Goal: Information Seeking & Learning: Check status

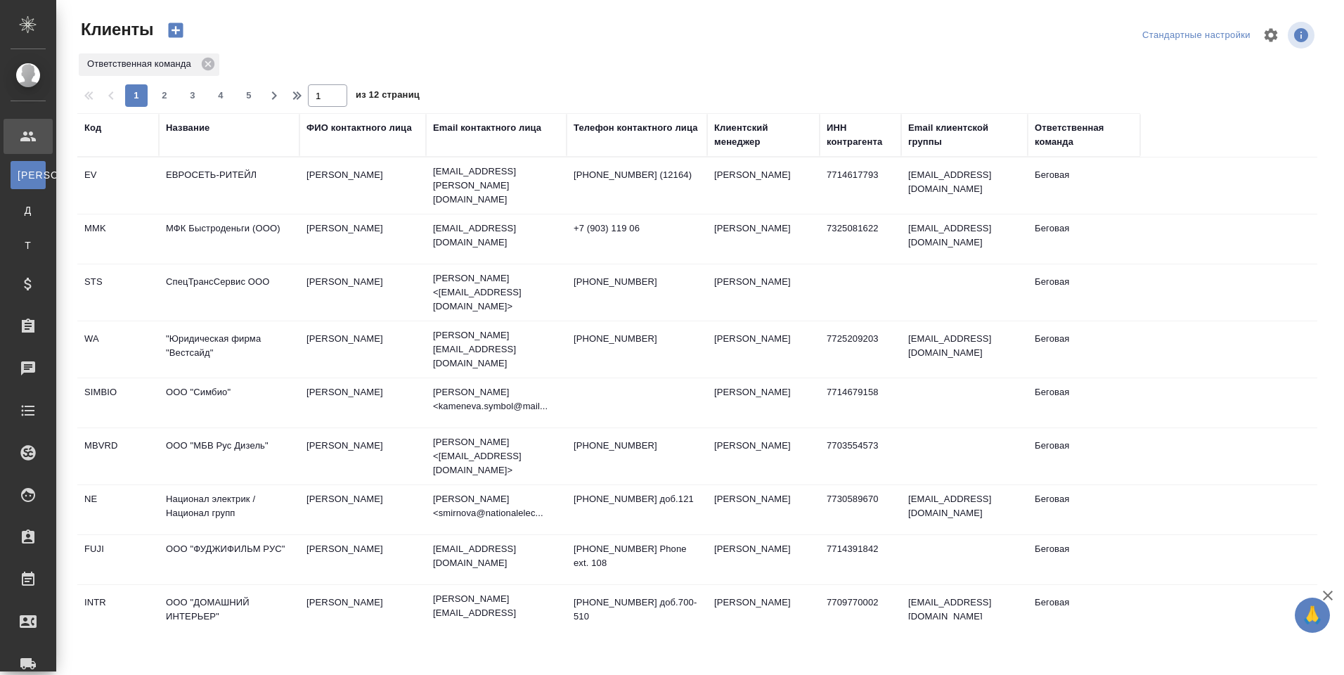
select select "RU"
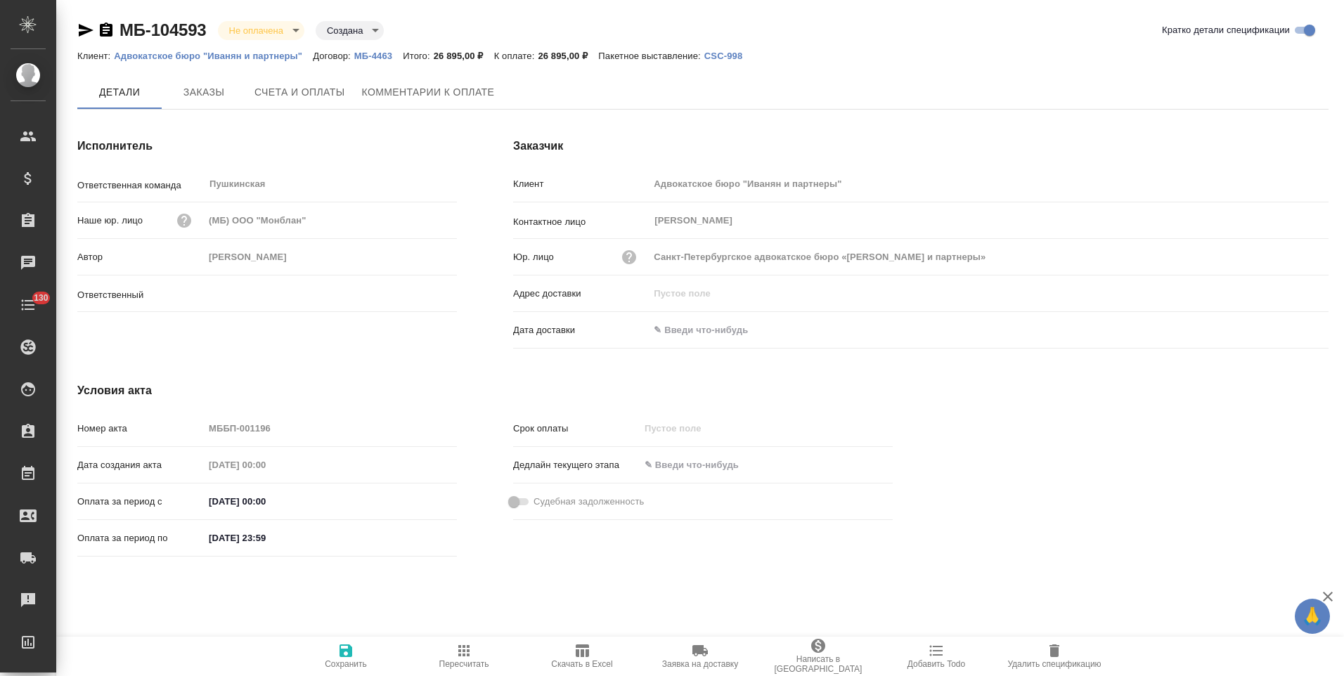
type input "[PERSON_NAME]"
click at [370, 56] on p "МБ-4463" at bounding box center [378, 56] width 48 height 11
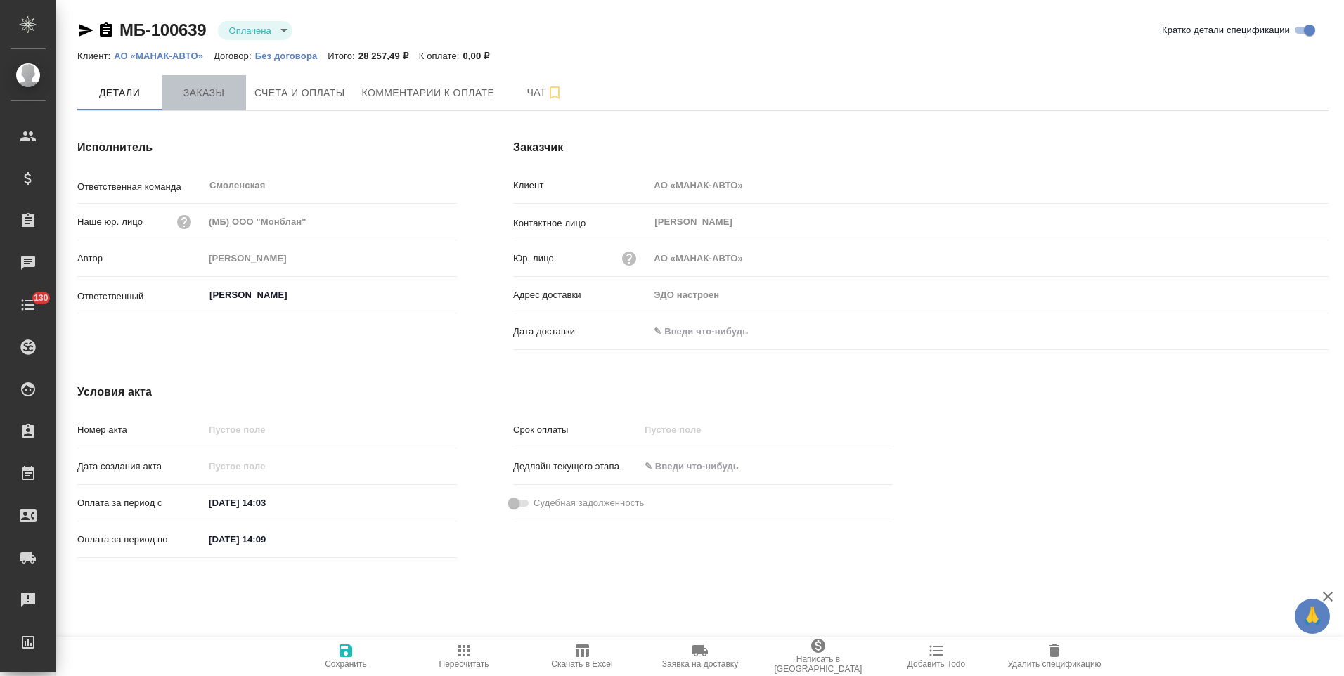
click at [202, 92] on span "Заказы" at bounding box center [203, 93] width 67 height 18
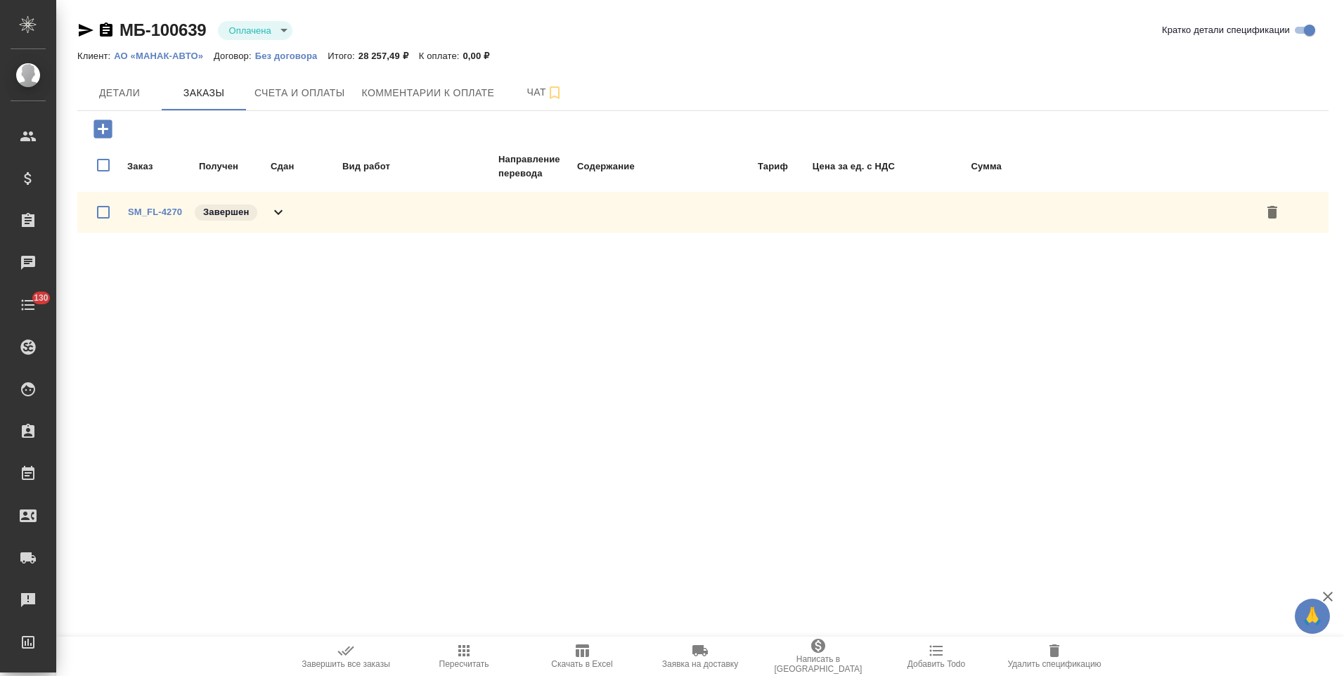
click at [281, 212] on icon at bounding box center [278, 212] width 8 height 5
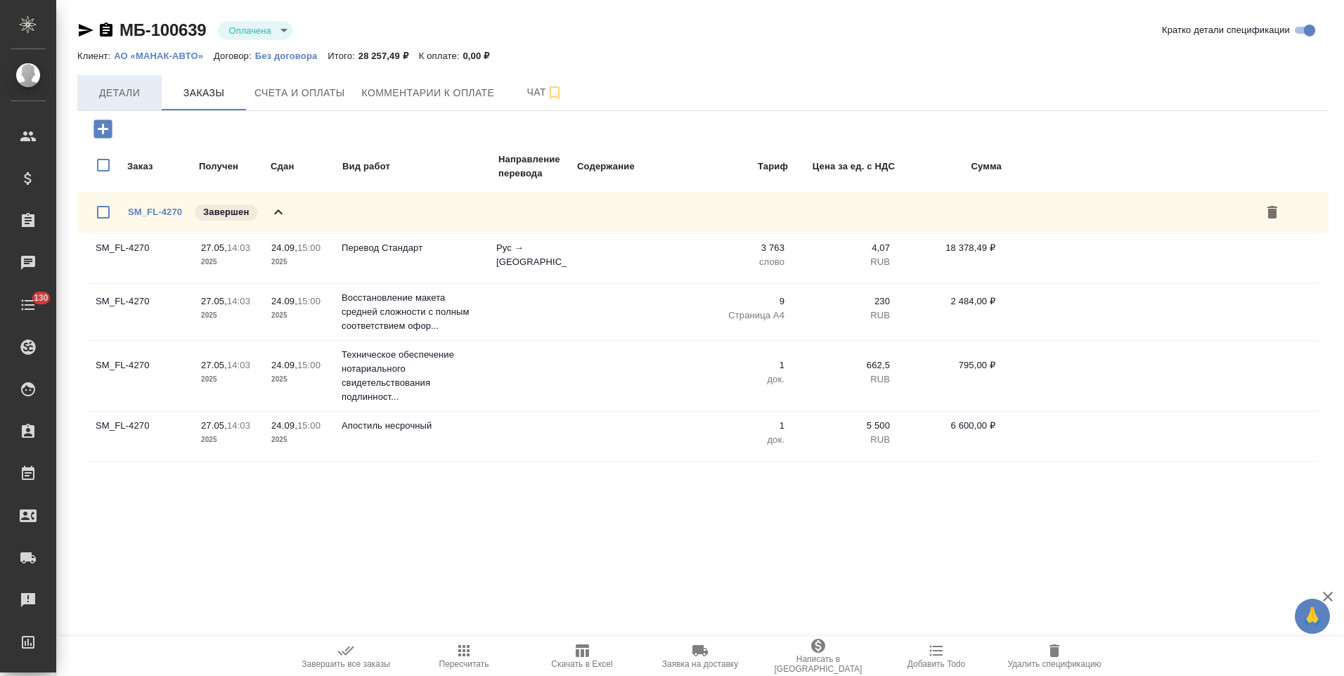
click at [134, 96] on span "Детали" at bounding box center [119, 93] width 67 height 18
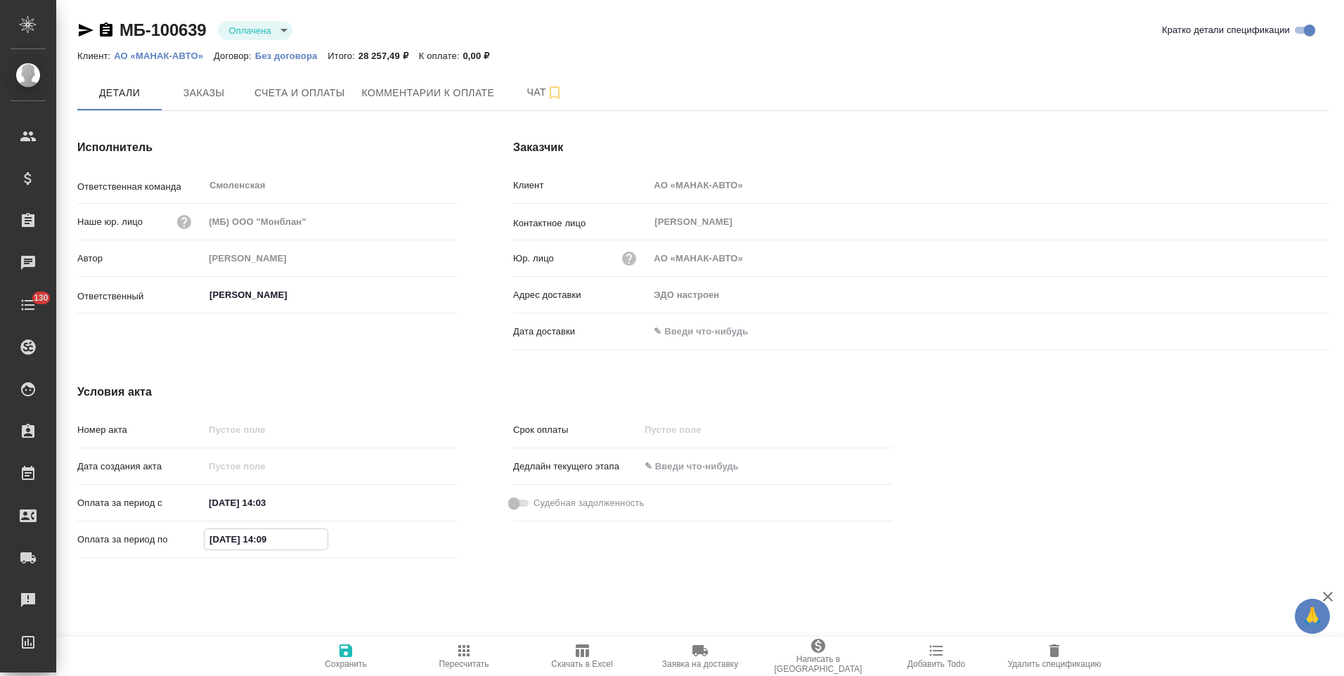
click at [230, 540] on input "29.05.2025 14:09" at bounding box center [266, 539] width 123 height 20
type input "24.09.2025 14:09"
click at [336, 654] on span "Сохранить" at bounding box center [345, 655] width 101 height 27
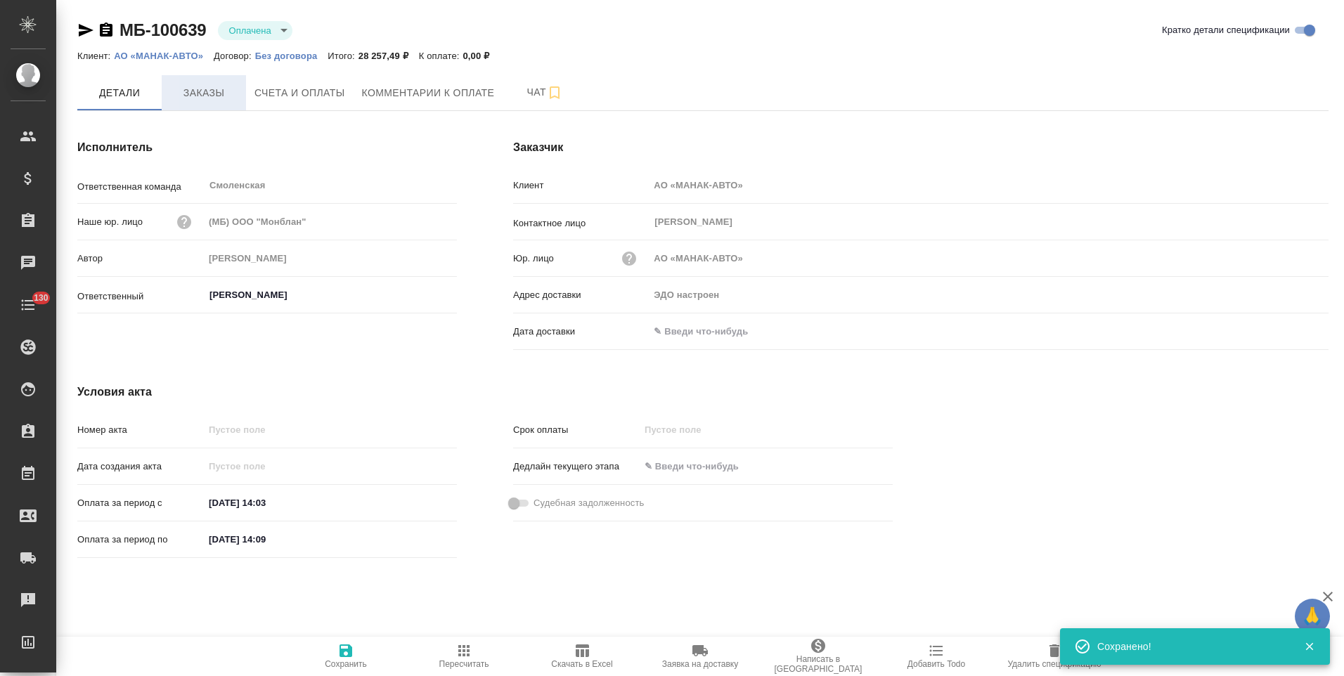
click at [215, 97] on span "Заказы" at bounding box center [203, 93] width 67 height 18
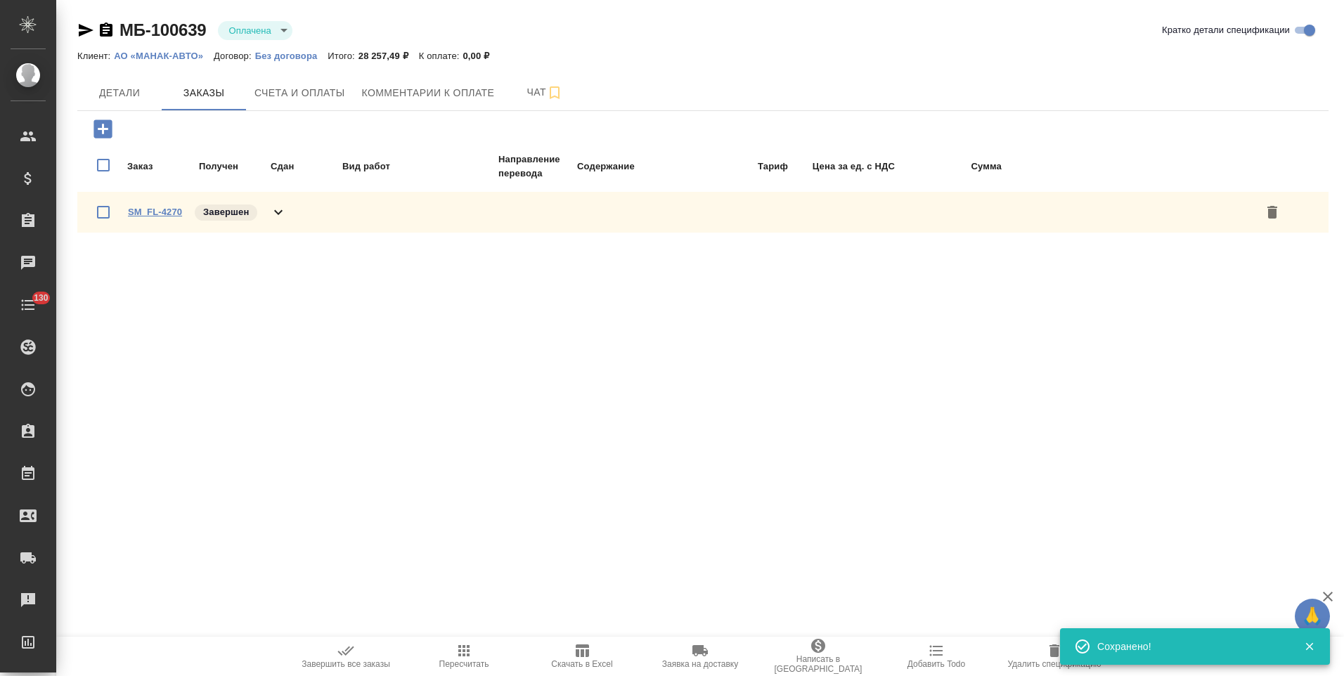
click at [153, 209] on link "SM_FL-4270" at bounding box center [155, 212] width 54 height 11
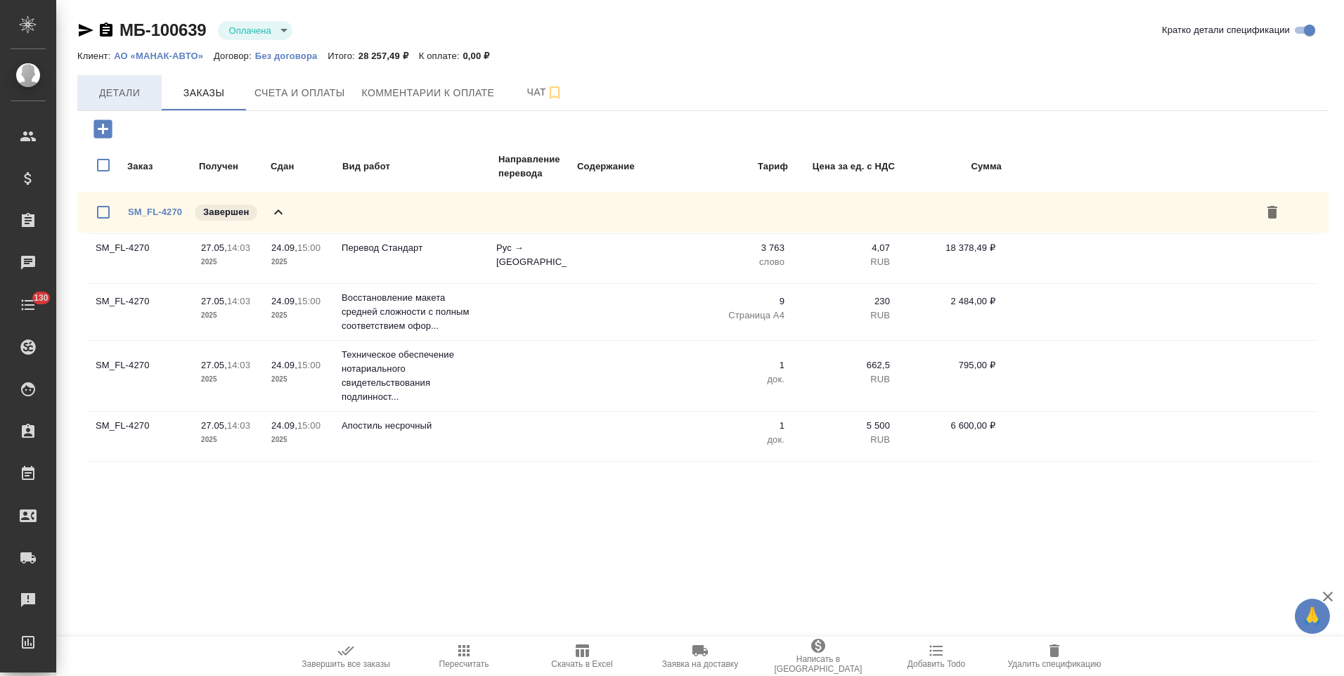
click at [120, 86] on span "Детали" at bounding box center [119, 93] width 67 height 18
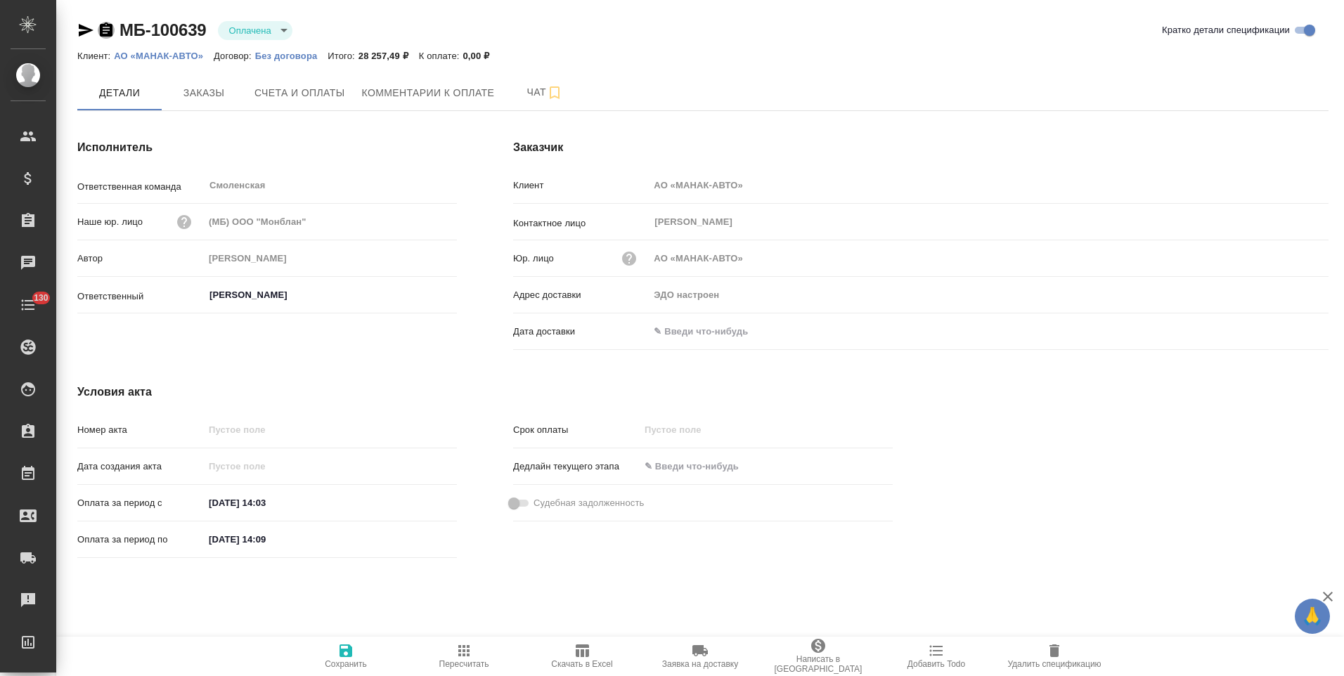
drag, startPoint x: 105, startPoint y: 34, endPoint x: 617, endPoint y: 72, distance: 513.0
click at [106, 34] on icon "button" at bounding box center [106, 29] width 13 height 14
click at [200, 91] on span "Заказы" at bounding box center [203, 93] width 67 height 18
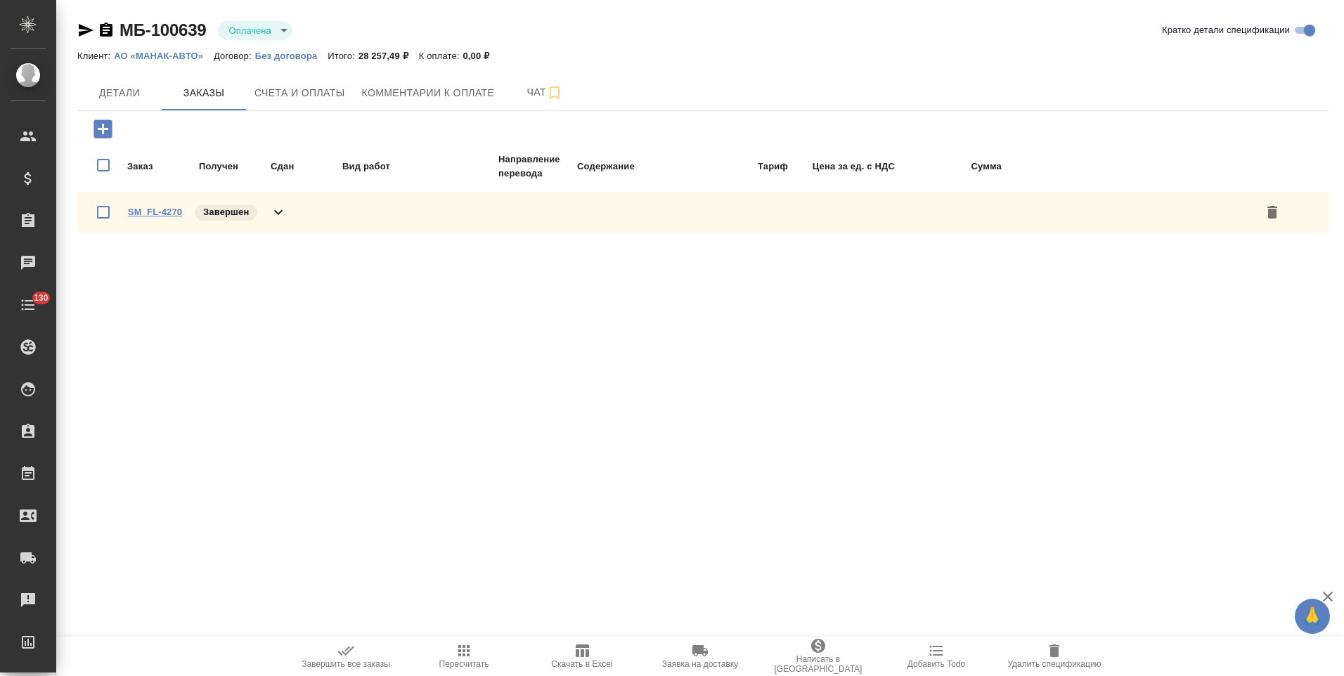
click at [176, 213] on link "SM_FL-4270" at bounding box center [155, 212] width 54 height 11
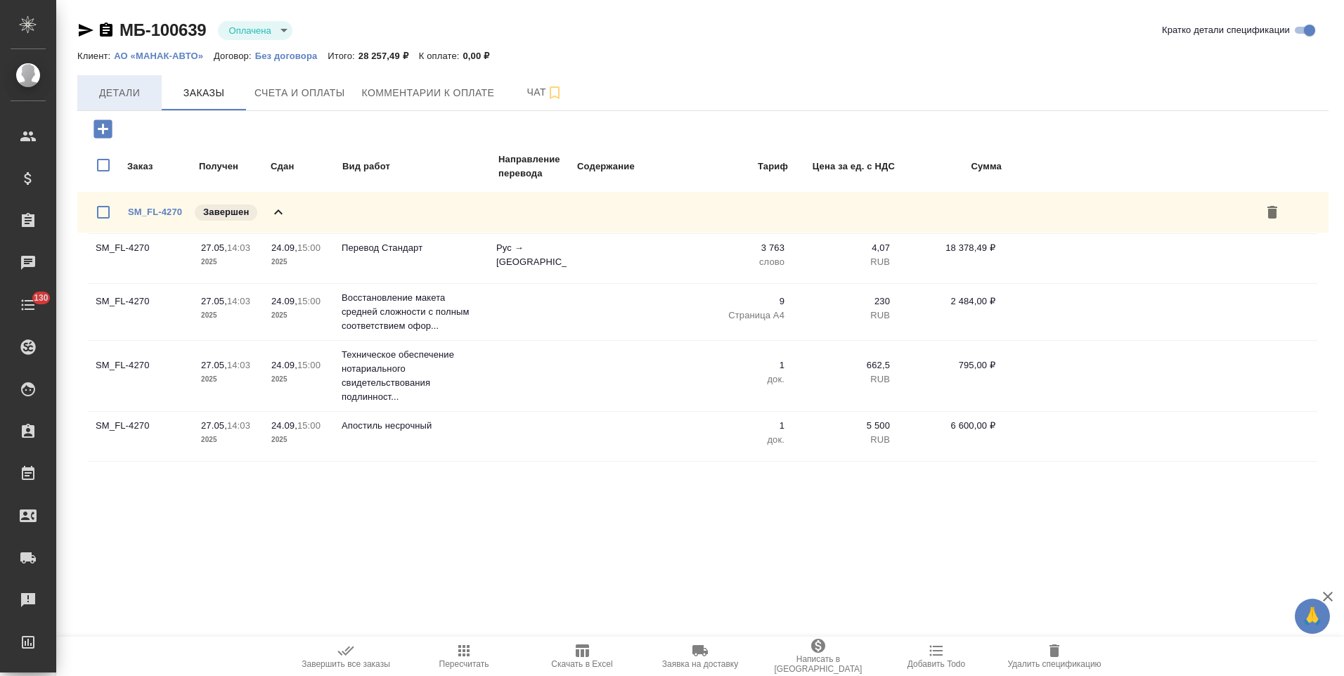
click at [134, 98] on span "Детали" at bounding box center [119, 93] width 67 height 18
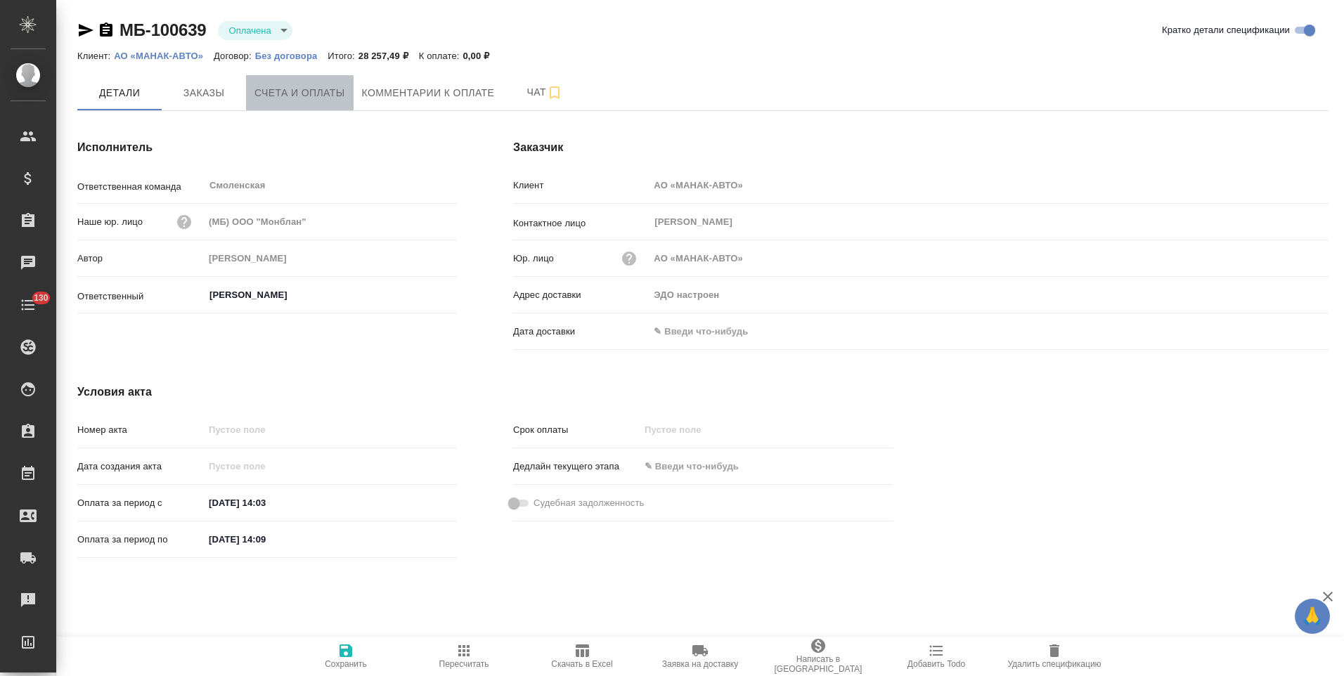
click at [274, 96] on span "Счета и оплаты" at bounding box center [299, 93] width 91 height 18
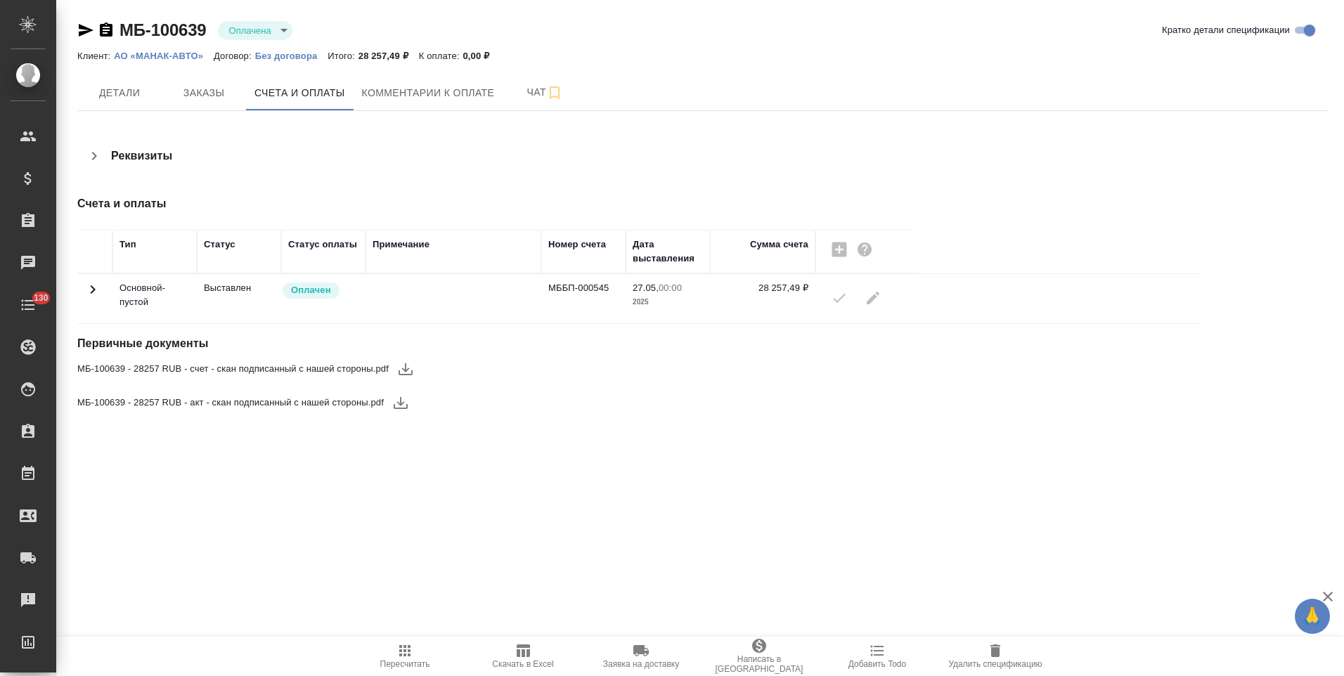
click at [96, 287] on icon at bounding box center [92, 289] width 17 height 17
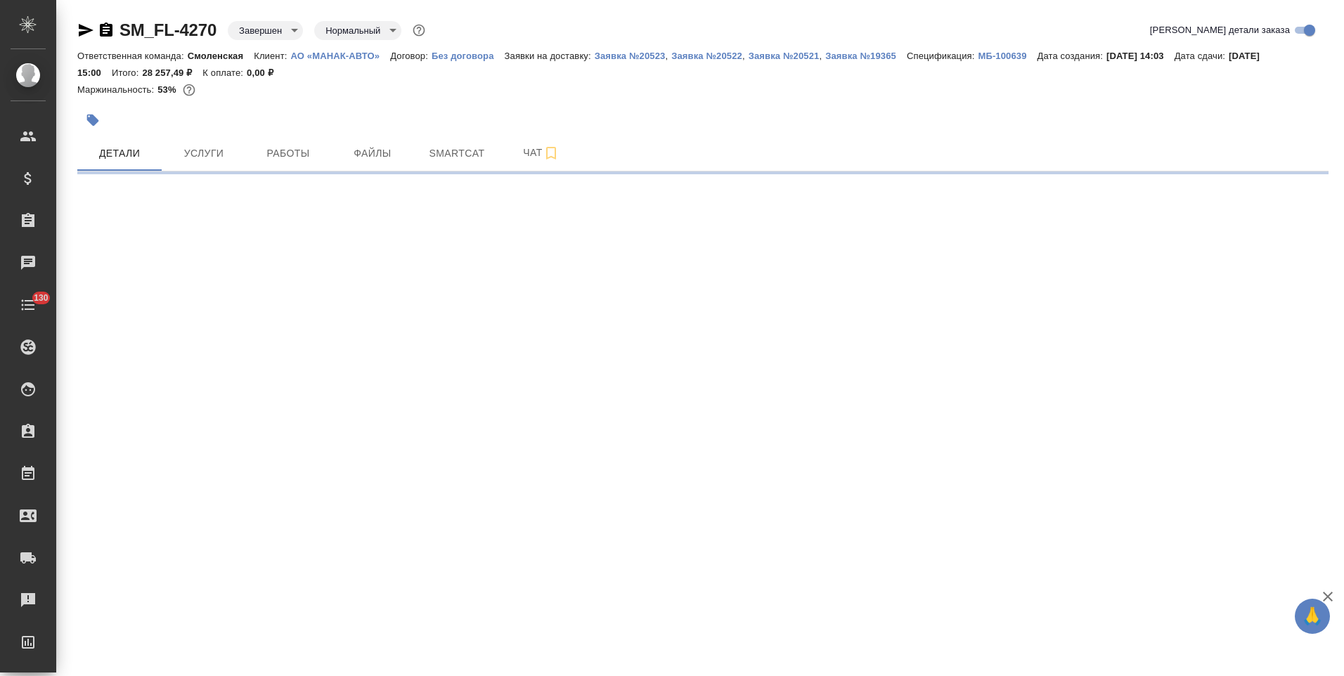
select select "RU"
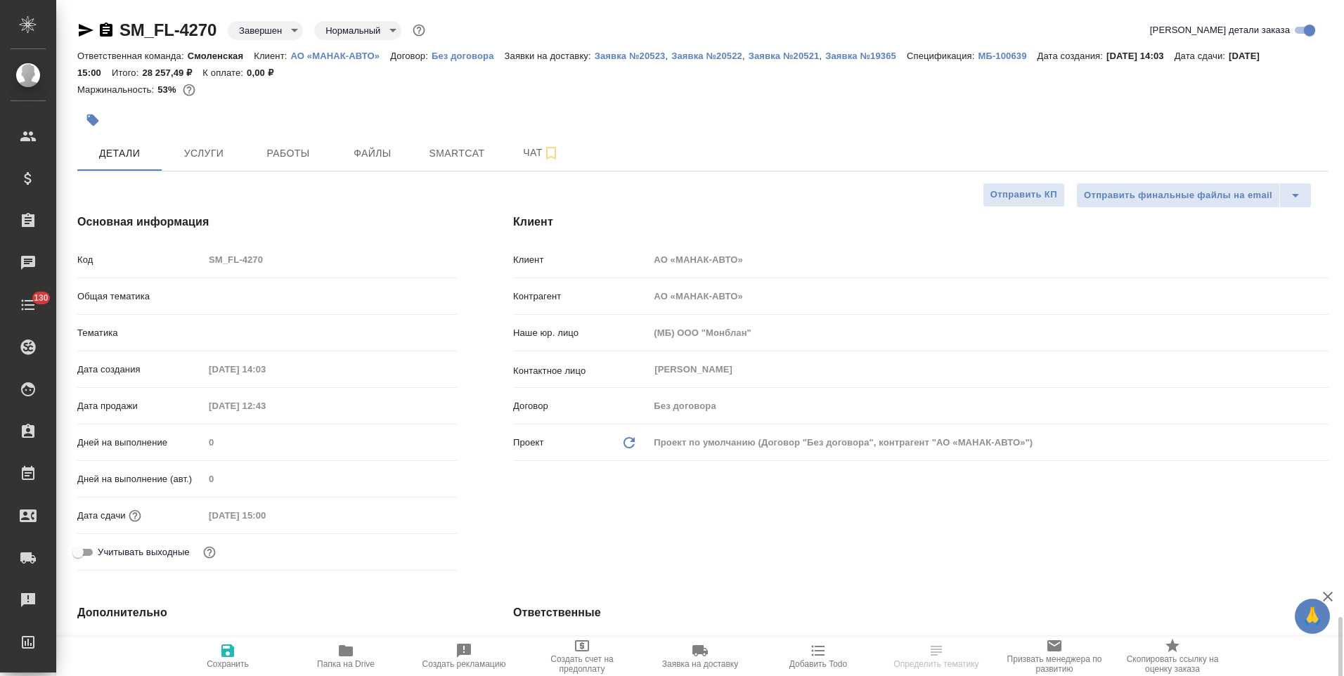
scroll to position [422, 0]
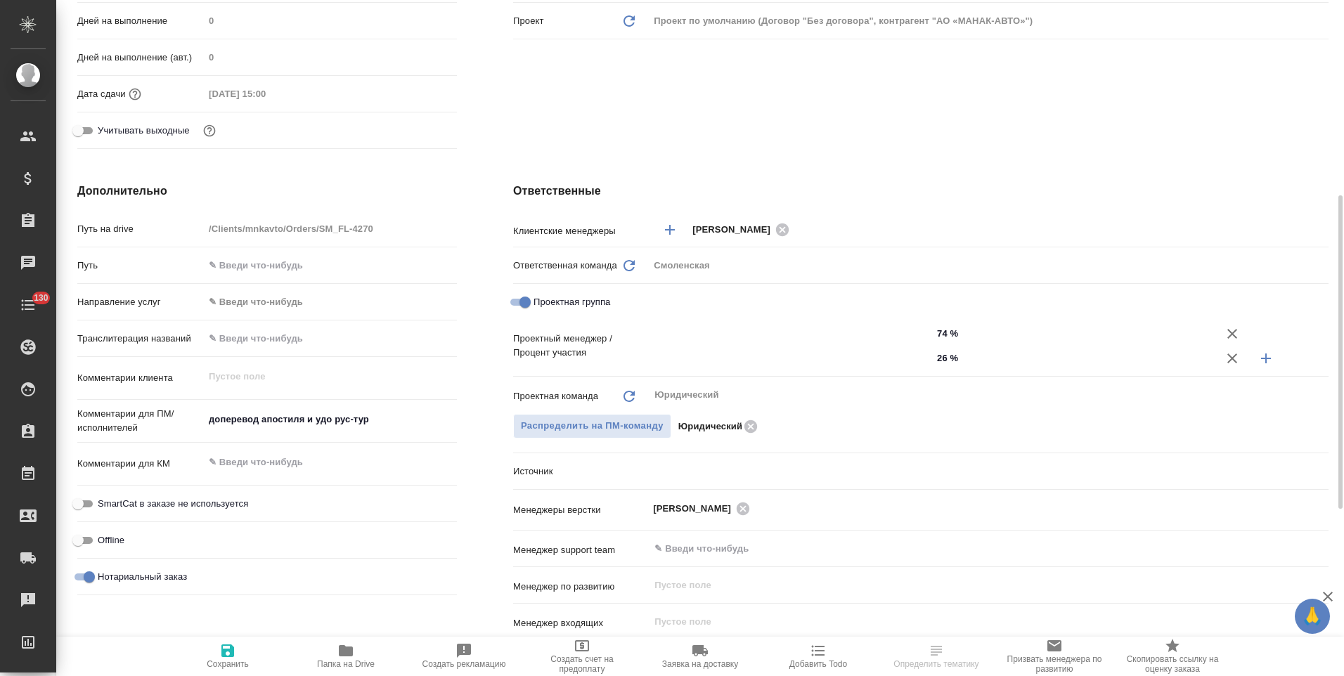
type textarea "x"
type input "Валеев Динар"
type input "Веселова Юлия"
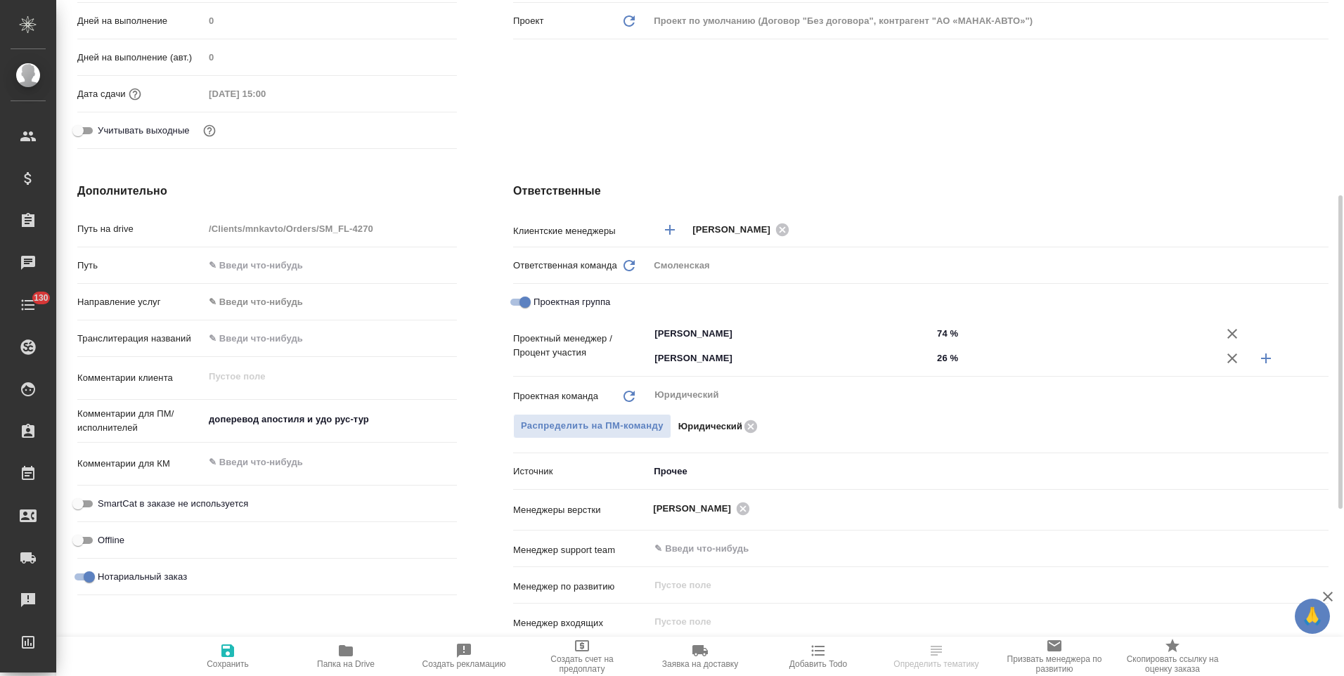
scroll to position [0, 0]
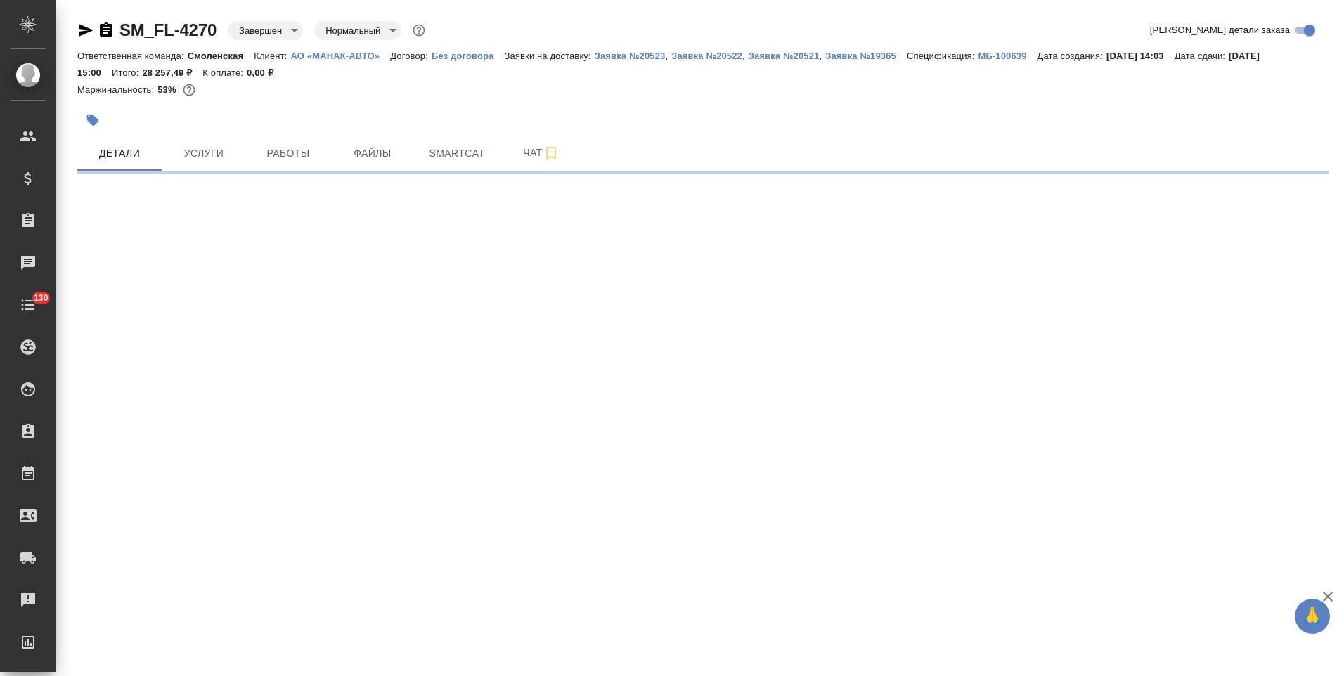
select select "RU"
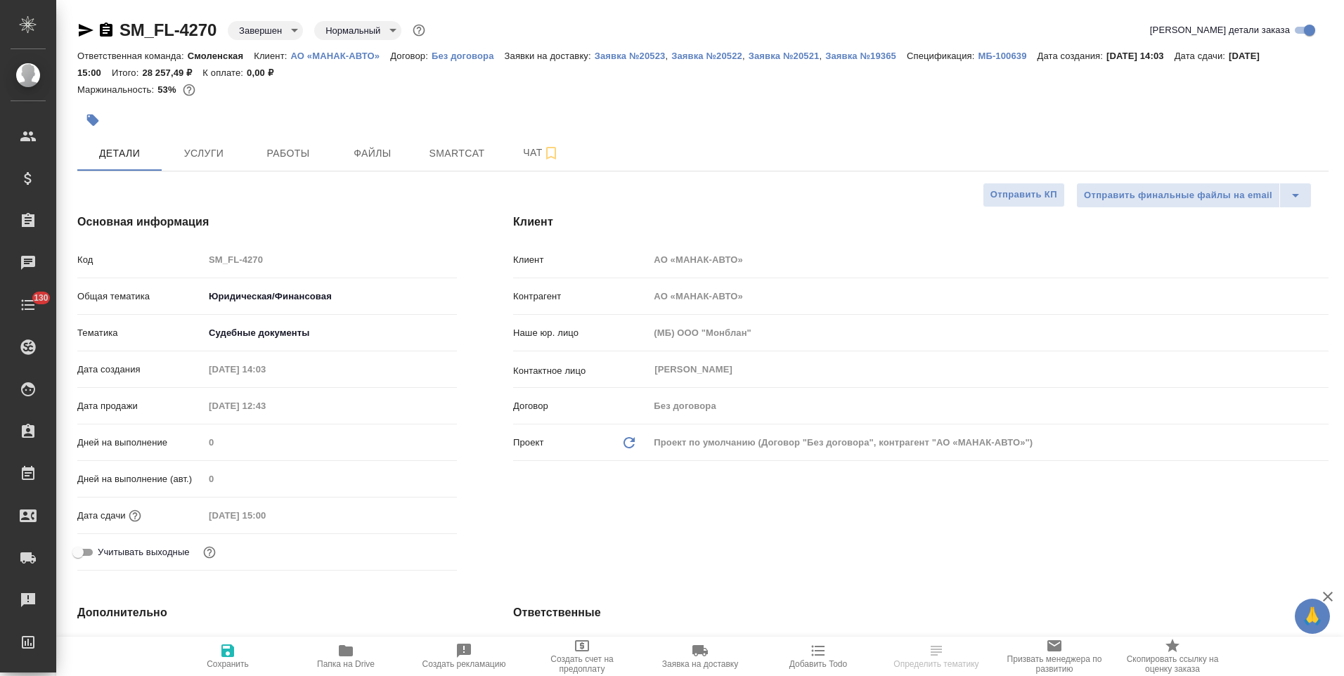
type textarea "x"
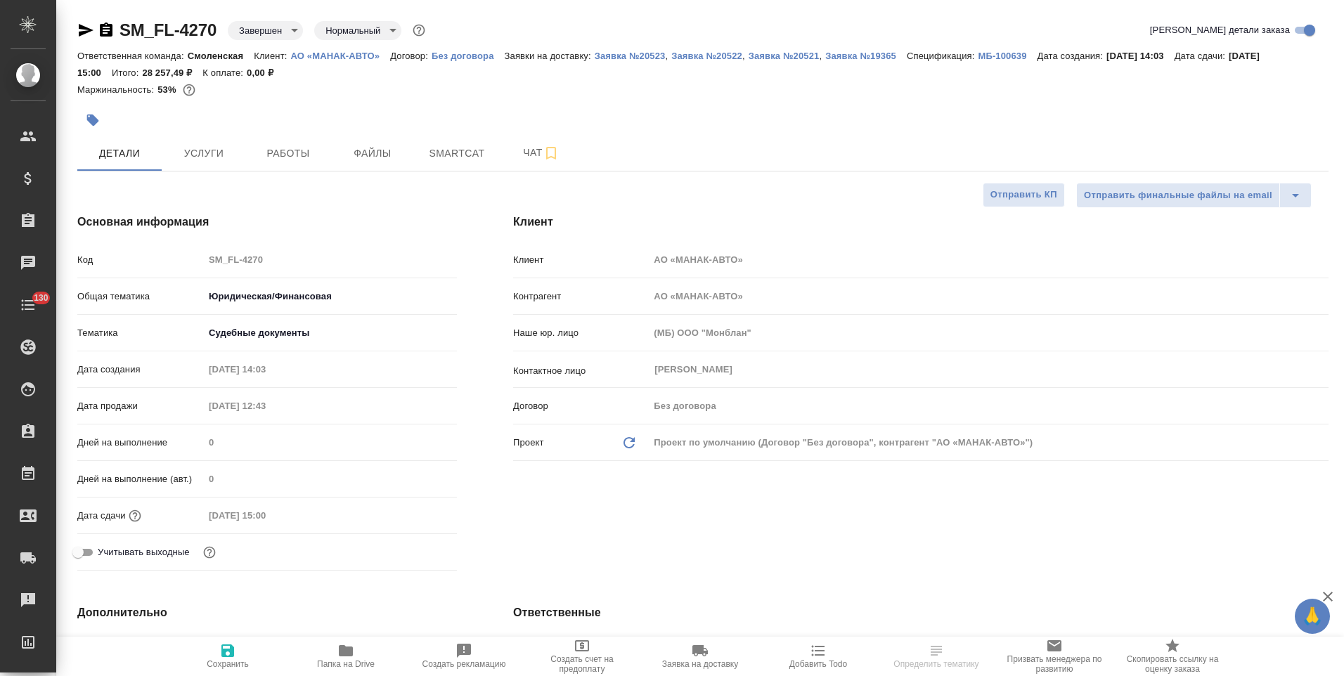
type textarea "x"
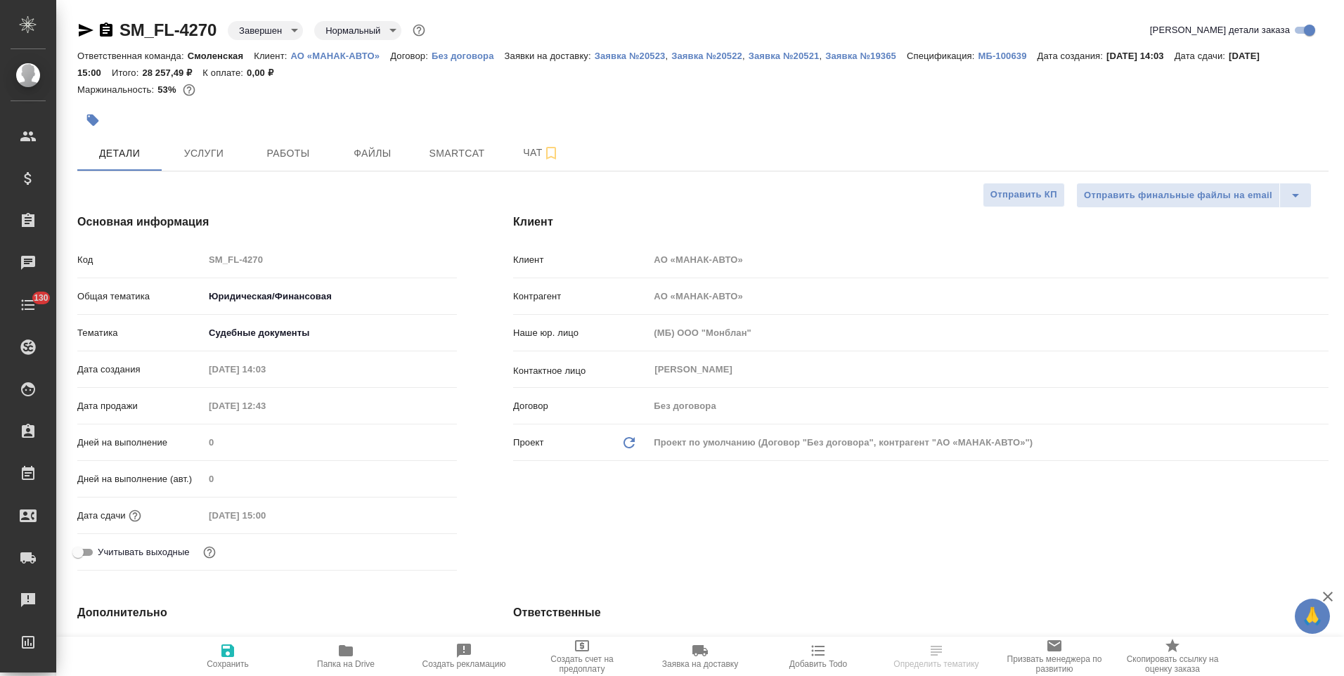
type textarea "x"
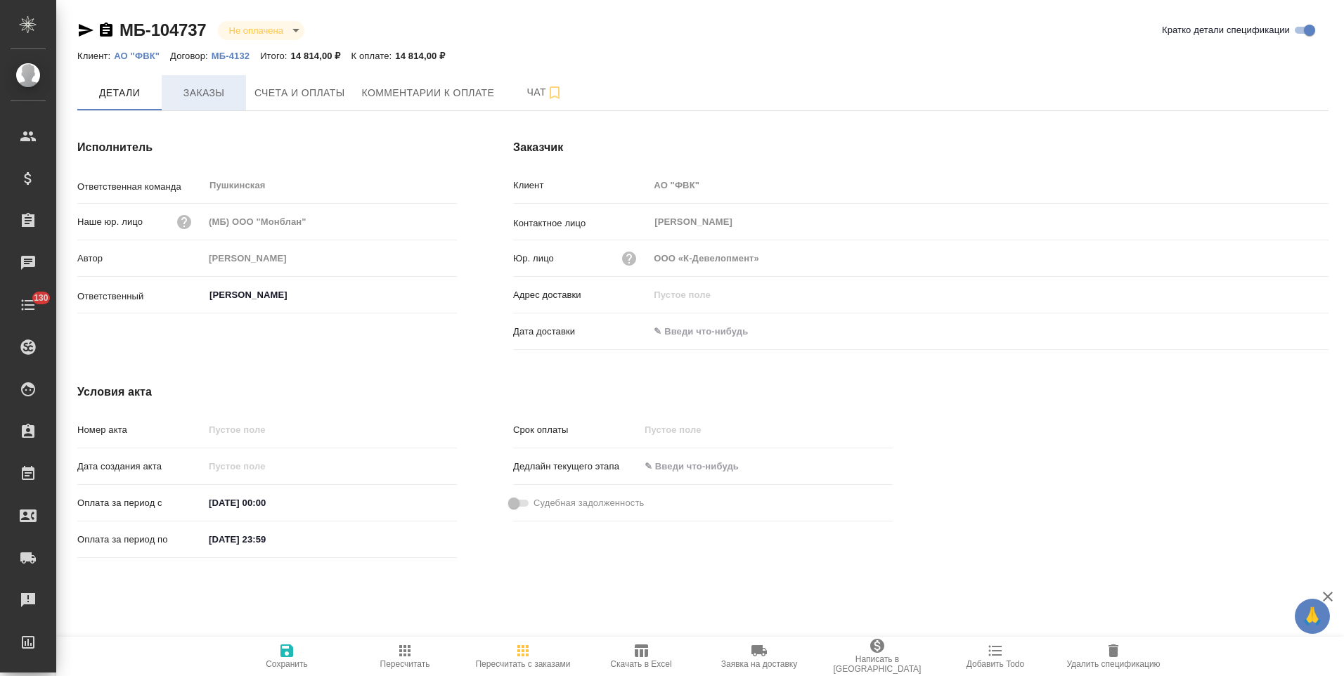
click at [214, 82] on button "Заказы" at bounding box center [204, 92] width 84 height 35
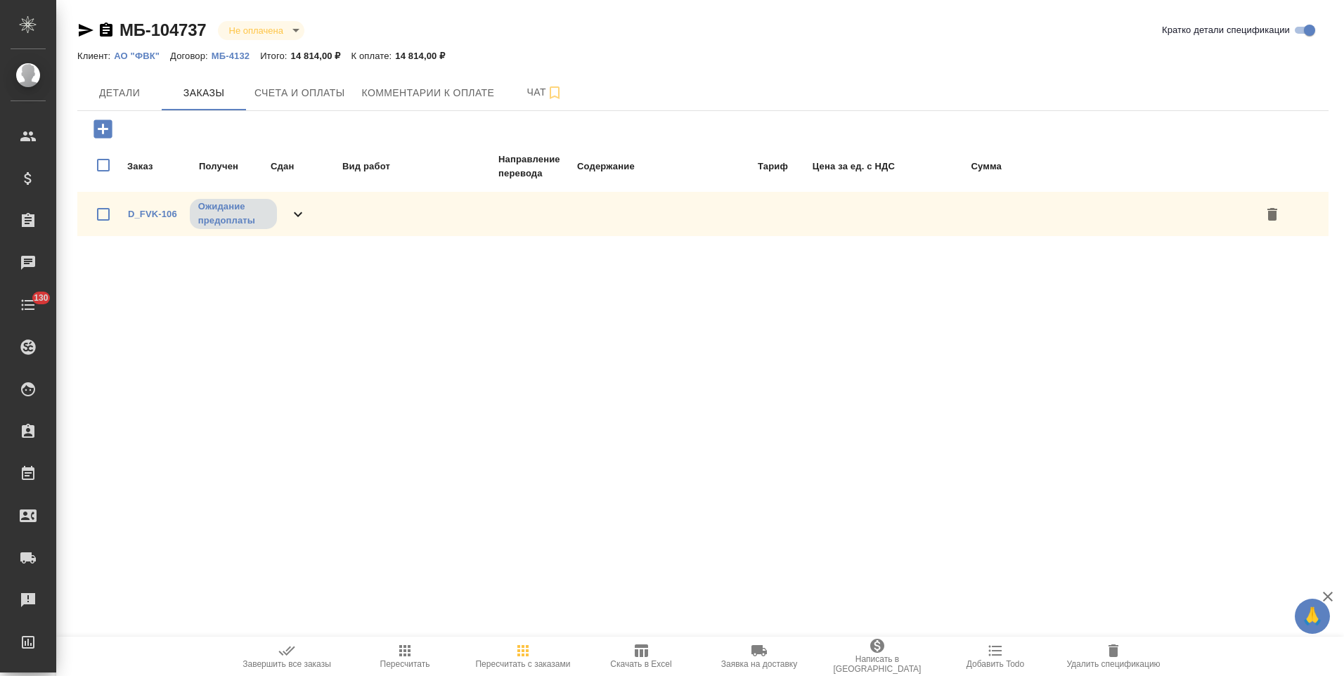
click at [304, 211] on icon at bounding box center [298, 214] width 17 height 17
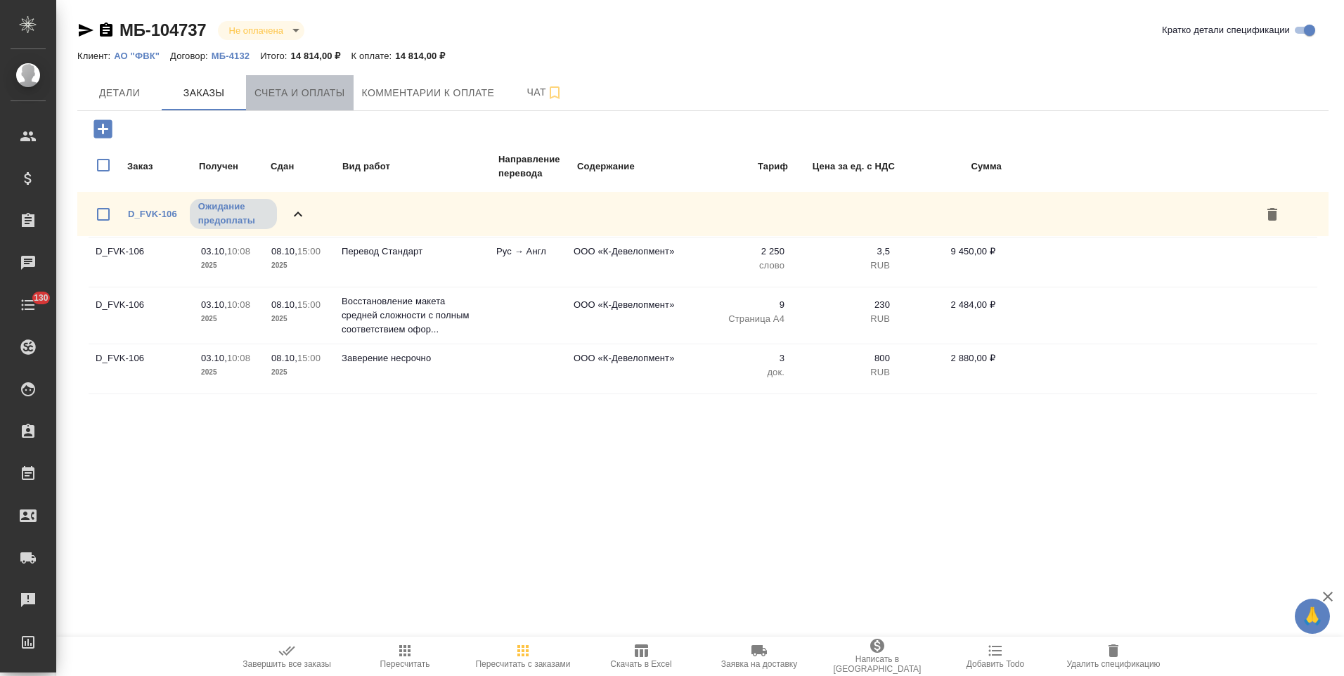
click at [302, 98] on span "Счета и оплаты" at bounding box center [299, 93] width 91 height 18
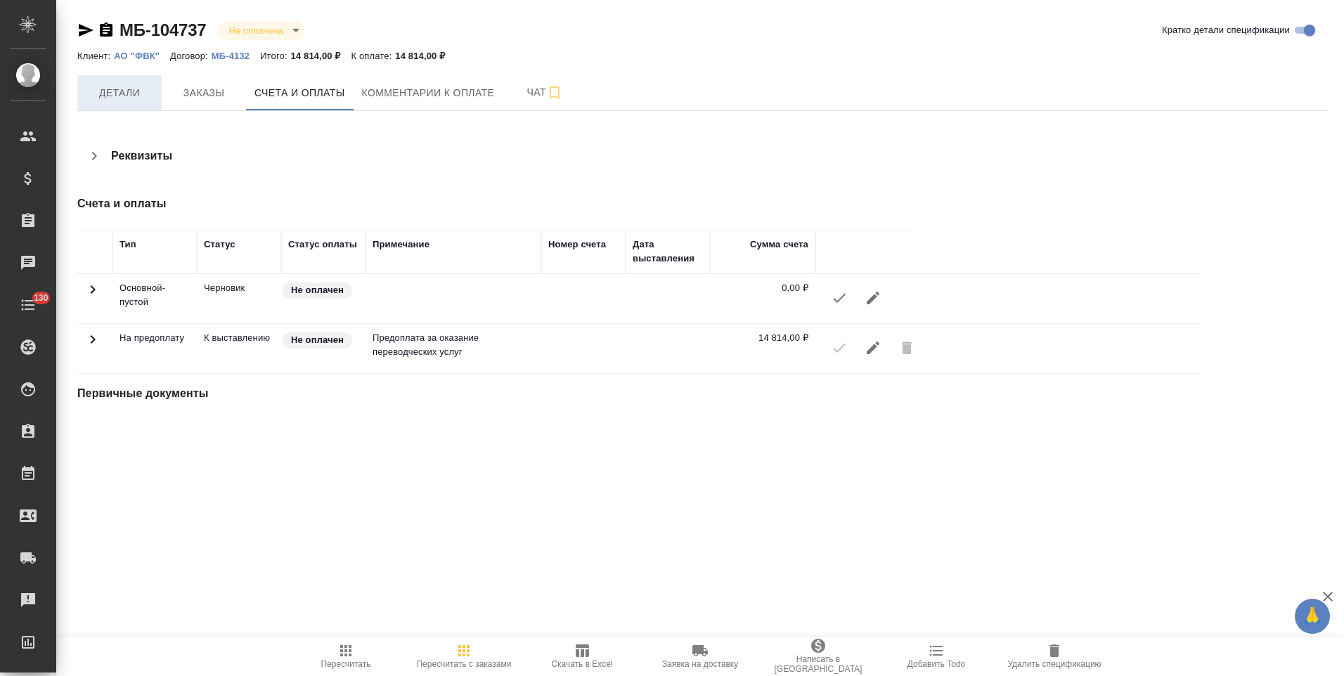
click at [127, 85] on span "Детали" at bounding box center [119, 93] width 67 height 18
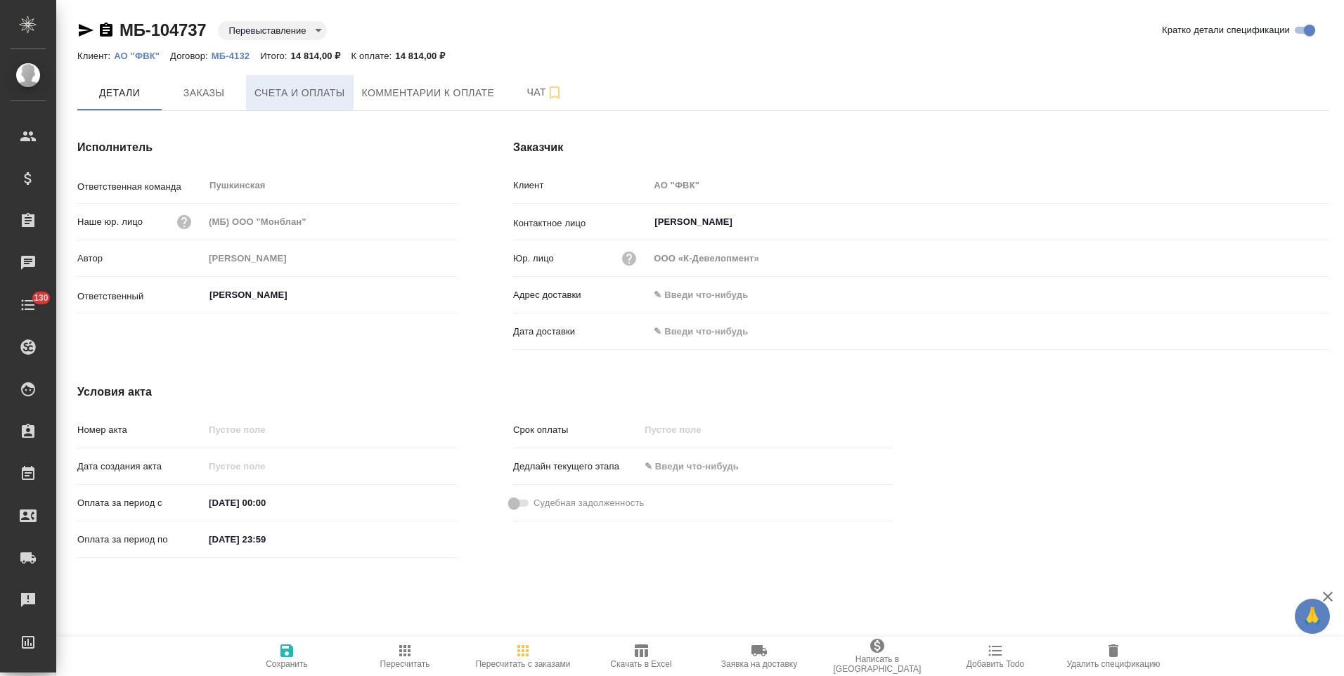
click at [303, 98] on span "Счета и оплаты" at bounding box center [299, 93] width 91 height 18
click at [324, 101] on span "Счета и оплаты" at bounding box center [299, 93] width 91 height 18
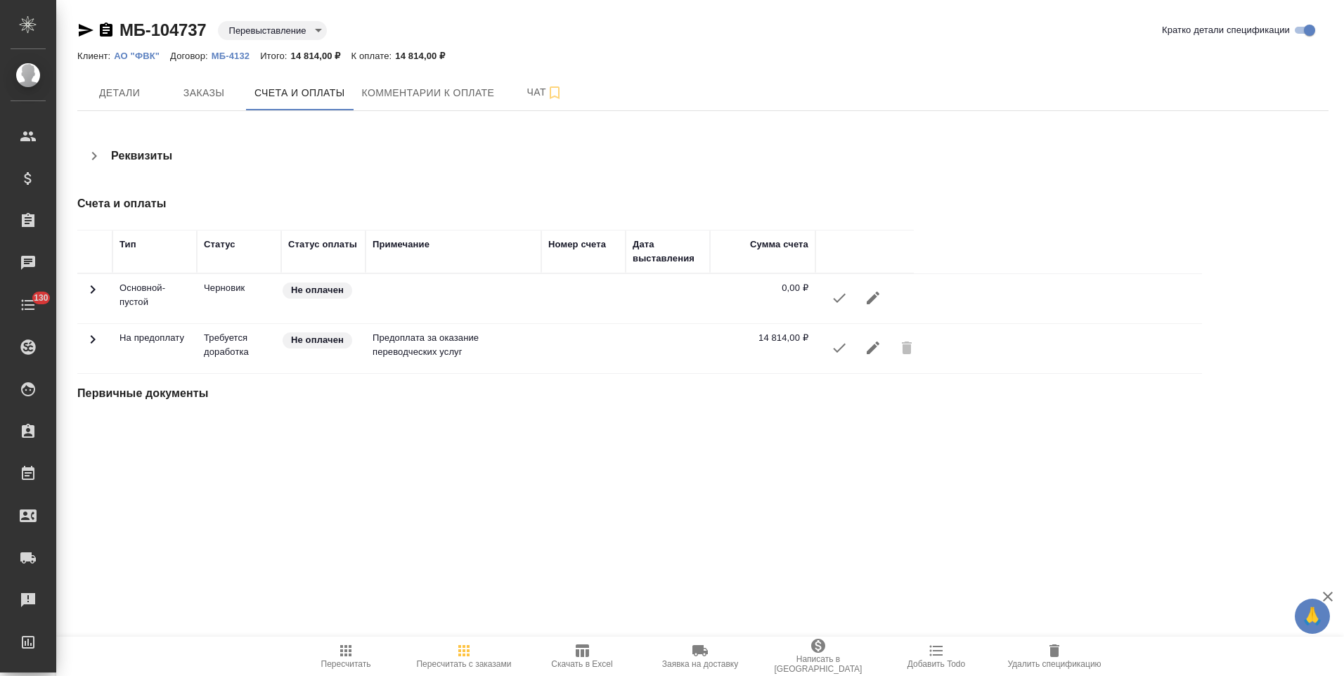
click at [872, 304] on icon "button" at bounding box center [872, 298] width 17 height 17
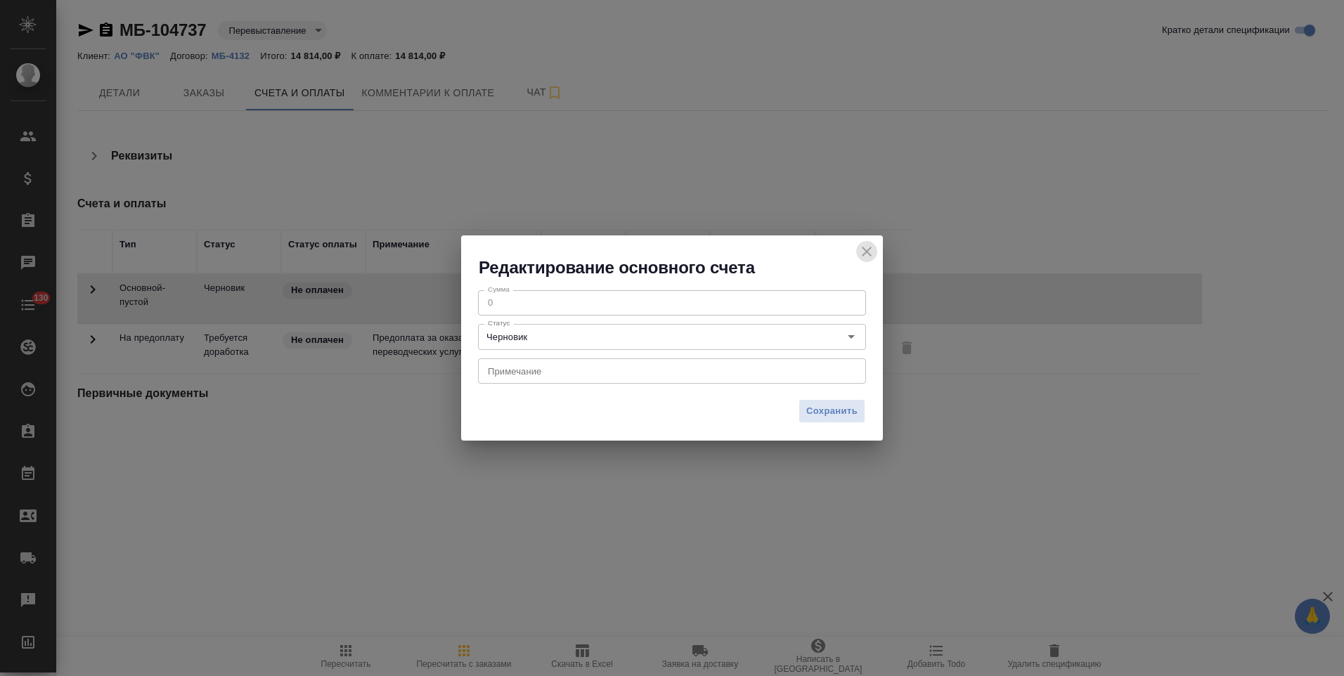
click at [862, 256] on icon "close" at bounding box center [866, 251] width 17 height 17
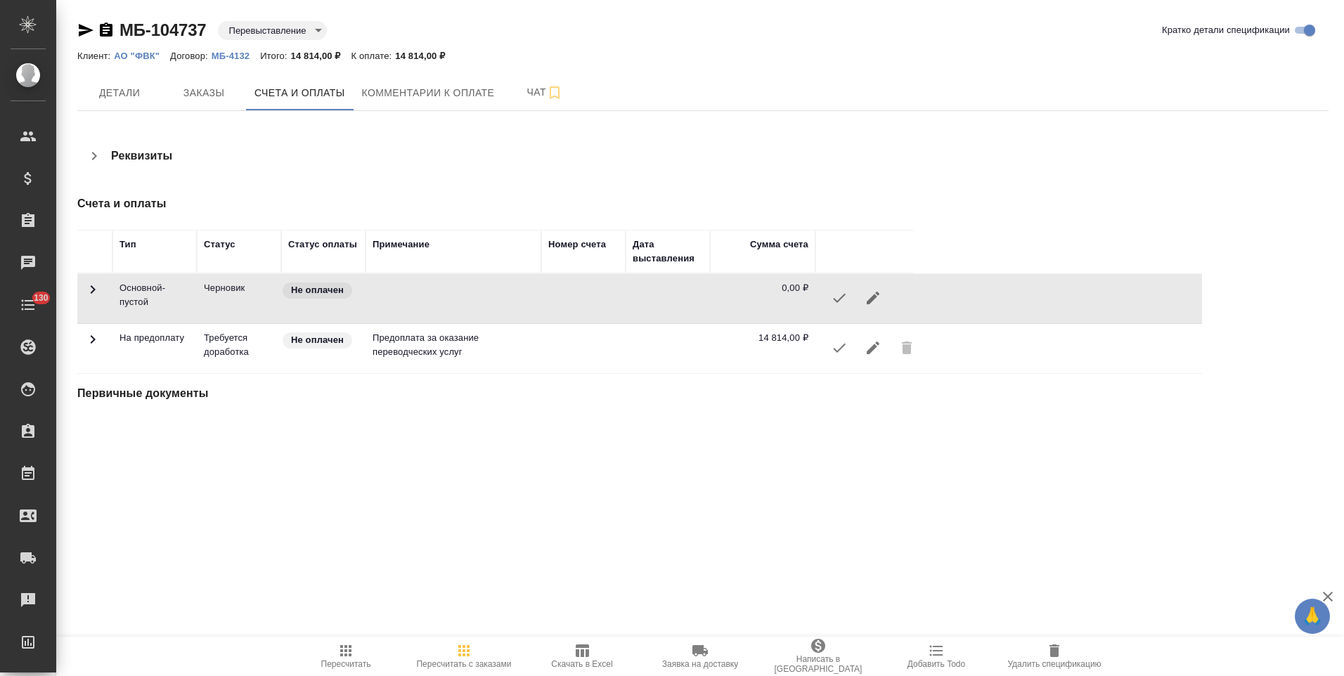
click at [874, 349] on icon "button" at bounding box center [872, 347] width 17 height 17
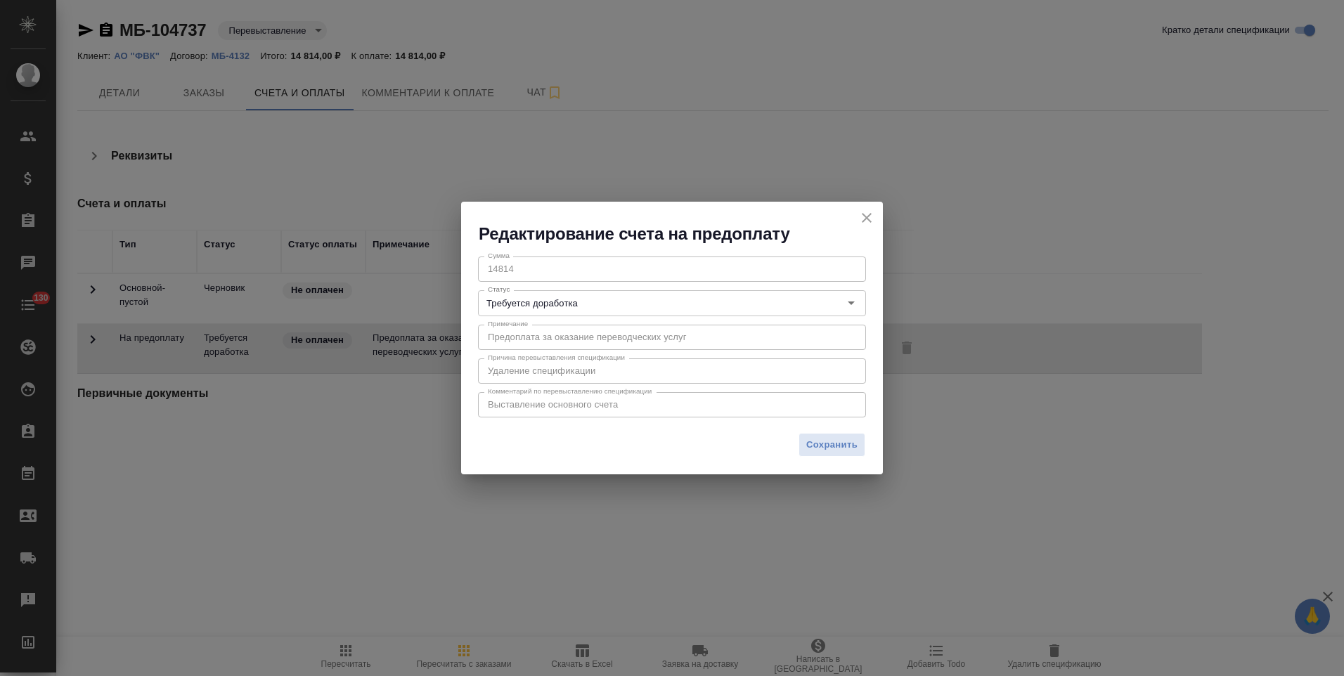
click at [867, 216] on icon "close" at bounding box center [866, 217] width 17 height 17
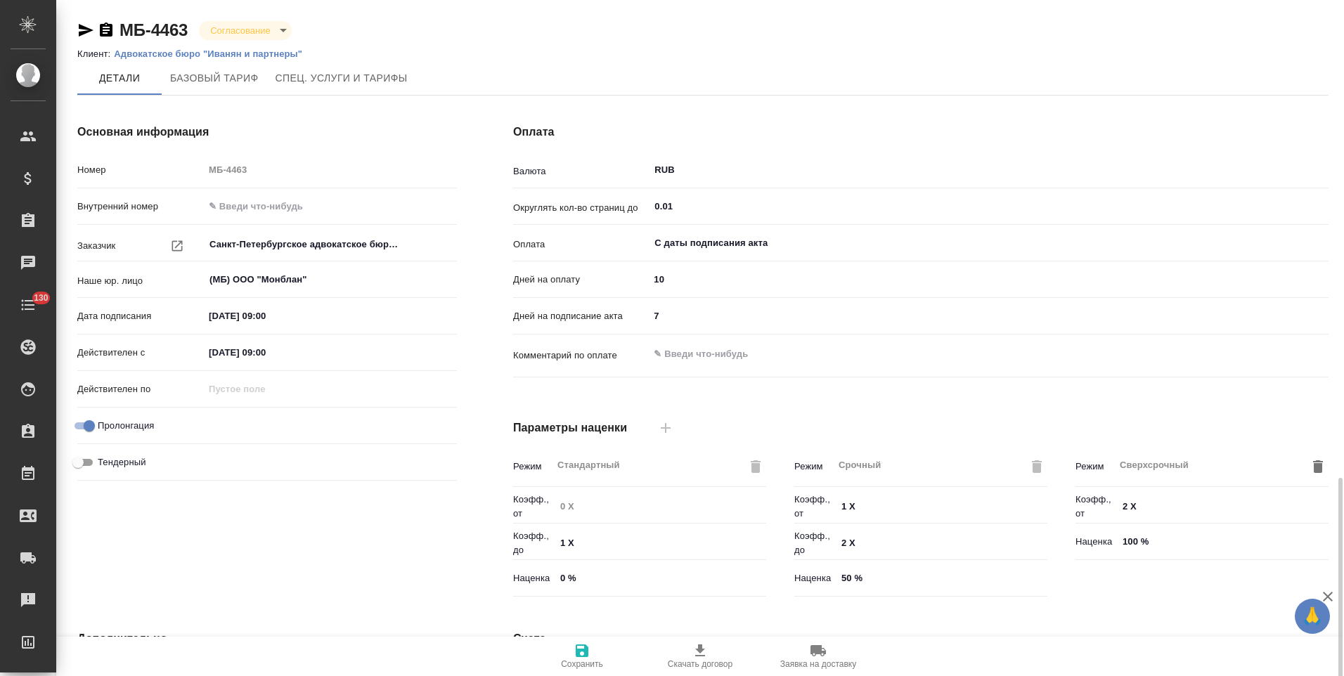
scroll to position [280, 0]
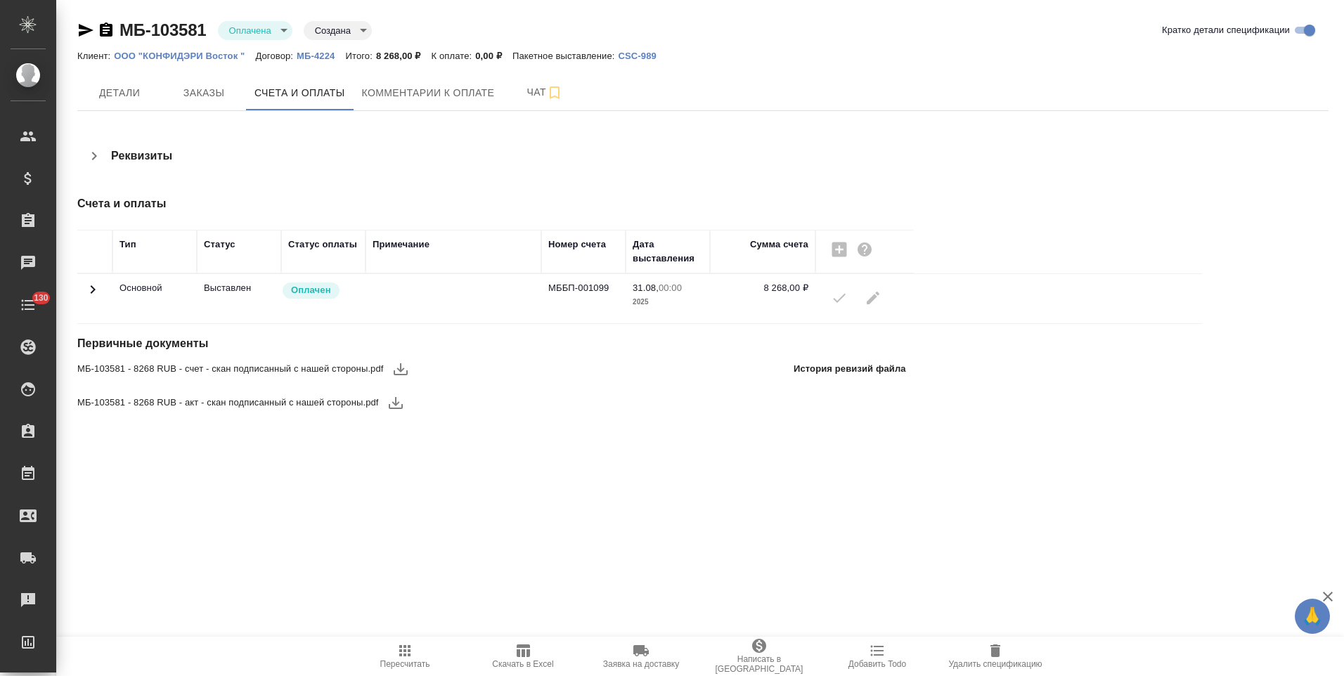
click at [95, 295] on icon at bounding box center [92, 289] width 17 height 17
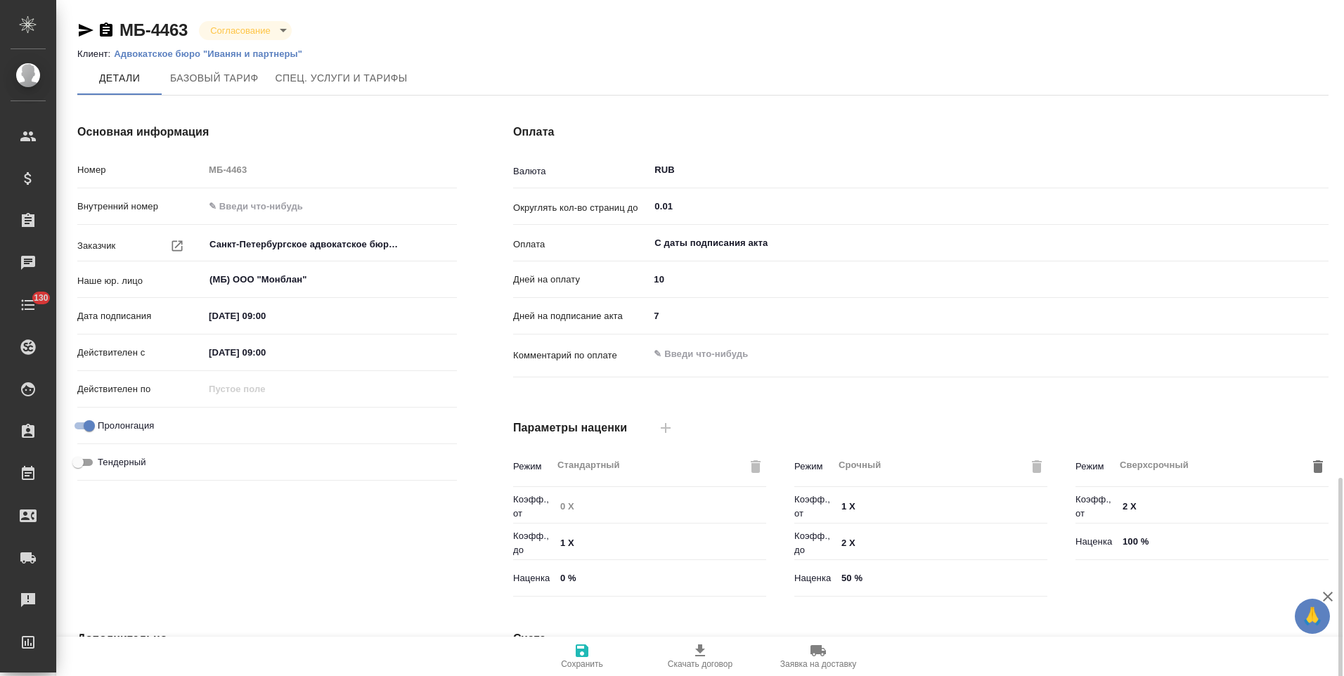
scroll to position [280, 0]
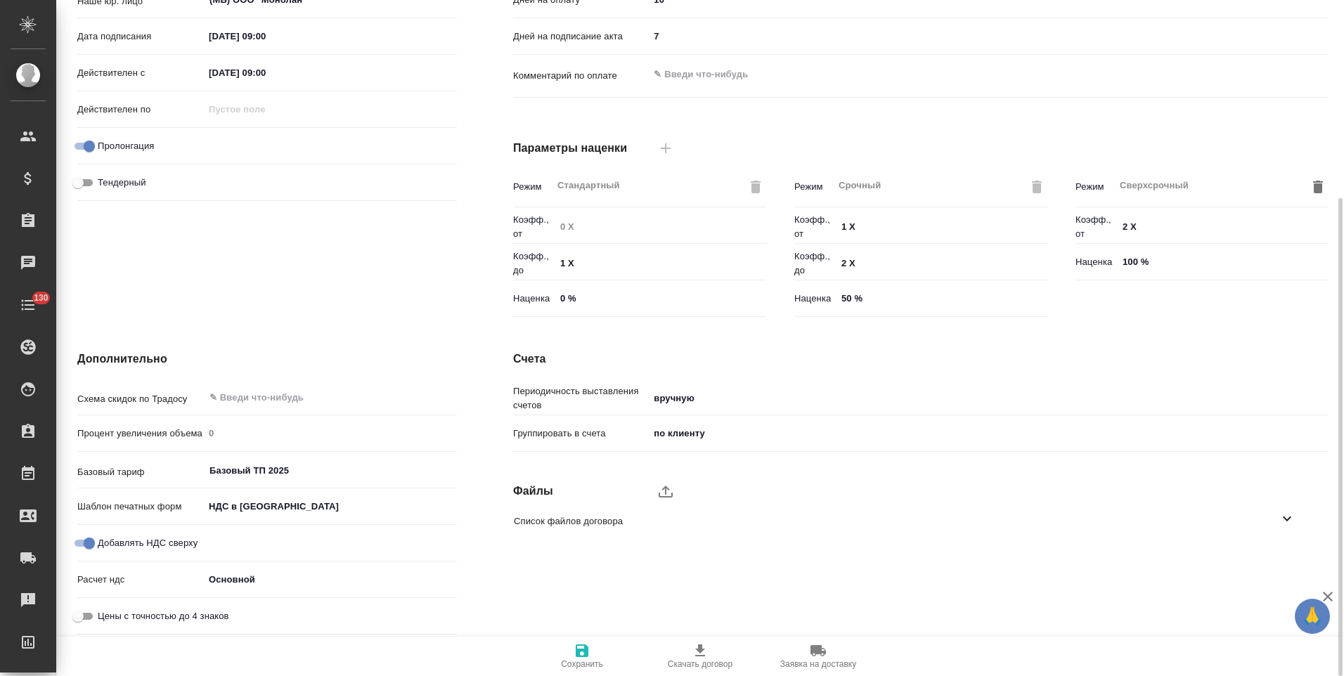
click at [1288, 518] on icon at bounding box center [1286, 518] width 17 height 17
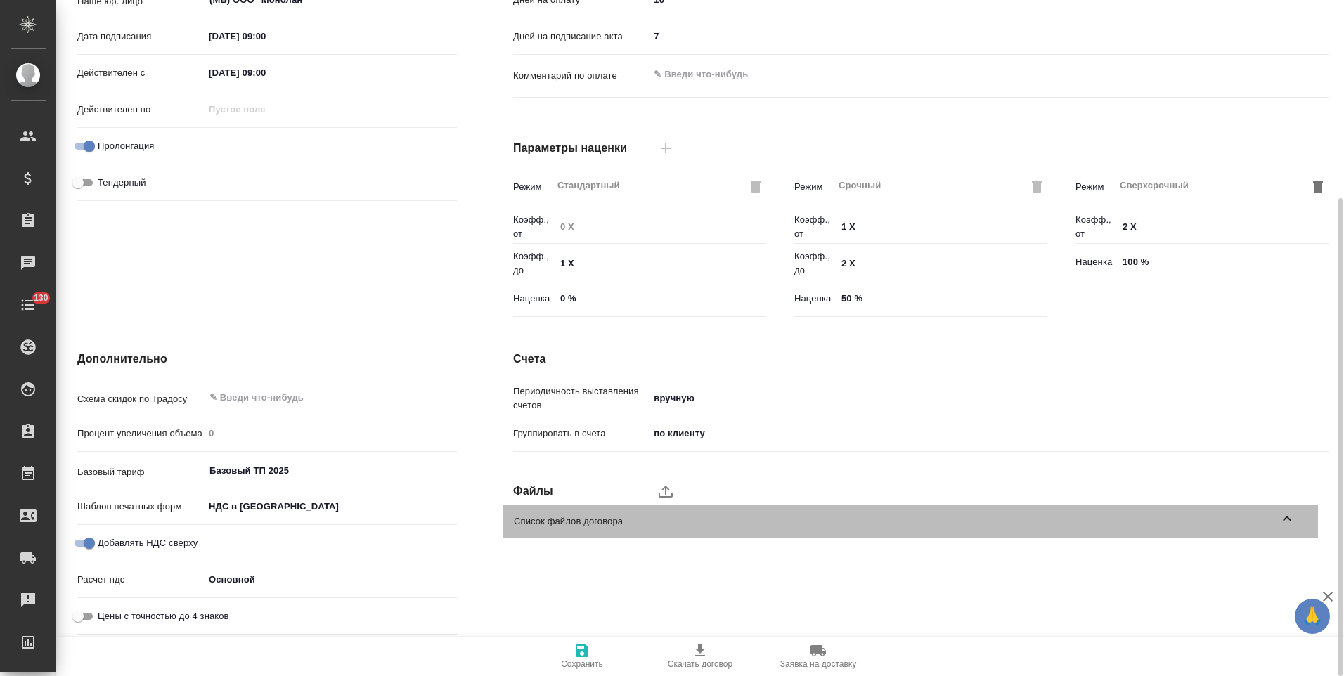
click at [1290, 512] on icon at bounding box center [1286, 518] width 17 height 17
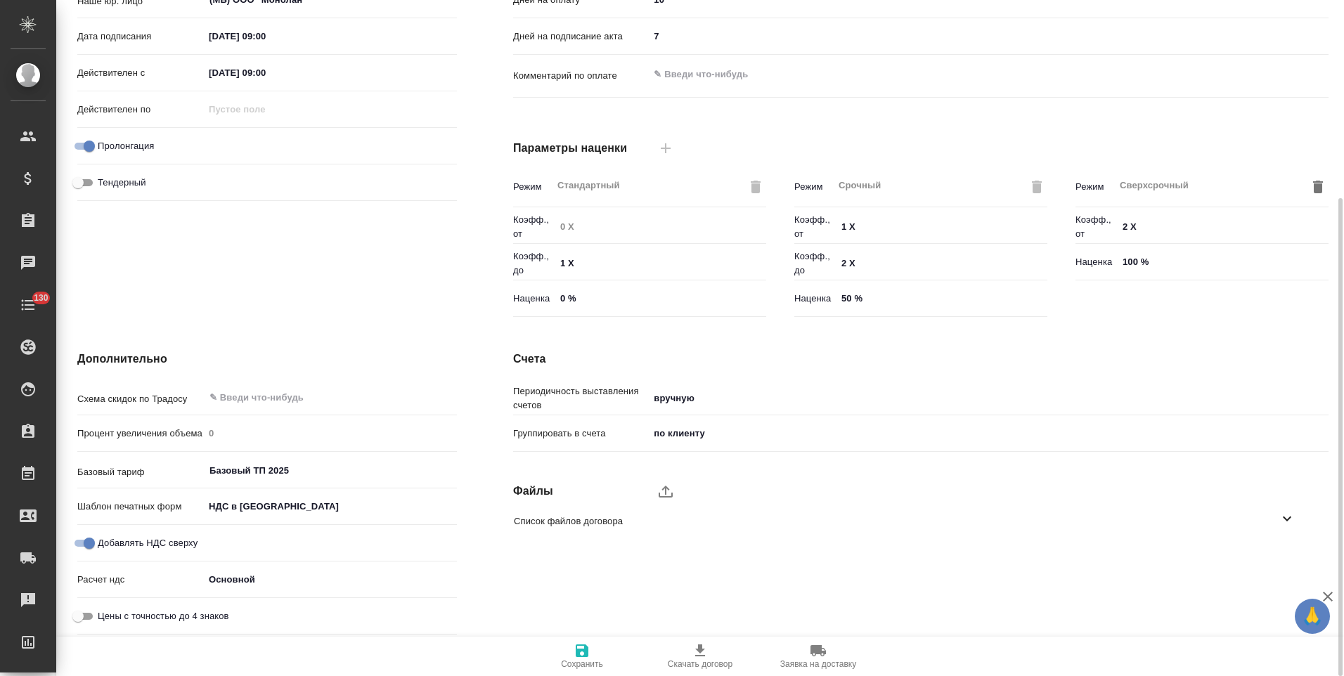
scroll to position [0, 0]
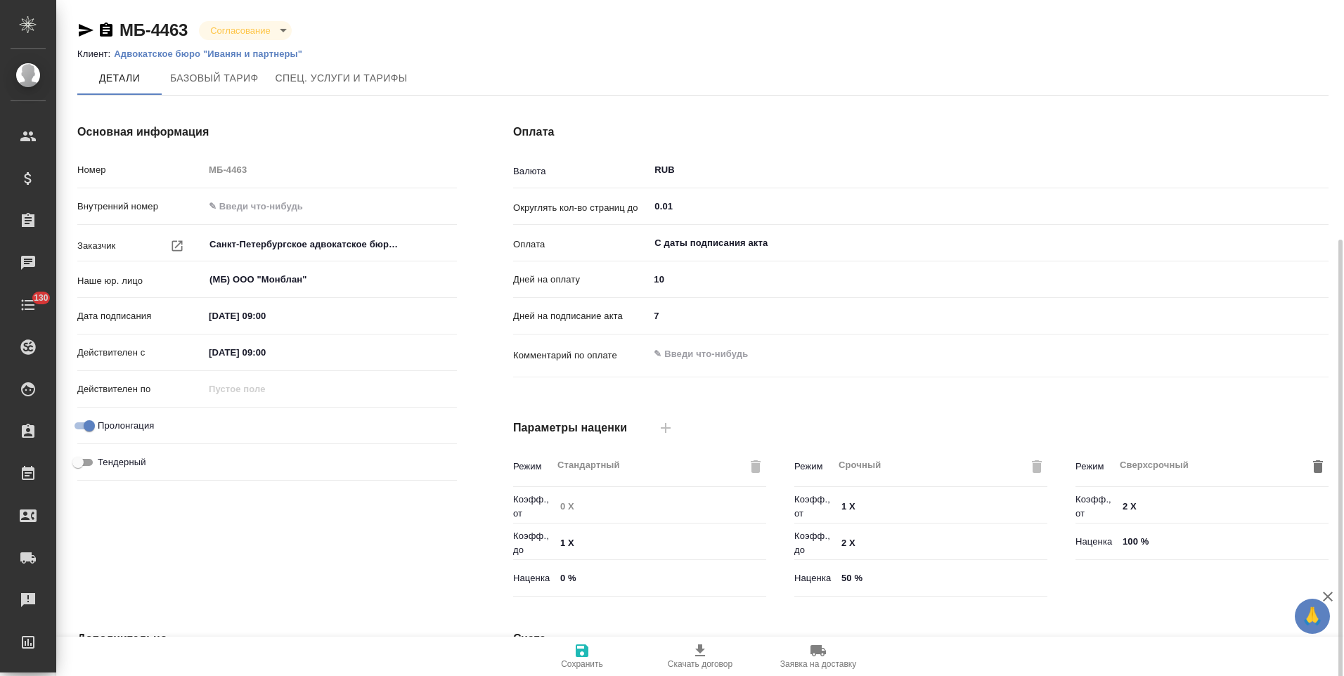
scroll to position [280, 0]
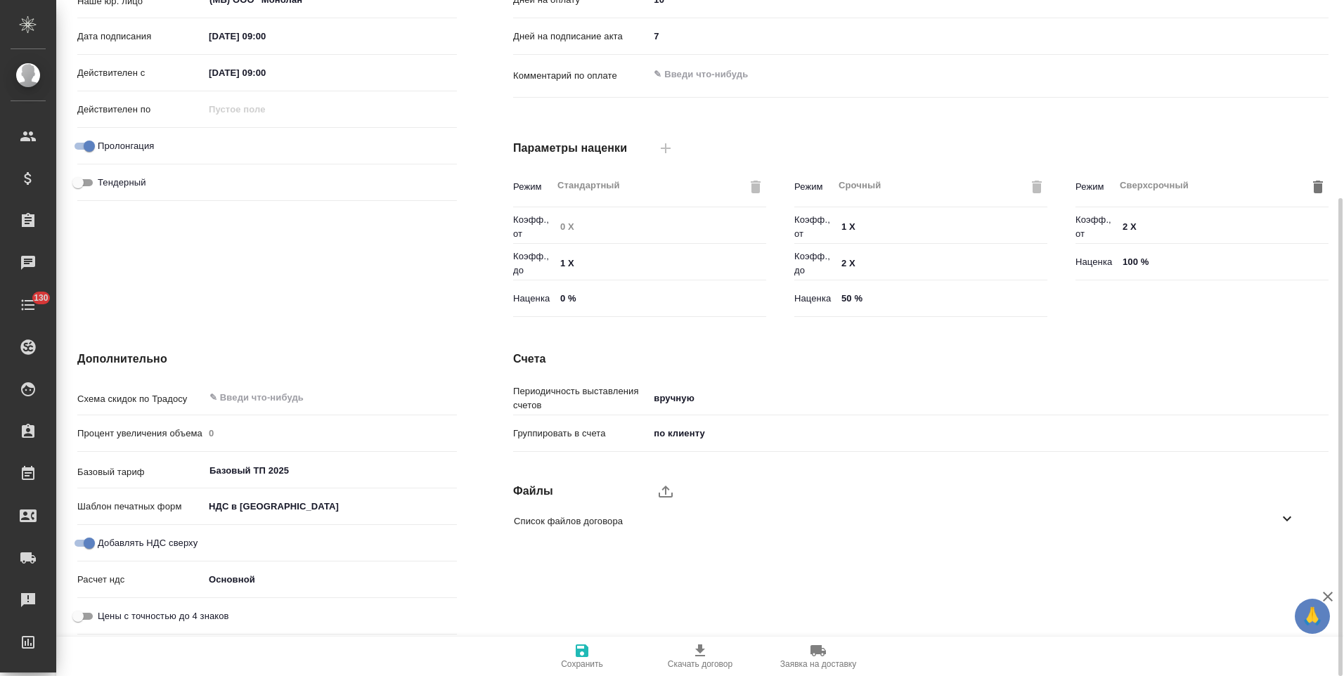
click at [1288, 519] on icon at bounding box center [1287, 519] width 8 height 5
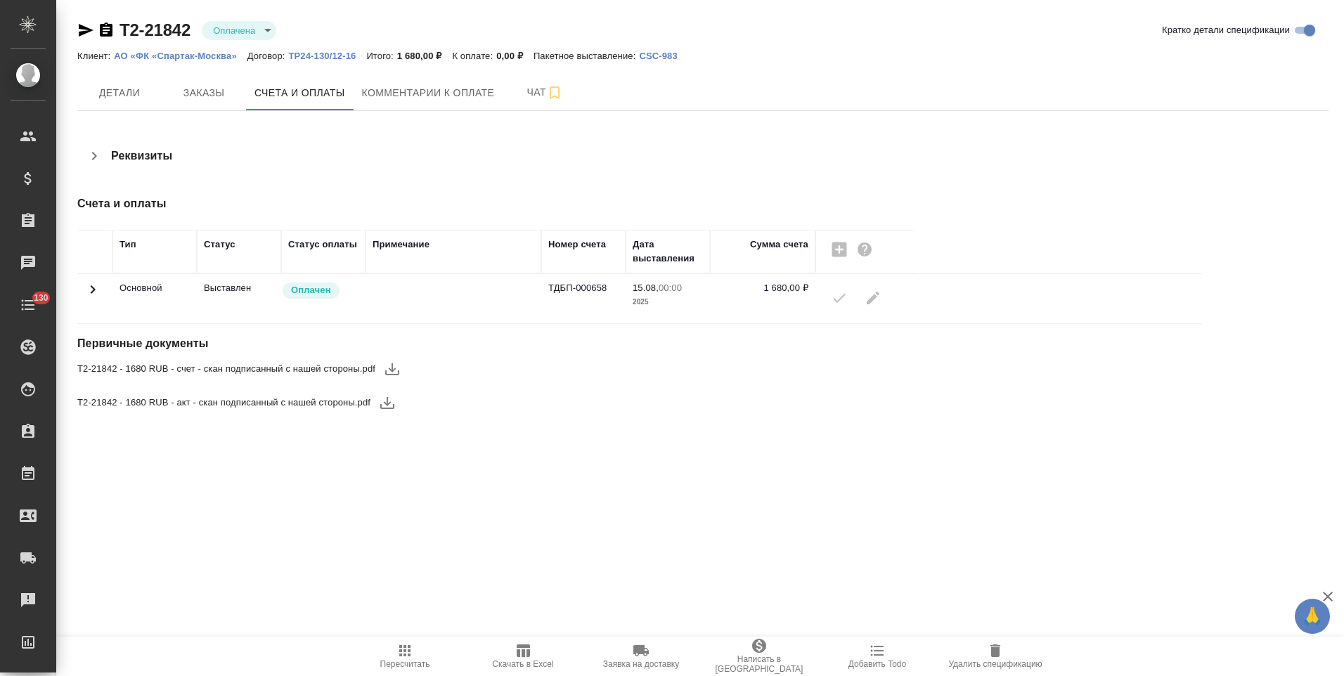
click at [93, 291] on icon at bounding box center [93, 289] width 5 height 8
drag, startPoint x: 99, startPoint y: 288, endPoint x: 389, endPoint y: 321, distance: 291.4
click at [101, 287] on icon at bounding box center [92, 289] width 17 height 17
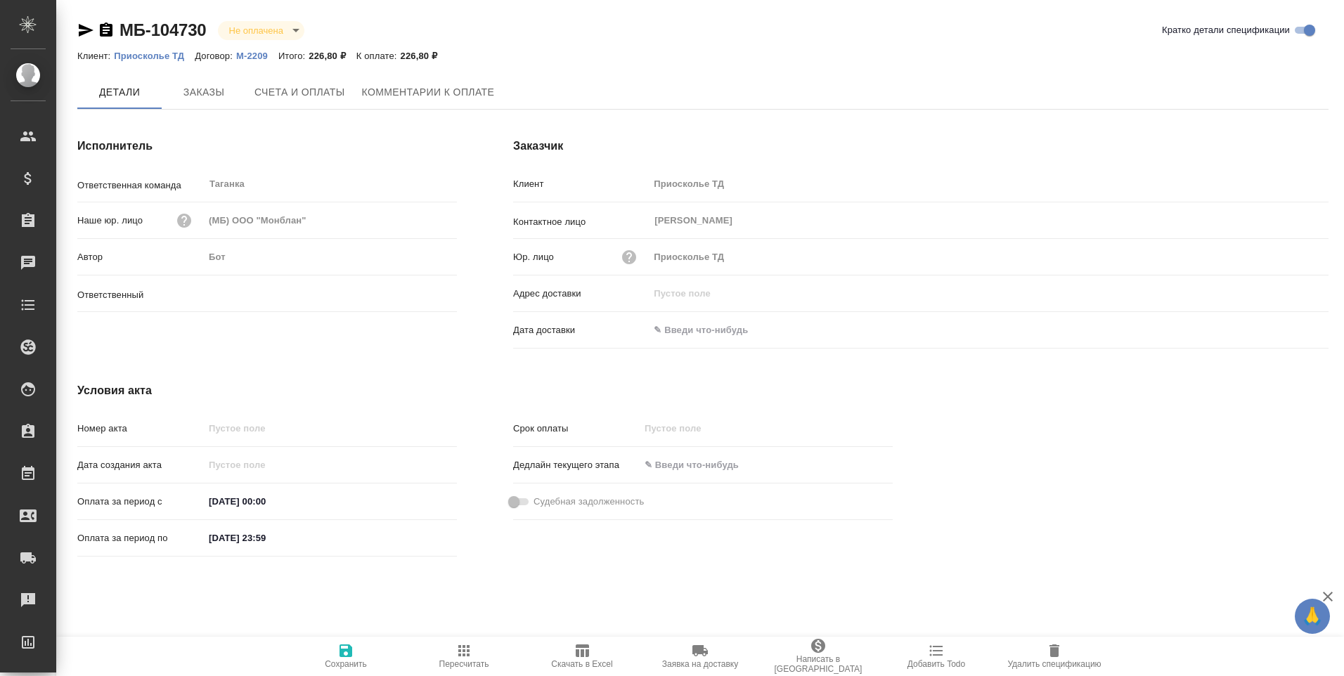
type input "[PERSON_NAME]"
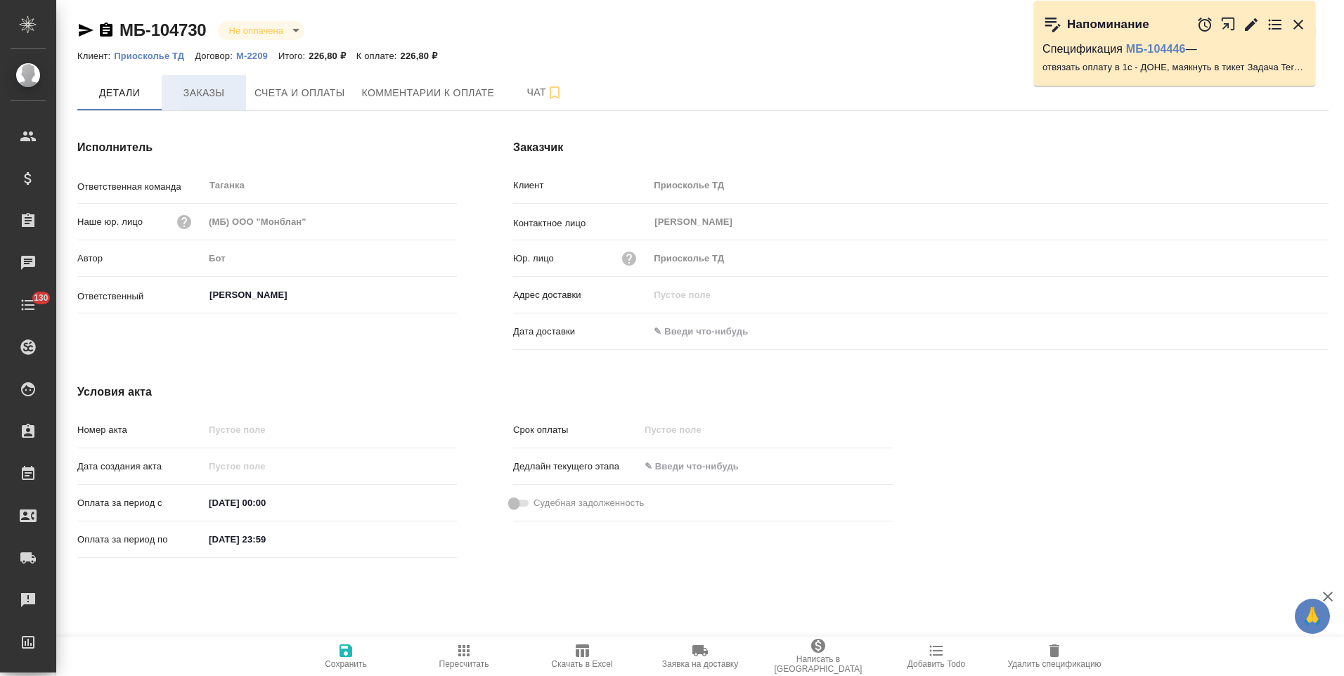
click at [221, 100] on span "Заказы" at bounding box center [203, 93] width 67 height 18
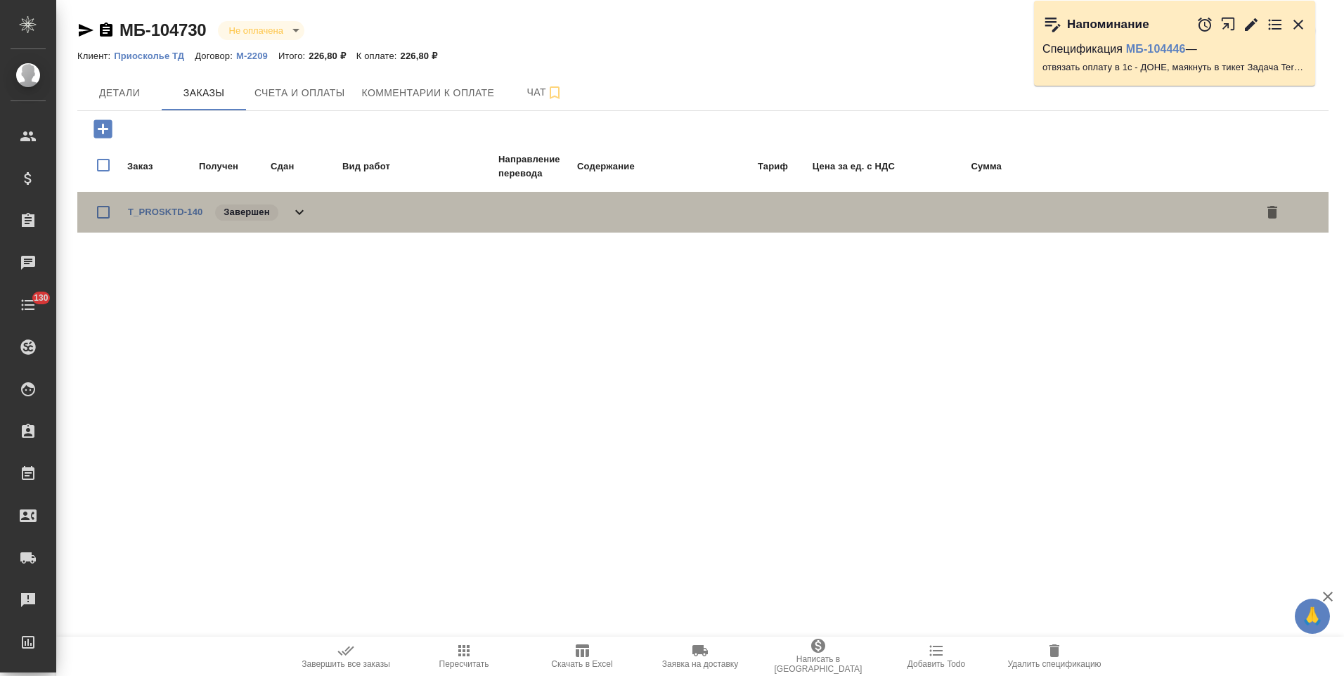
click at [299, 214] on icon at bounding box center [299, 212] width 8 height 5
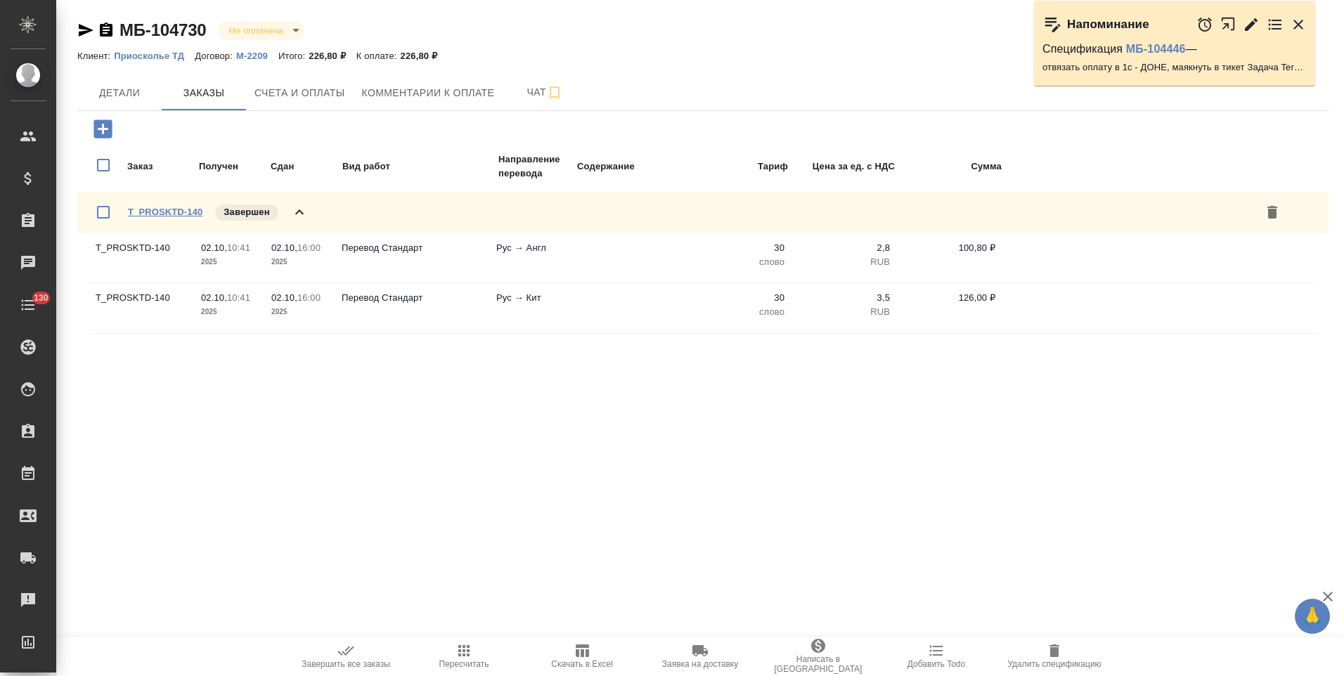
click at [185, 212] on link "T_PROSKTD-140" at bounding box center [165, 212] width 74 height 11
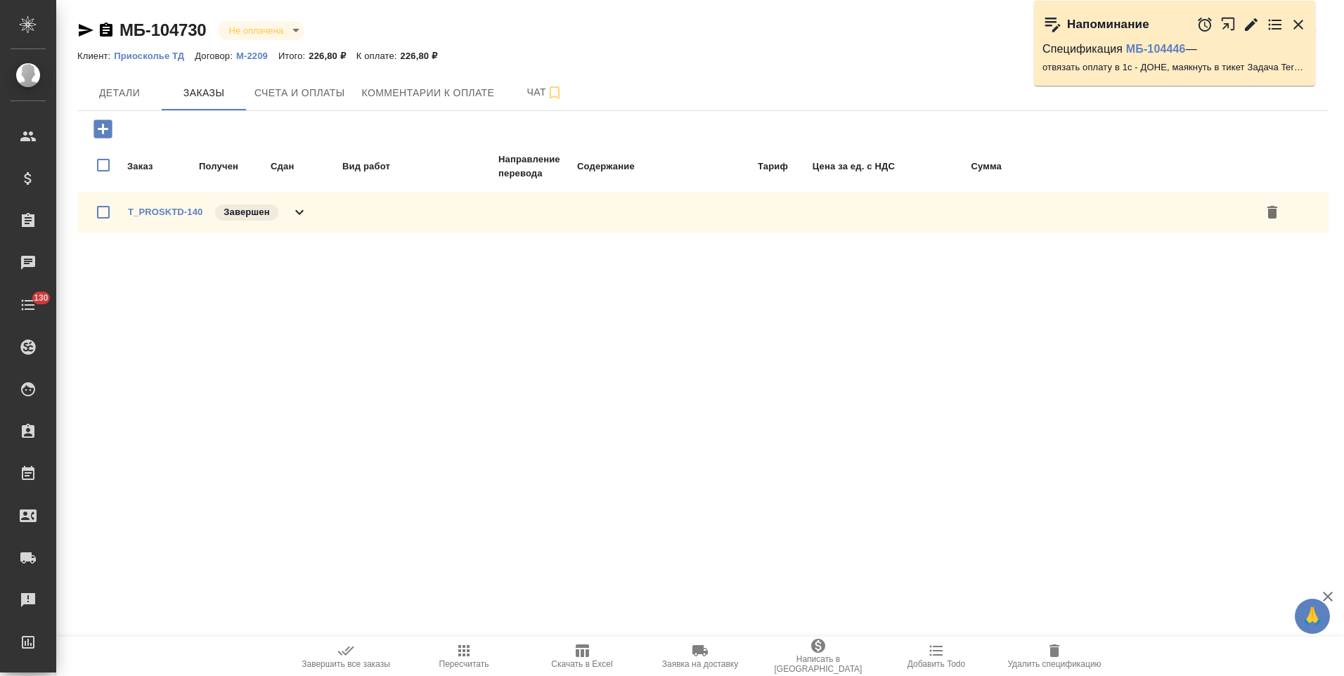
click at [246, 58] on p "М-2209" at bounding box center [257, 56] width 42 height 11
click at [112, 92] on span "Детали" at bounding box center [119, 93] width 67 height 18
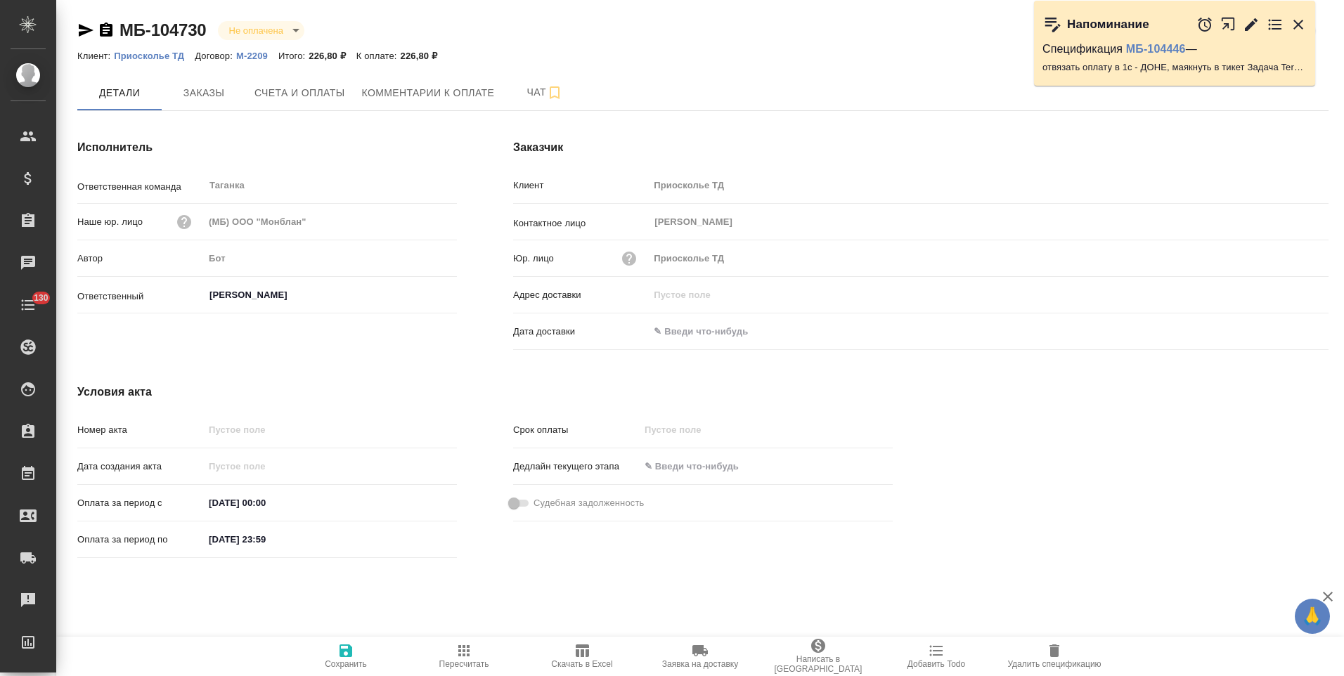
click at [163, 56] on p "Приосколье ТД" at bounding box center [154, 56] width 81 height 11
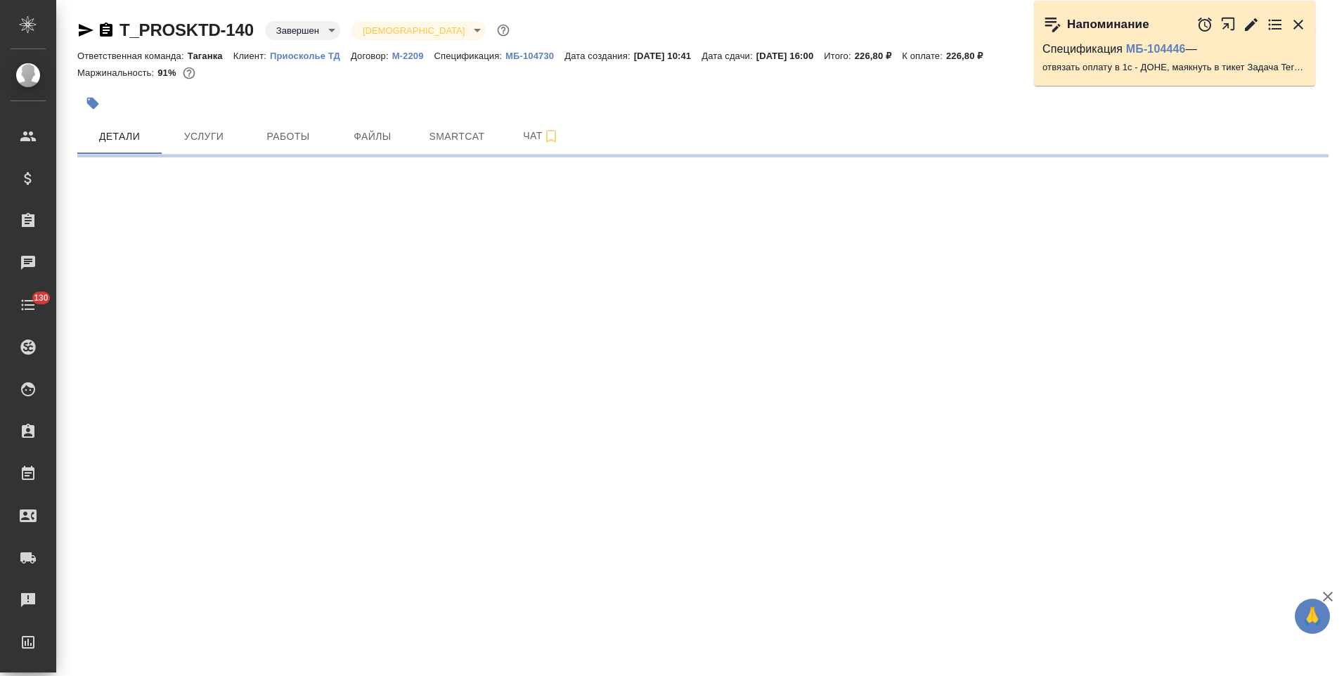
select select "RU"
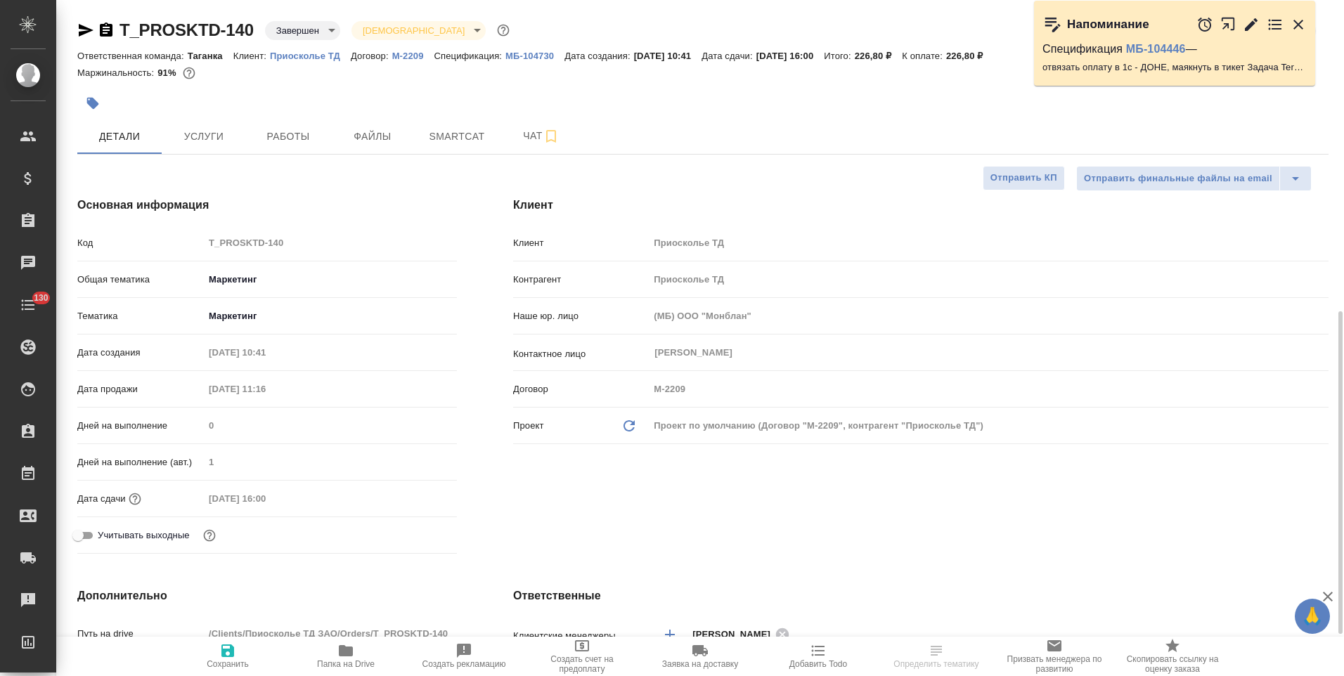
scroll to position [351, 0]
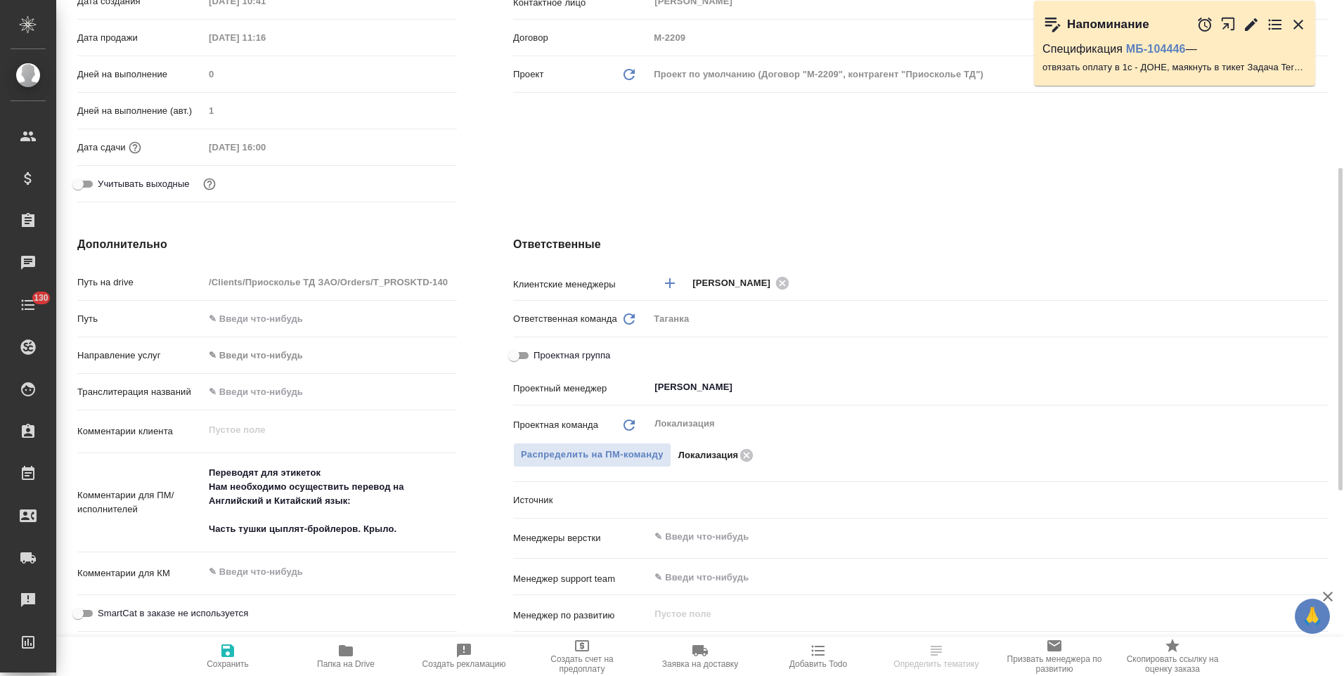
type textarea "x"
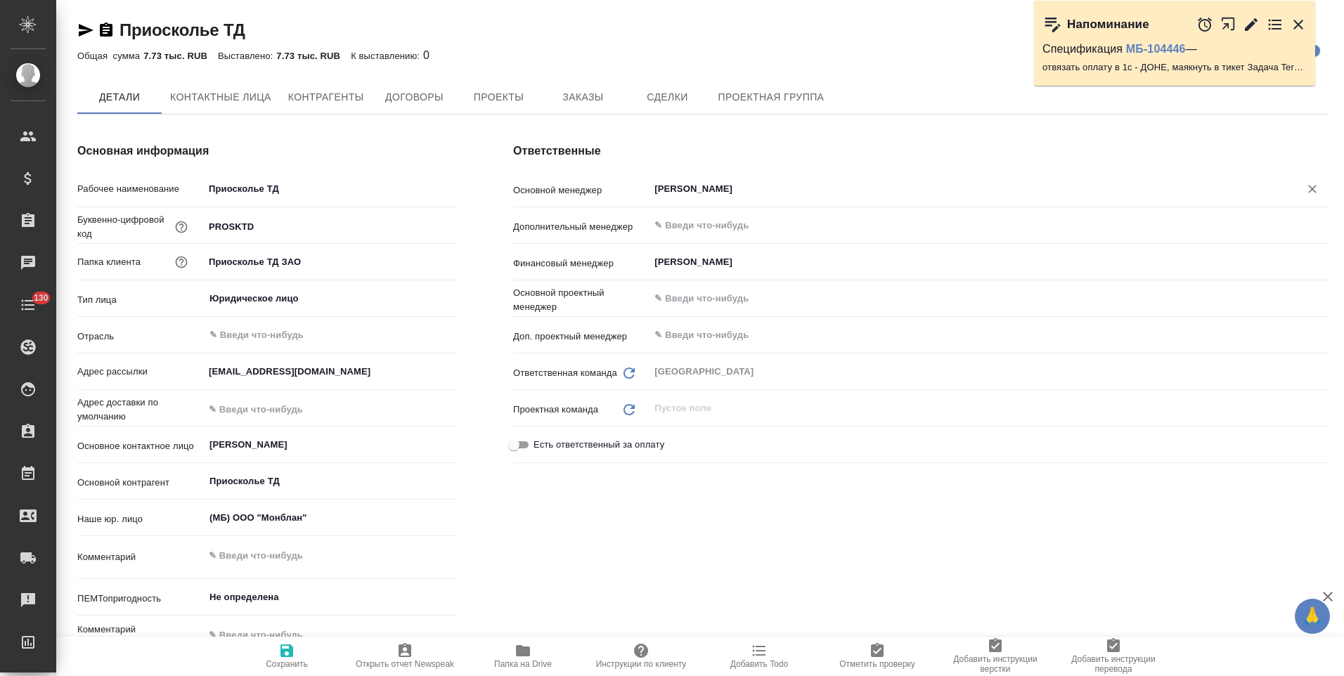
type textarea "x"
click at [715, 188] on input "[PERSON_NAME]" at bounding box center [965, 189] width 624 height 17
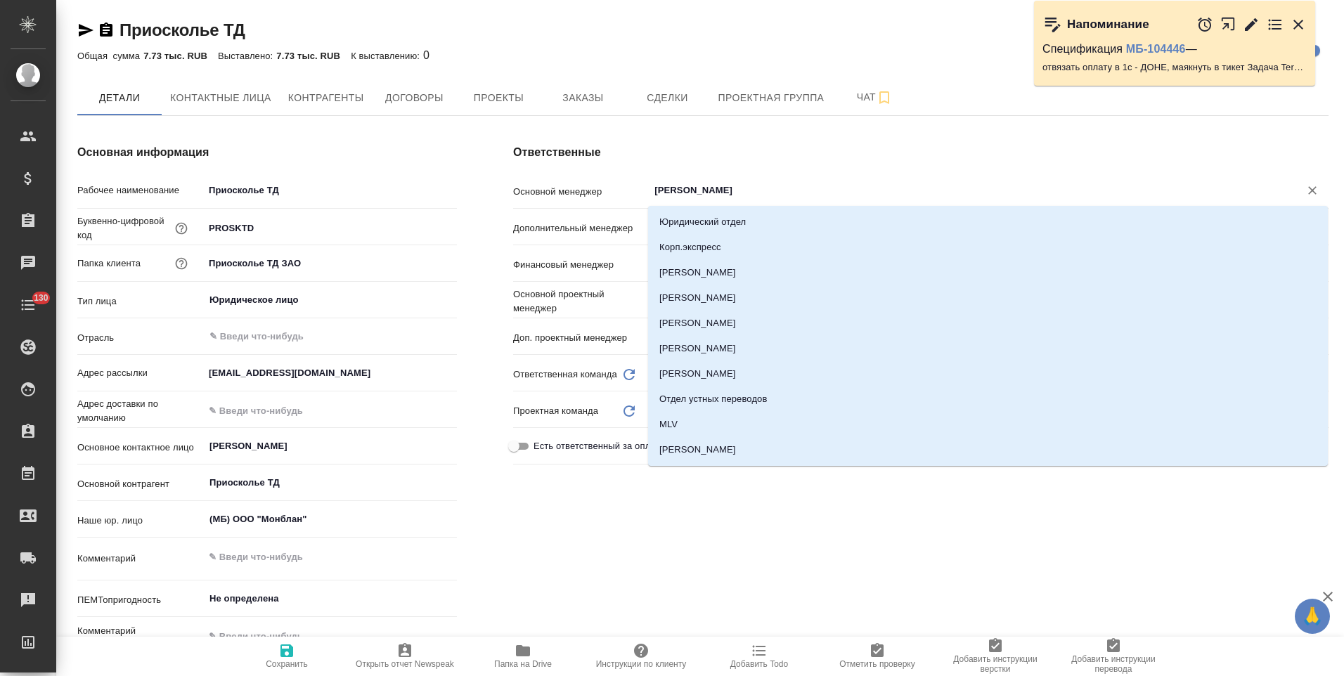
type textarea "x"
type input "про"
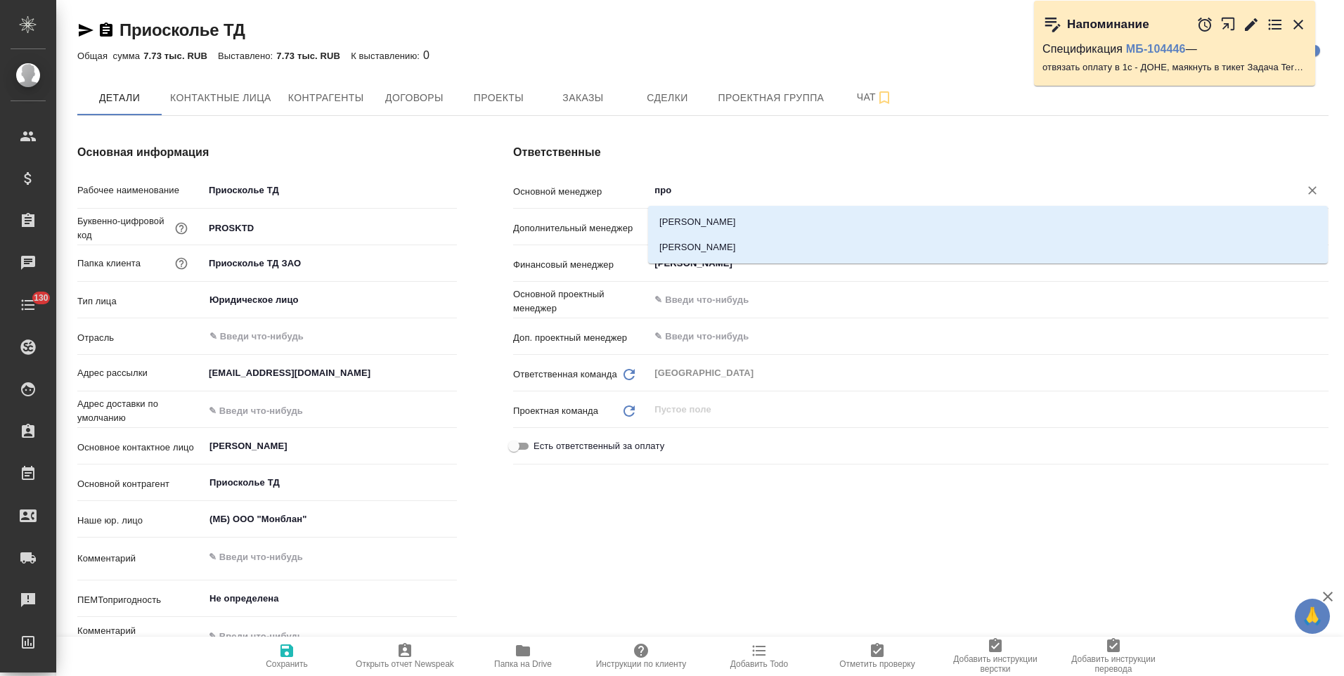
type textarea "x"
click at [760, 250] on li "[PERSON_NAME]" at bounding box center [988, 247] width 680 height 25
type textarea "x"
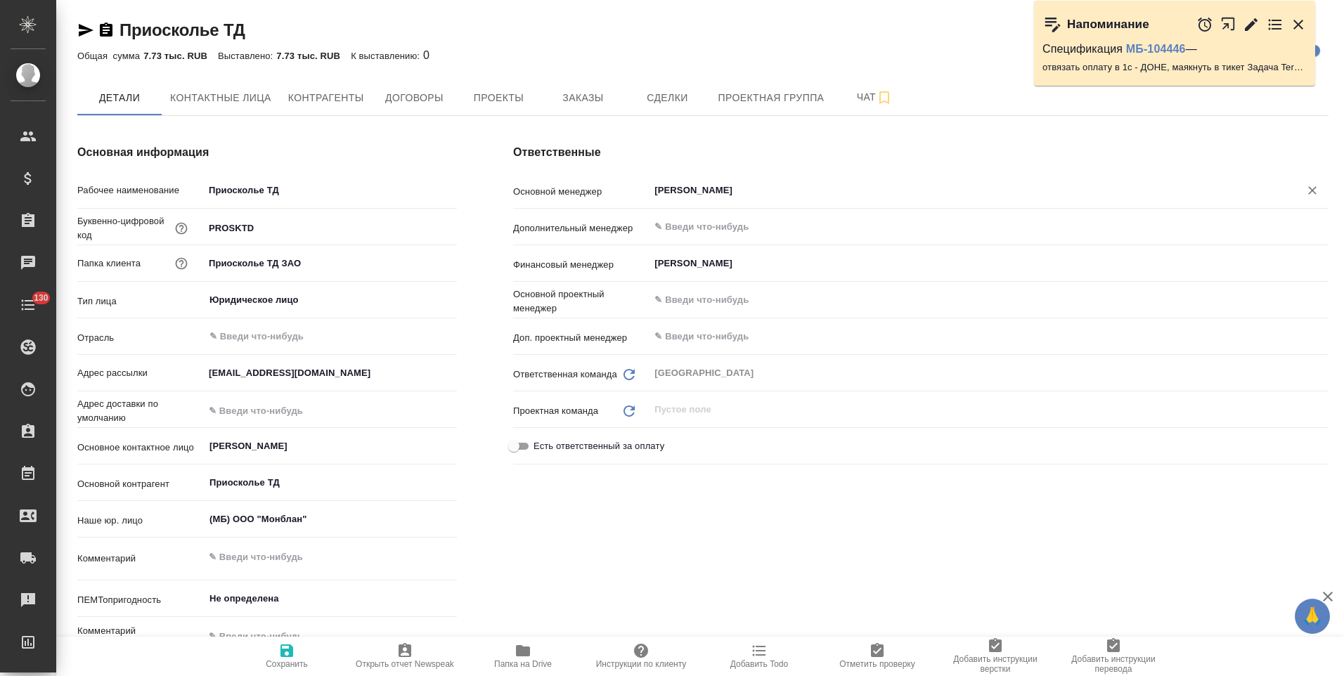
type input "[PERSON_NAME]"
click at [280, 656] on icon "button" at bounding box center [286, 650] width 17 height 17
type textarea "x"
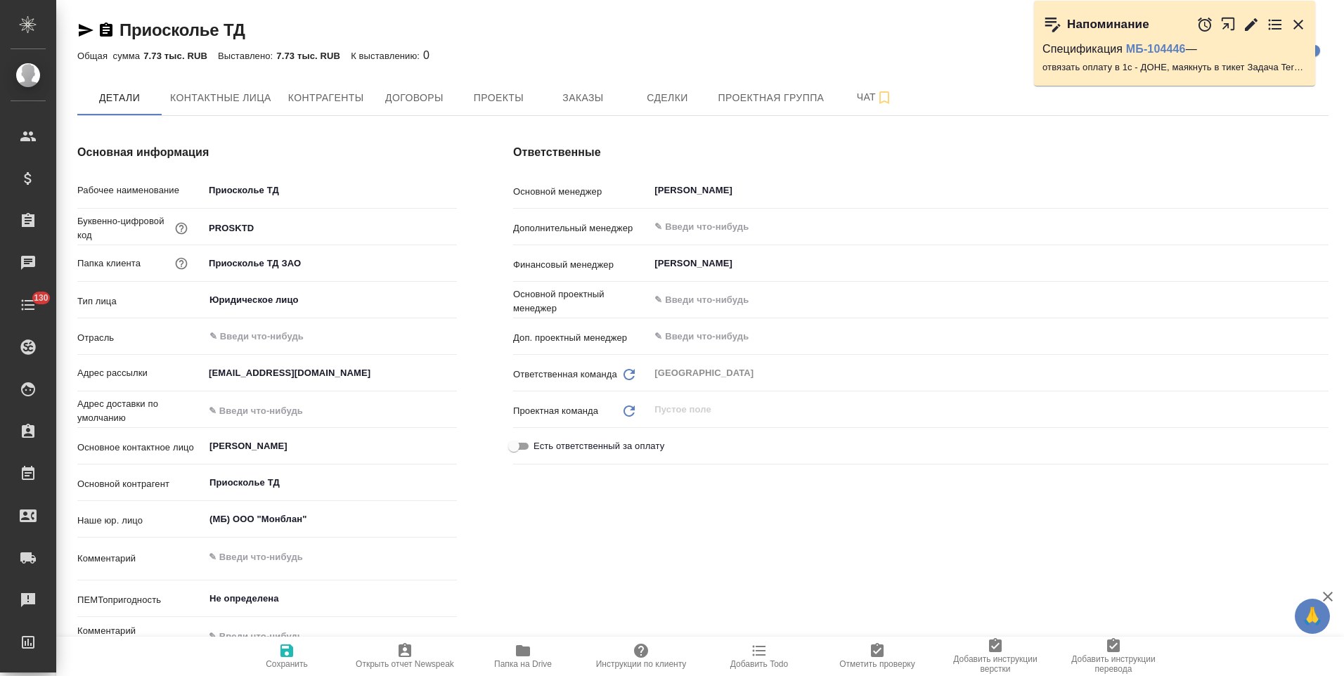
type textarea "x"
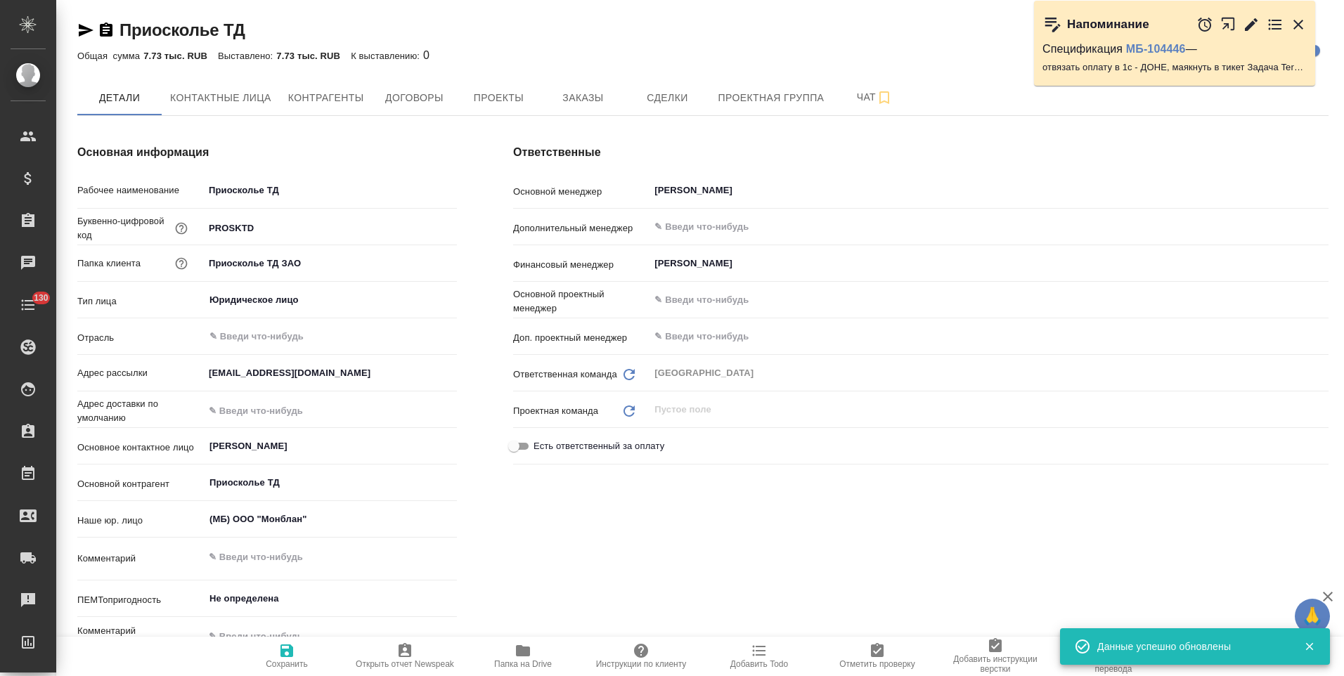
type textarea "x"
type input "Таганка"
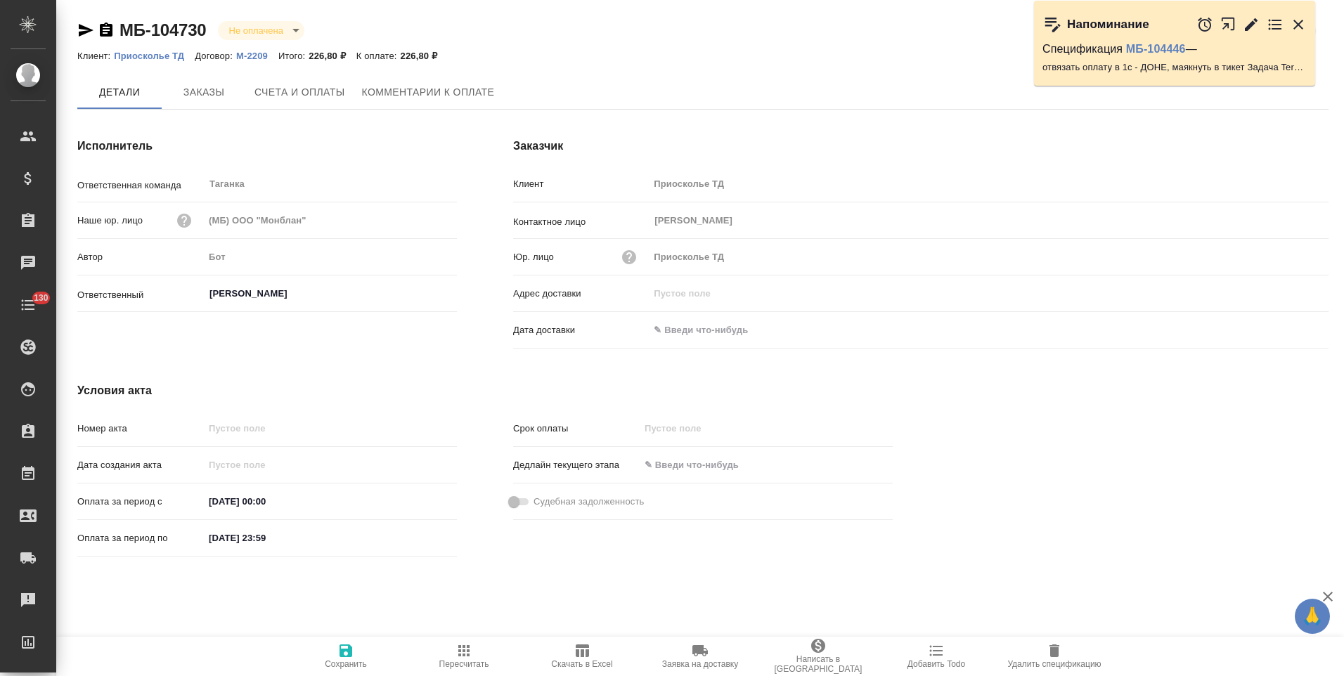
drag, startPoint x: 103, startPoint y: 32, endPoint x: 208, endPoint y: 162, distance: 167.0
click at [103, 32] on icon "button" at bounding box center [106, 29] width 13 height 14
click at [195, 91] on span "Заказы" at bounding box center [203, 93] width 67 height 18
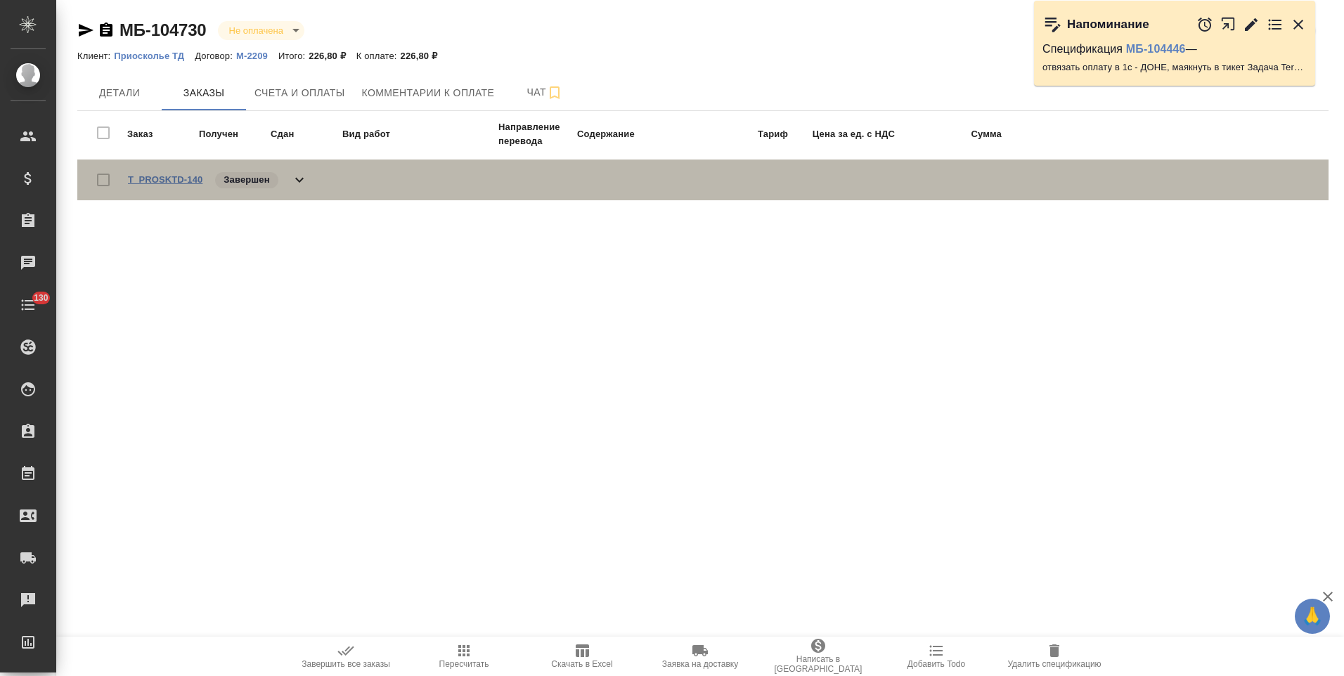
click at [138, 182] on link "T_PROSKTD-140" at bounding box center [165, 179] width 74 height 11
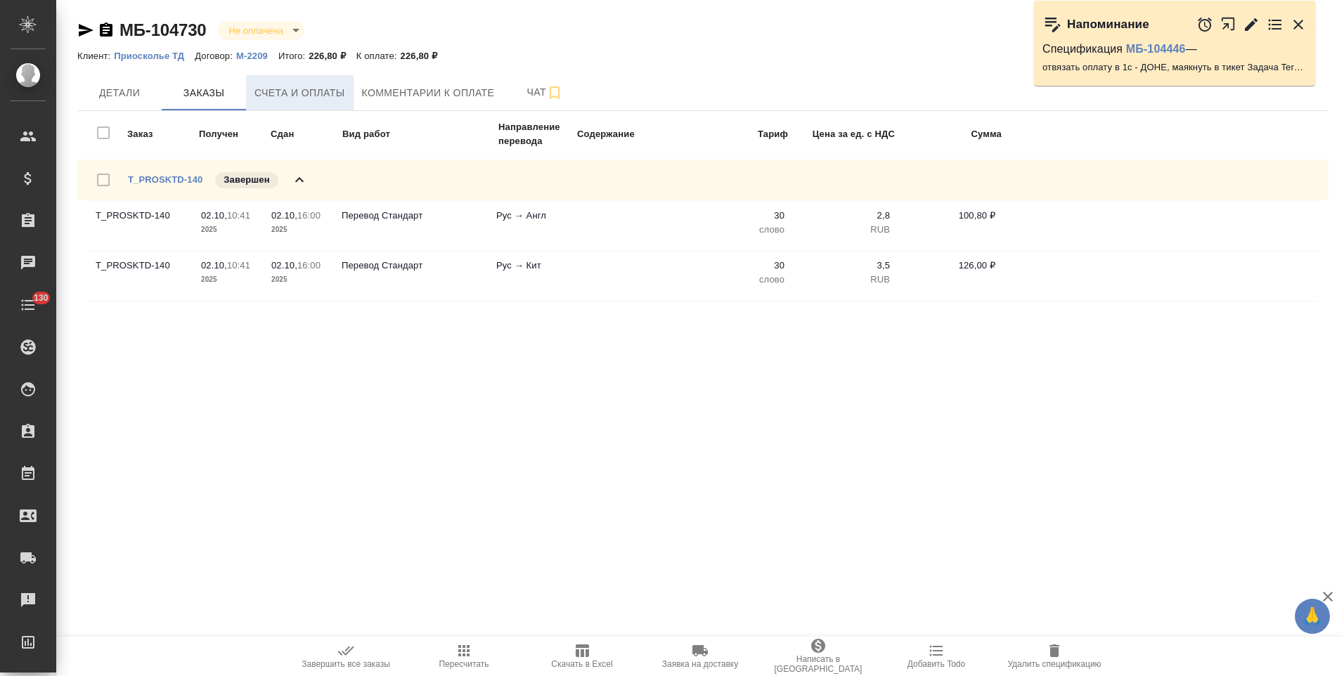
click at [310, 93] on span "Счета и оплаты" at bounding box center [299, 93] width 91 height 18
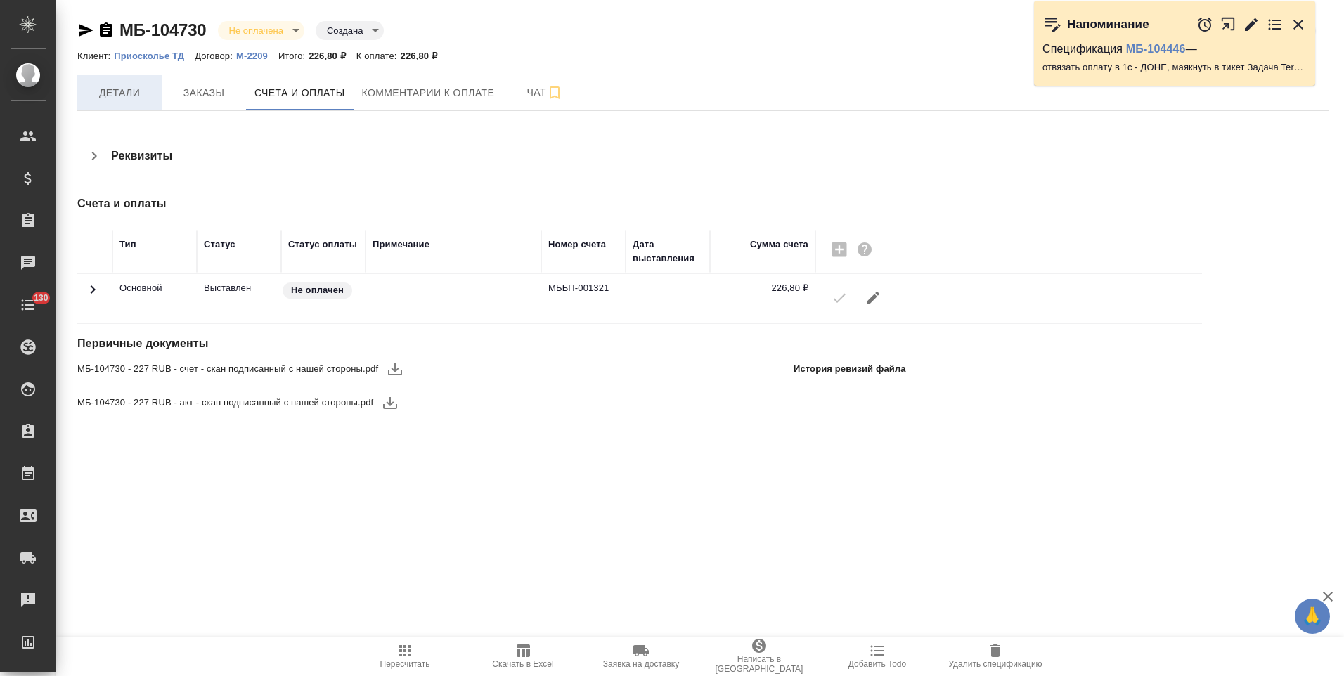
click at [120, 98] on span "Детали" at bounding box center [119, 93] width 67 height 18
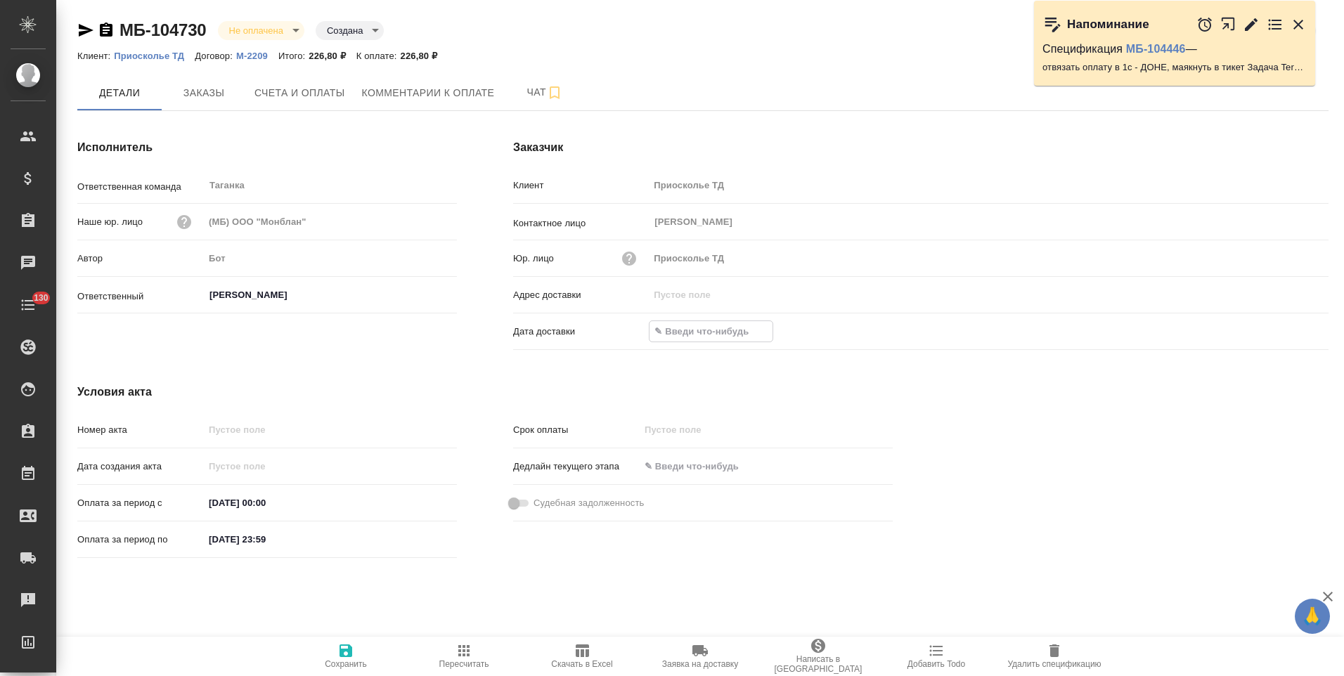
click at [692, 339] on input "text" at bounding box center [710, 331] width 123 height 20
click at [1285, 331] on icon "button" at bounding box center [1287, 330] width 17 height 17
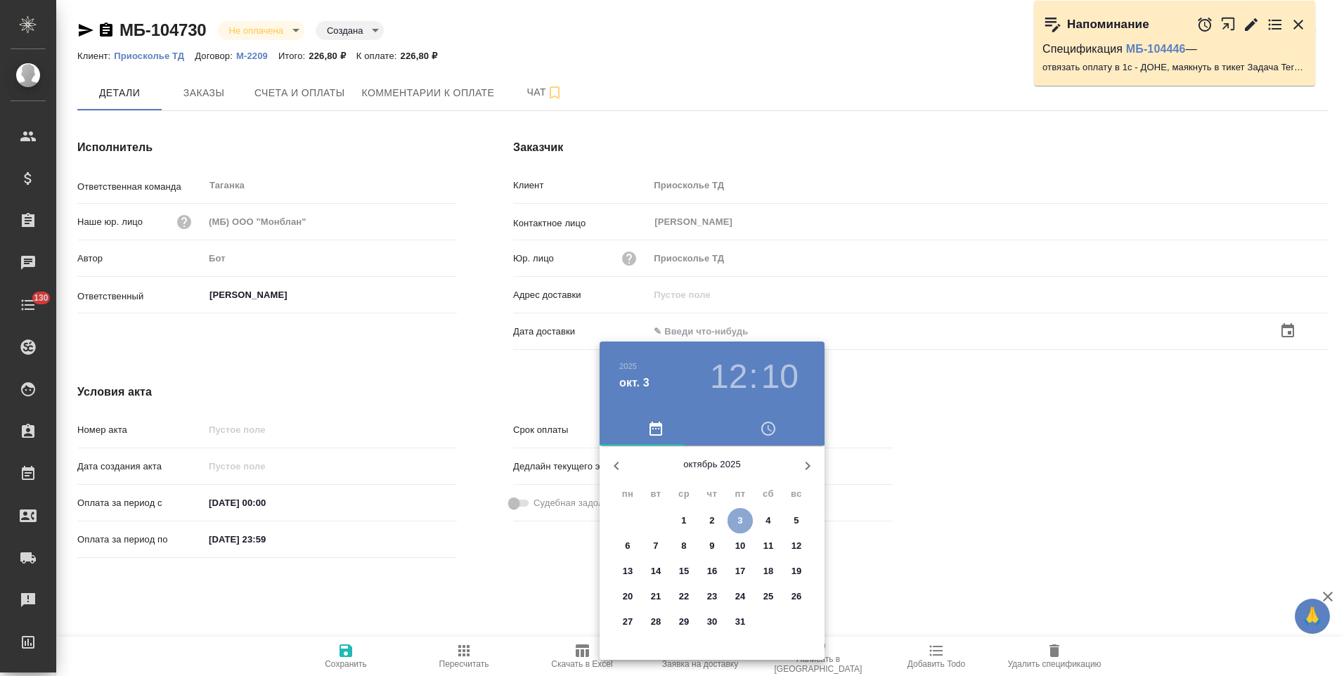
click at [741, 519] on p "3" at bounding box center [739, 521] width 5 height 14
type input "03.10.2025 12:10"
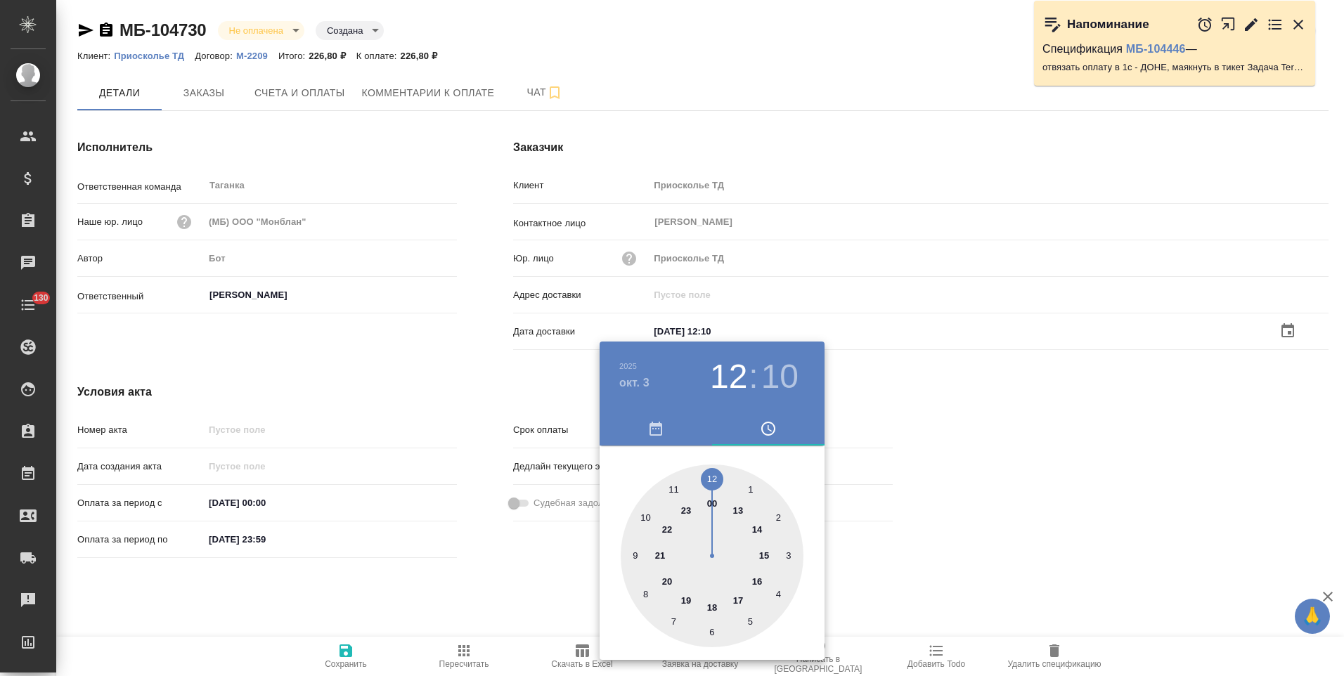
click at [484, 581] on div at bounding box center [672, 338] width 1344 height 676
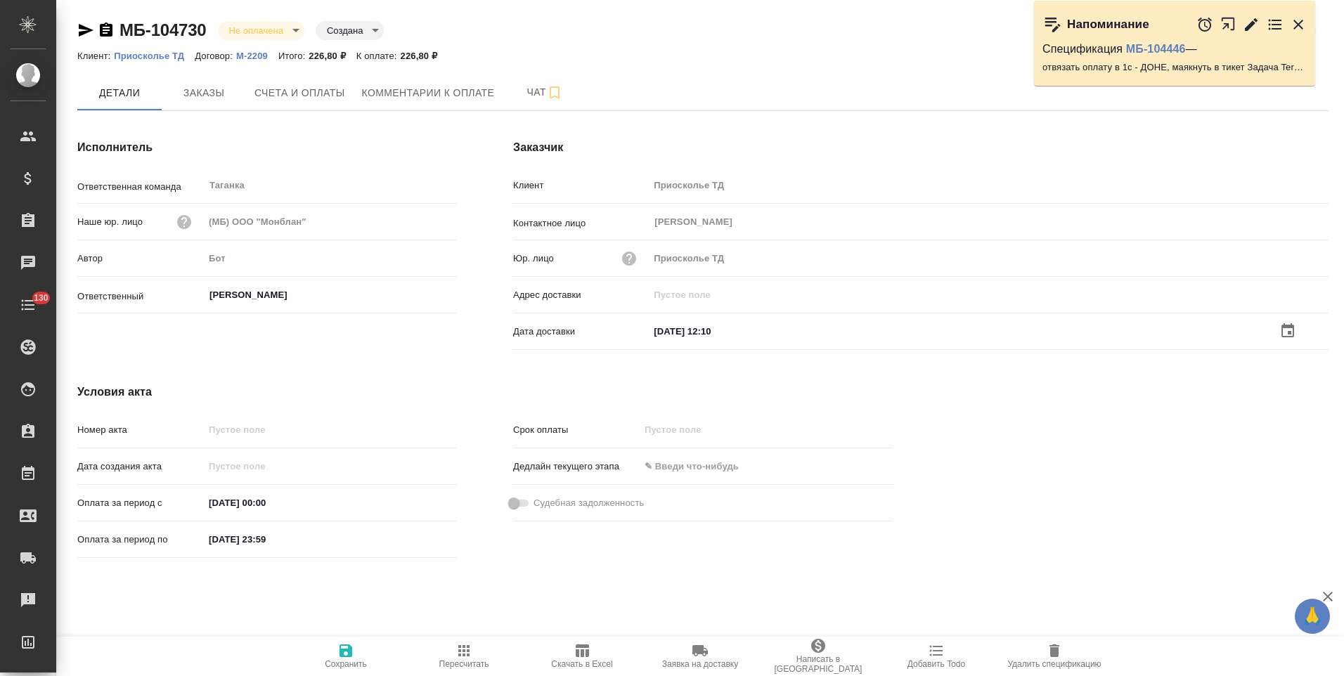
click at [345, 651] on icon "button" at bounding box center [345, 650] width 13 height 13
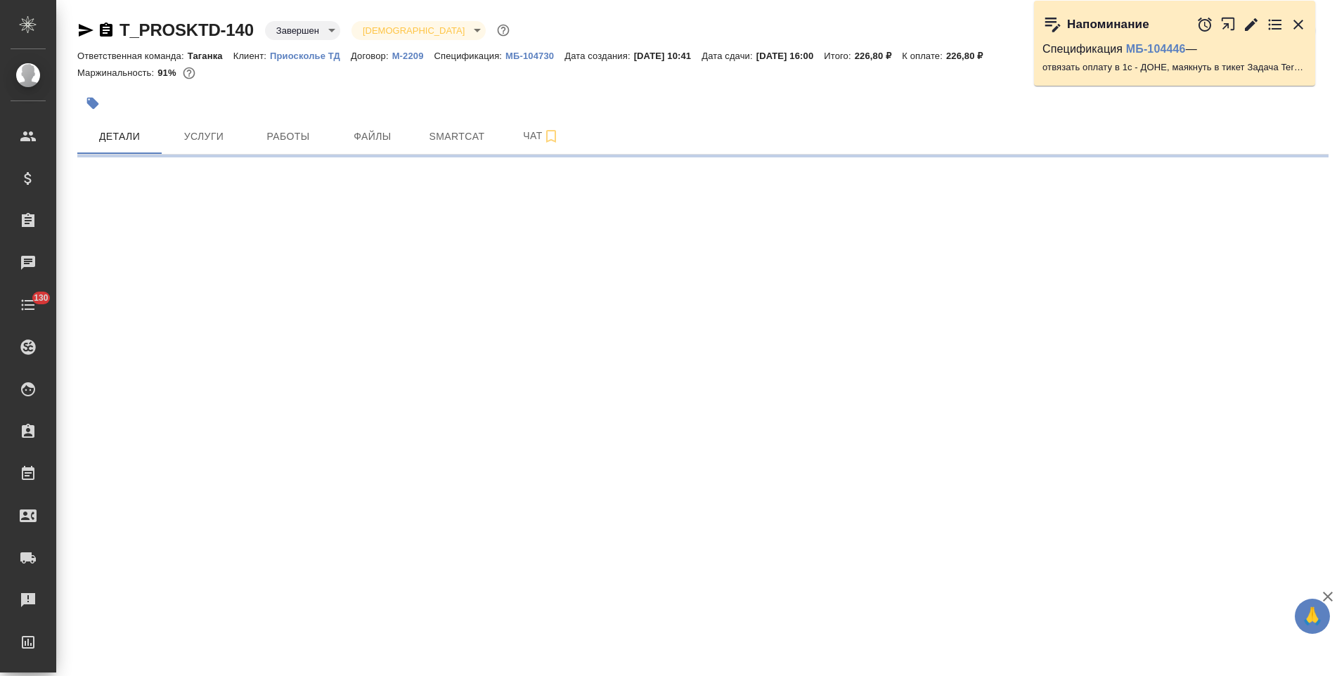
select select "RU"
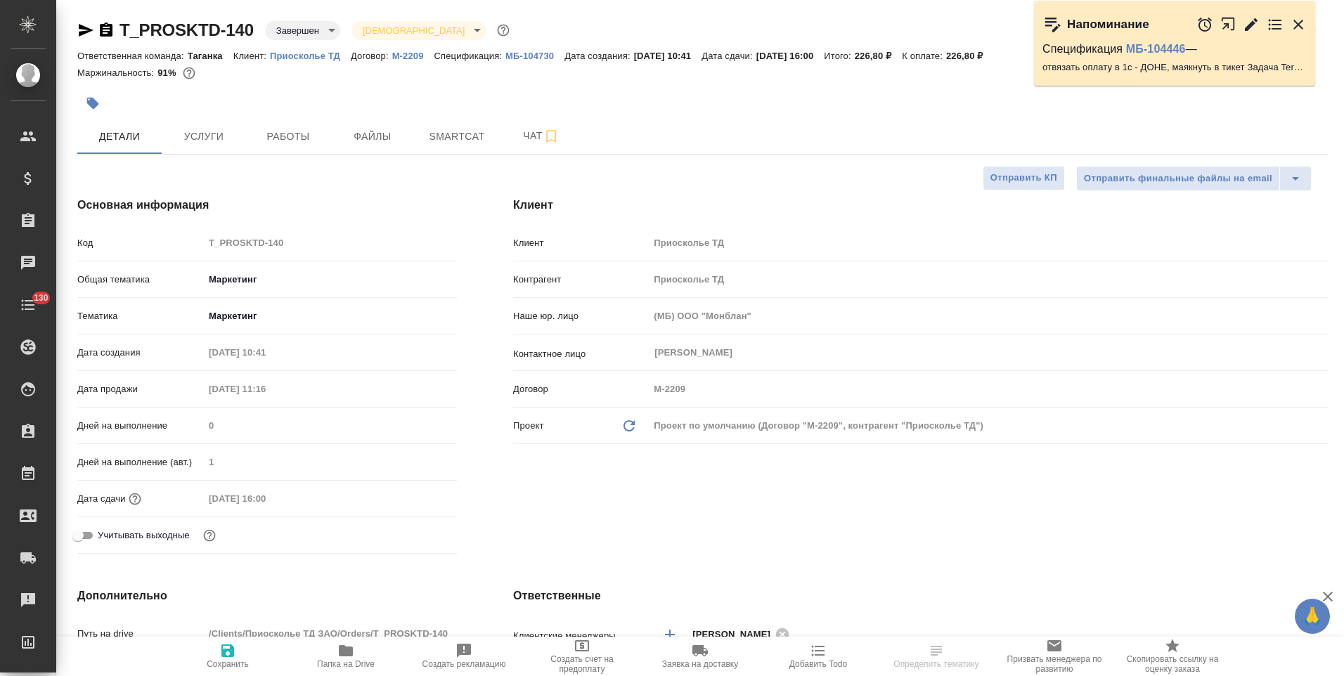
type textarea "x"
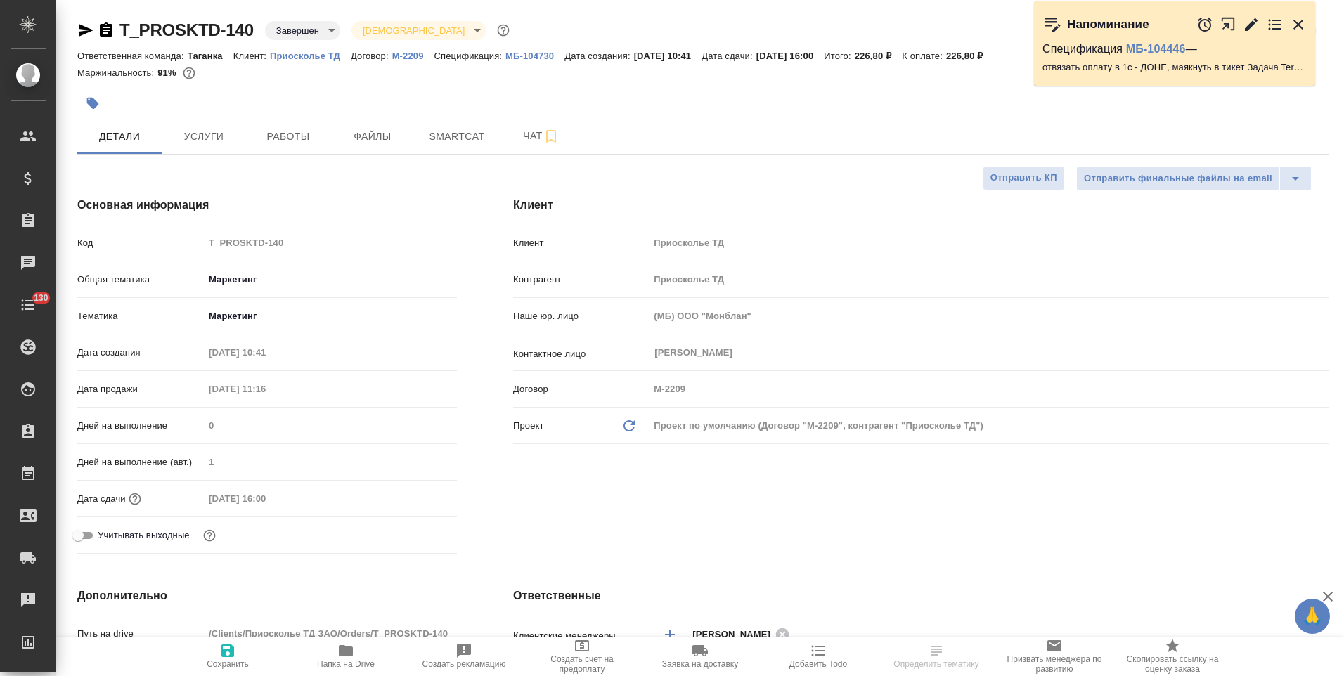
type textarea "x"
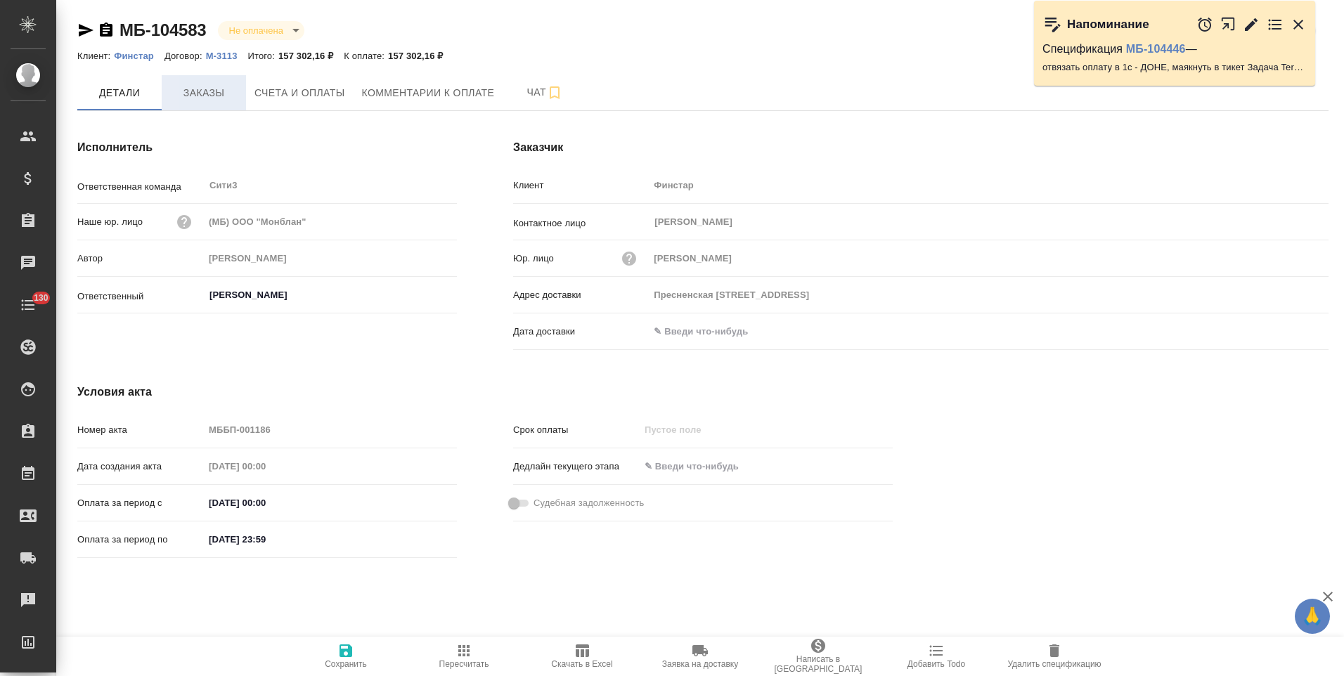
click at [223, 98] on span "Заказы" at bounding box center [203, 93] width 67 height 18
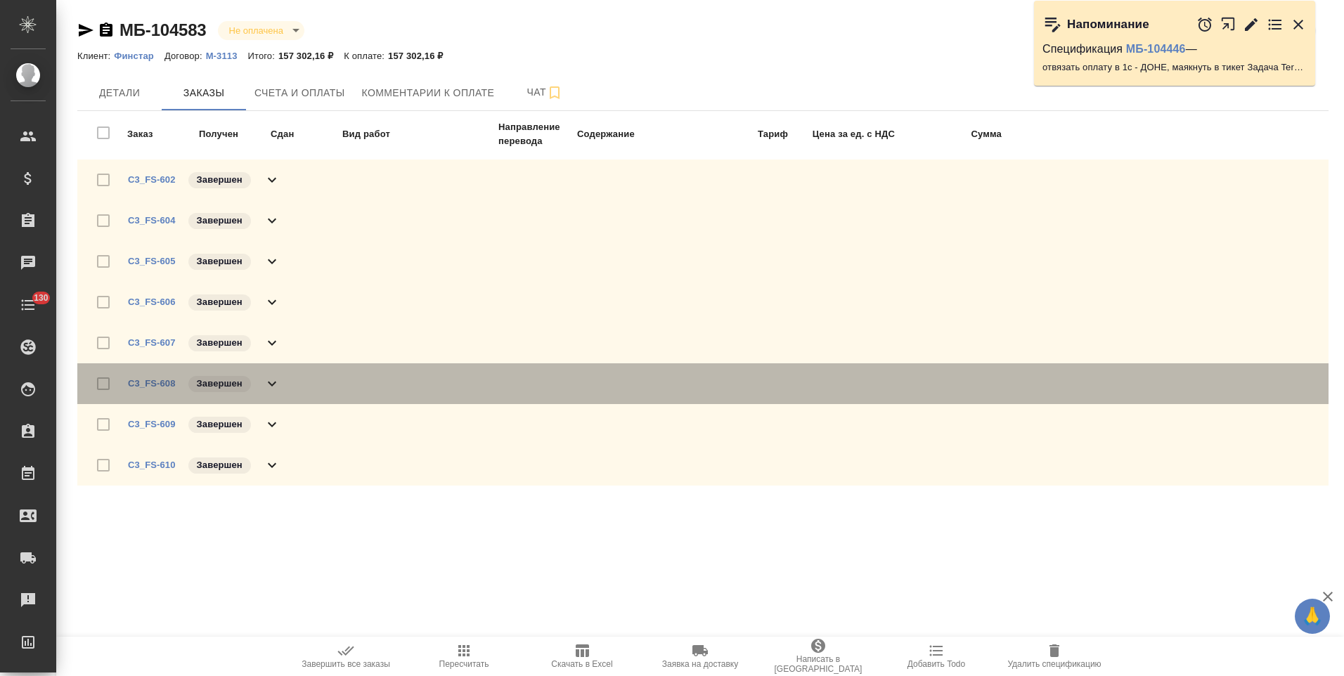
click at [271, 382] on icon at bounding box center [272, 383] width 17 height 17
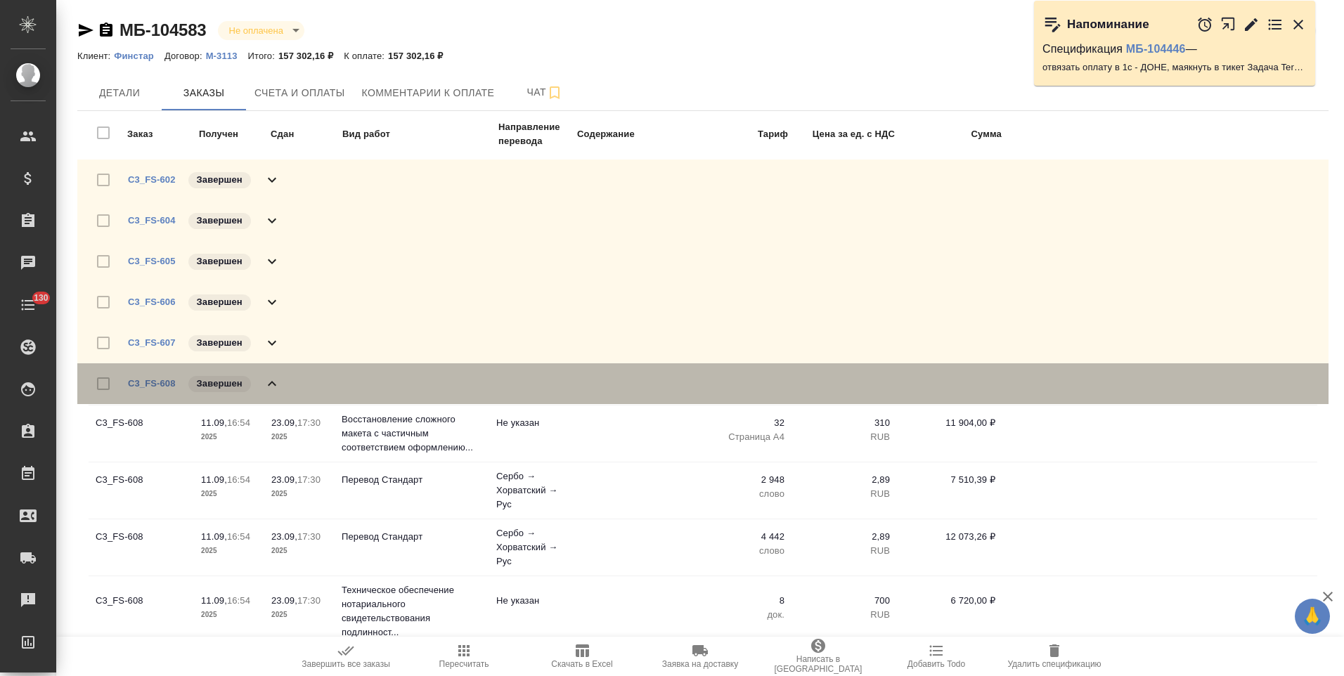
click at [271, 383] on icon at bounding box center [272, 383] width 8 height 5
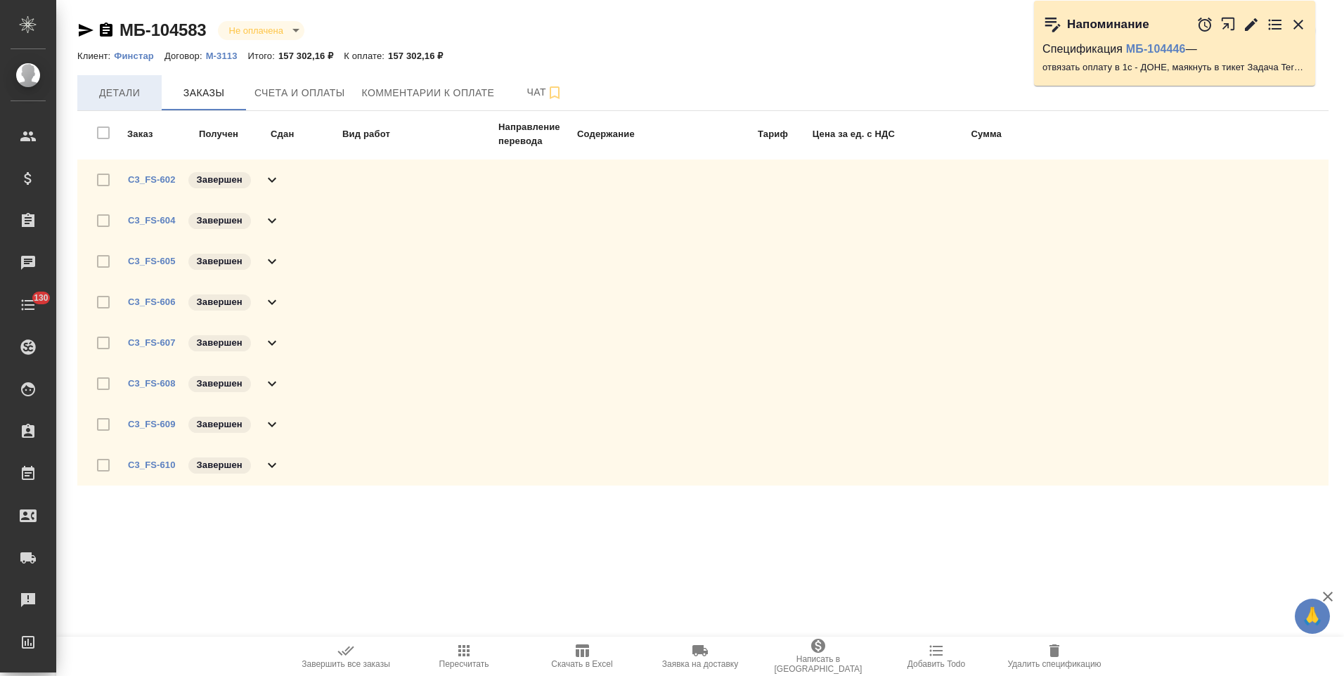
click at [108, 89] on span "Детали" at bounding box center [119, 93] width 67 height 18
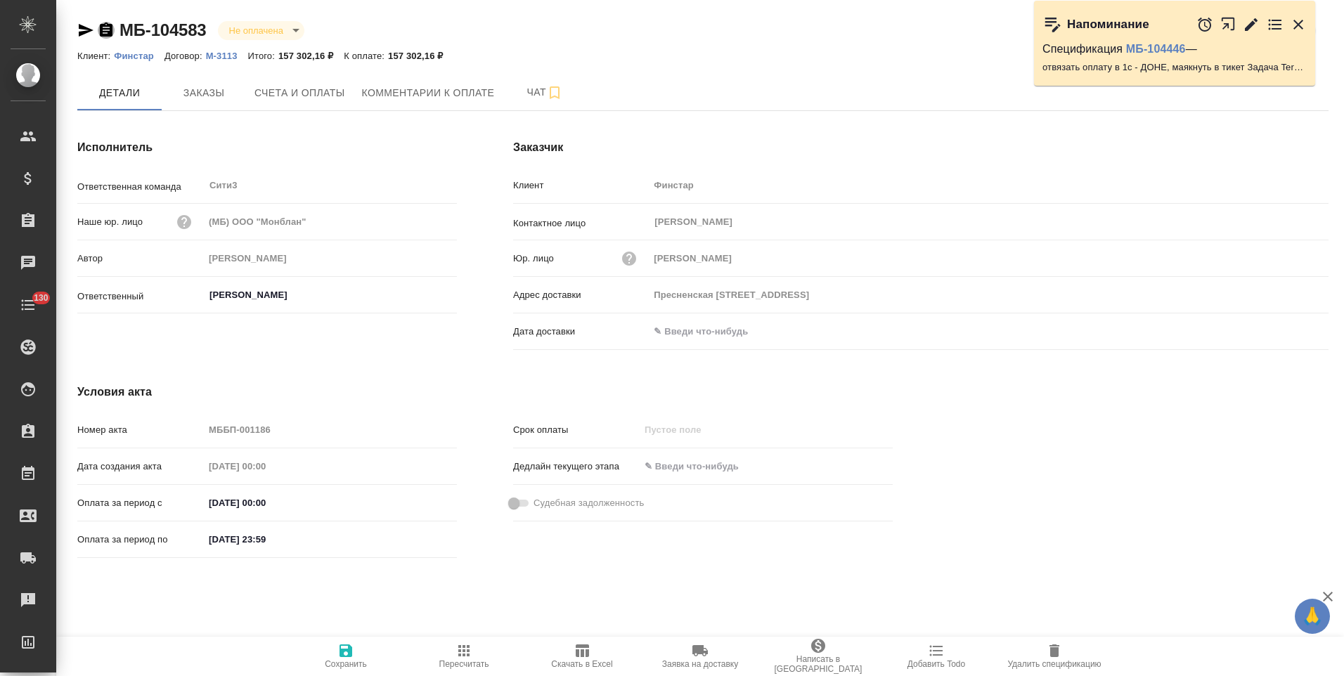
click at [107, 31] on icon "button" at bounding box center [106, 29] width 13 height 14
click at [283, 107] on button "Счета и оплаты" at bounding box center [300, 92] width 108 height 35
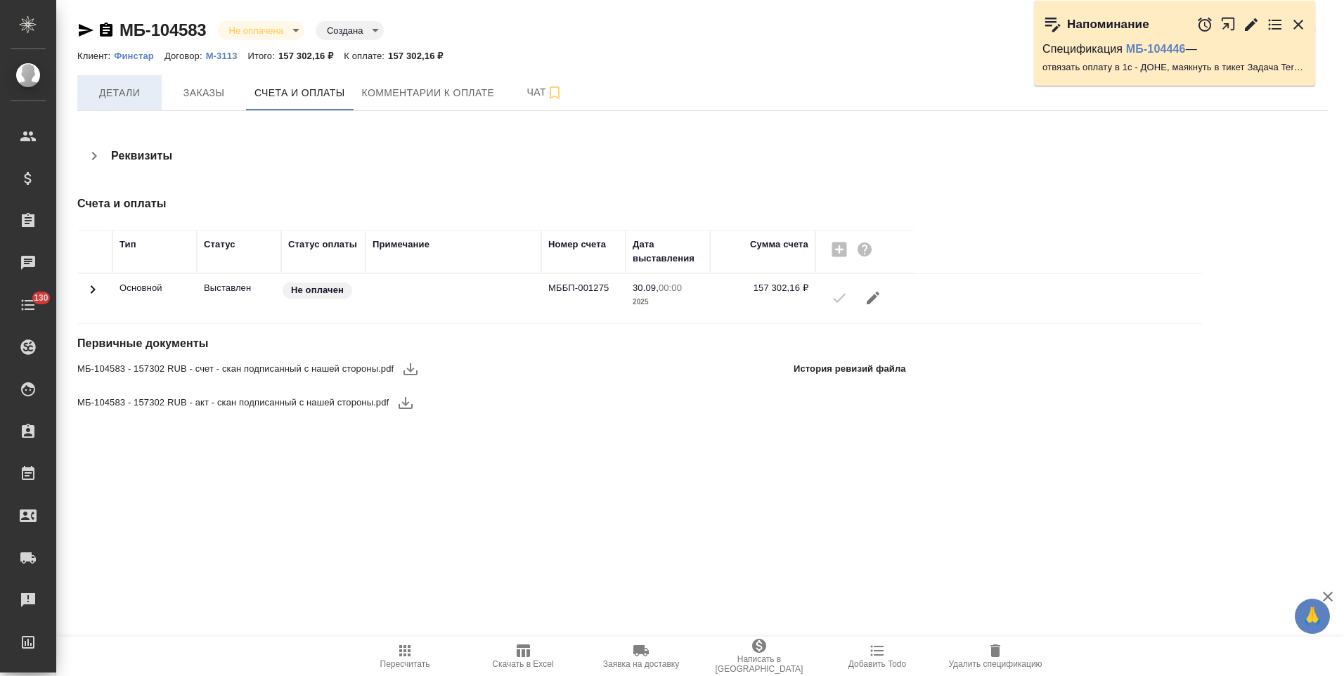
click at [123, 86] on span "Детали" at bounding box center [119, 93] width 67 height 18
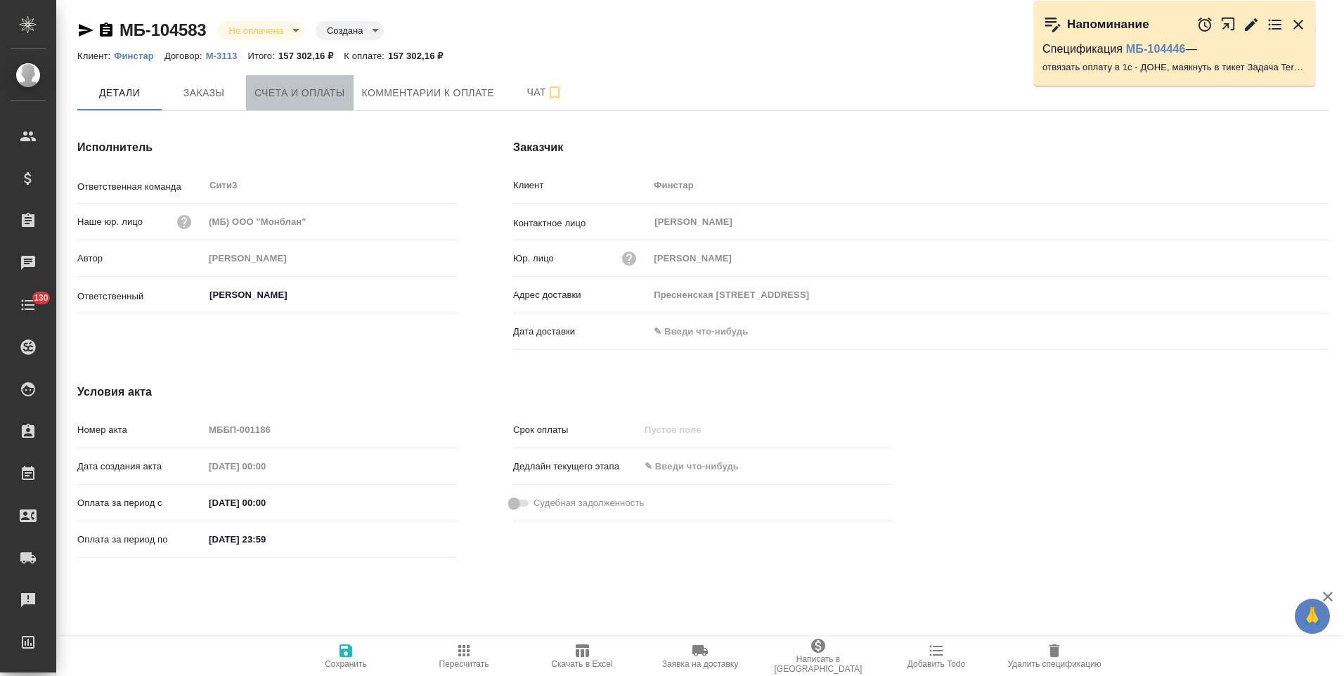
click at [281, 95] on span "Счета и оплаты" at bounding box center [299, 93] width 91 height 18
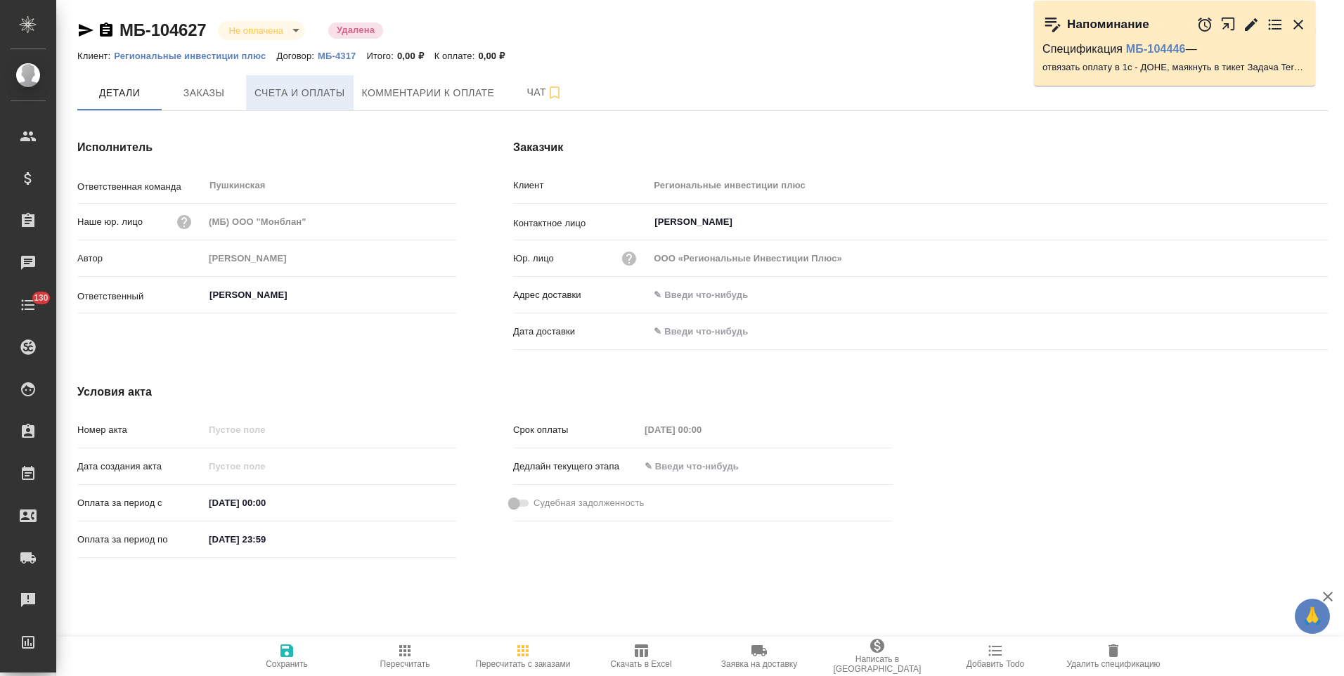
click at [317, 105] on button "Счета и оплаты" at bounding box center [300, 92] width 108 height 35
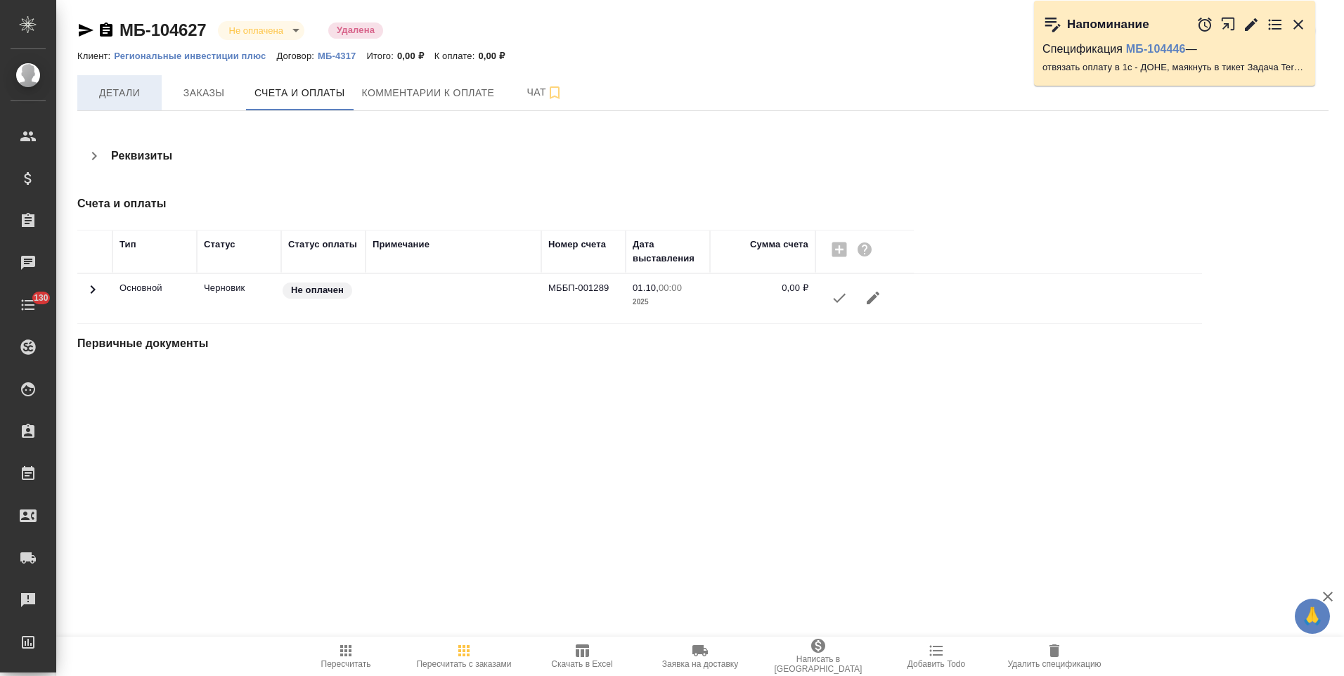
click at [125, 103] on button "Детали" at bounding box center [119, 92] width 84 height 35
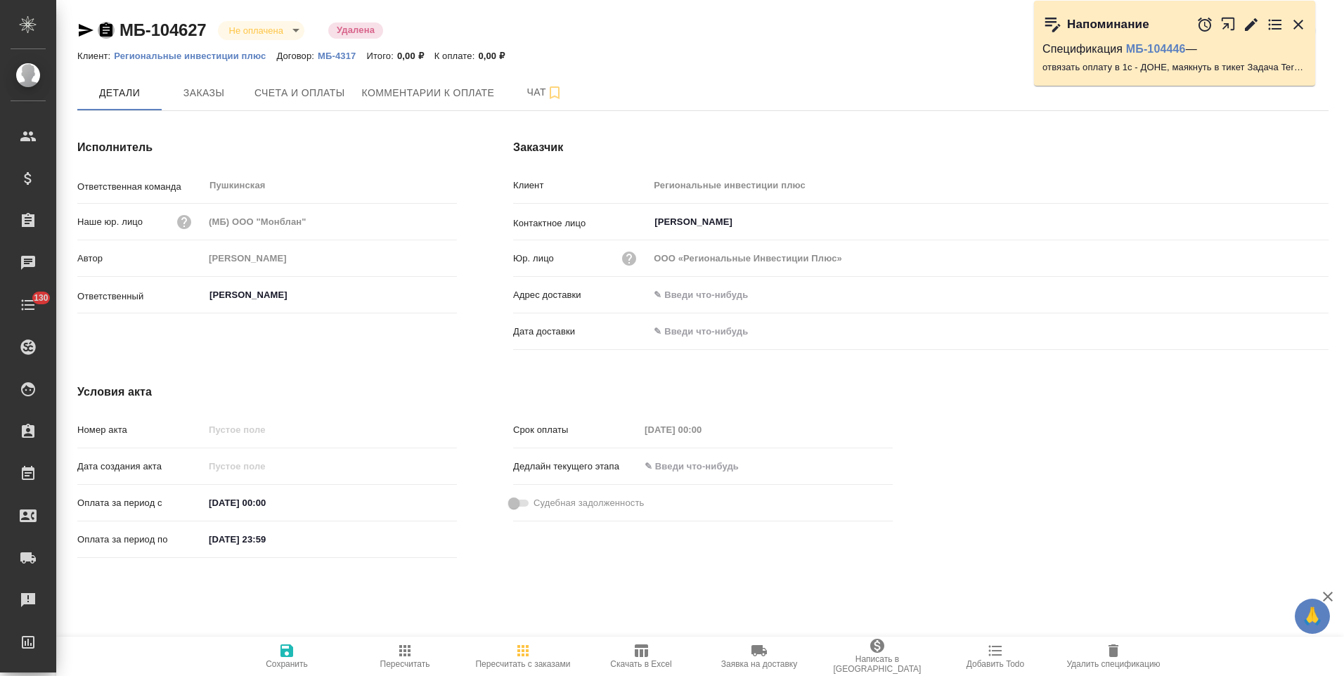
click at [105, 34] on icon "button" at bounding box center [106, 29] width 13 height 14
click at [509, 95] on button "Чат" at bounding box center [545, 92] width 84 height 35
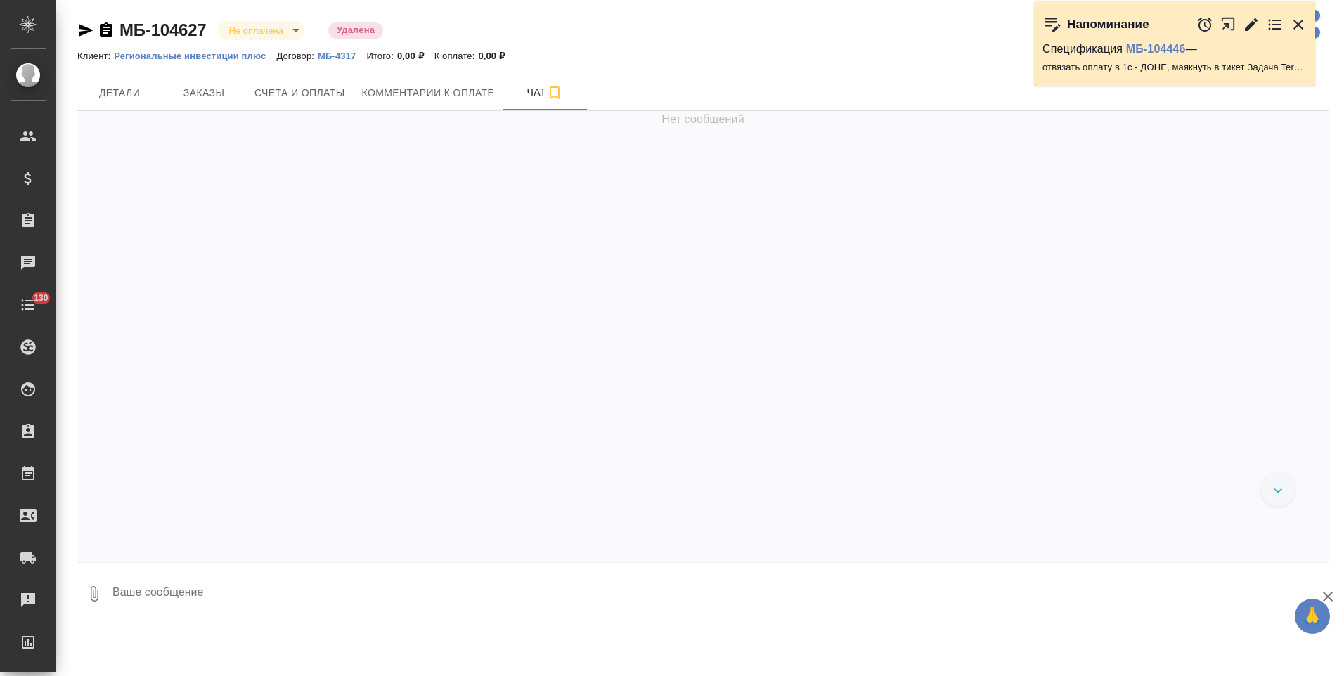
scroll to position [155, 0]
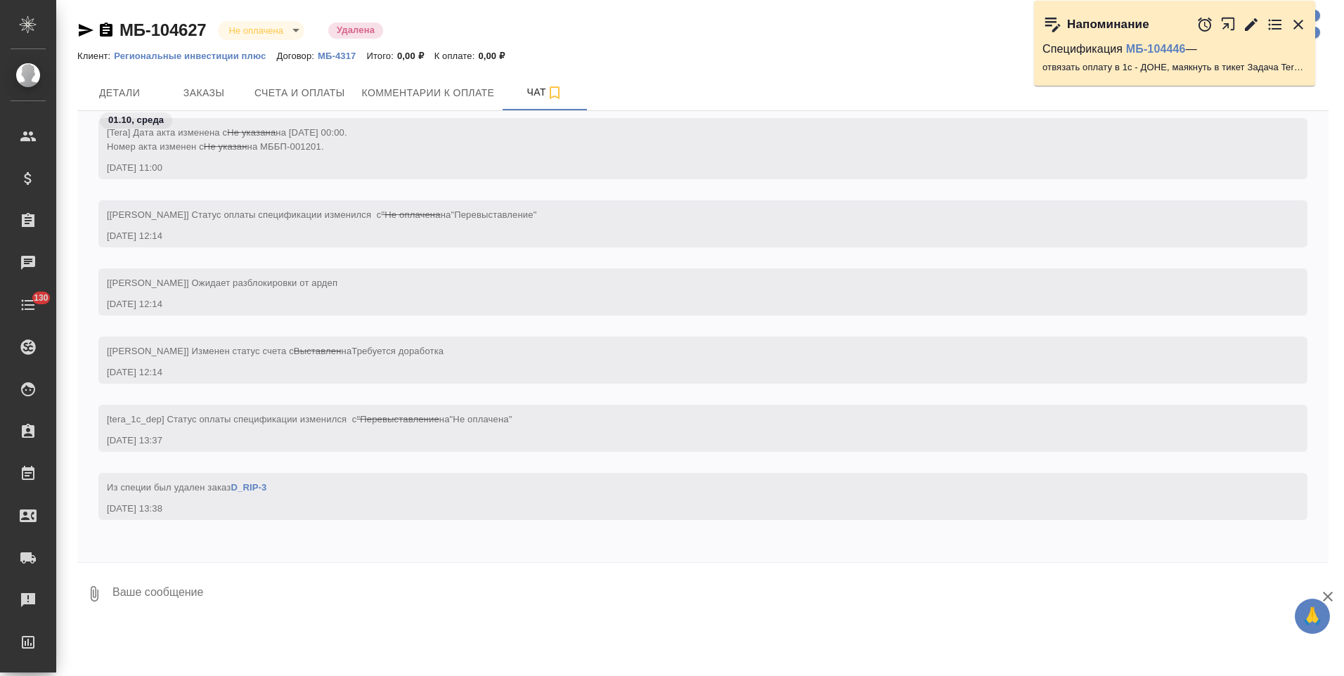
click at [259, 487] on link "D_RIP-3" at bounding box center [249, 487] width 36 height 11
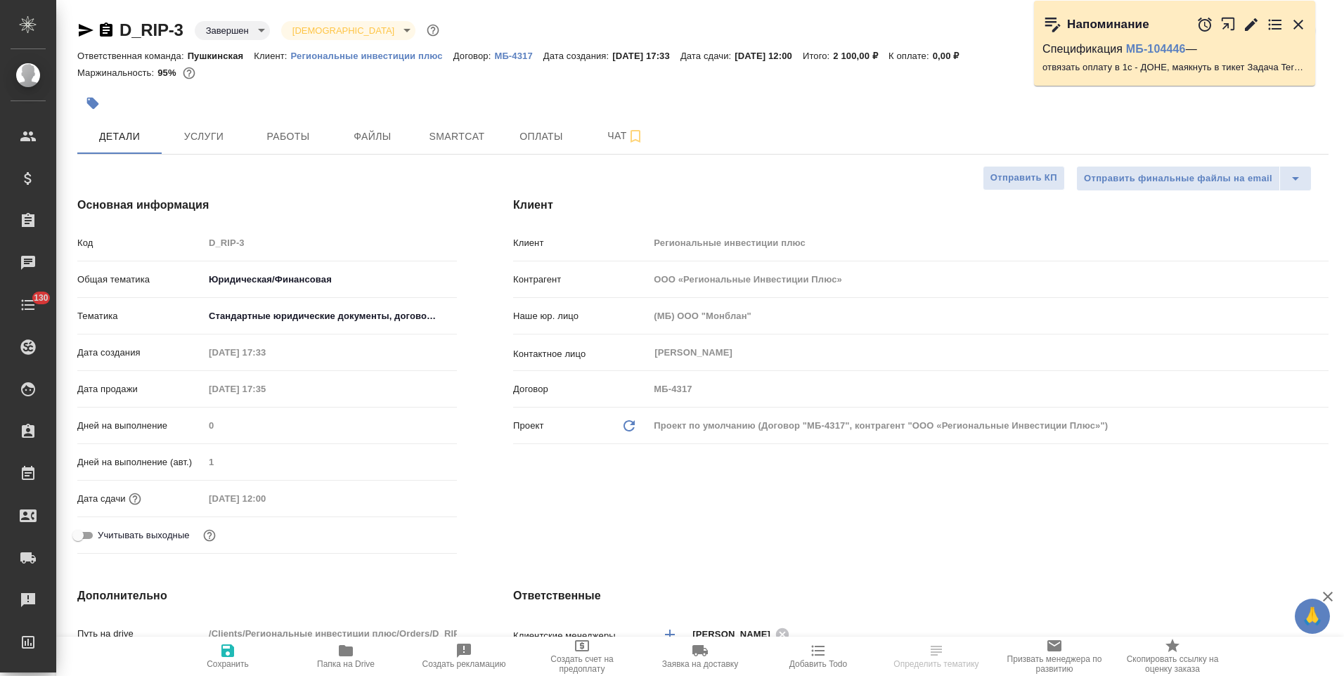
select select "RU"
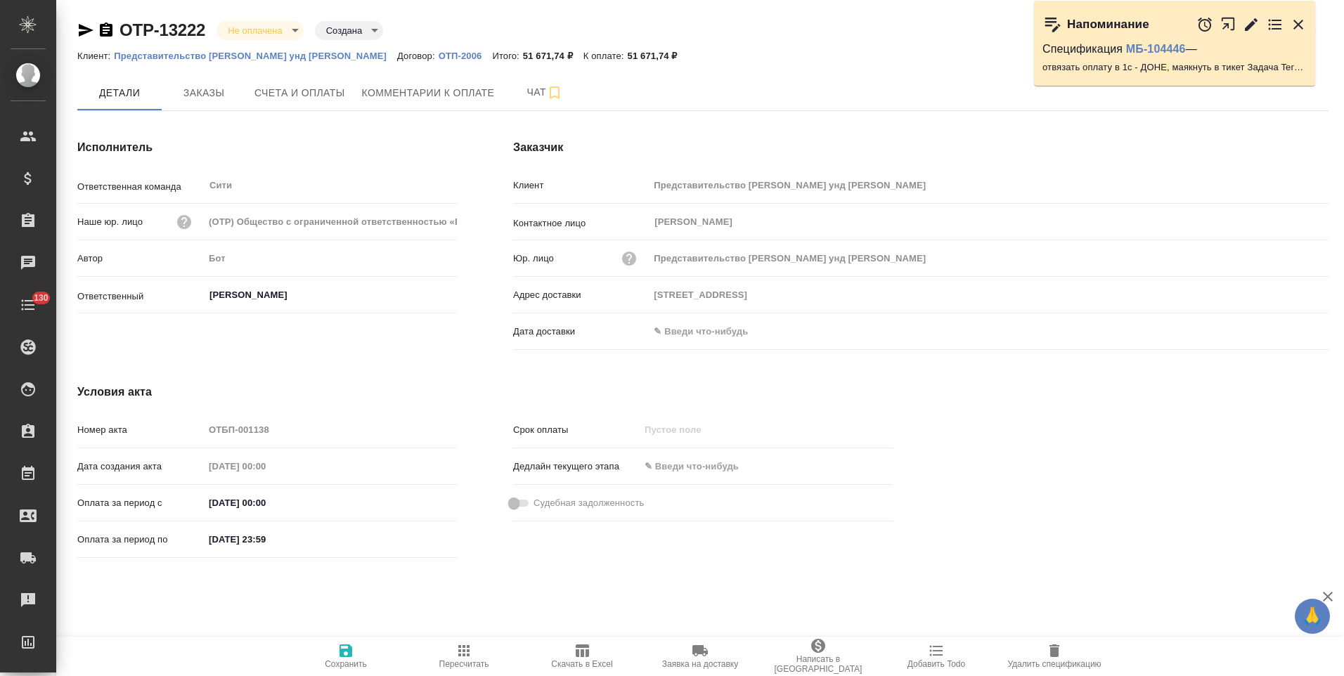
drag, startPoint x: 105, startPoint y: 34, endPoint x: 176, endPoint y: 32, distance: 70.3
click at [105, 34] on icon "button" at bounding box center [106, 29] width 13 height 14
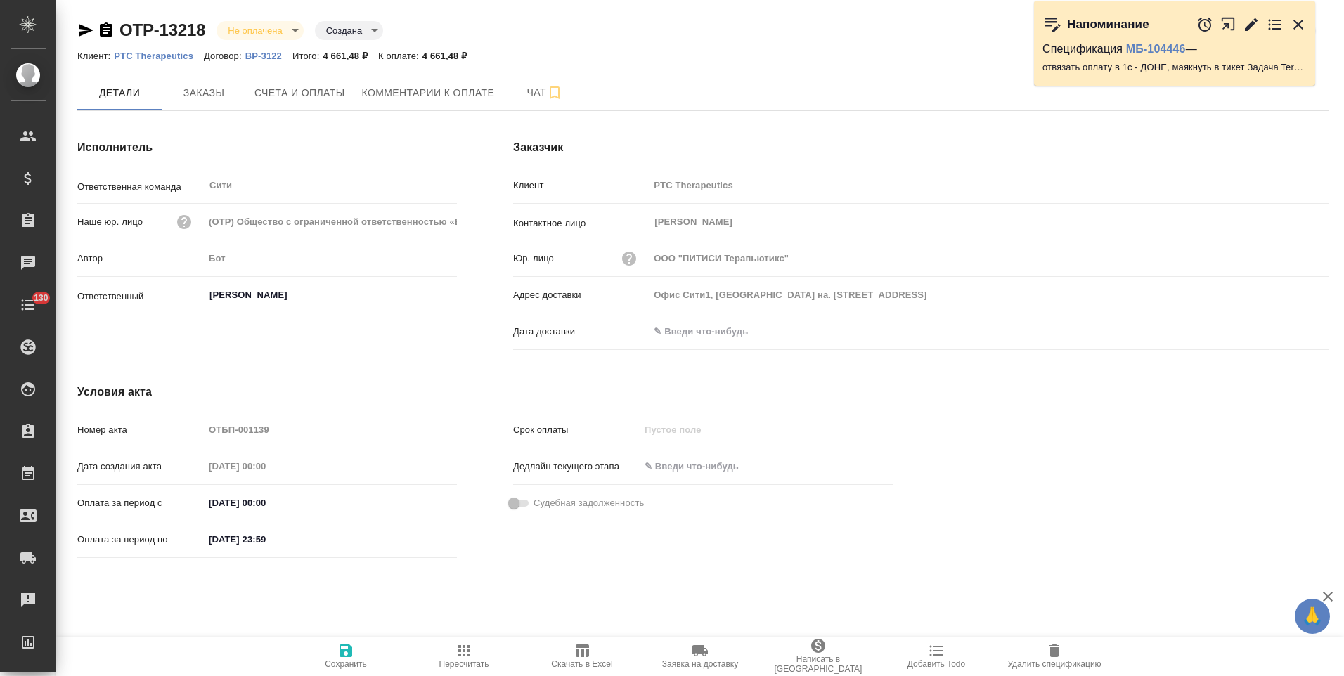
click at [104, 32] on icon "button" at bounding box center [106, 29] width 13 height 14
click at [105, 27] on icon "button" at bounding box center [106, 30] width 17 height 17
click at [108, 30] on icon "button" at bounding box center [106, 30] width 17 height 17
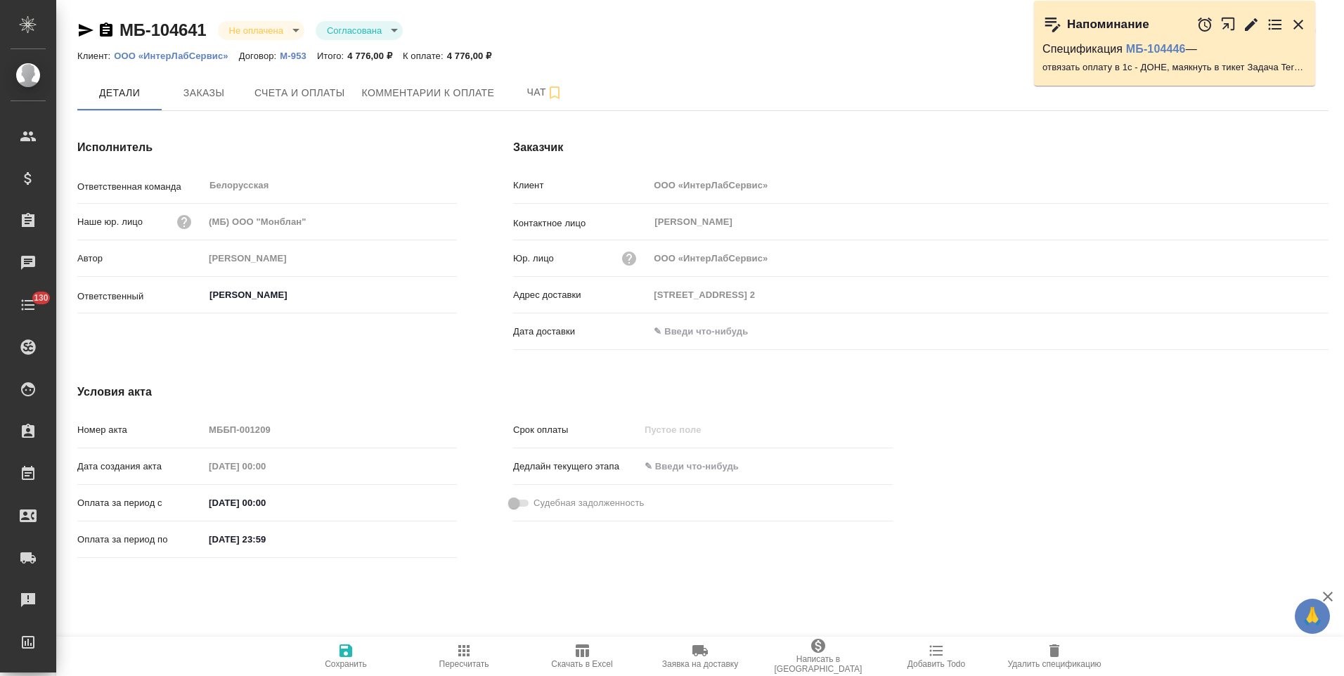
click at [107, 30] on icon "button" at bounding box center [106, 29] width 13 height 14
click at [103, 32] on icon "button" at bounding box center [106, 29] width 13 height 14
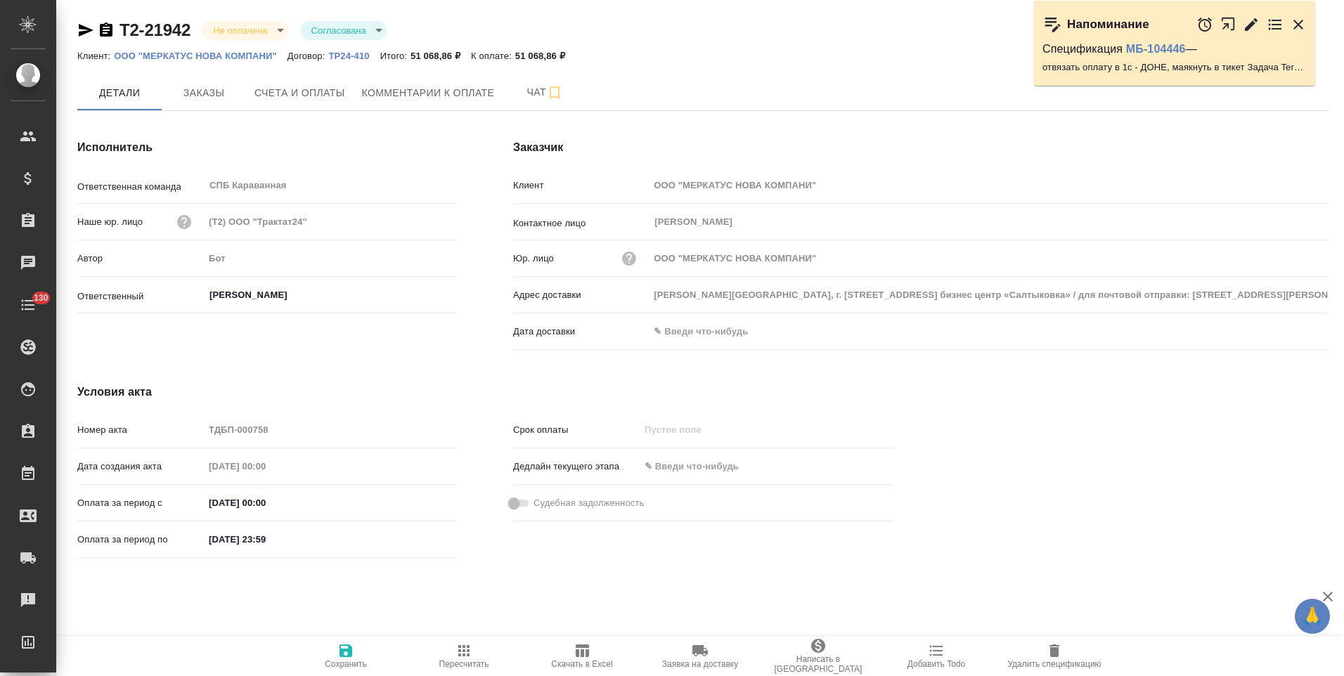
click at [108, 32] on icon "button" at bounding box center [106, 29] width 13 height 14
click at [111, 30] on icon "button" at bounding box center [106, 29] width 13 height 14
click at [102, 33] on icon "button" at bounding box center [106, 29] width 13 height 14
click at [688, 658] on span "Заявка на доставку" at bounding box center [699, 655] width 101 height 27
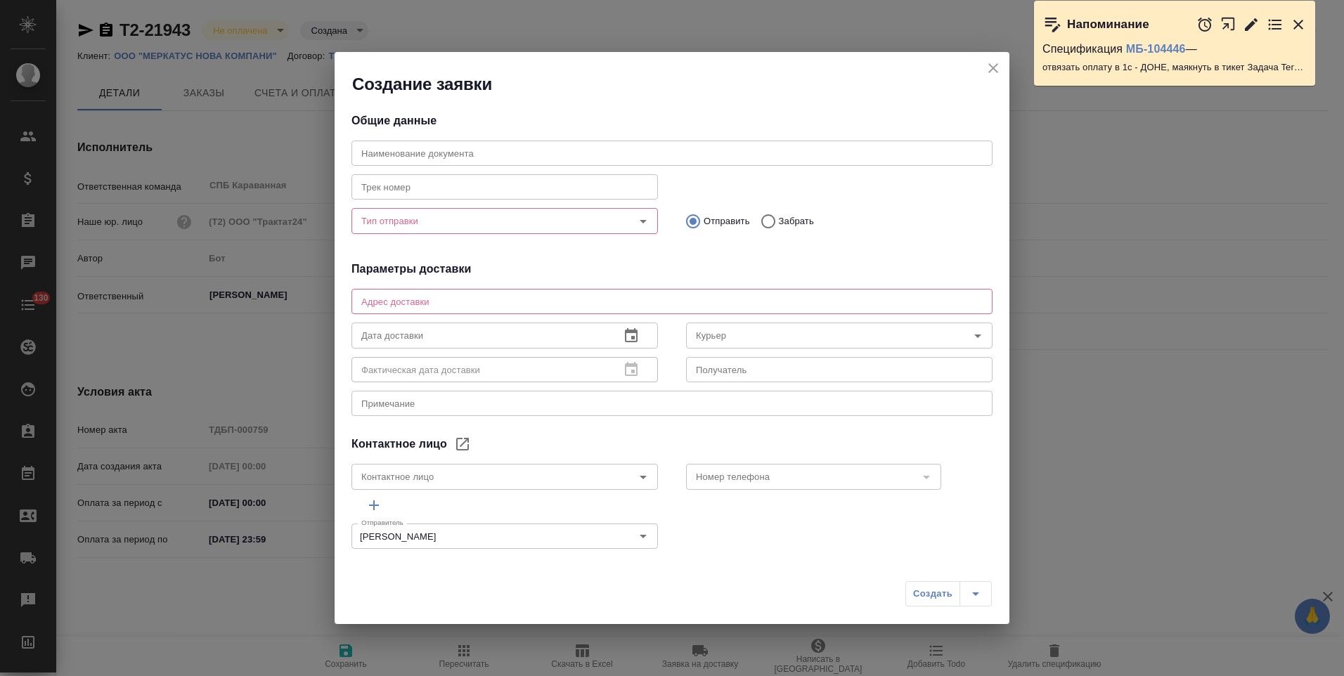
type textarea "[STREET_ADDRESS][PERSON_NAME] ООО Меркатус [GEOGRAPHIC_DATA]"
type input "[PERSON_NAME]"
click at [993, 60] on icon "close" at bounding box center [993, 68] width 17 height 17
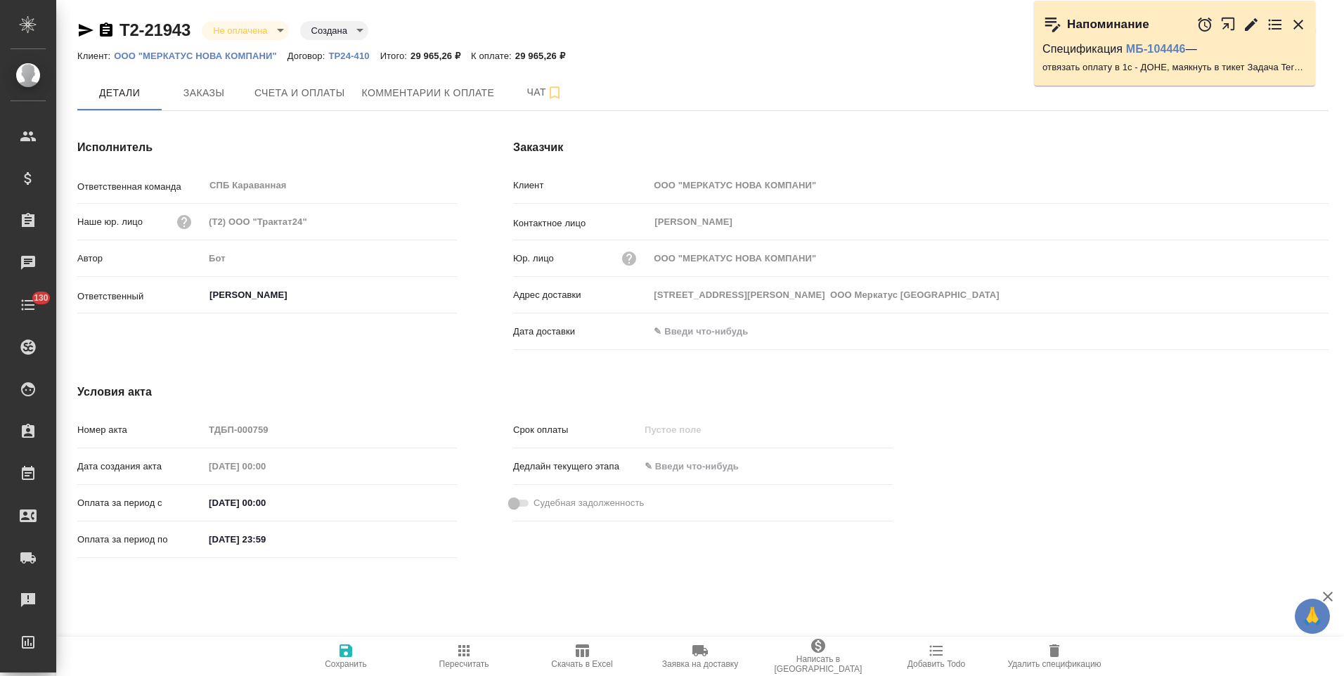
drag, startPoint x: 98, startPoint y: 30, endPoint x: 110, endPoint y: 27, distance: 12.5
click at [99, 30] on icon "button" at bounding box center [106, 30] width 17 height 17
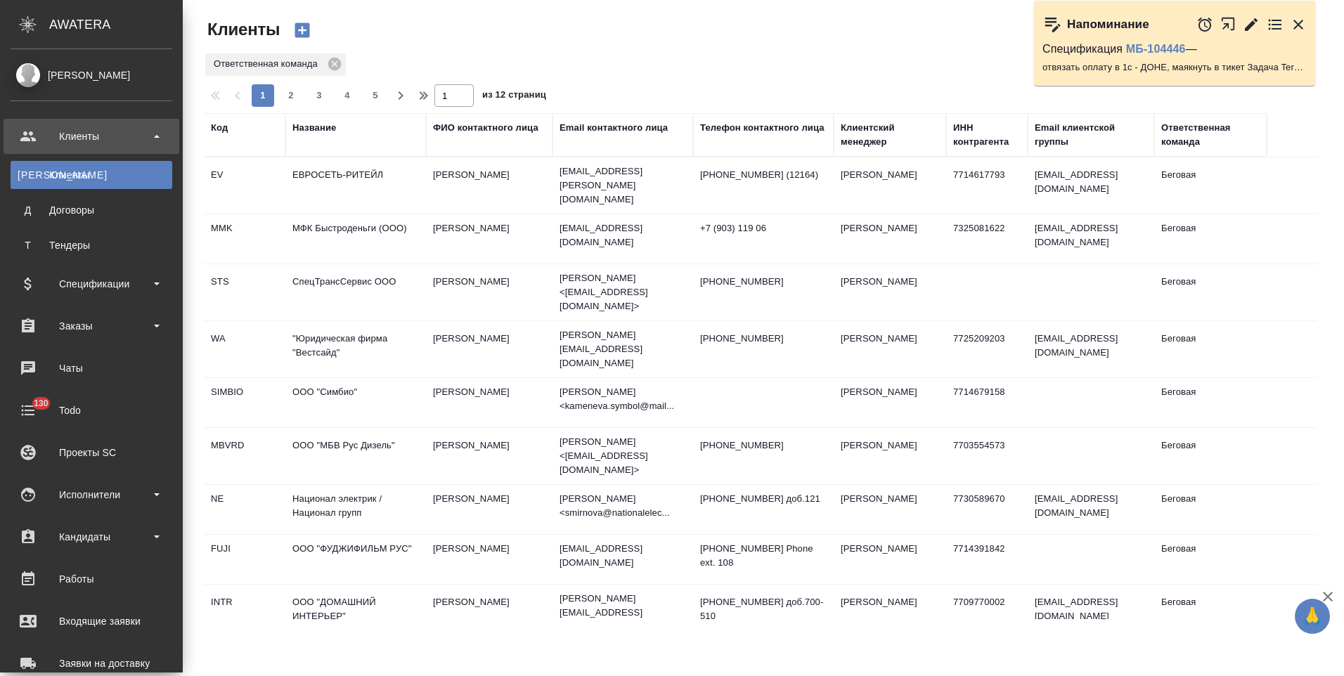
select select "RU"
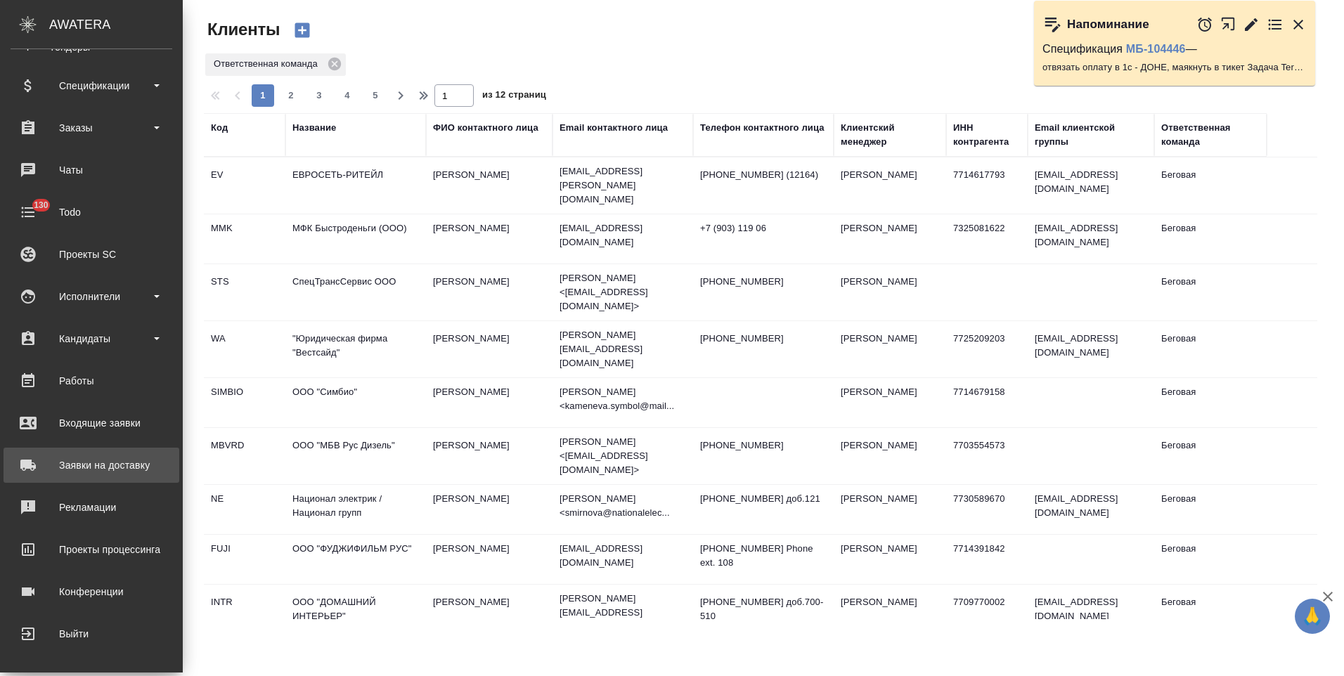
click at [118, 472] on div "Заявки на доставку" at bounding box center [92, 465] width 162 height 21
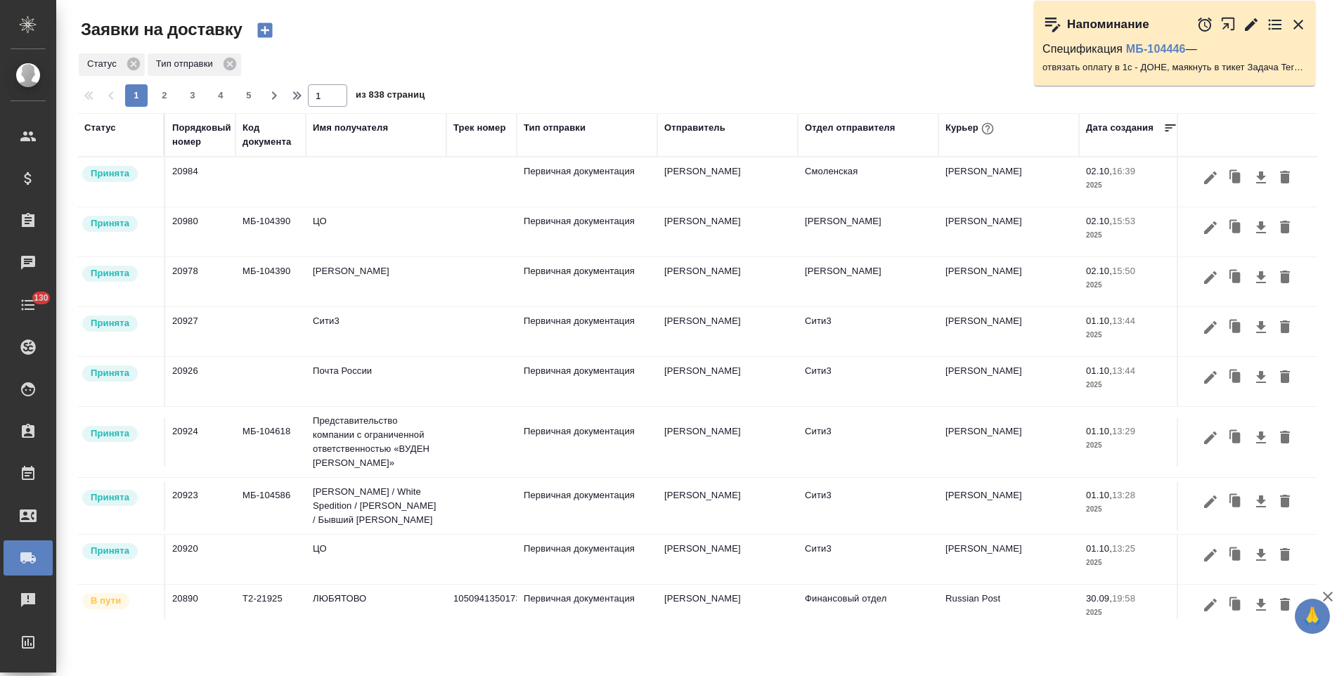
click at [268, 31] on icon "button" at bounding box center [265, 30] width 20 height 20
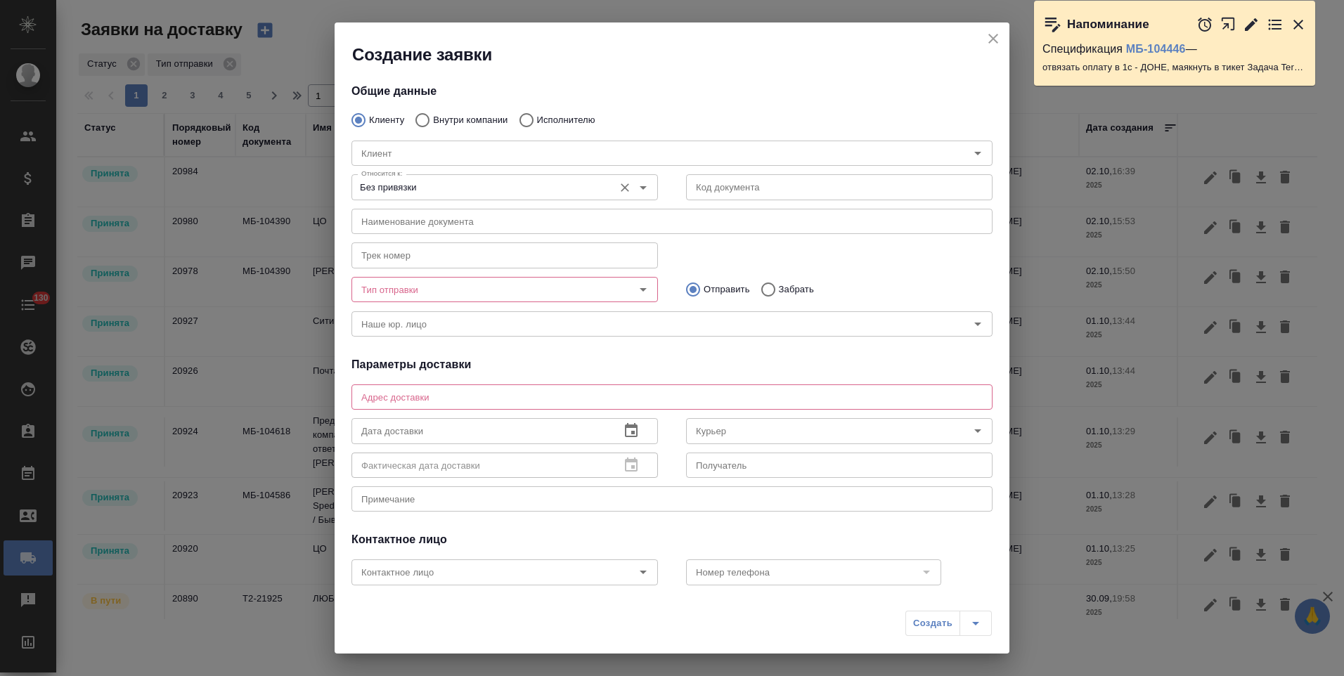
click at [539, 192] on input "Без привязки" at bounding box center [481, 187] width 251 height 17
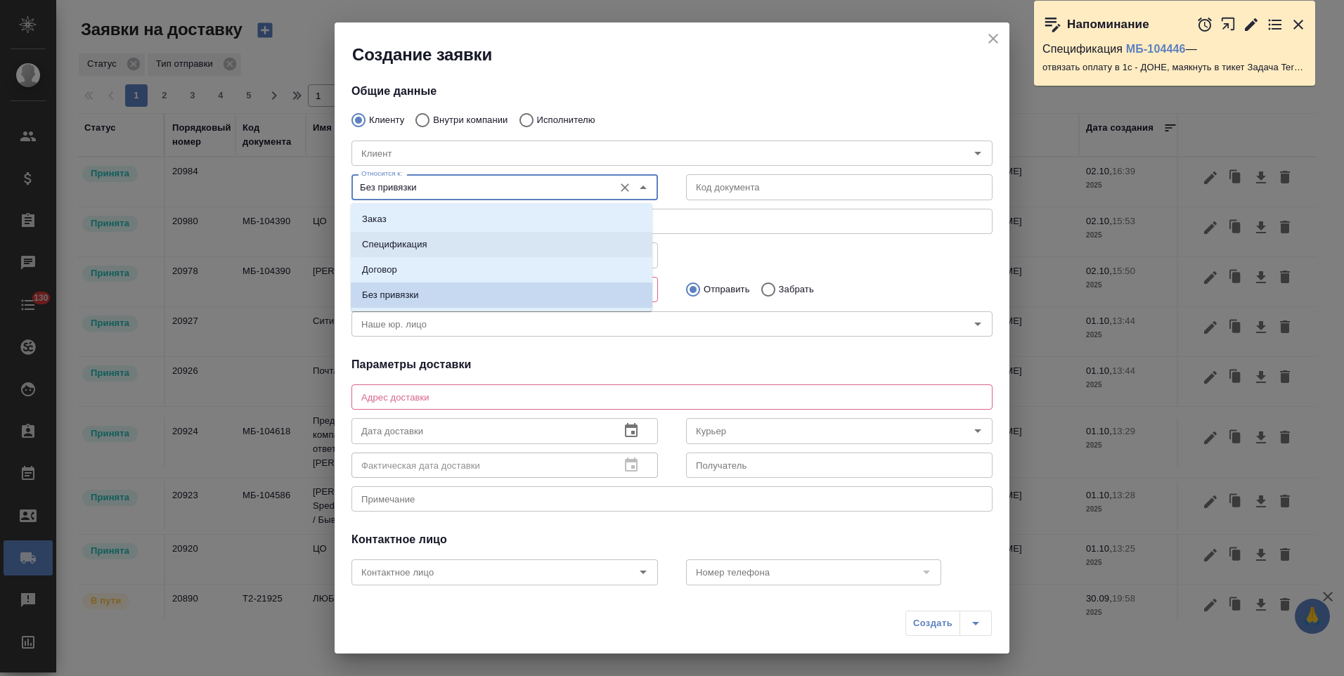
click at [434, 247] on li "Спецификация" at bounding box center [502, 244] width 302 height 25
type input "Спецификация"
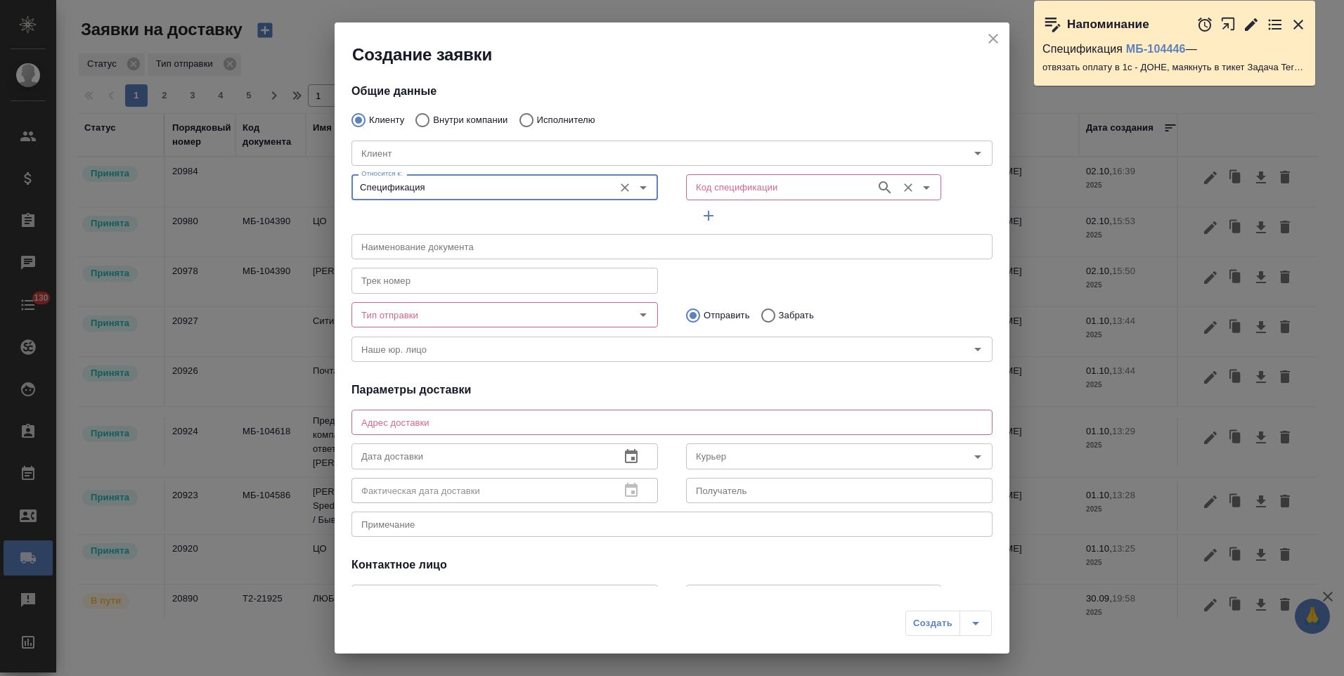
click at [730, 192] on input "Код спецификации" at bounding box center [779, 187] width 179 height 17
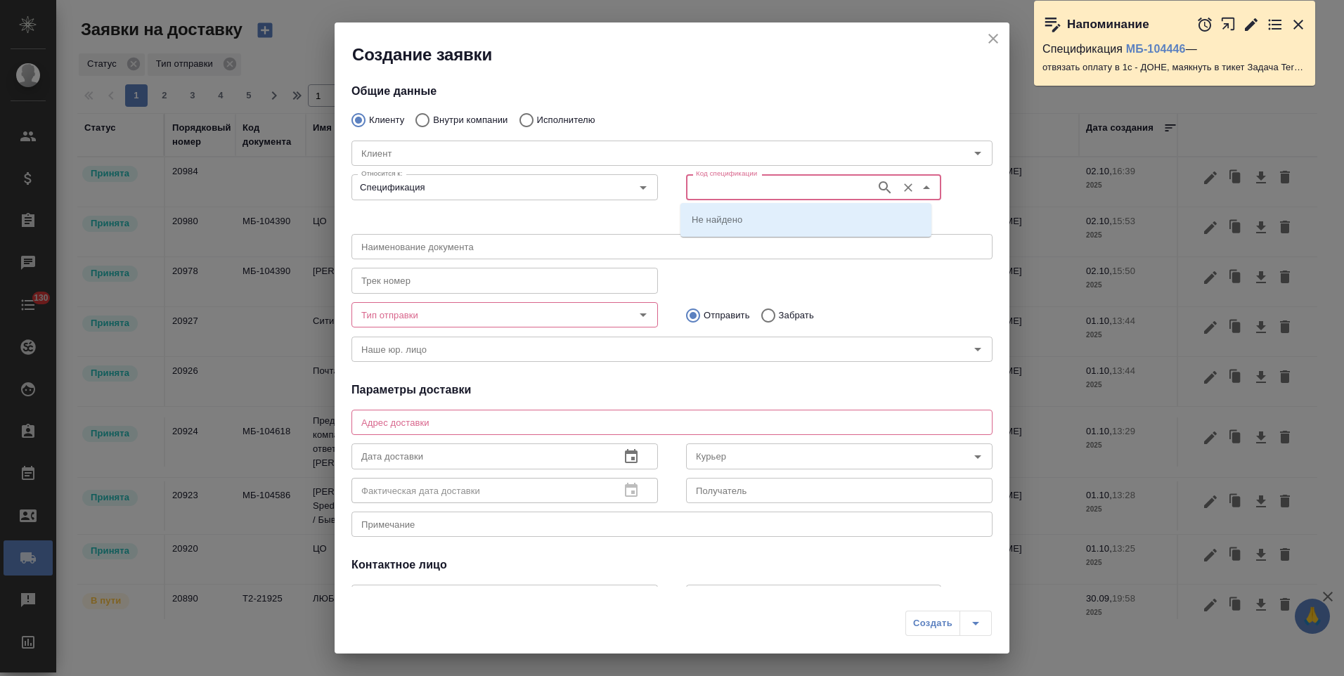
paste input "Т2-21942"
type input "Т2-21942"
click at [724, 214] on p "Т2-21942" at bounding box center [712, 219] width 40 height 14
type input "(Т2) ООО "Трактат24""
type input "Т2-21942"
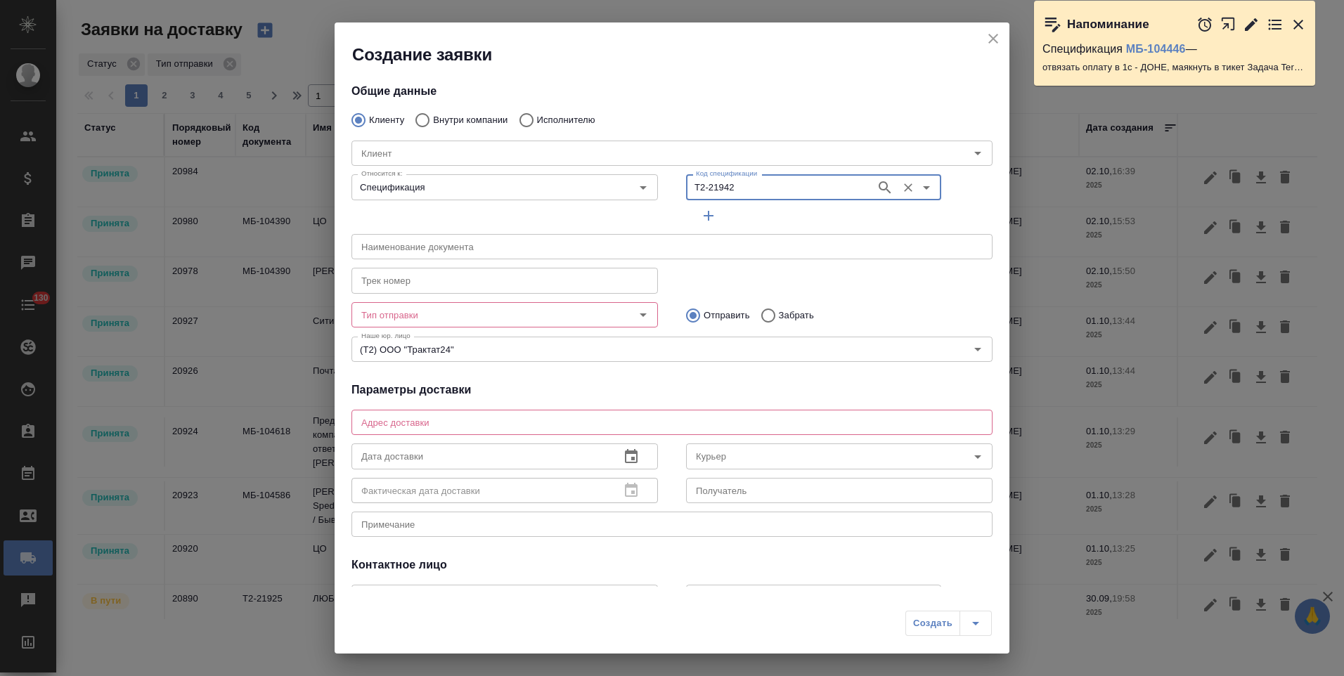
type input "ООО "МЕРКАТУС НОВА КОМПАНИ""
type textarea "Московская область, г. Балашиха, микрорайон Салтыковка, Разинское шоссе, 69 биз…"
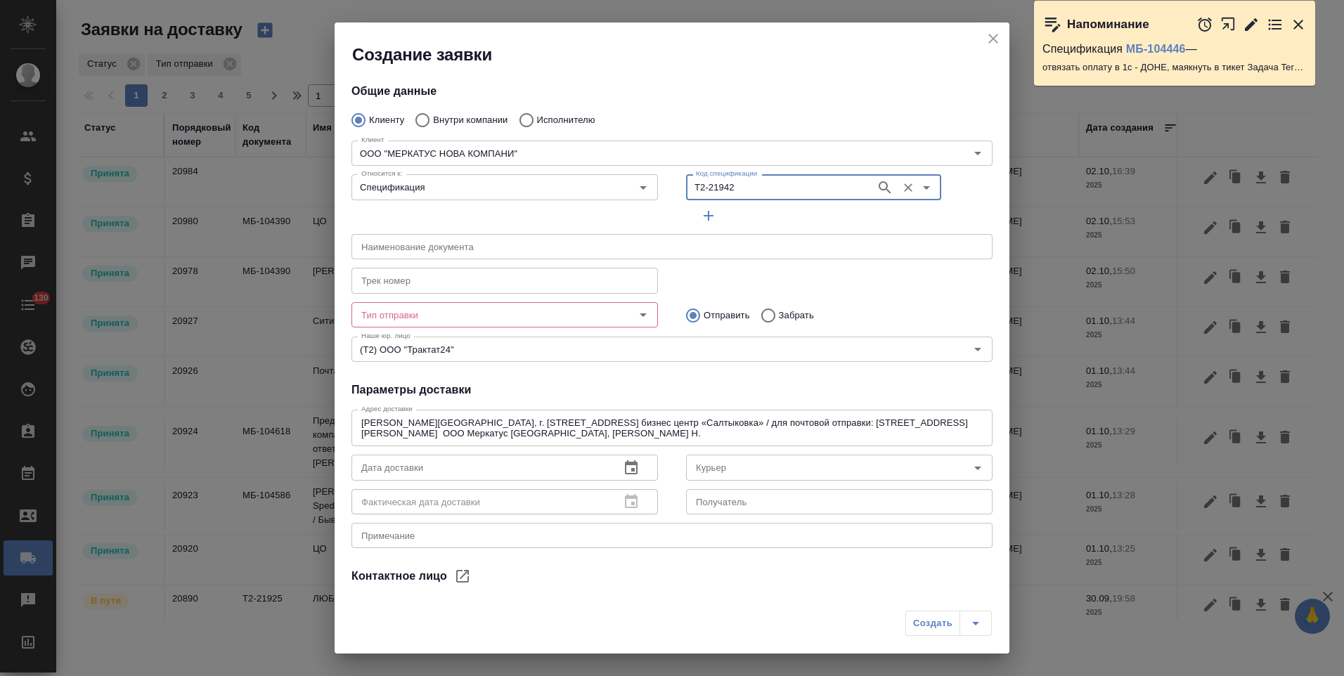
type input "Наумова Анна"
click at [699, 224] on button "button" at bounding box center [708, 215] width 45 height 25
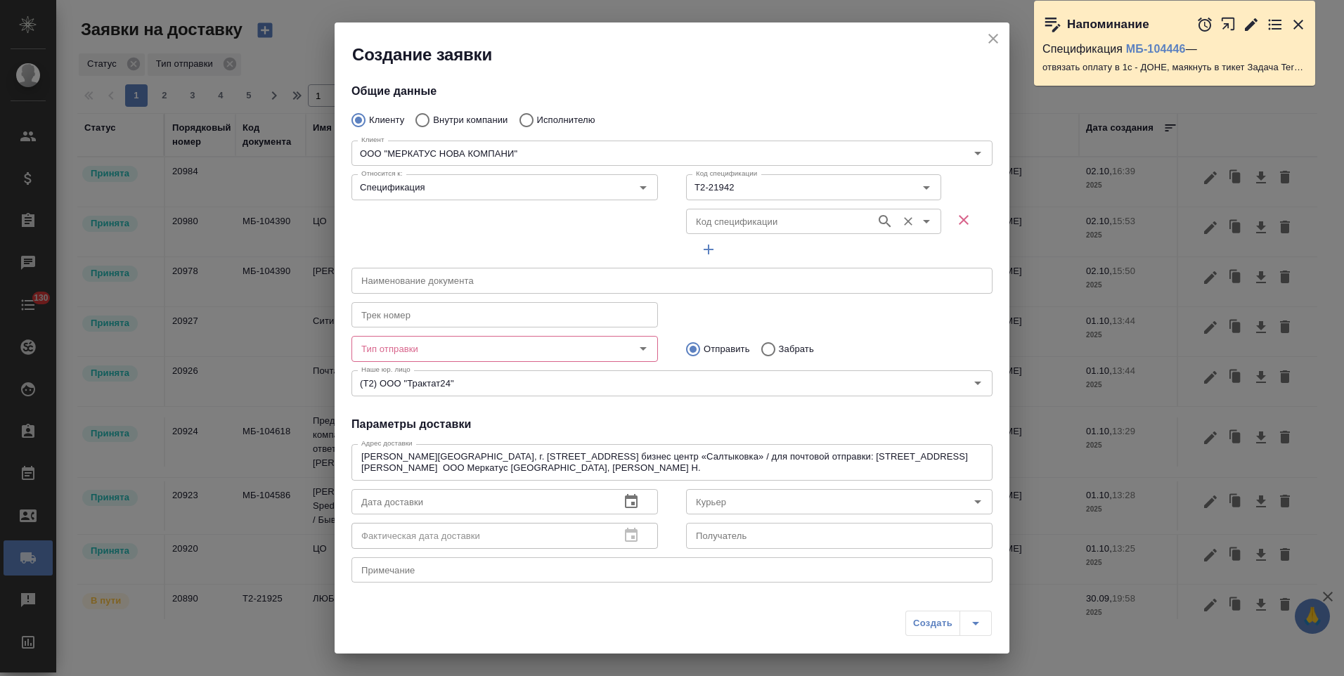
click at [815, 219] on input "Код спецификации" at bounding box center [779, 221] width 179 height 17
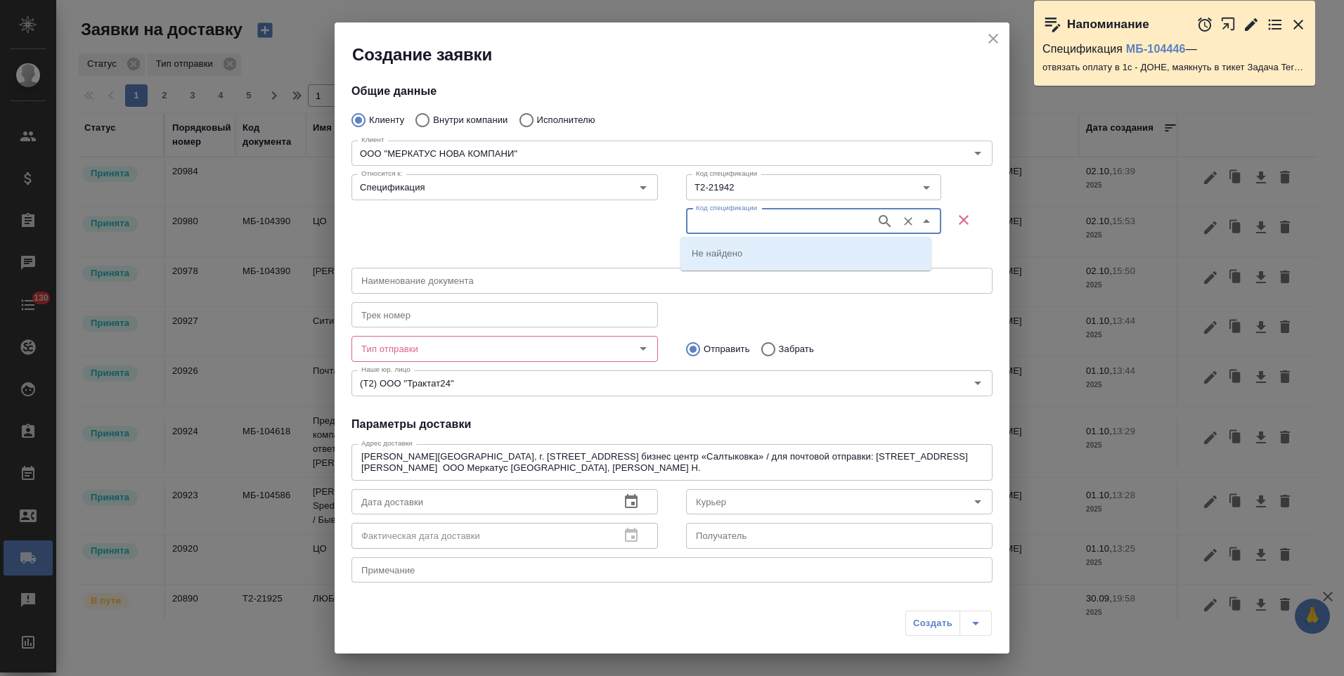
paste input "Т2-21943"
type input "Т2-21943"
click at [759, 257] on li "Т2-21943" at bounding box center [805, 252] width 251 height 25
type input "Т2-21943"
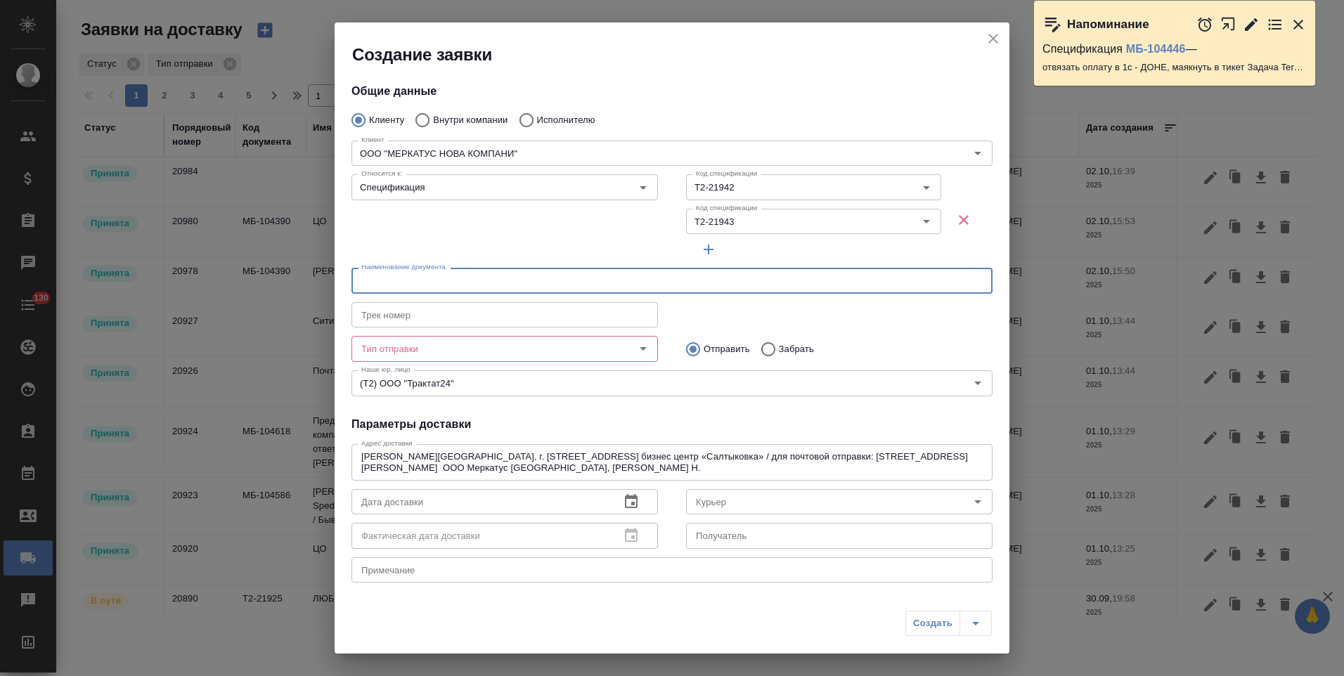
click at [561, 288] on input "text" at bounding box center [671, 280] width 641 height 25
type input "счета/упд/спецификации от 30.09.25"
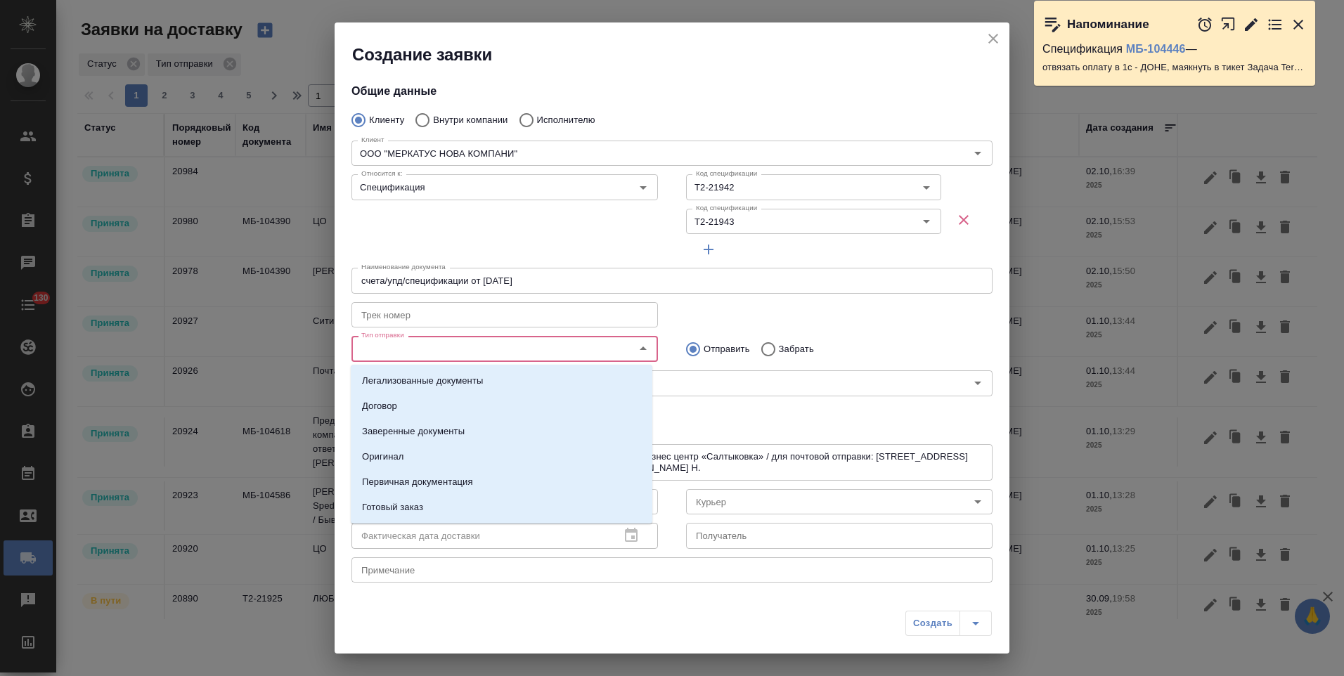
click at [497, 352] on input "Тип отправки" at bounding box center [481, 348] width 251 height 17
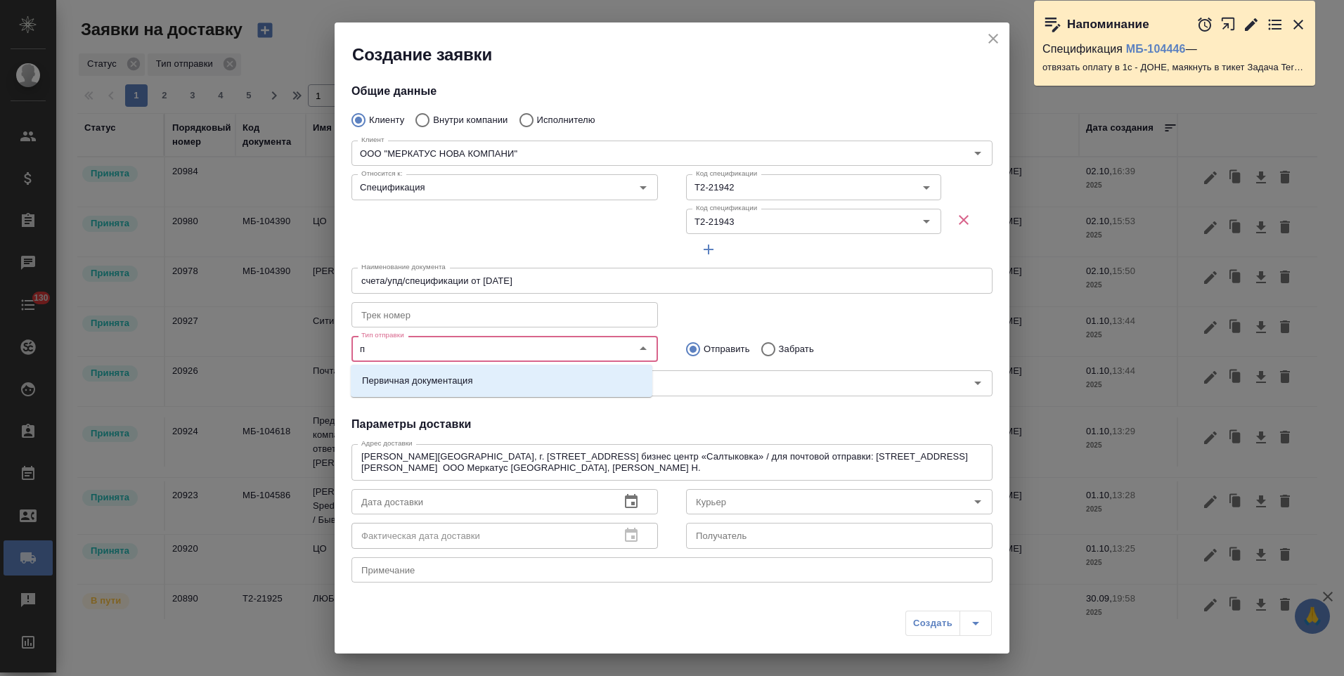
type input "пе"
click at [504, 379] on li "Первичная документация" at bounding box center [502, 380] width 302 height 25
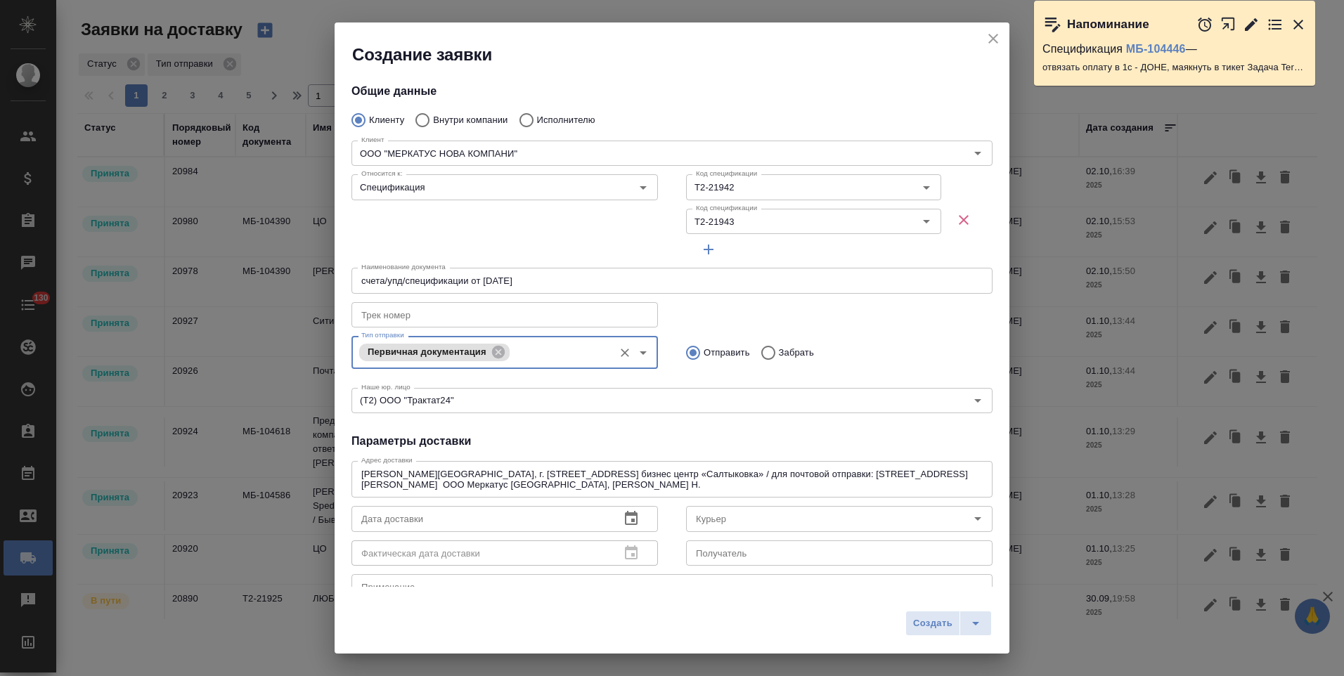
click at [625, 515] on icon "button" at bounding box center [631, 518] width 13 height 14
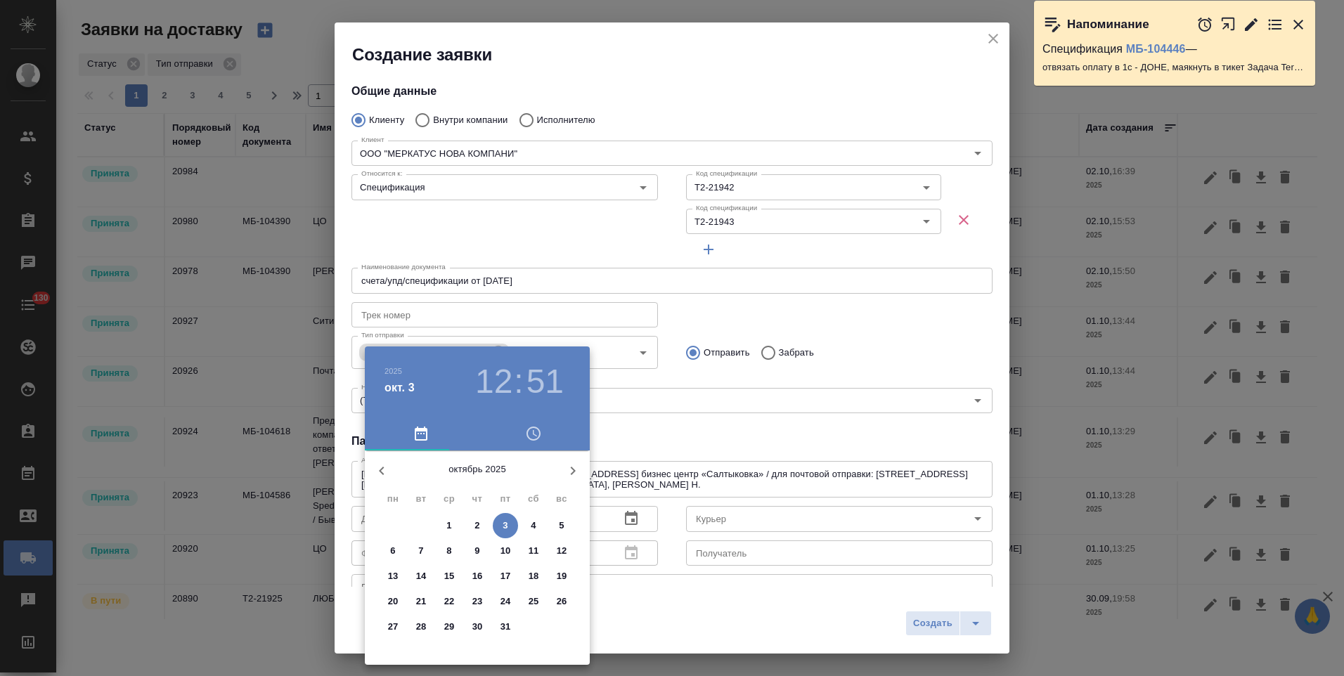
click at [395, 552] on p "6" at bounding box center [392, 551] width 5 height 14
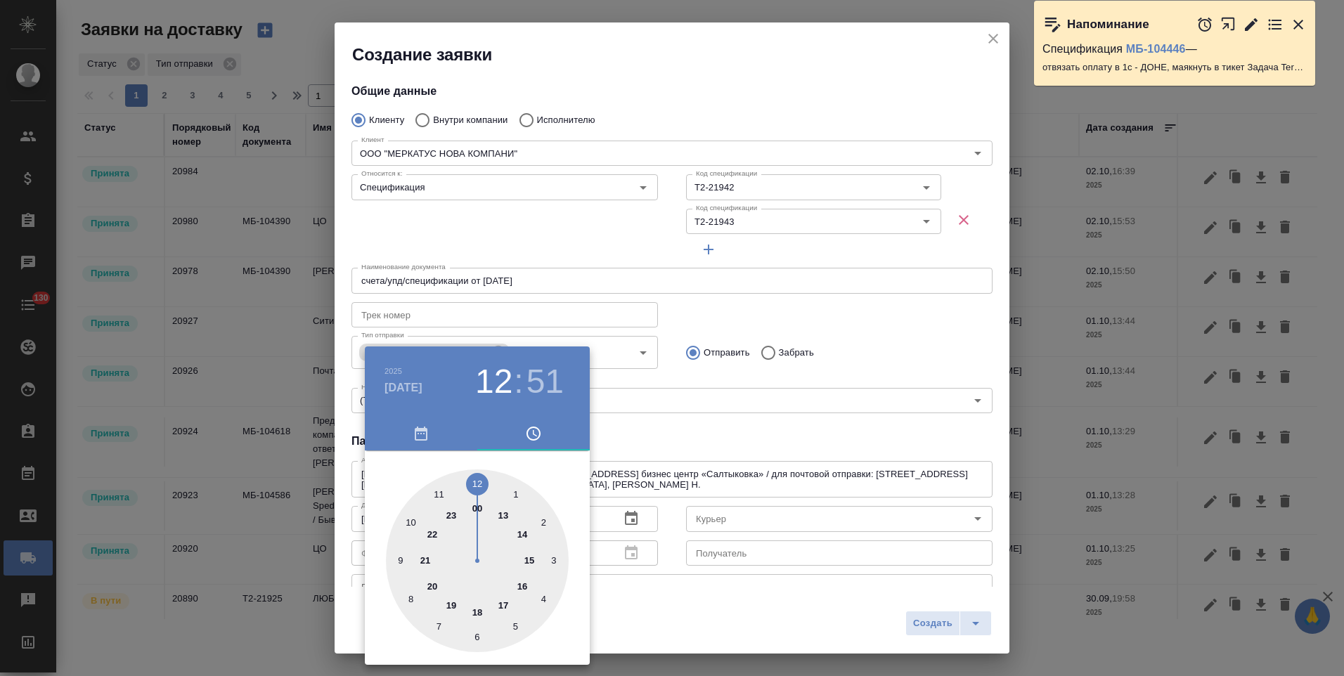
click at [474, 487] on div at bounding box center [477, 560] width 183 height 183
click at [479, 483] on div at bounding box center [477, 560] width 183 height 183
type input "06.10.2025 12:00"
click at [635, 441] on div at bounding box center [672, 338] width 1344 height 676
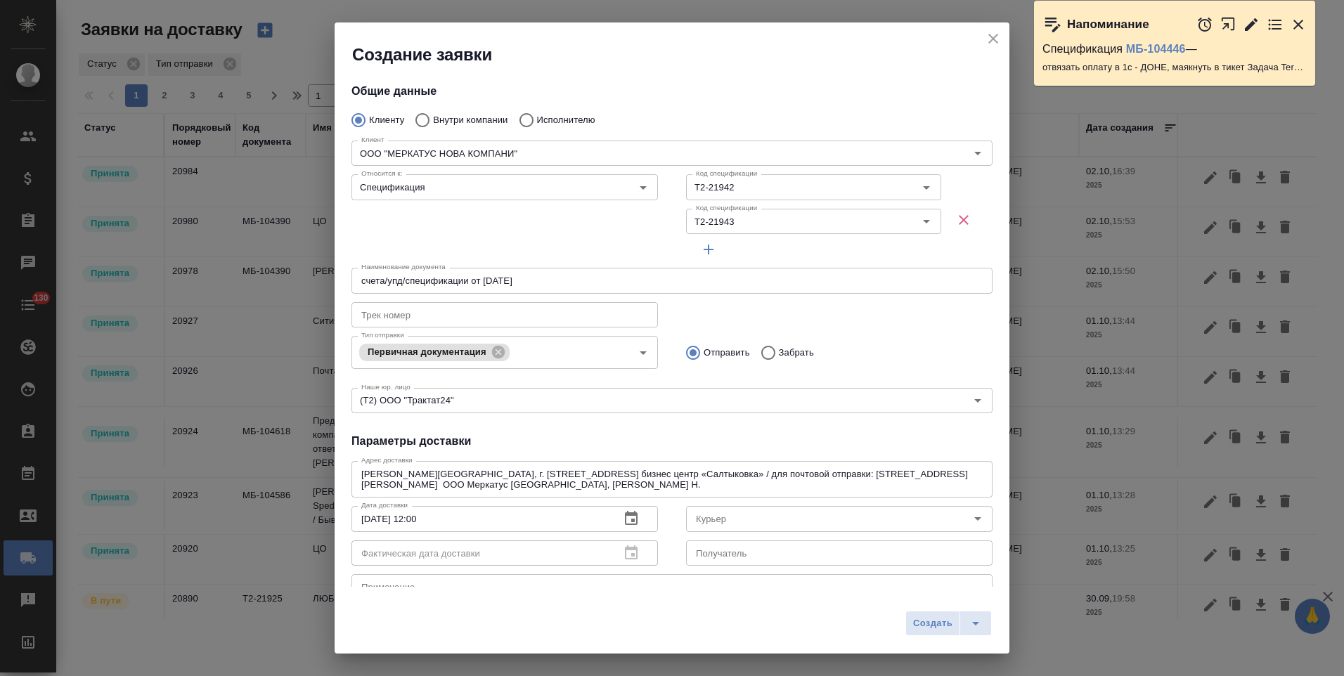
click at [756, 552] on input "text" at bounding box center [839, 552] width 306 height 25
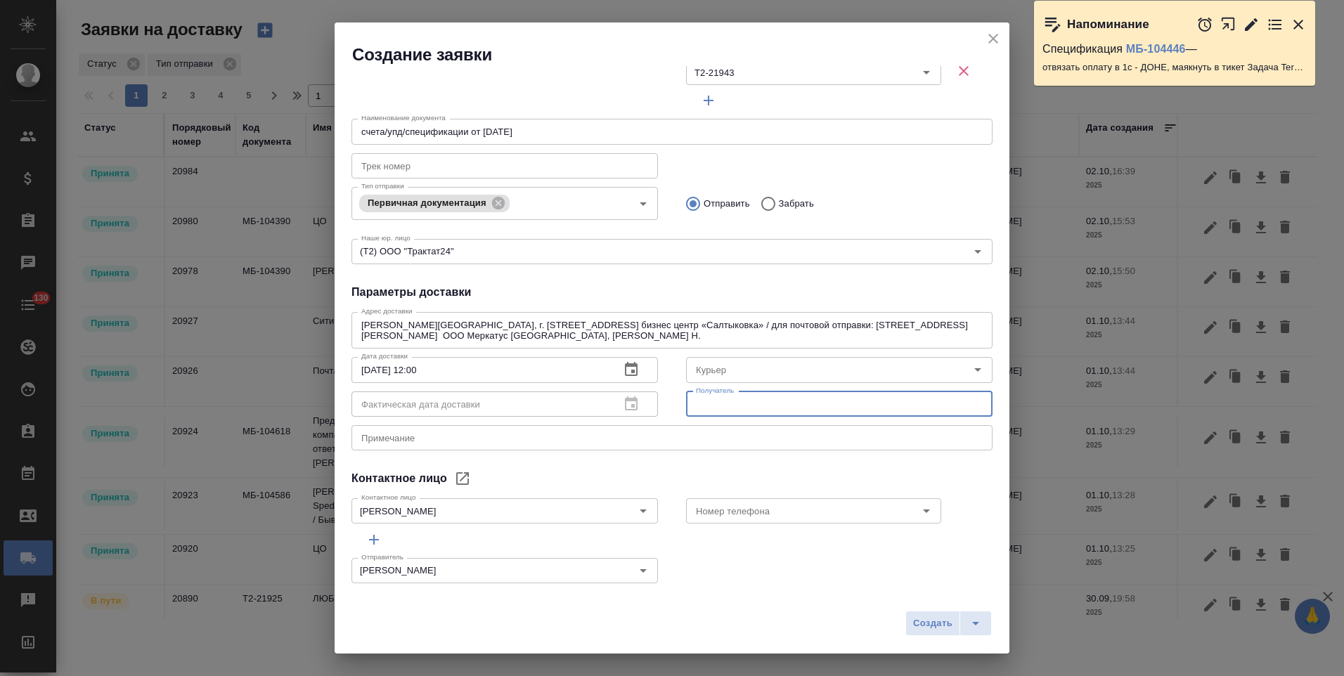
scroll to position [162, 0]
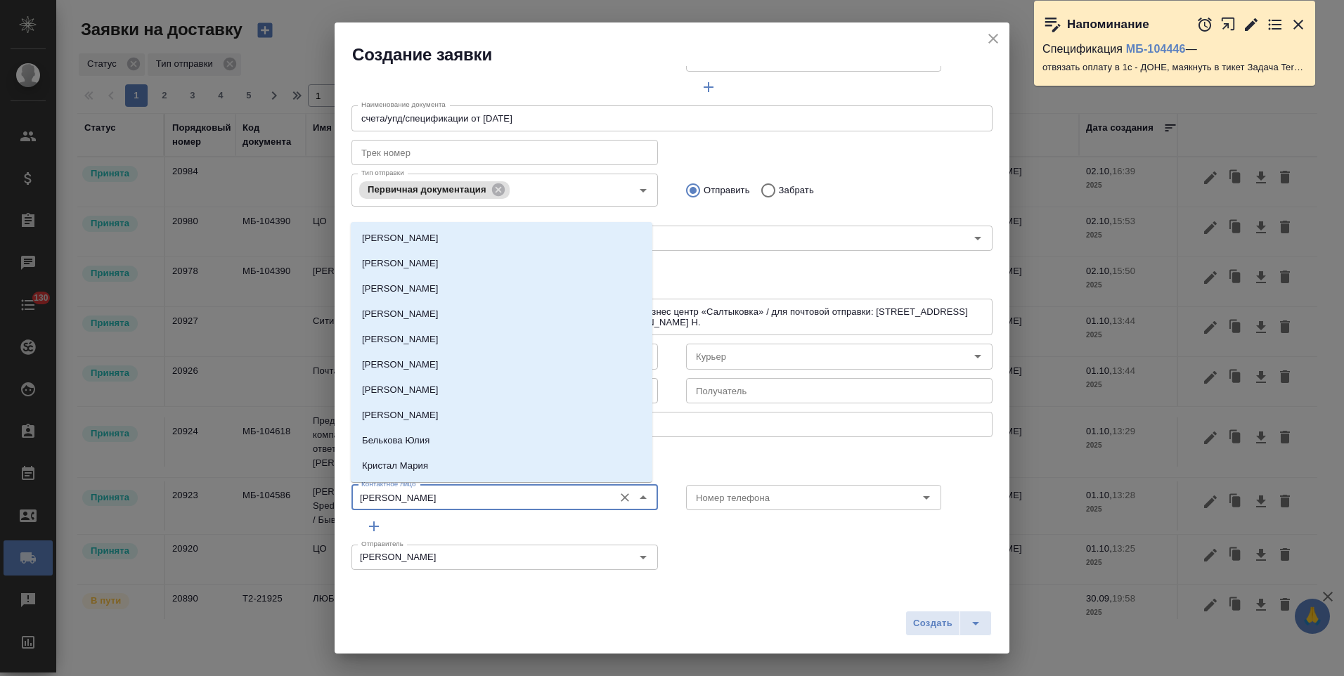
click at [442, 491] on input "Наумова Анна" at bounding box center [481, 497] width 251 height 17
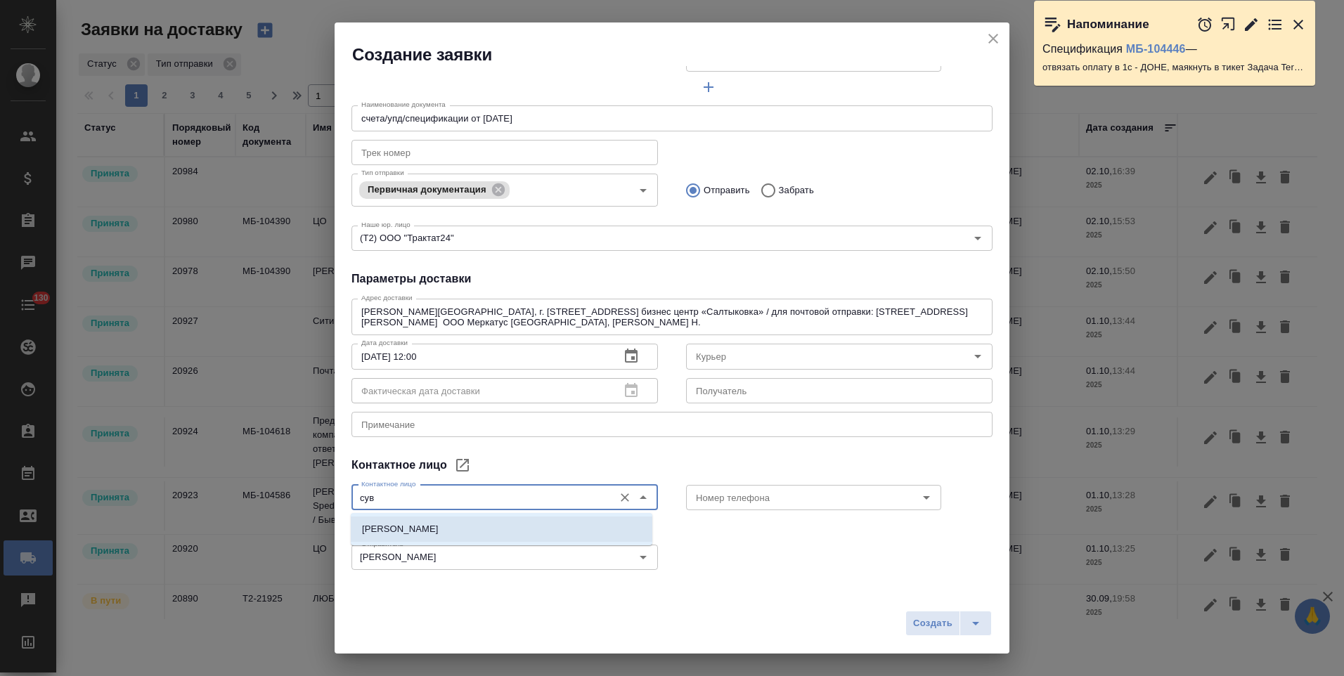
click at [442, 520] on li "Суворова Наталья Сергеевна" at bounding box center [502, 529] width 302 height 25
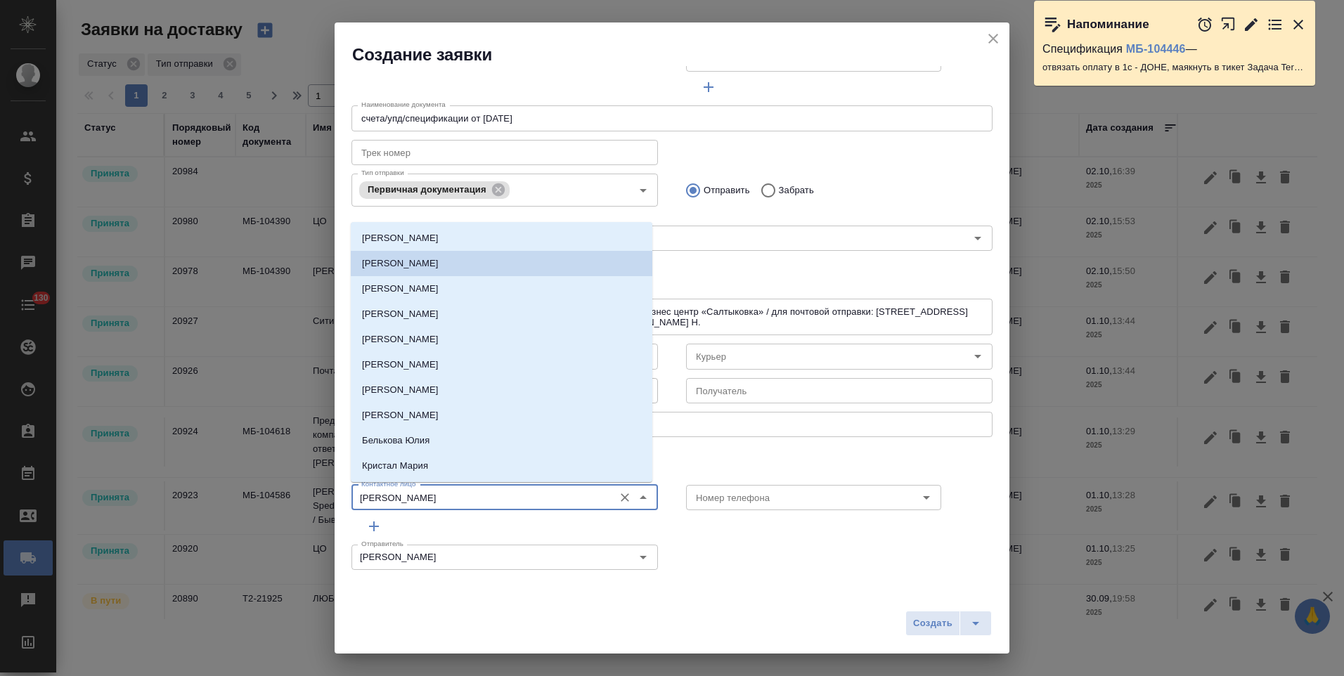
drag, startPoint x: 492, startPoint y: 501, endPoint x: 337, endPoint y: 494, distance: 155.5
click at [337, 494] on div "Общие данные Клиенту Внутри компании Исполнителю Клиент ООО "МЕРКАТУС НОВА КОМП…" at bounding box center [672, 326] width 675 height 521
type input "Суворова Наталья Сергеевна"
click at [759, 392] on input "text" at bounding box center [839, 390] width 306 height 25
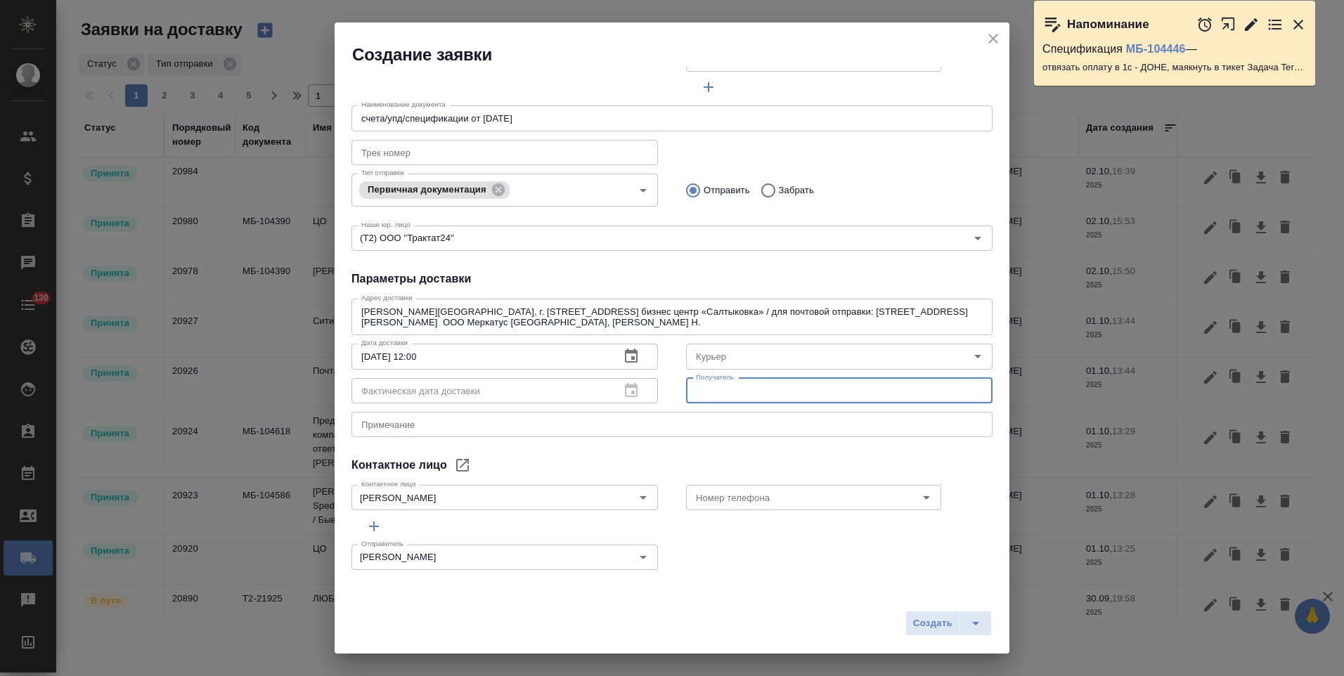
paste input "Суворова Наталья Сергеевна"
type input "Суворова Н. С."
click at [752, 497] on input "Номер телефона" at bounding box center [790, 497] width 200 height 17
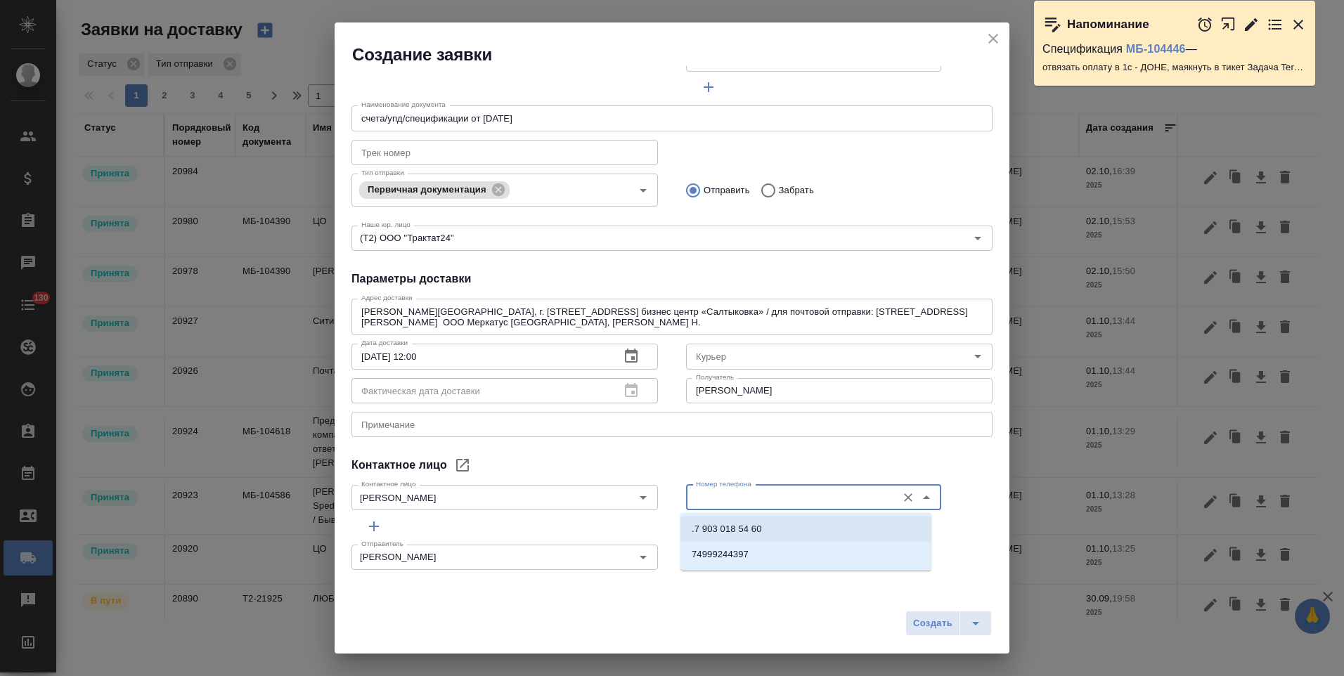
click at [752, 533] on p ".7 903 018 54 60" at bounding box center [727, 529] width 70 height 14
type input ".7 903 018 54 60"
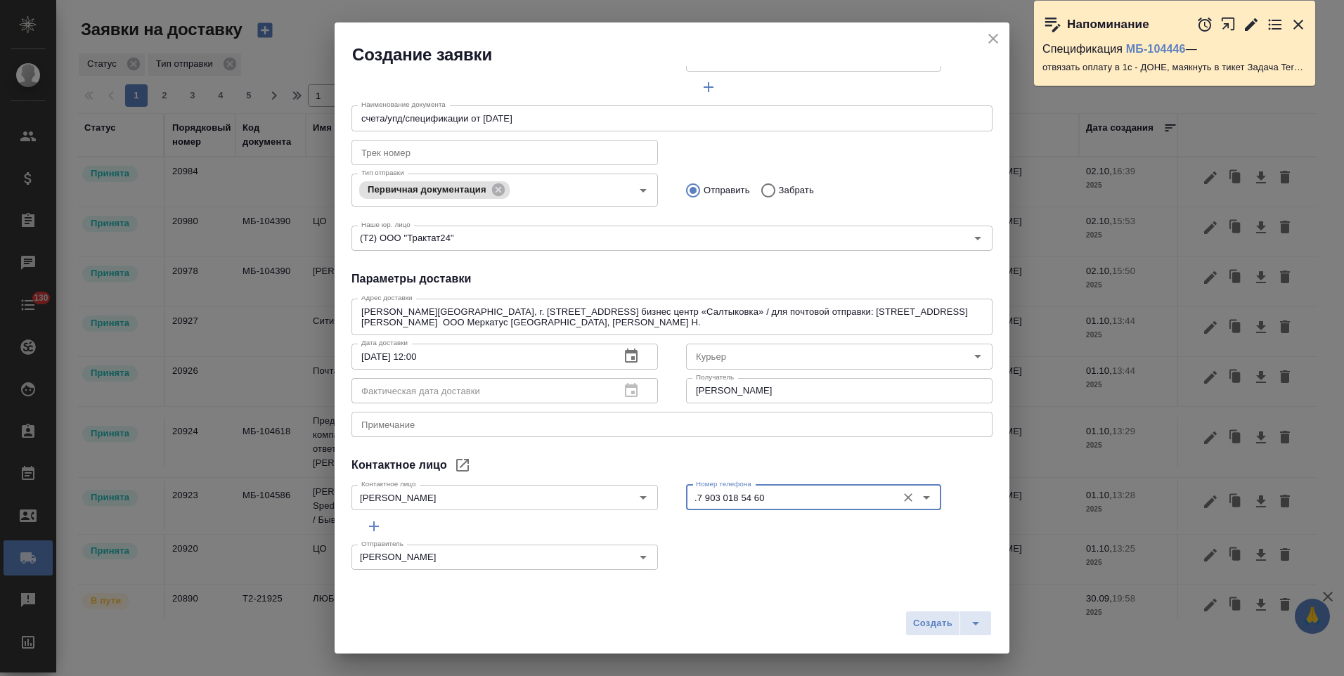
click at [644, 432] on div "x Примечание" at bounding box center [671, 424] width 641 height 25
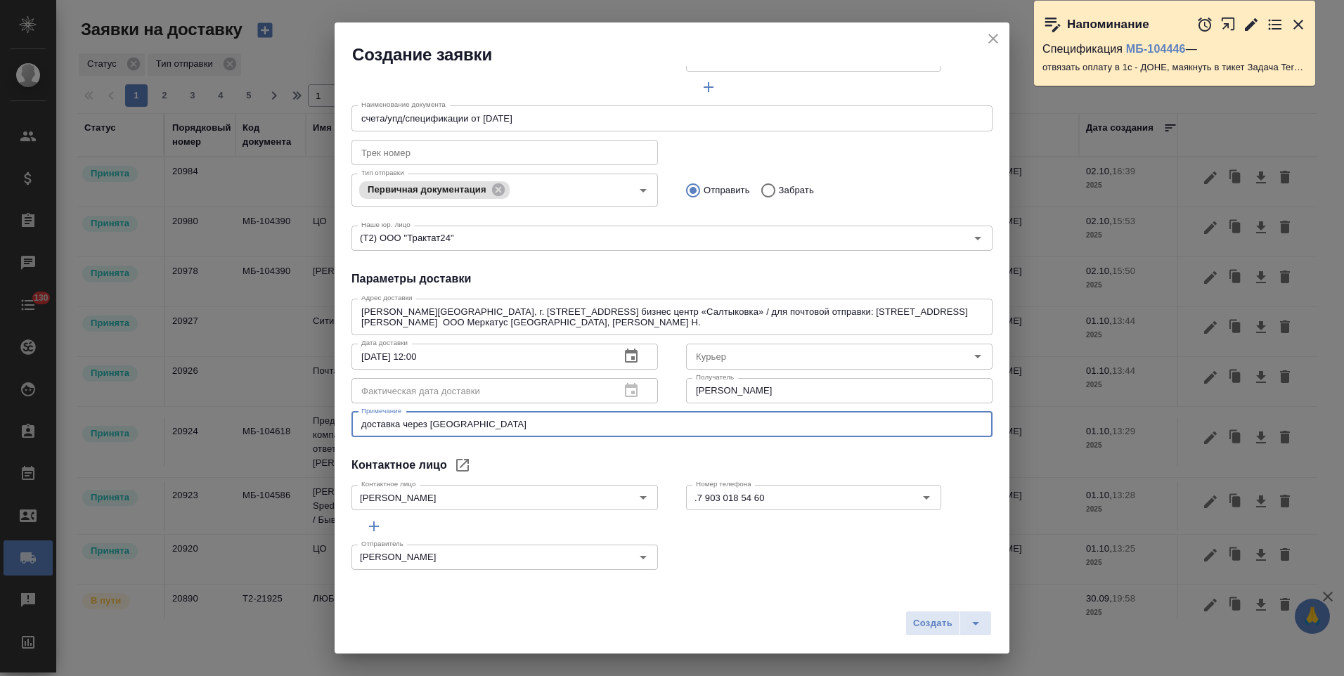
type textarea "доставка через КСЕ"
click at [978, 279] on h4 "Параметры доставки" at bounding box center [671, 279] width 641 height 17
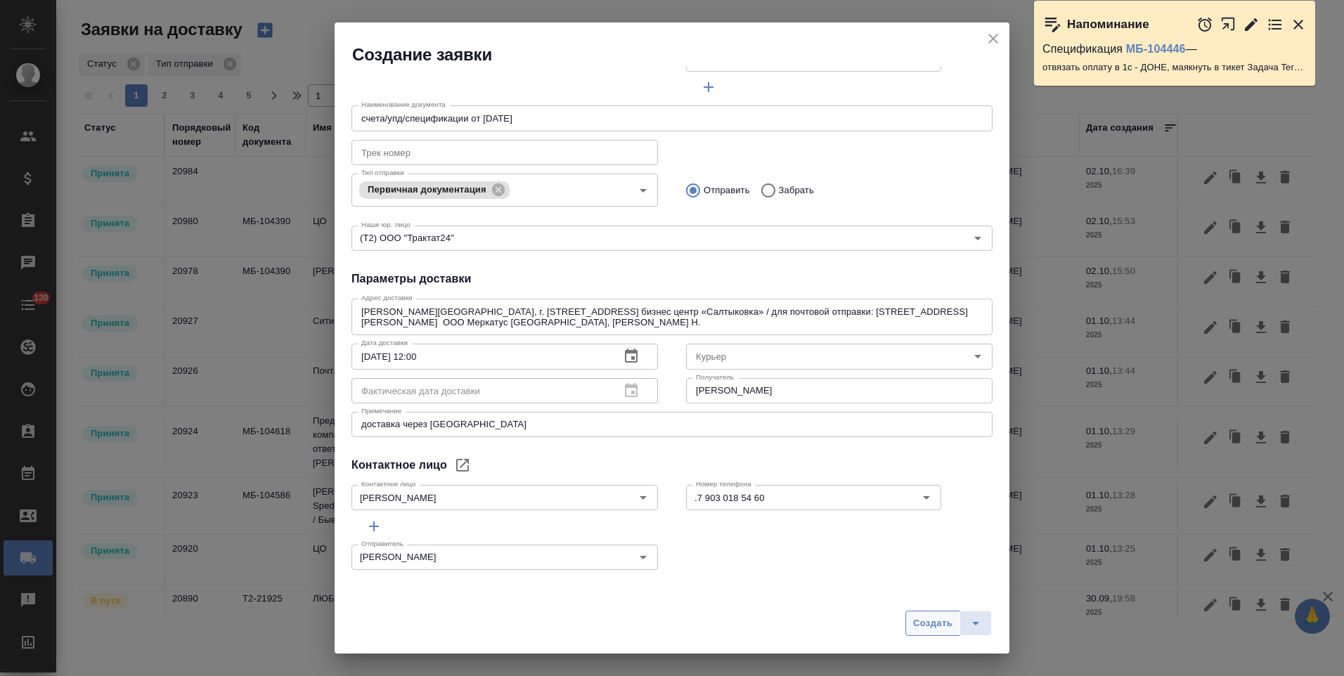
click at [934, 621] on span "Создать" at bounding box center [932, 624] width 39 height 16
type input "Без привязки"
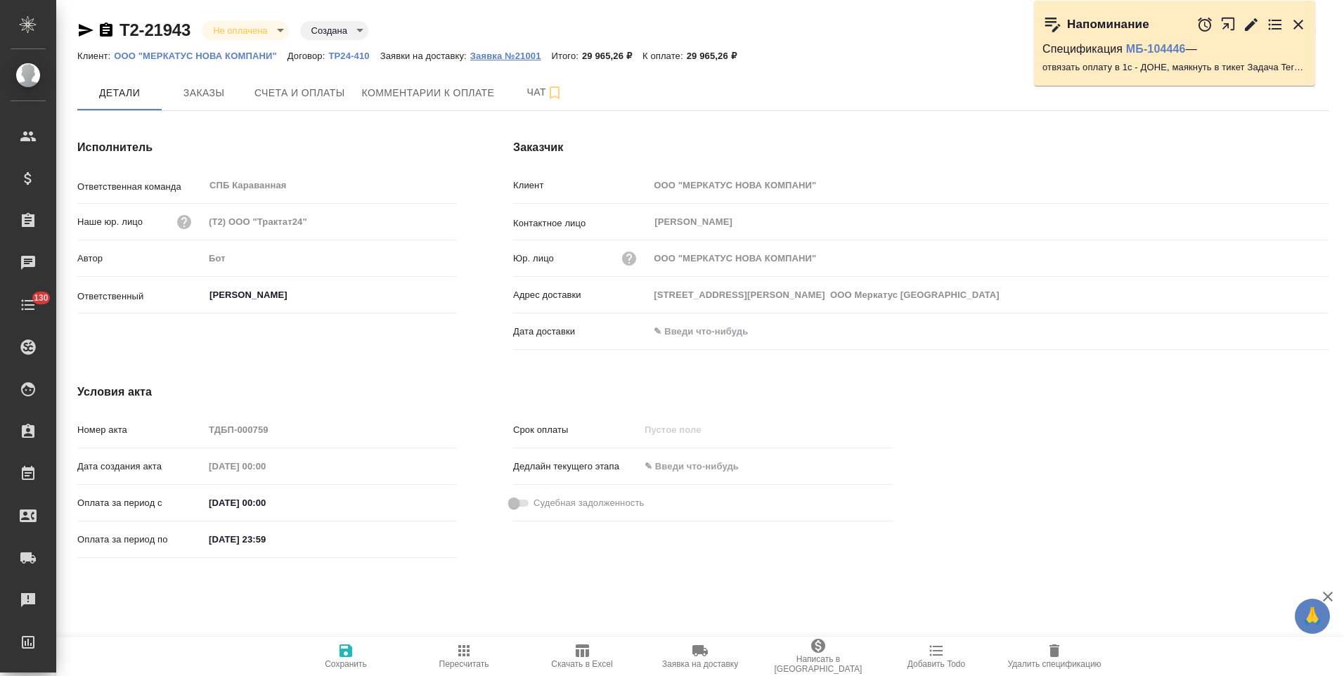
click at [509, 60] on p "Заявка №21001" at bounding box center [511, 56] width 82 height 11
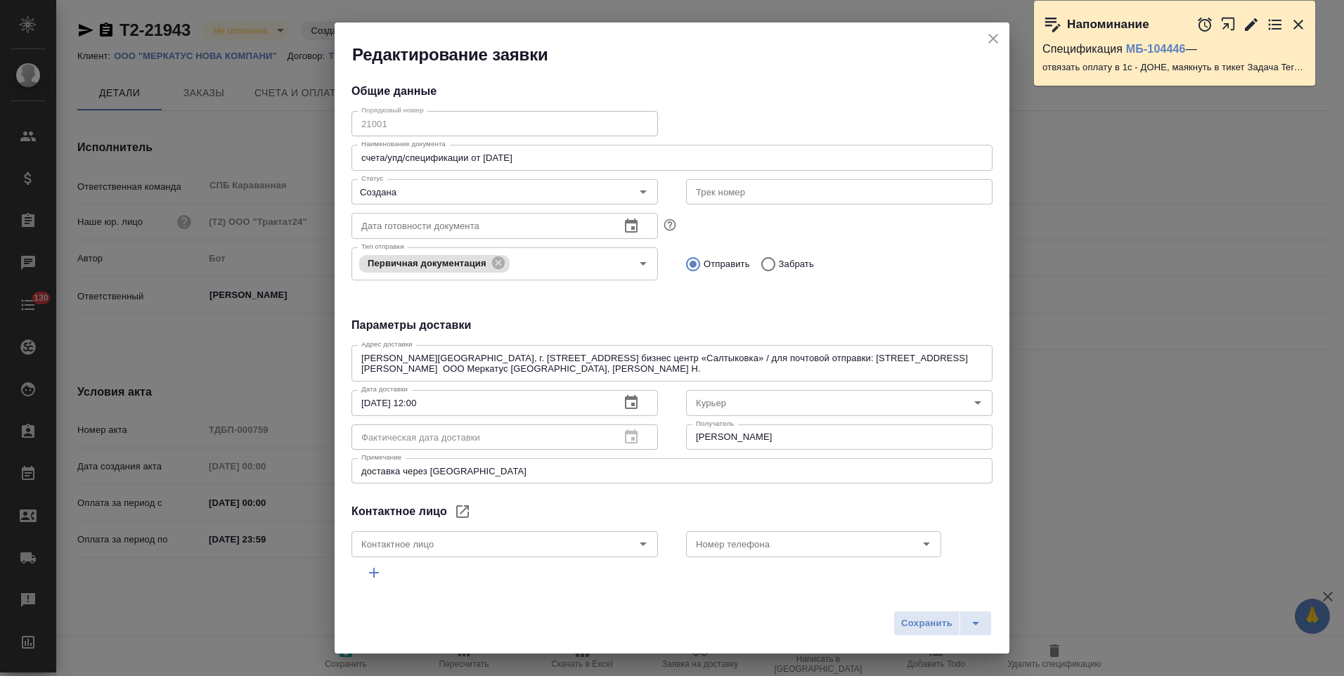
type input "Суворова Наталья Сергеевна"
type input ".7 903 018 54 60"
click at [989, 41] on icon "close" at bounding box center [993, 38] width 17 height 17
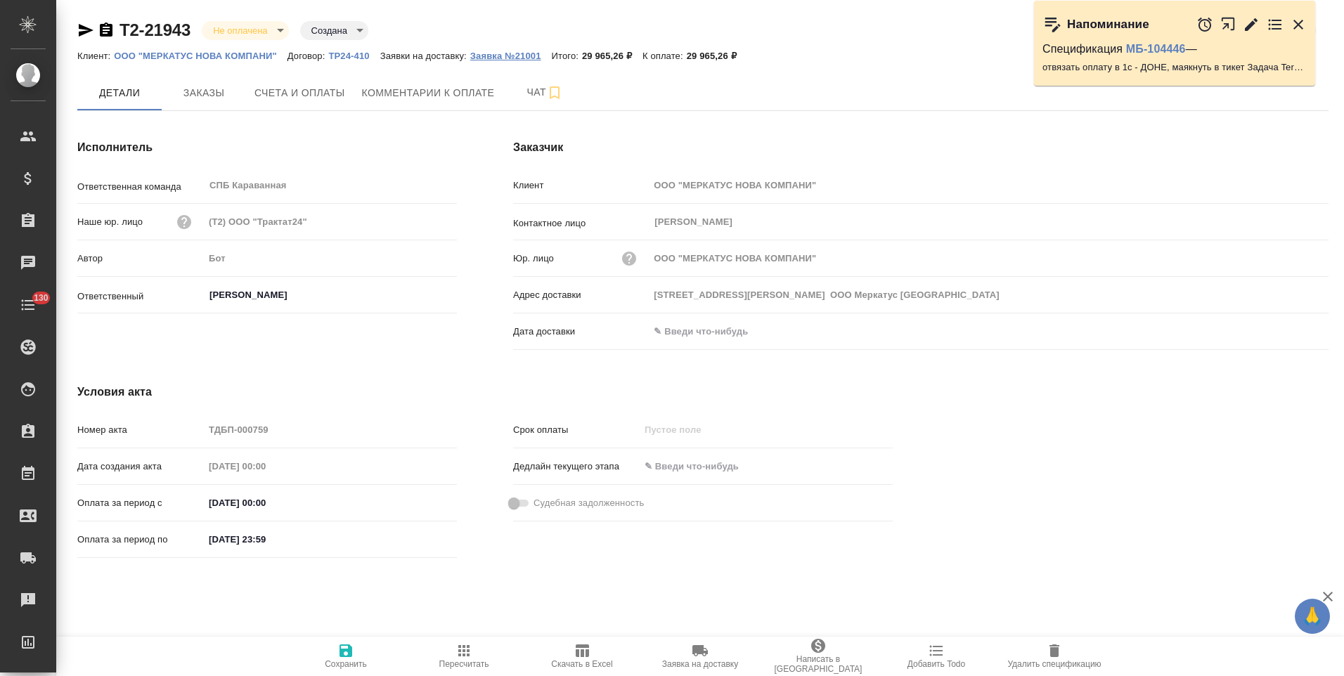
click at [526, 58] on p "Заявка №21001" at bounding box center [511, 56] width 82 height 11
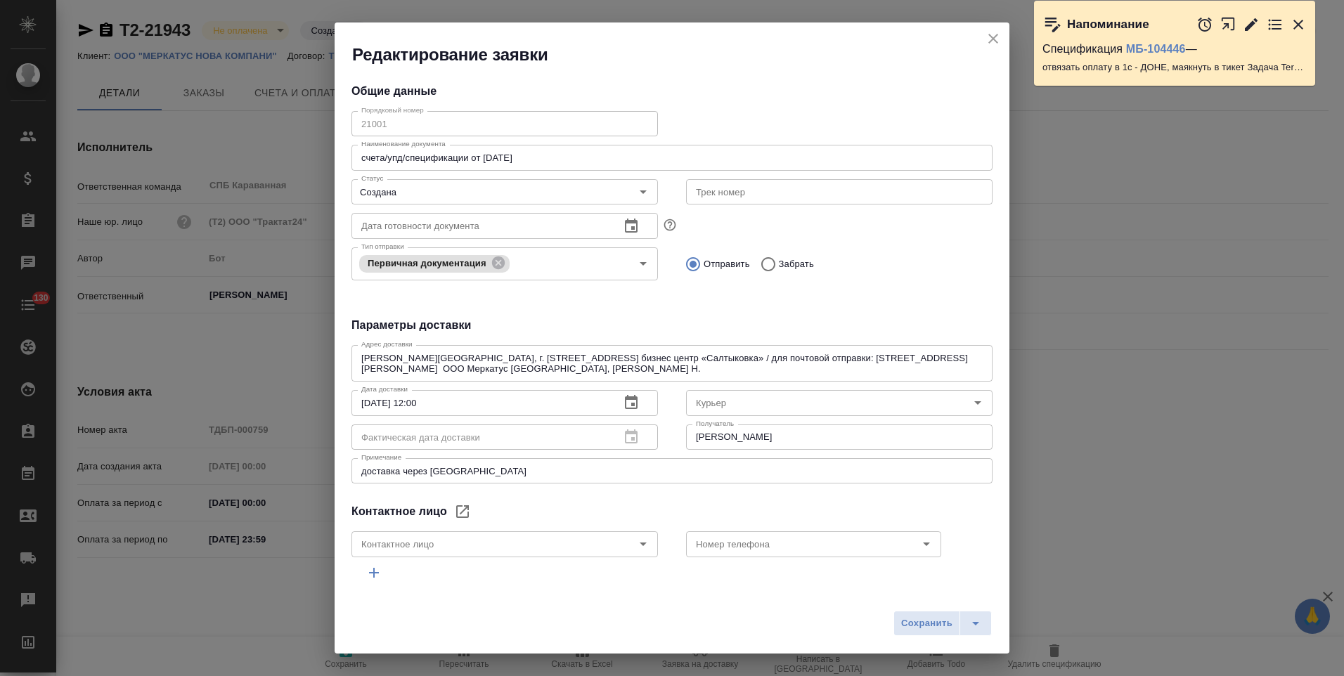
type input "Суворова Наталья Сергеевна"
type input ".7 903 018 54 60"
click at [994, 40] on icon "close" at bounding box center [993, 39] width 10 height 10
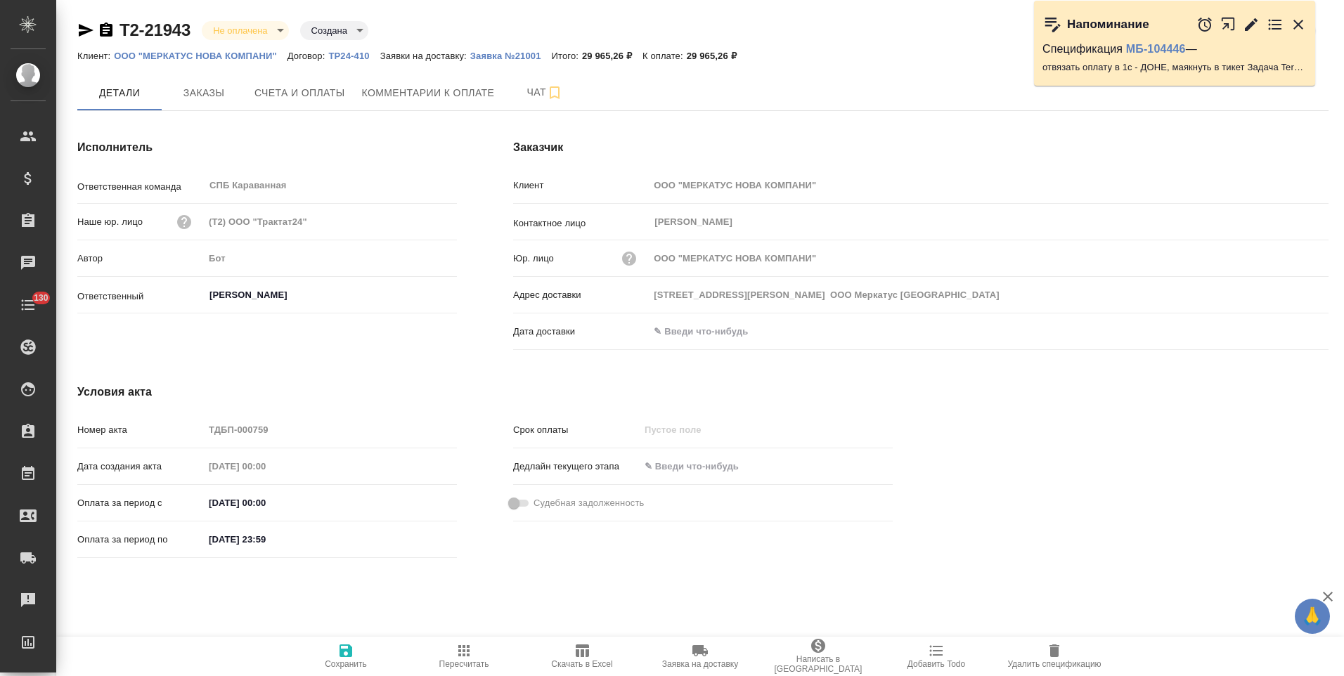
click at [108, 32] on icon "button" at bounding box center [106, 29] width 13 height 14
click at [108, 31] on icon "button" at bounding box center [106, 29] width 13 height 14
click at [105, 32] on icon "button" at bounding box center [106, 29] width 13 height 14
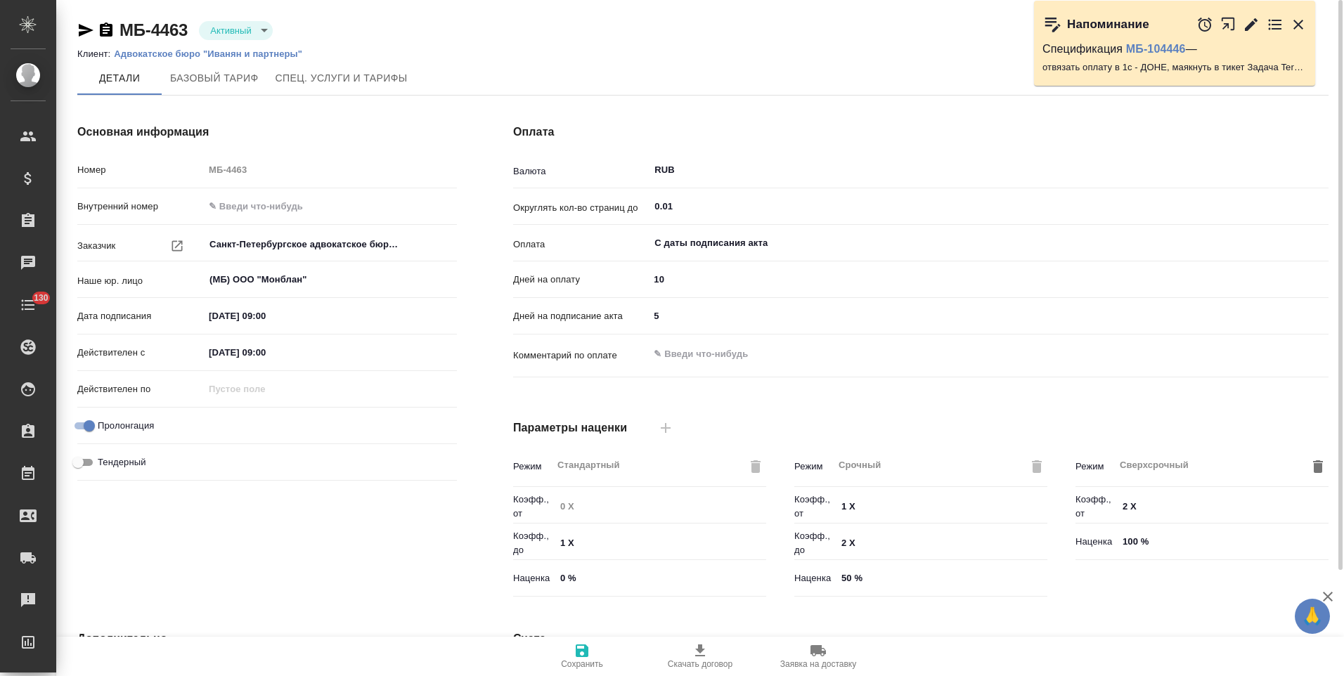
click at [481, 422] on div "Основная информация Номер МБ-4463 Внутренний номер Заказчик Санкт-Петербургское…" at bounding box center [267, 363] width 436 height 535
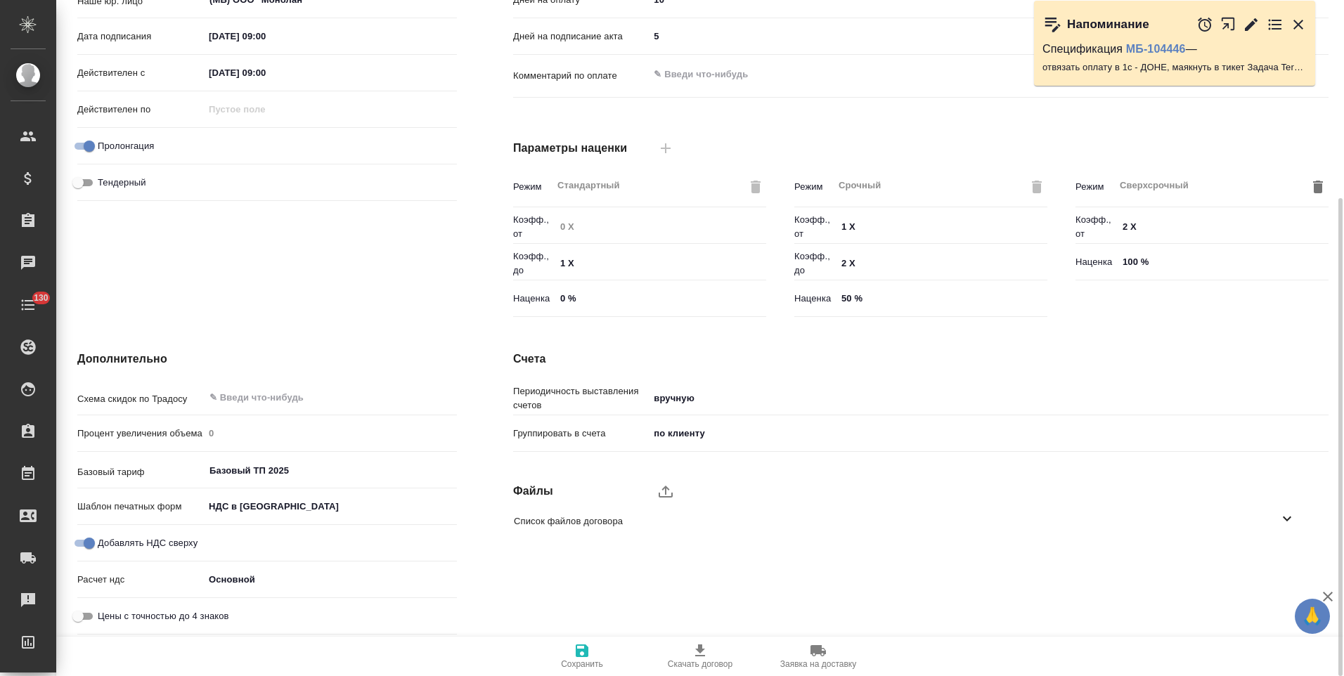
click at [1285, 517] on icon at bounding box center [1286, 518] width 17 height 17
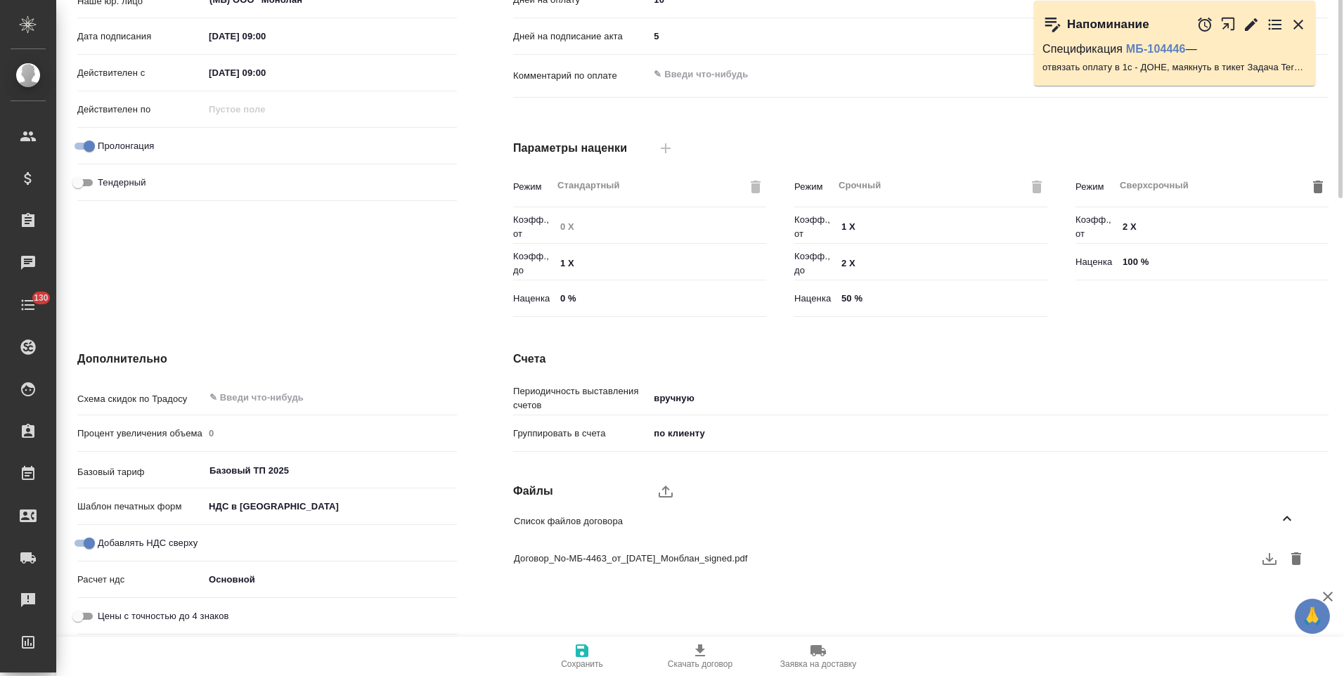
scroll to position [0, 0]
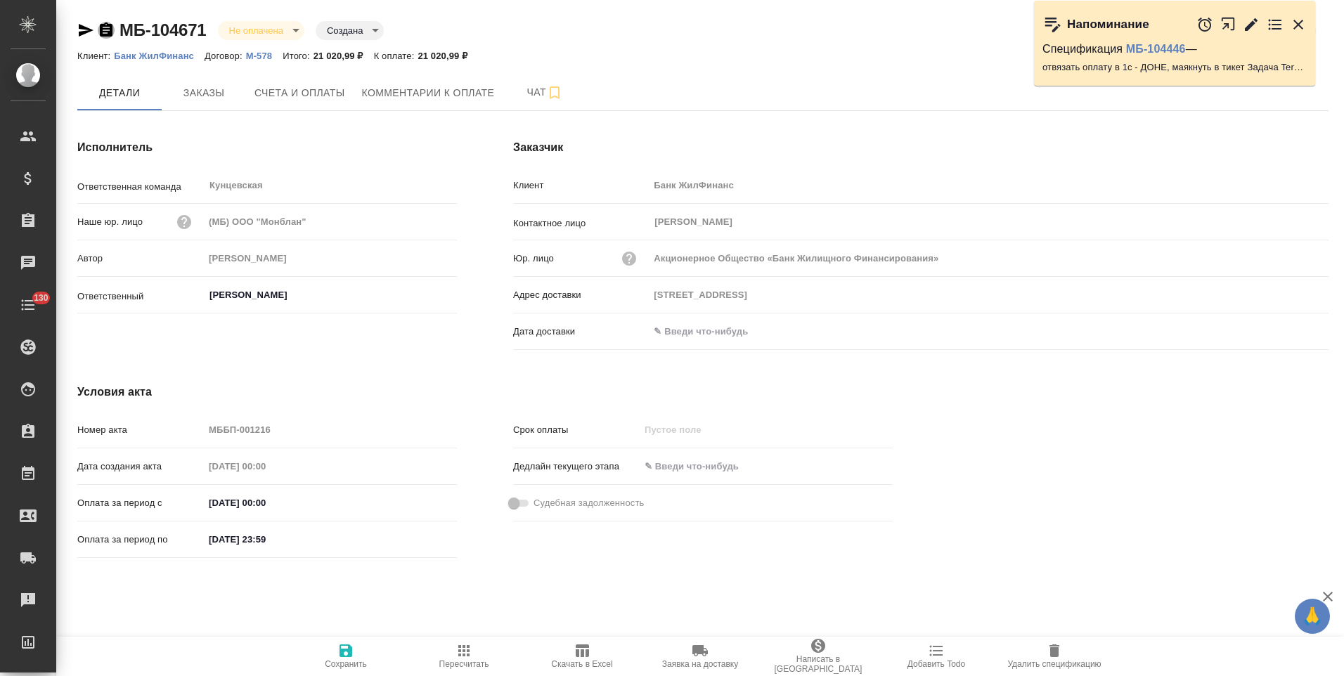
click at [107, 34] on icon "button" at bounding box center [106, 29] width 13 height 14
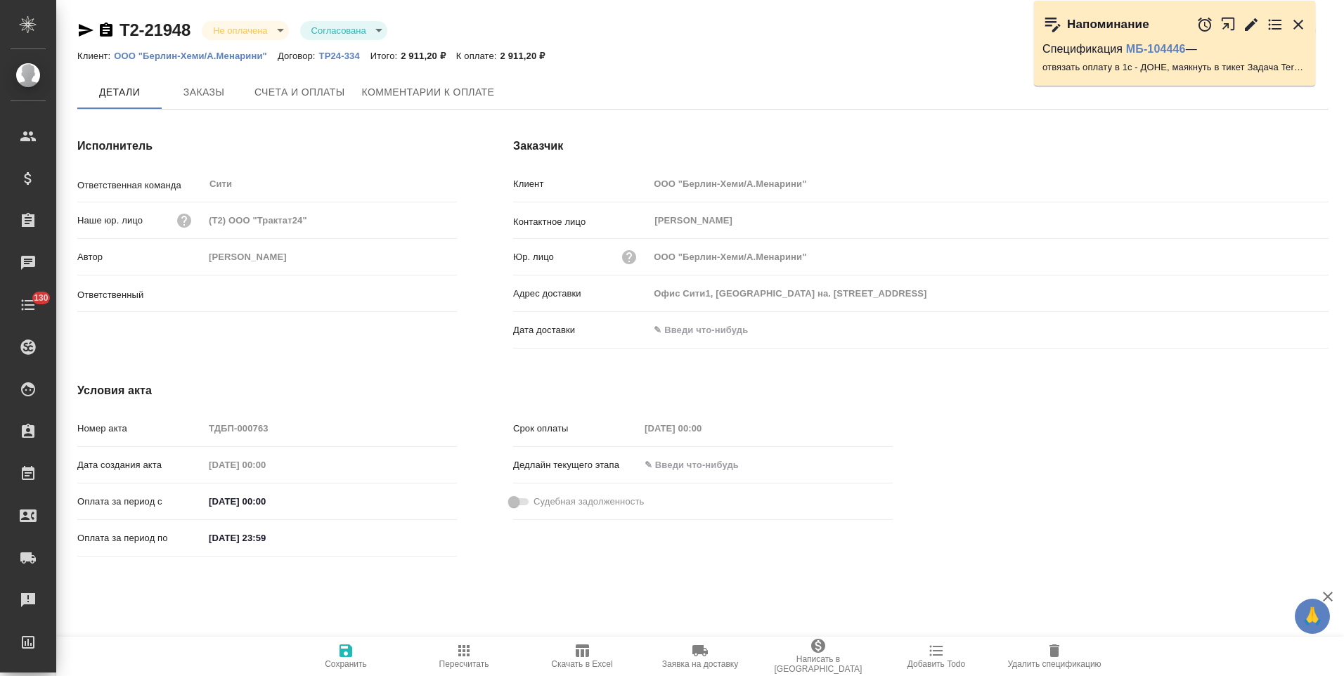
type input "[PERSON_NAME]"
click at [106, 25] on icon "button" at bounding box center [106, 29] width 13 height 14
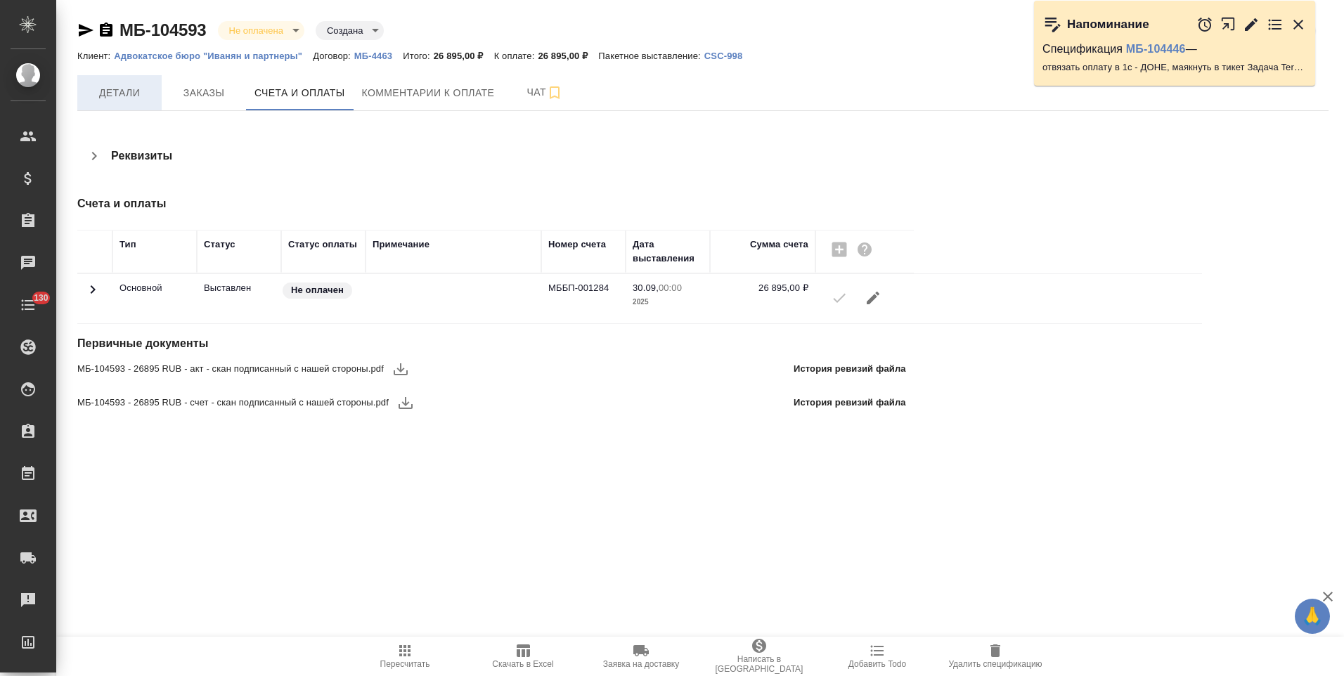
click at [131, 91] on span "Детали" at bounding box center [119, 93] width 67 height 18
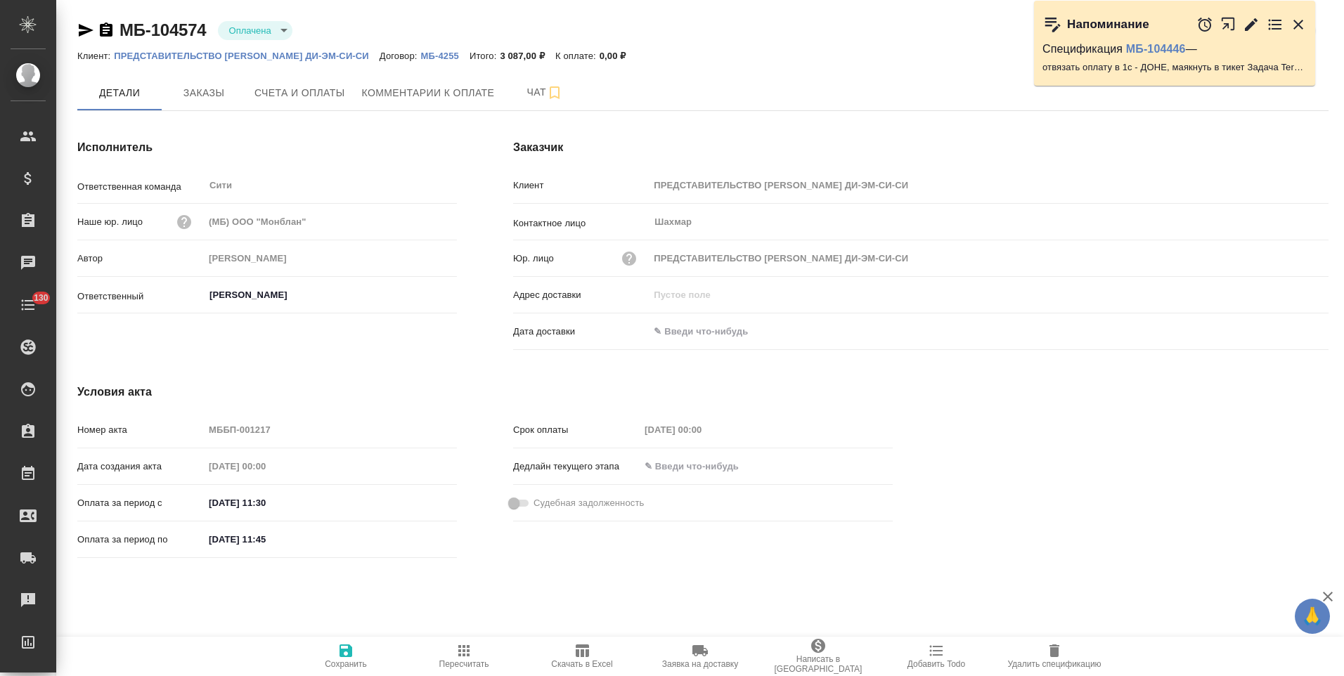
click at [105, 32] on icon "button" at bounding box center [106, 29] width 13 height 14
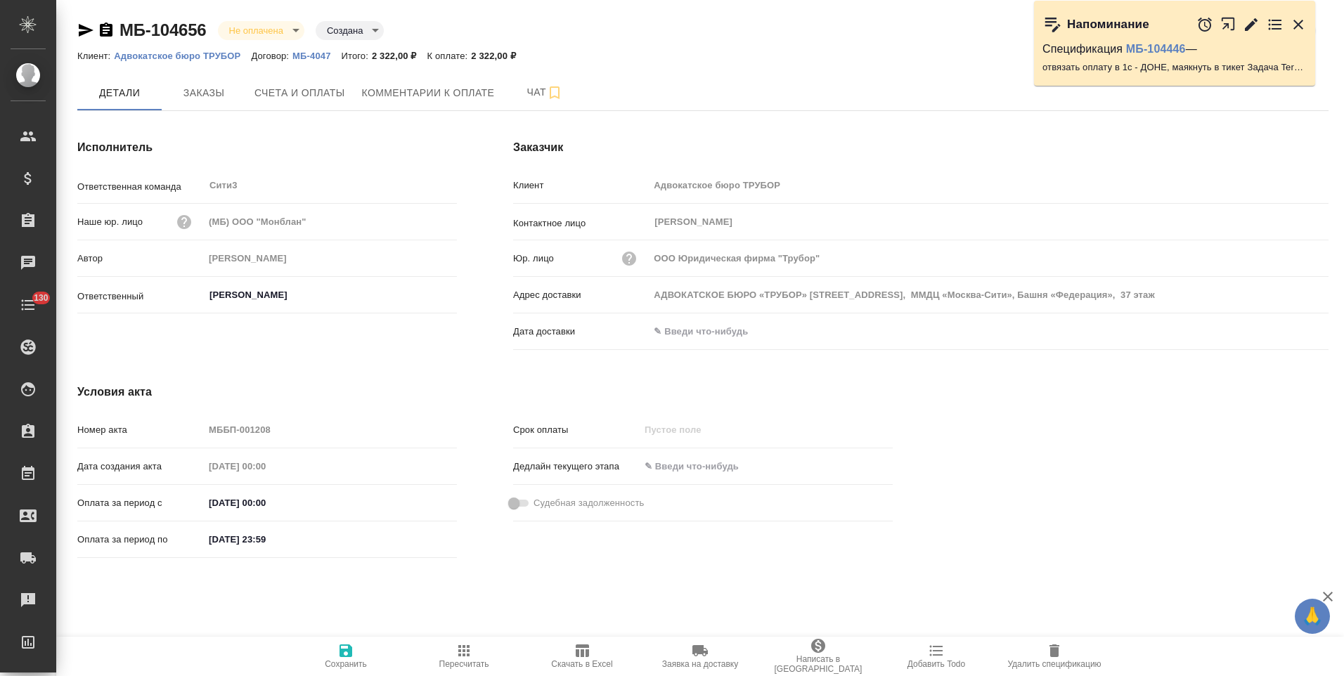
drag, startPoint x: 110, startPoint y: 34, endPoint x: 124, endPoint y: 44, distance: 18.1
click at [110, 34] on icon "button" at bounding box center [106, 29] width 13 height 14
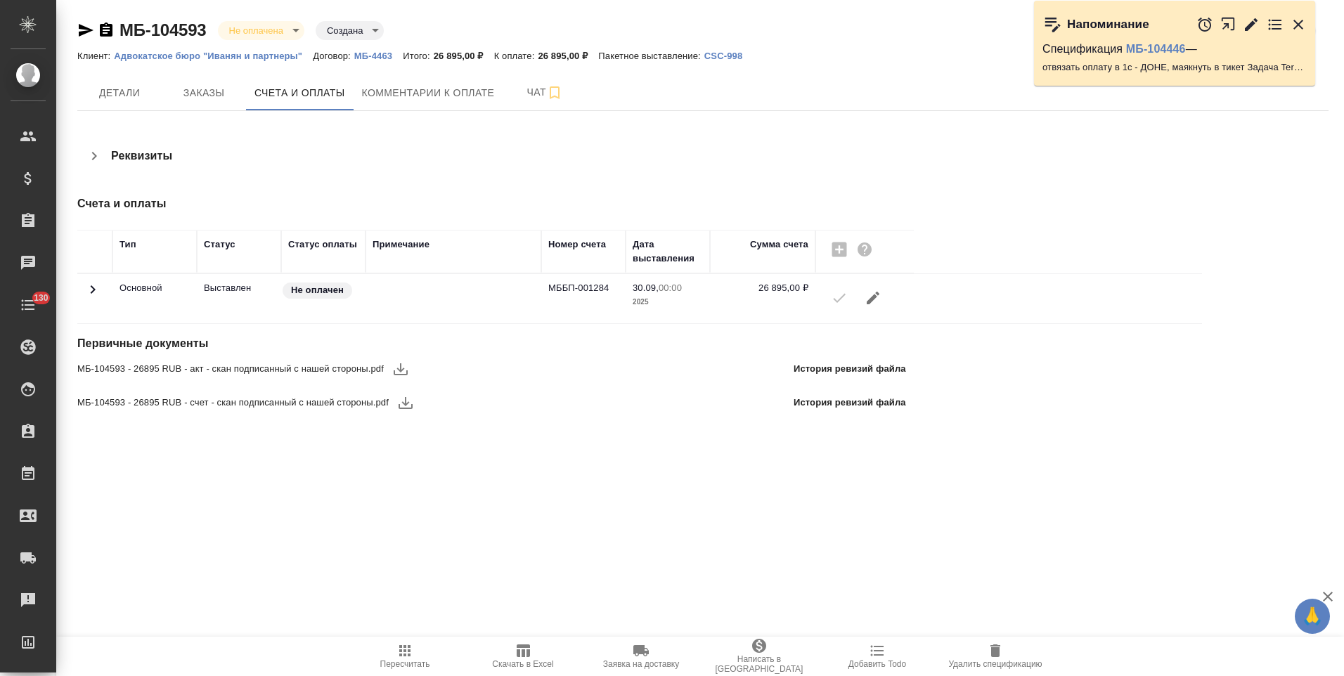
click at [105, 30] on icon "button" at bounding box center [106, 29] width 13 height 14
click at [376, 56] on p "МБ-4463" at bounding box center [378, 56] width 48 height 11
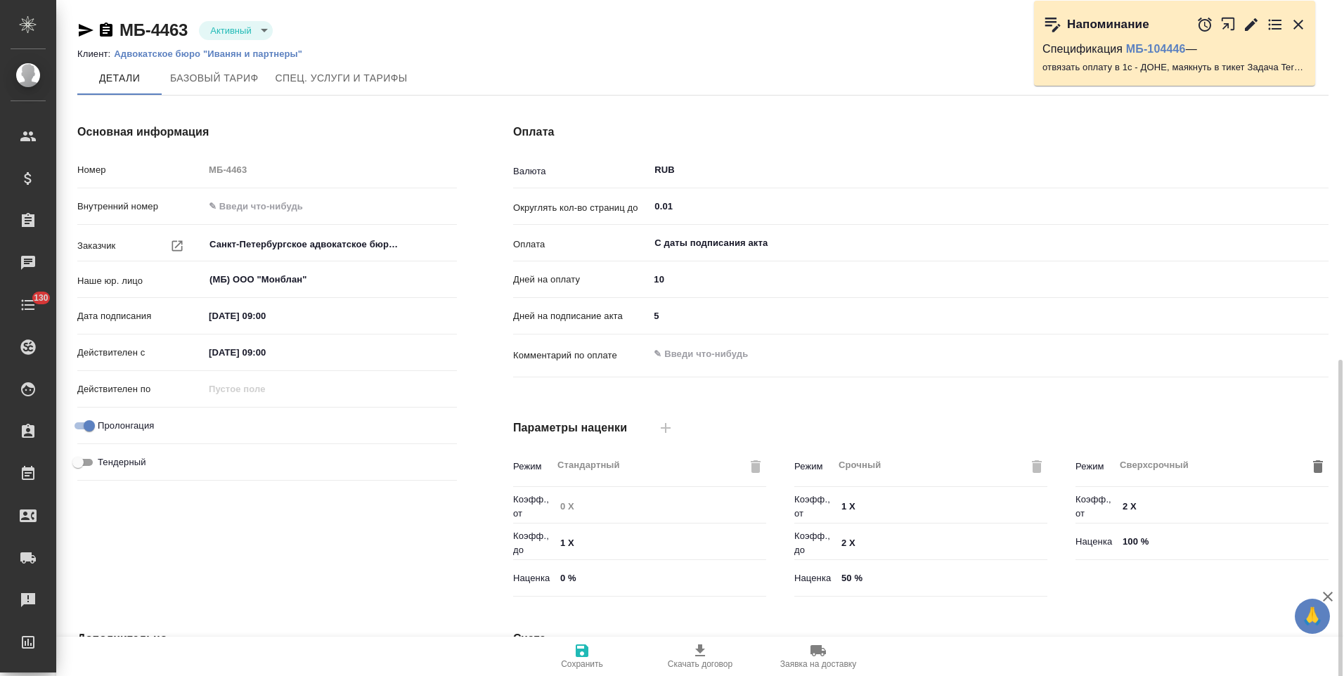
scroll to position [280, 0]
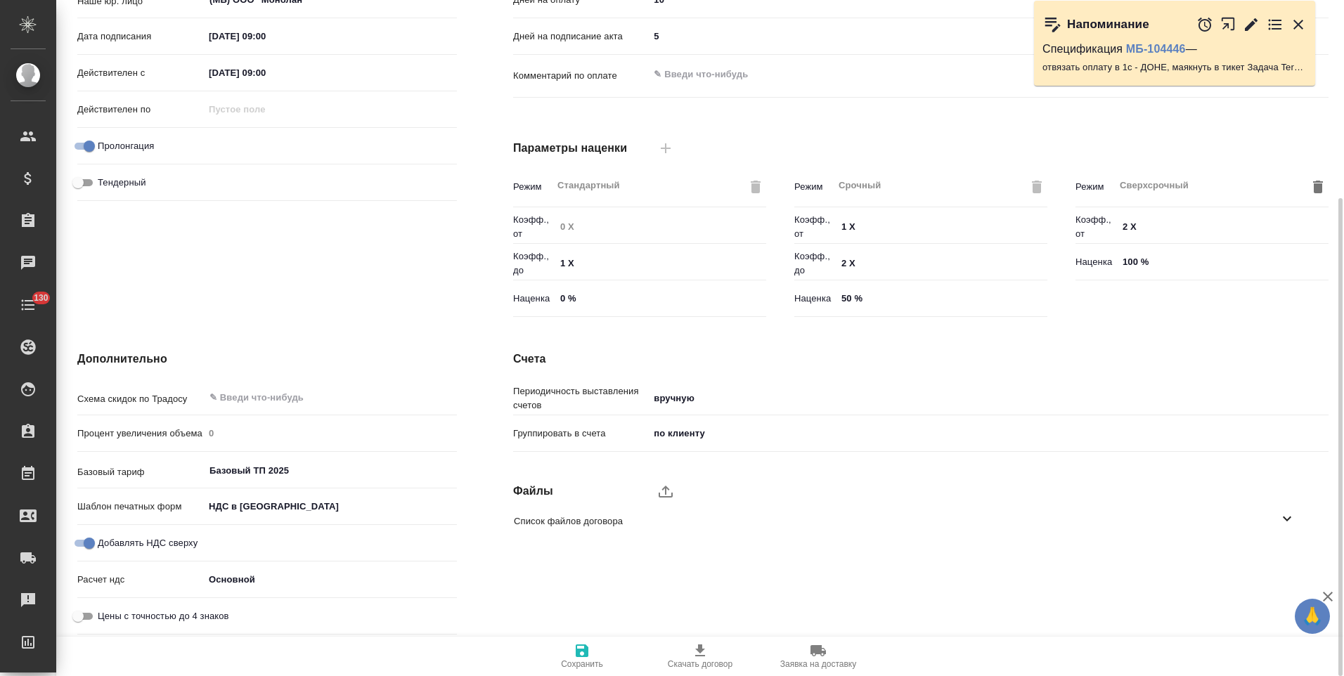
click at [1292, 520] on icon at bounding box center [1286, 518] width 17 height 17
click at [1267, 562] on icon "button" at bounding box center [1269, 558] width 17 height 17
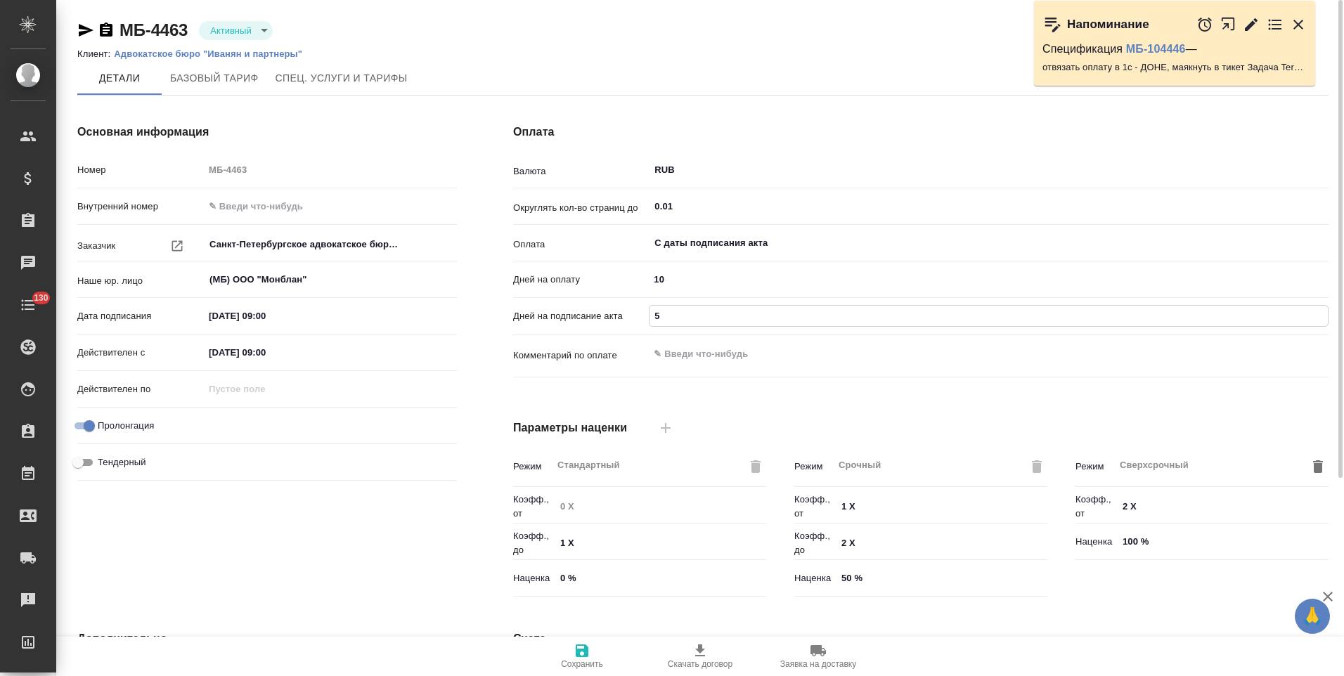
click at [647, 319] on div "Дней на подписание акта 5" at bounding box center [920, 316] width 815 height 25
type input "7"
click at [584, 663] on span "Сохранить" at bounding box center [582, 664] width 42 height 10
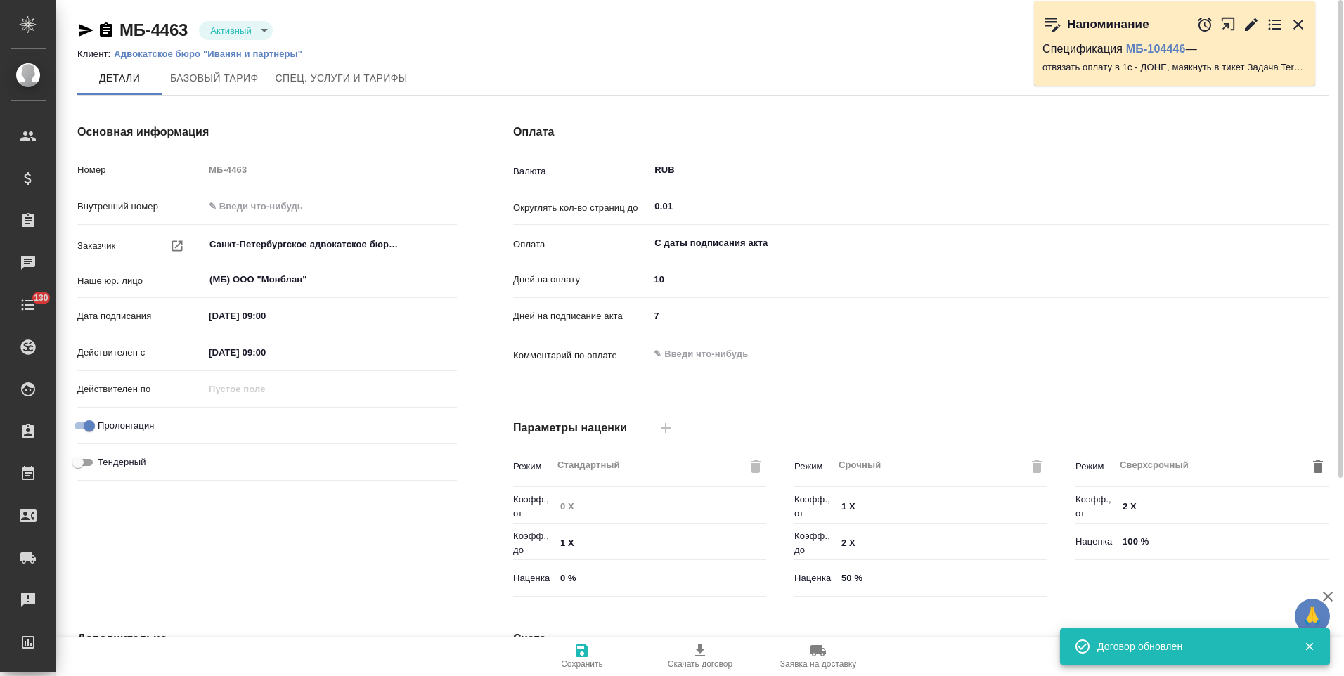
type input "Базовый ТП 2025"
click at [585, 658] on icon "button" at bounding box center [582, 650] width 17 height 17
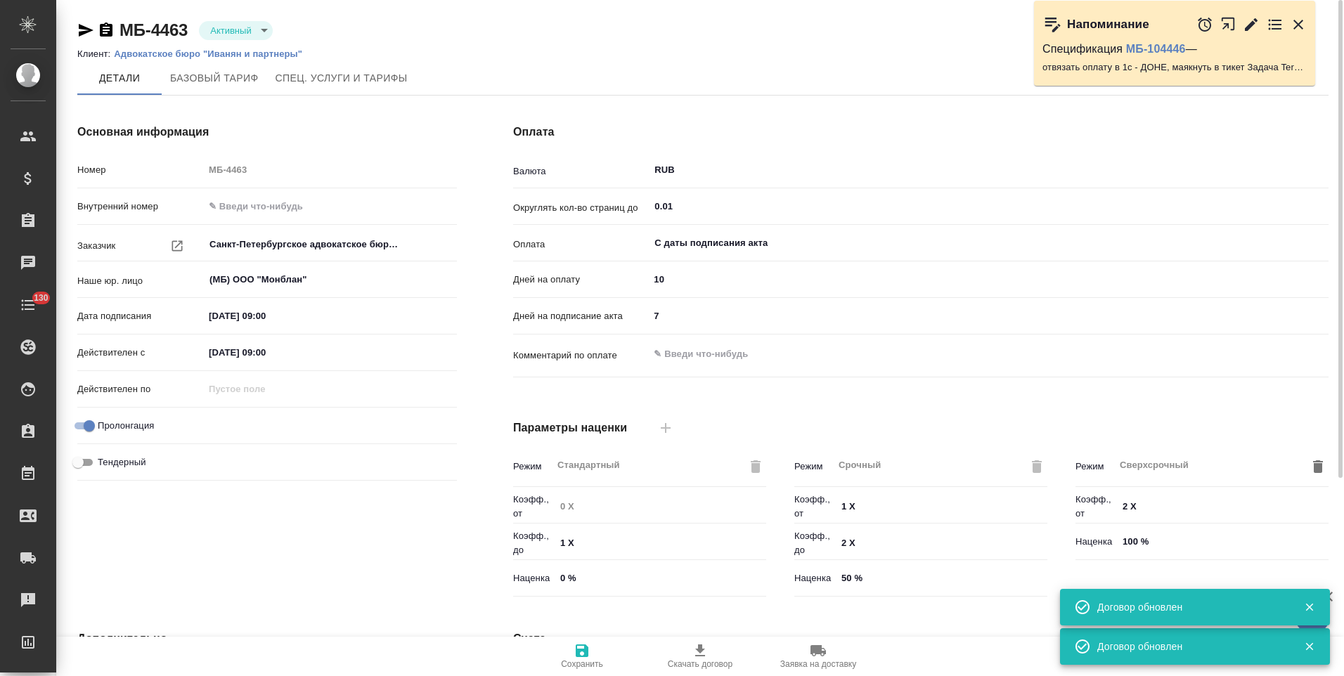
type input "Базовый ТП 2025"
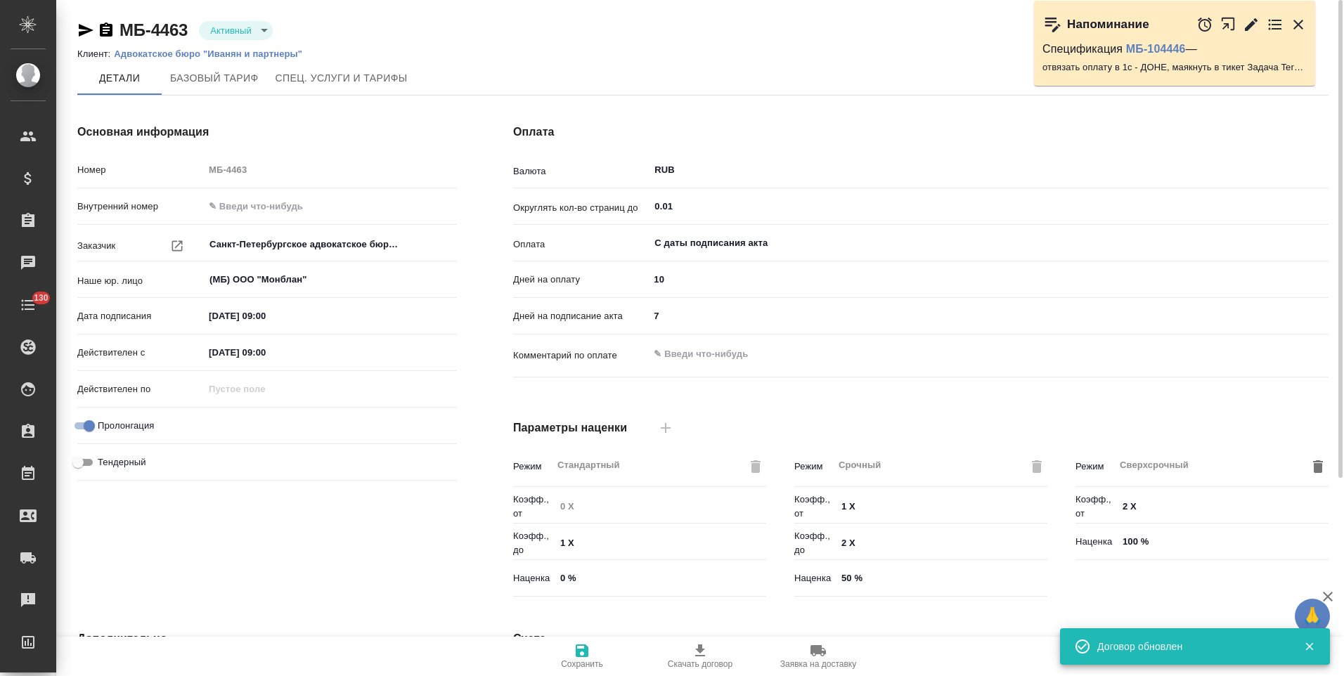
click at [254, 51] on p "Адвокатское бюро "Иванян и партнеры"" at bounding box center [213, 53] width 199 height 11
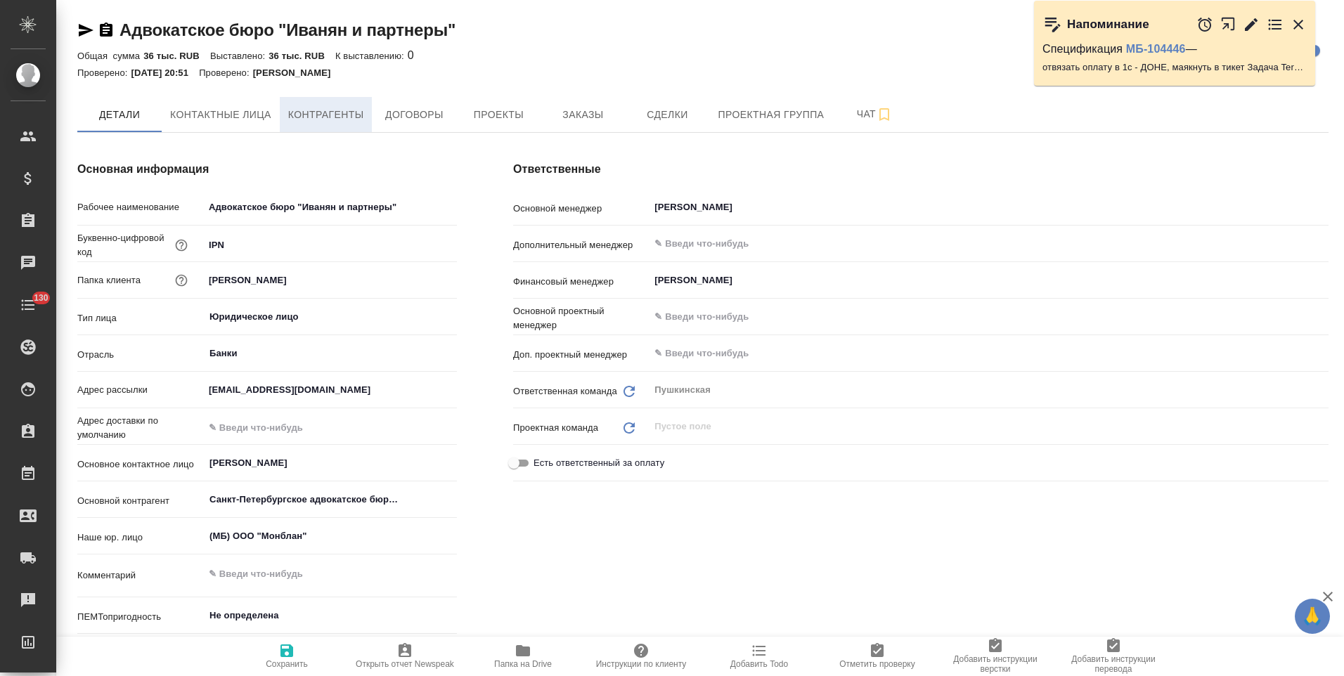
click at [347, 116] on span "Контрагенты" at bounding box center [326, 115] width 76 height 18
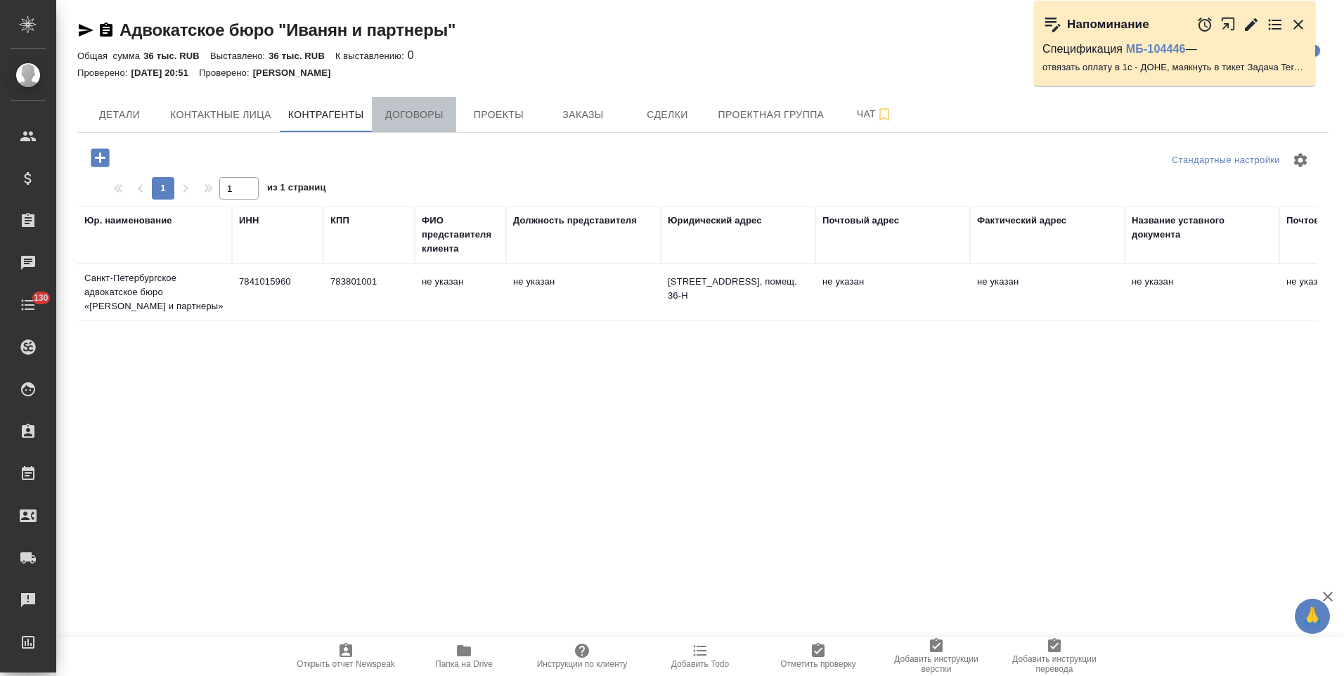
click at [413, 117] on span "Договоры" at bounding box center [413, 115] width 67 height 18
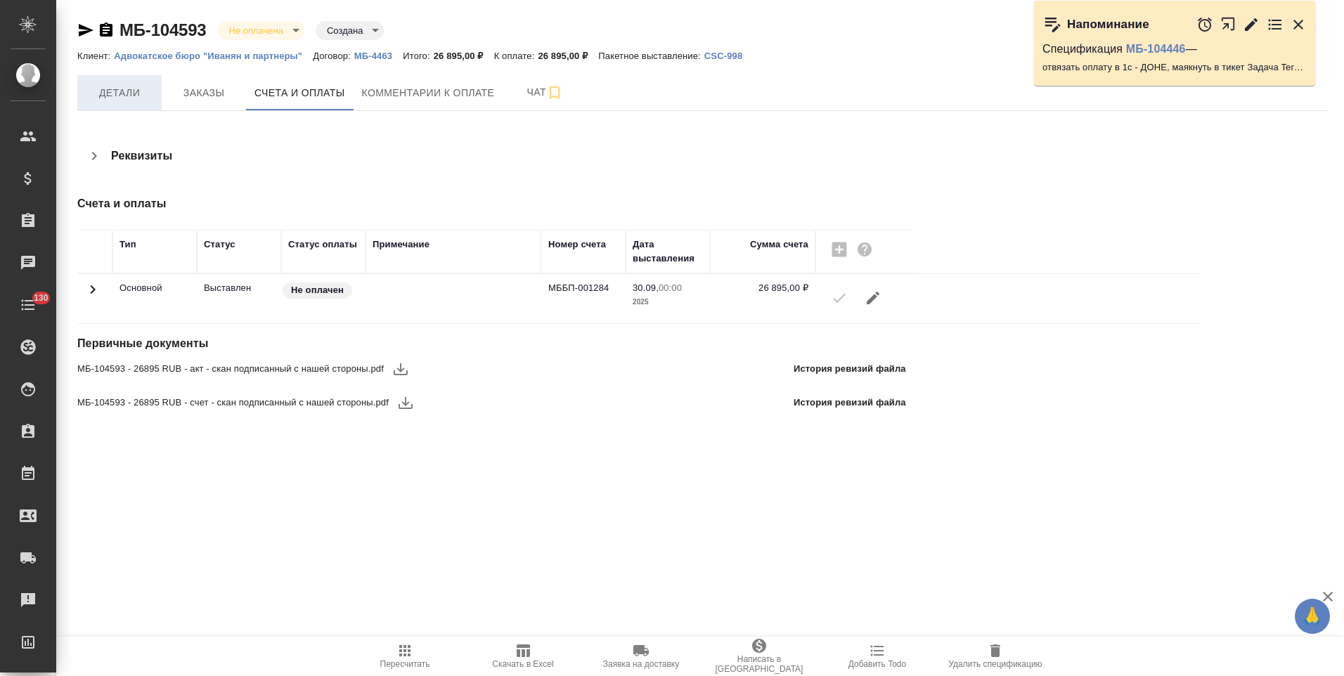
click at [126, 102] on button "Детали" at bounding box center [119, 92] width 84 height 35
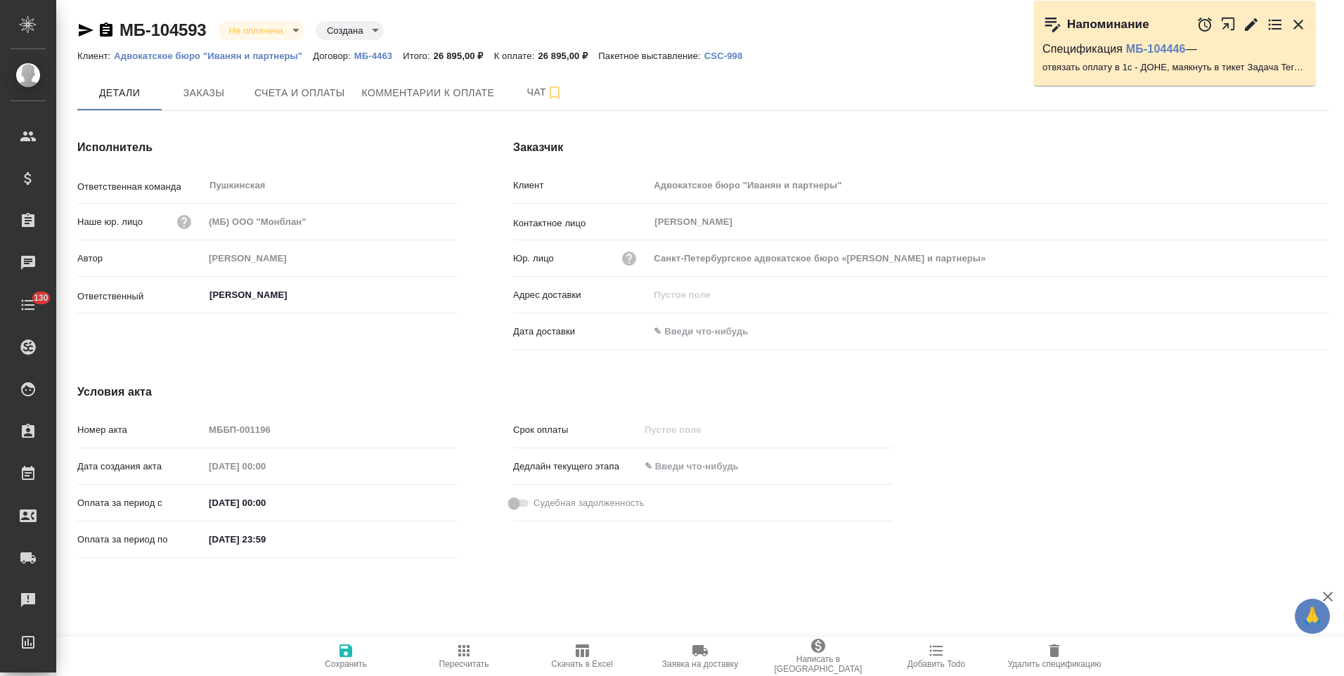
click at [105, 35] on icon "button" at bounding box center [106, 29] width 13 height 14
click at [108, 32] on icon "button" at bounding box center [106, 29] width 13 height 14
click at [306, 109] on button "Счета и оплаты" at bounding box center [300, 92] width 108 height 35
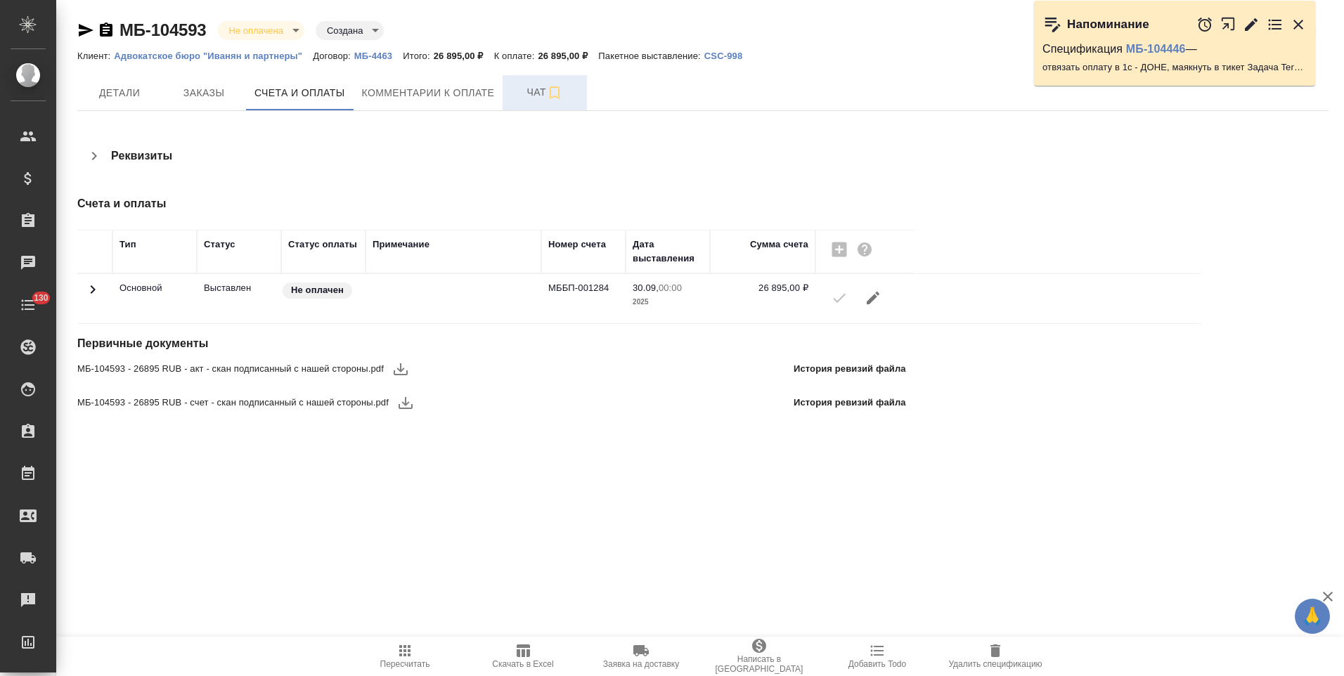
click at [518, 99] on span "Чат" at bounding box center [544, 93] width 67 height 18
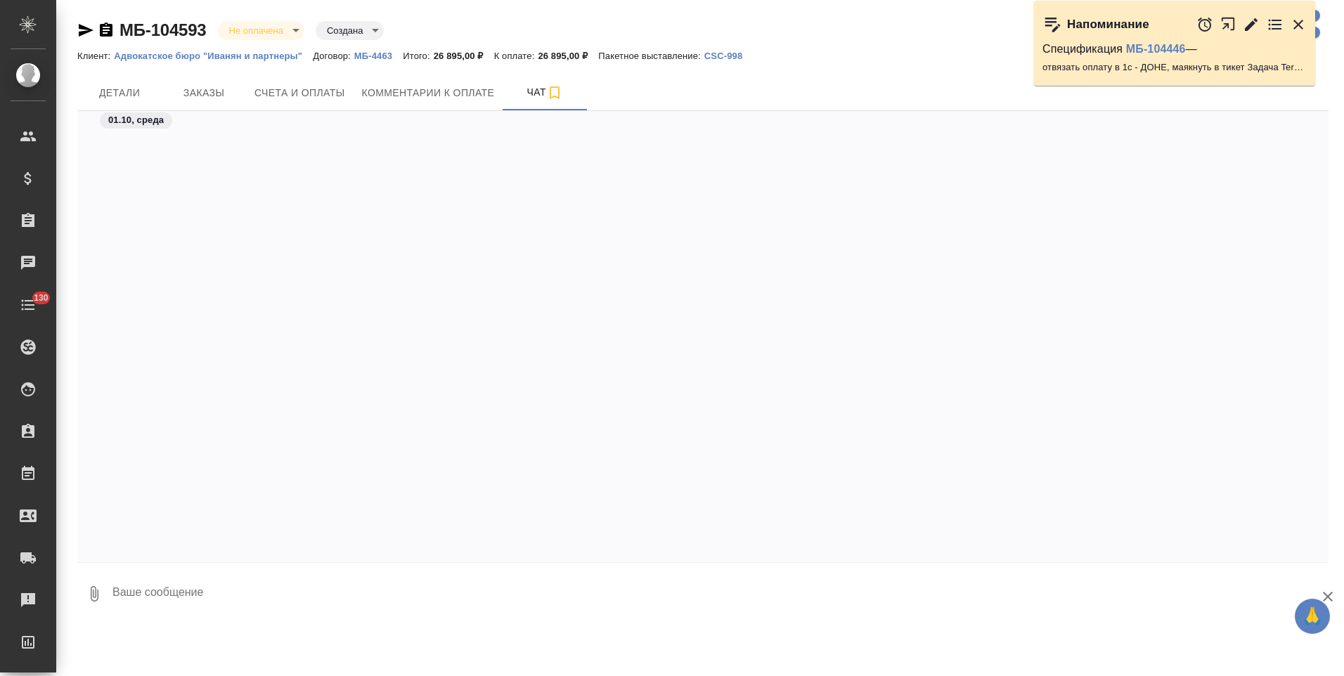
scroll to position [506, 0]
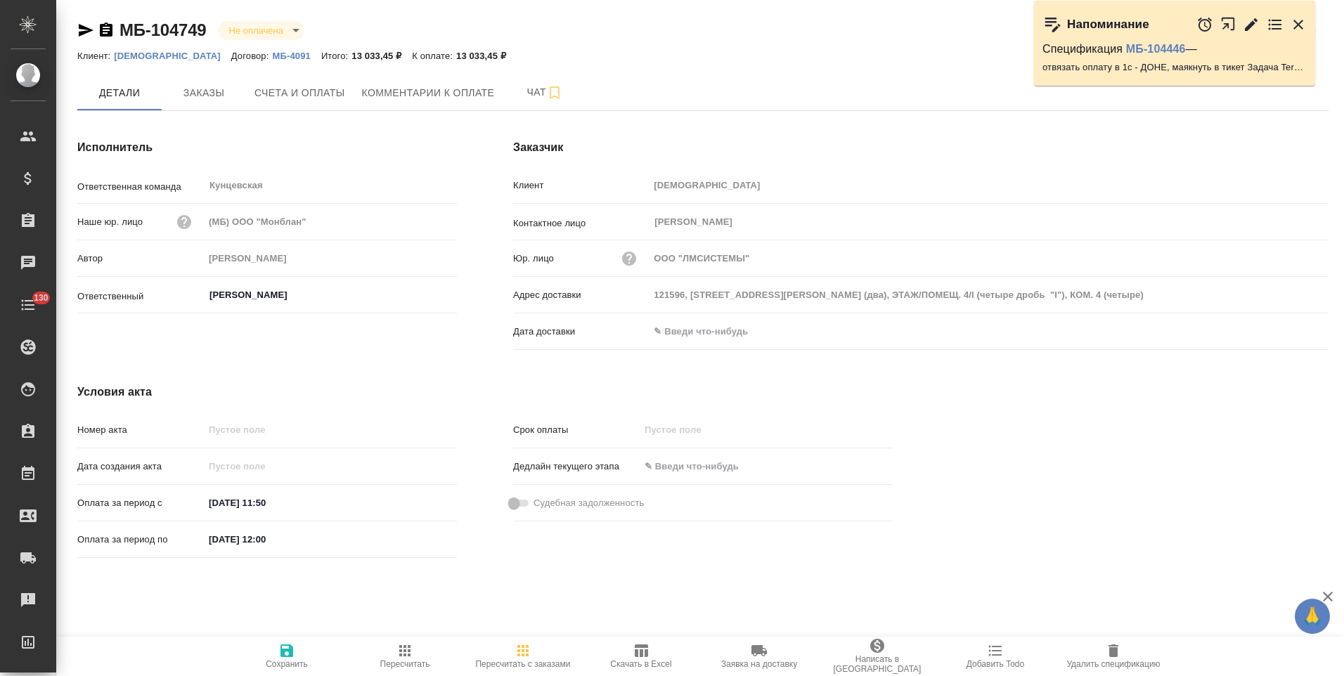
click at [272, 52] on p "МБ-4091" at bounding box center [296, 56] width 48 height 11
click at [108, 30] on icon "button" at bounding box center [106, 29] width 13 height 14
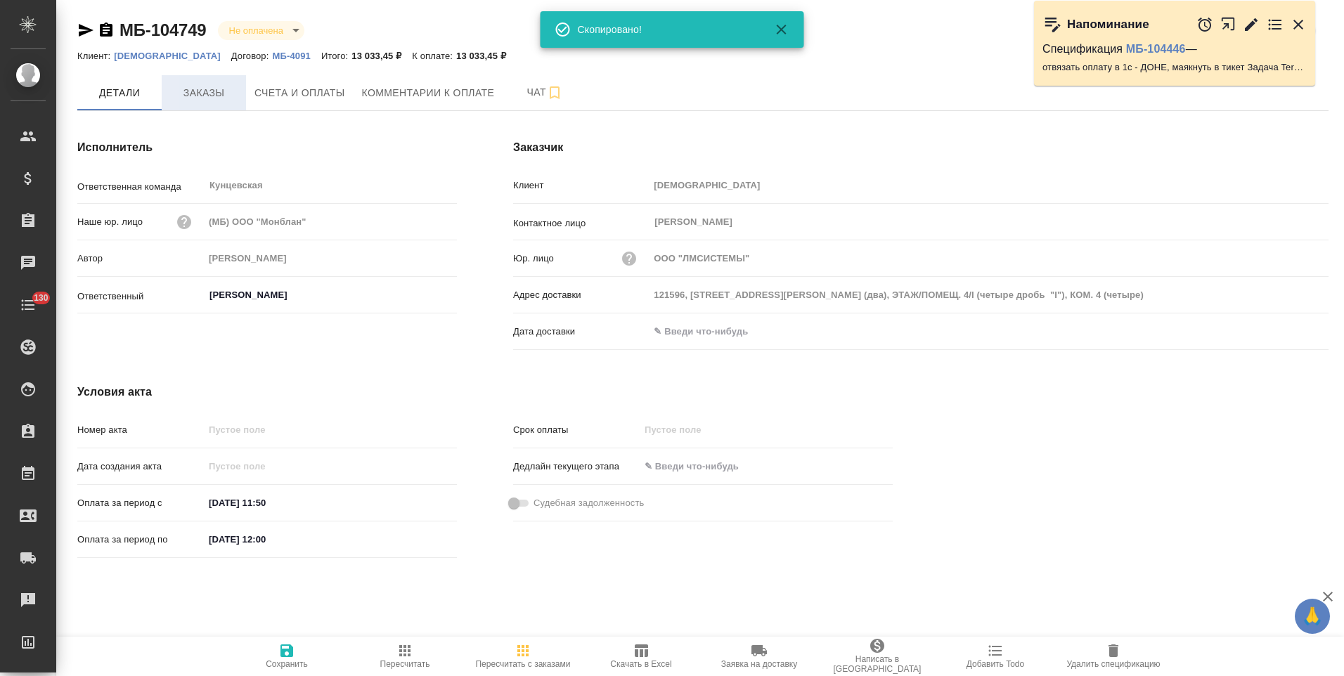
click at [189, 95] on span "Заказы" at bounding box center [203, 93] width 67 height 18
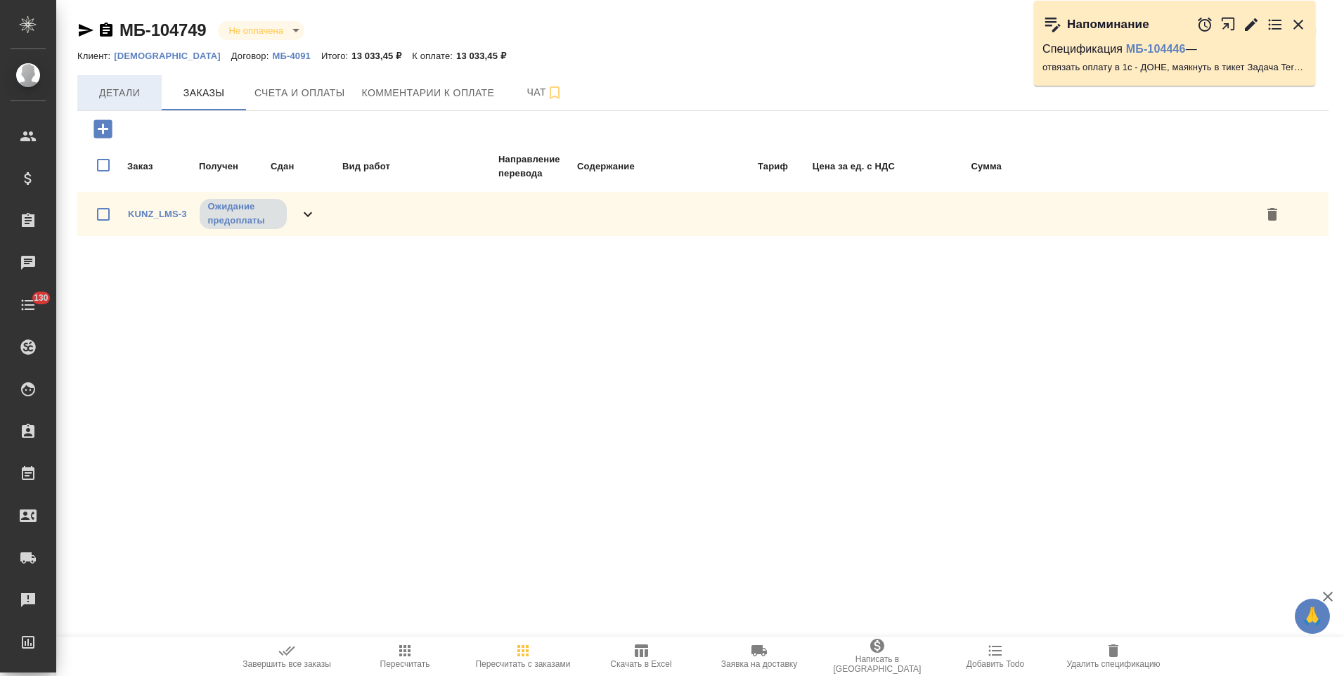
click at [124, 101] on span "Детали" at bounding box center [119, 93] width 67 height 18
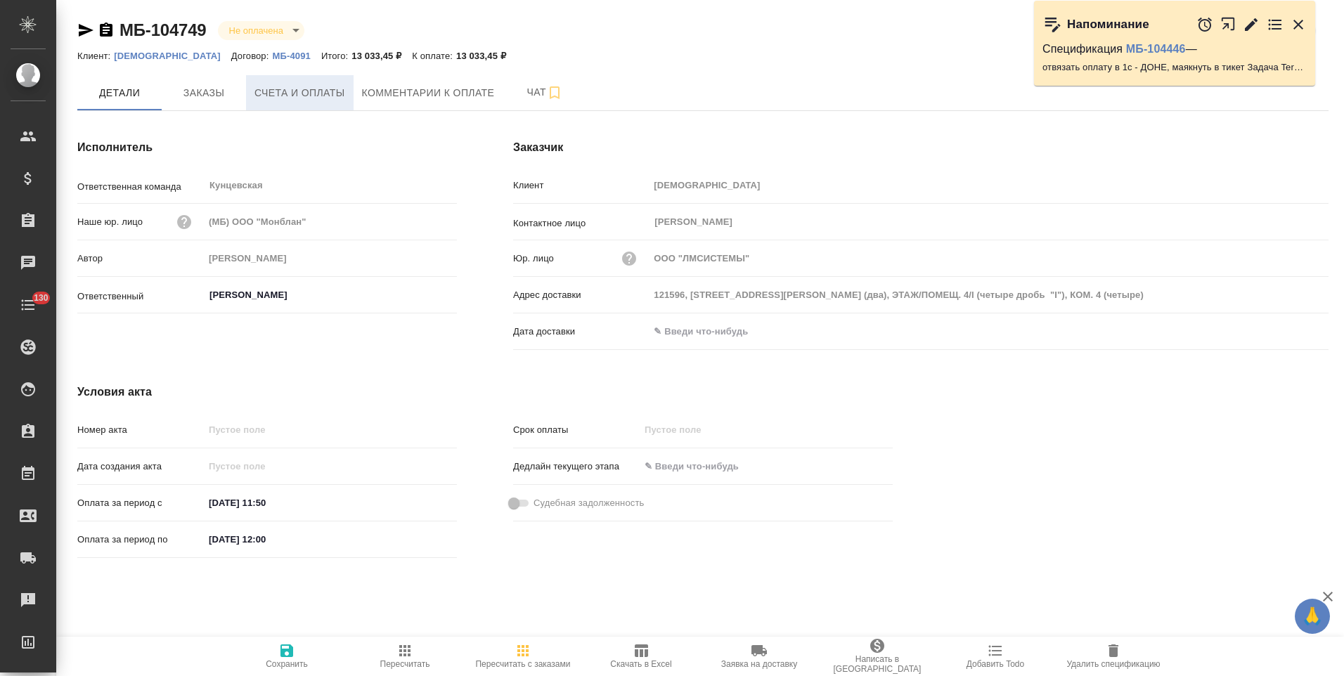
click at [315, 98] on span "Счета и оплаты" at bounding box center [299, 93] width 91 height 18
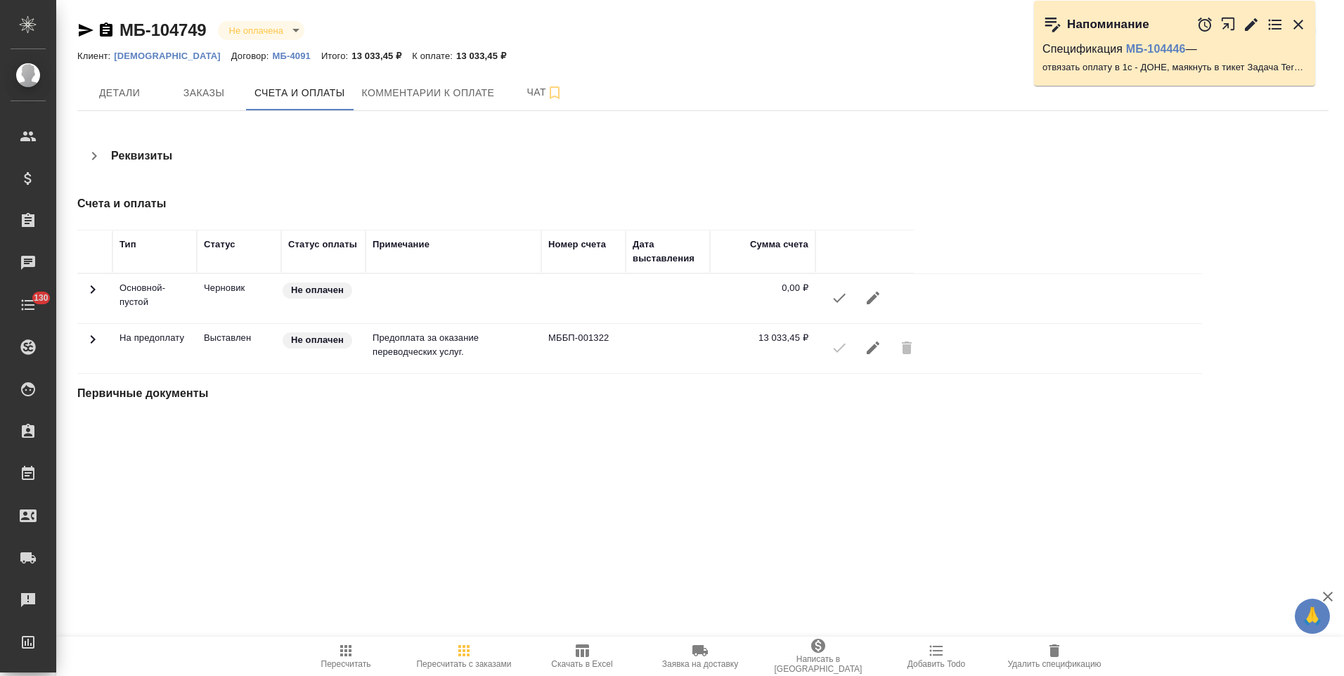
click at [94, 157] on icon "button" at bounding box center [94, 156] width 5 height 8
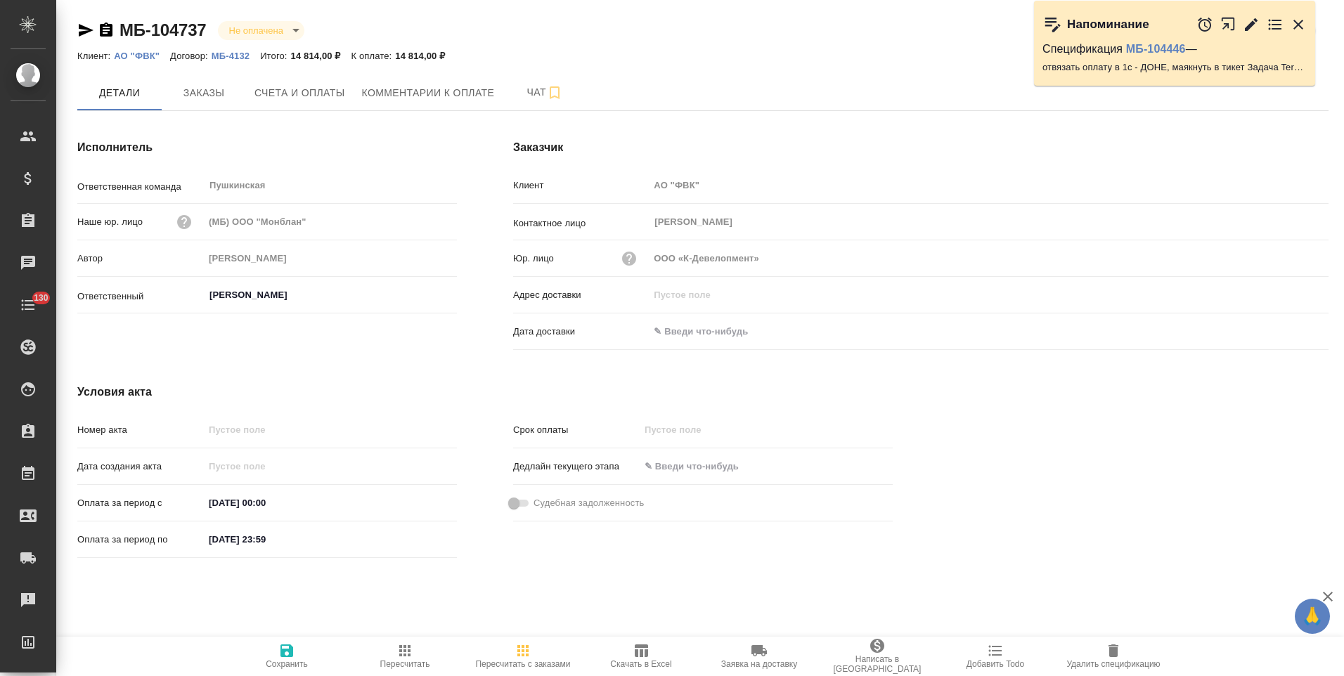
drag, startPoint x: 108, startPoint y: 30, endPoint x: 119, endPoint y: 36, distance: 12.9
click at [108, 30] on icon "button" at bounding box center [106, 29] width 13 height 14
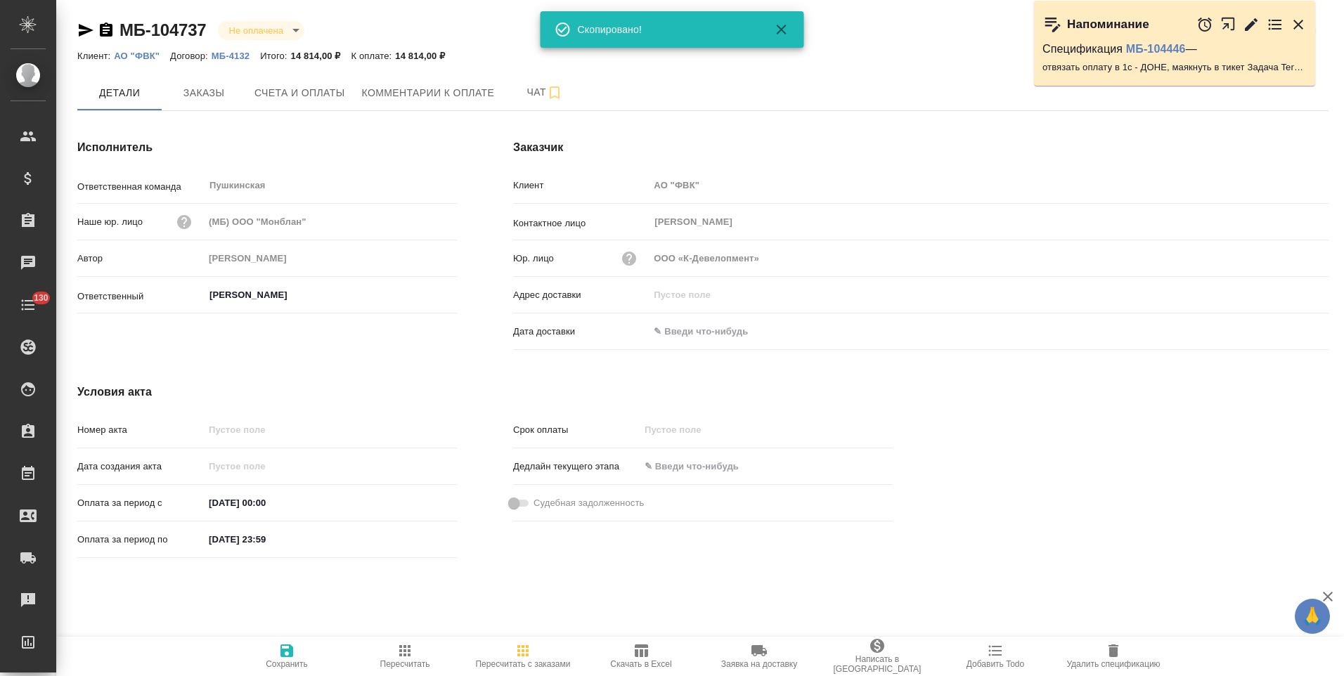
click at [239, 55] on p "МБ-4132" at bounding box center [236, 56] width 48 height 11
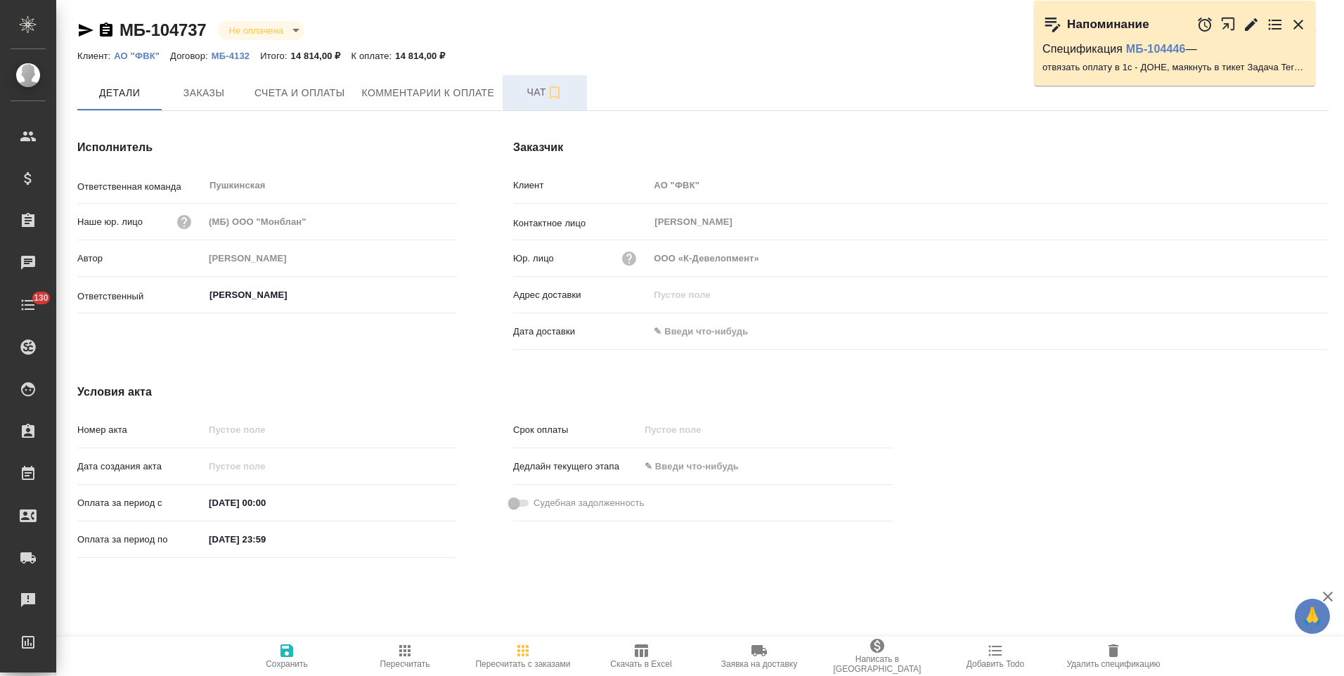
click at [516, 107] on button "Чат" at bounding box center [545, 92] width 84 height 35
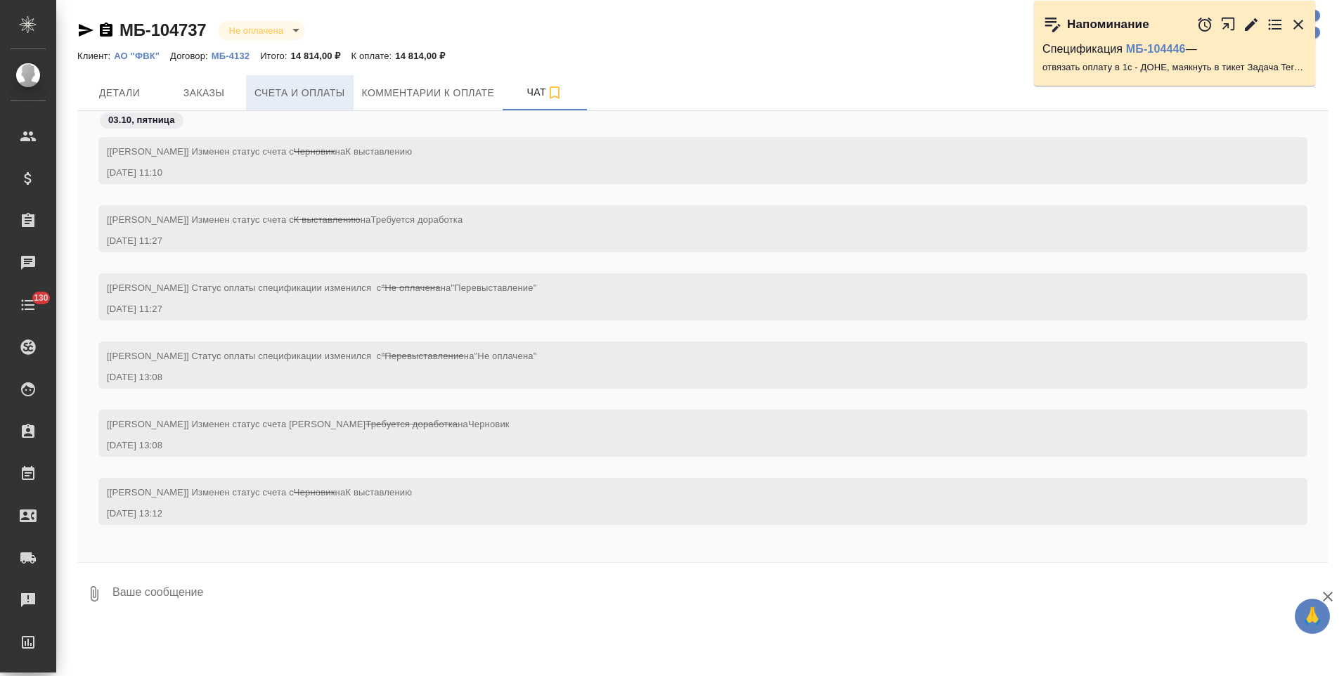
click at [297, 93] on span "Счета и оплаты" at bounding box center [299, 93] width 91 height 18
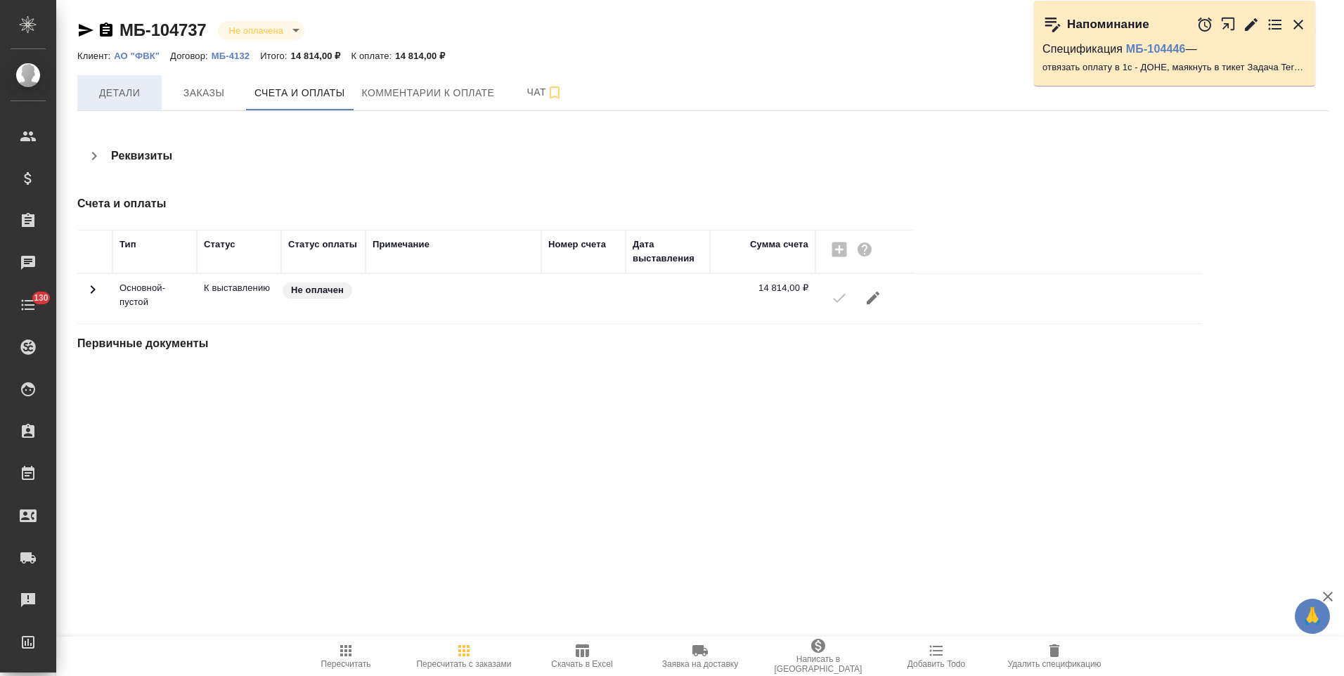
click at [145, 97] on span "Детали" at bounding box center [119, 93] width 67 height 18
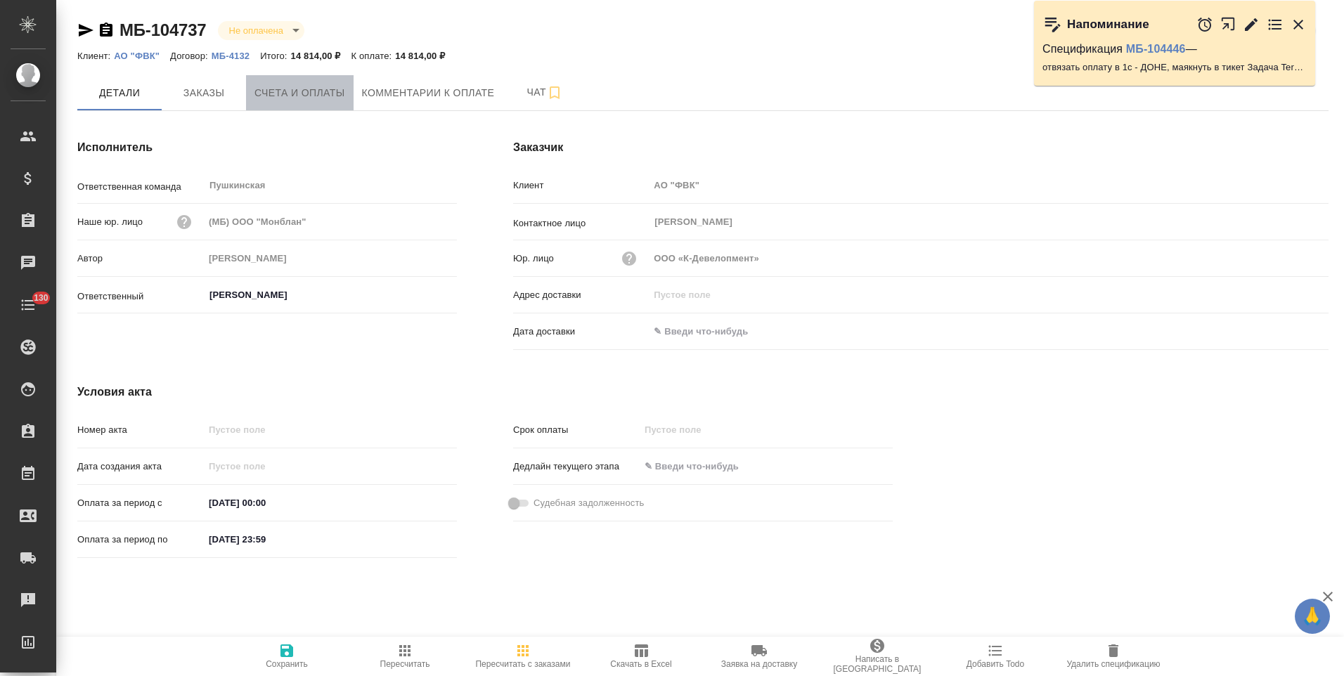
click at [344, 93] on span "Счета и оплаты" at bounding box center [299, 93] width 91 height 18
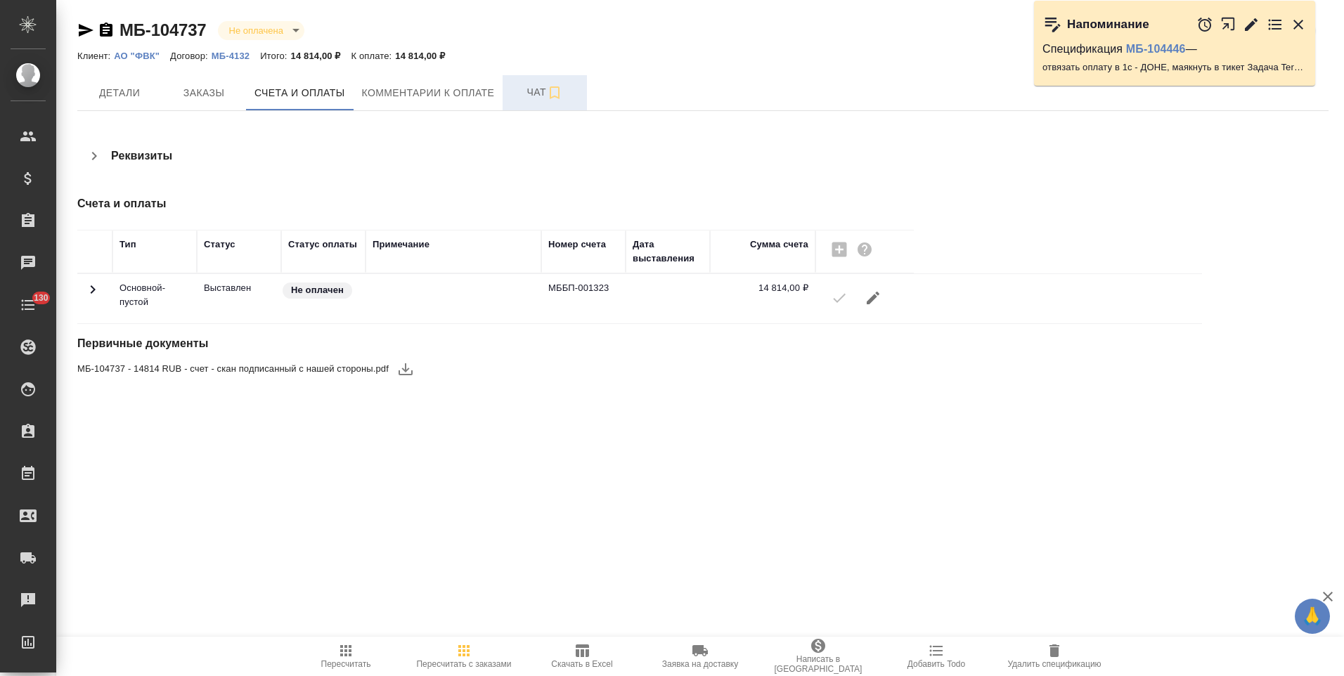
click at [513, 95] on span "Чат" at bounding box center [544, 93] width 67 height 18
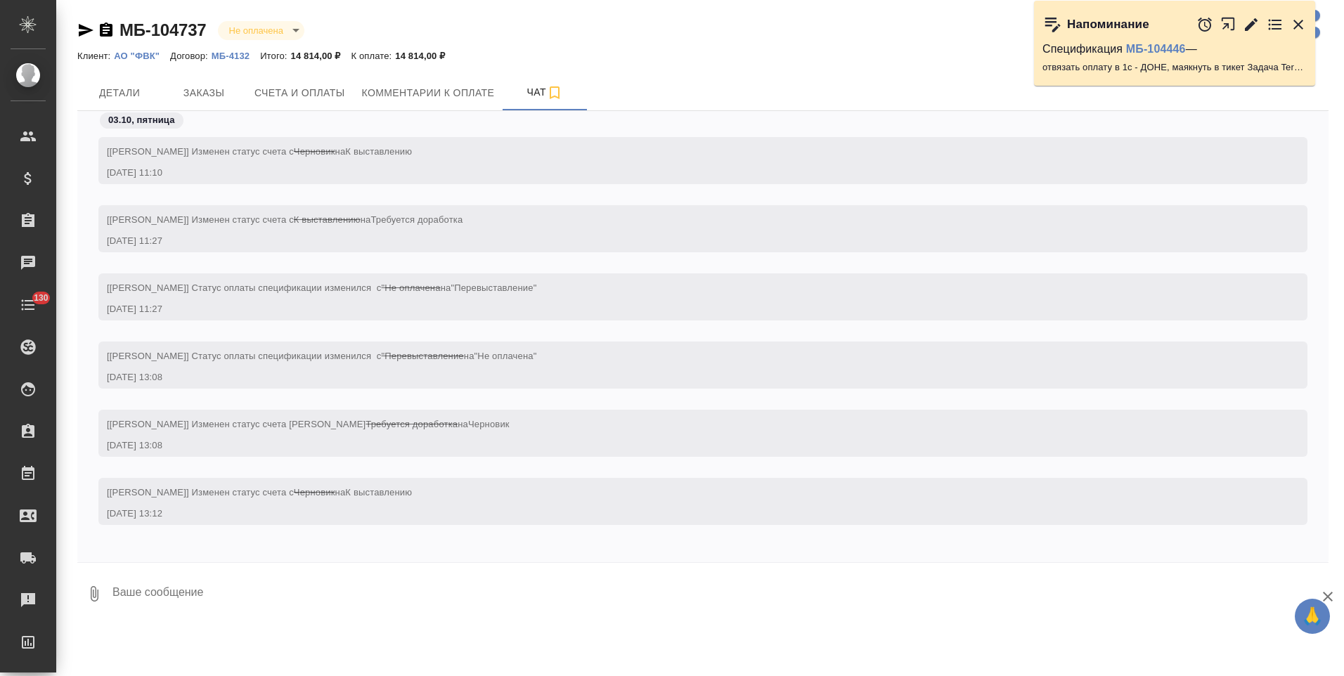
scroll to position [73, 0]
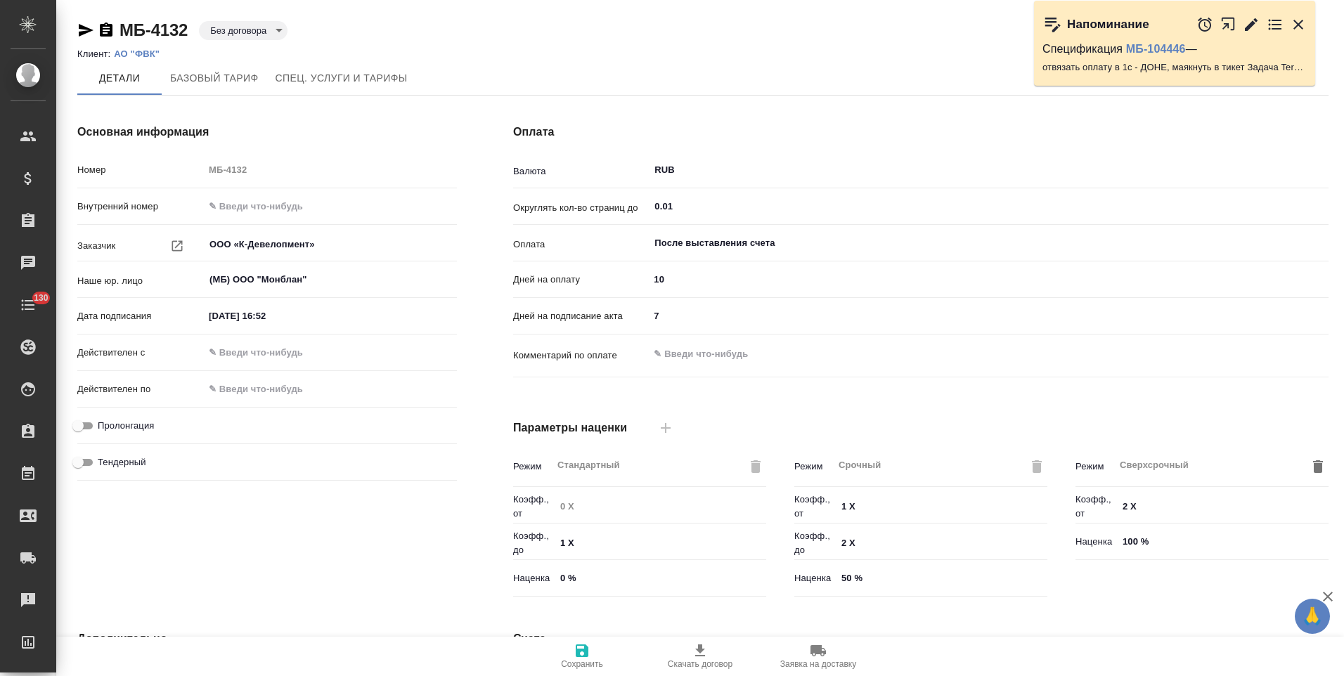
scroll to position [280, 0]
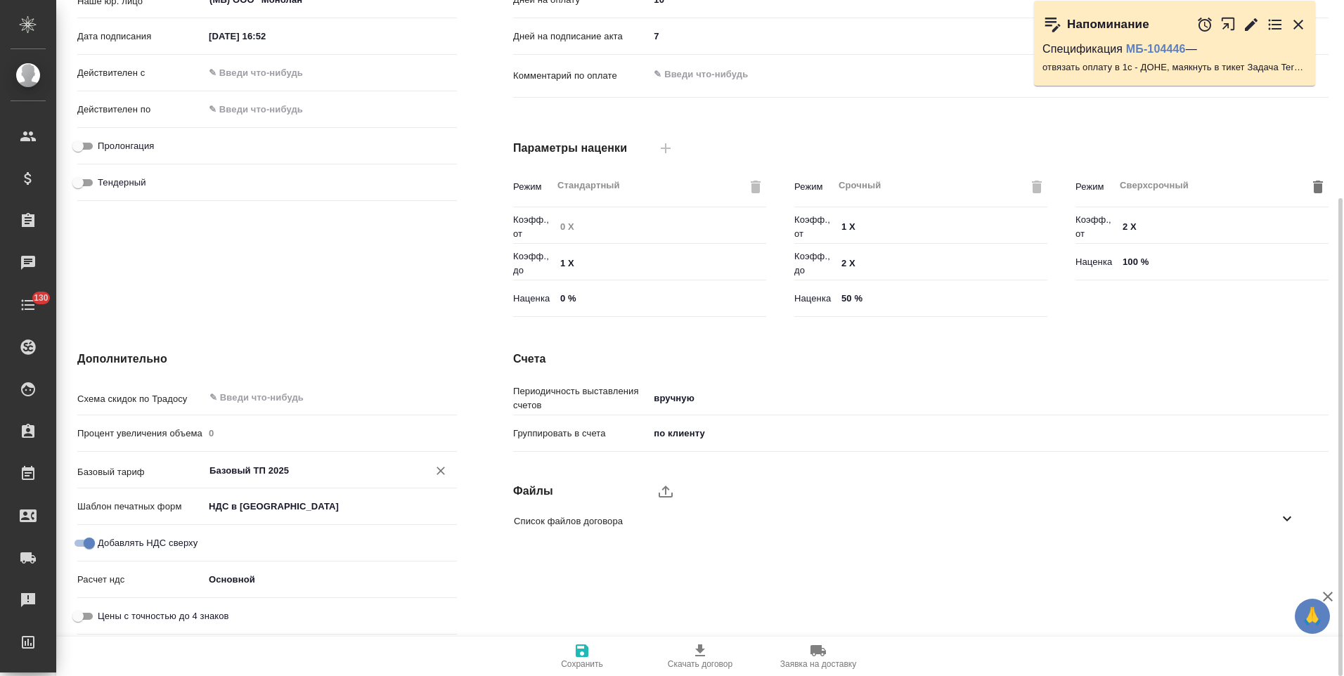
click at [250, 471] on input "Базовый ТП 2025" at bounding box center [306, 470] width 197 height 17
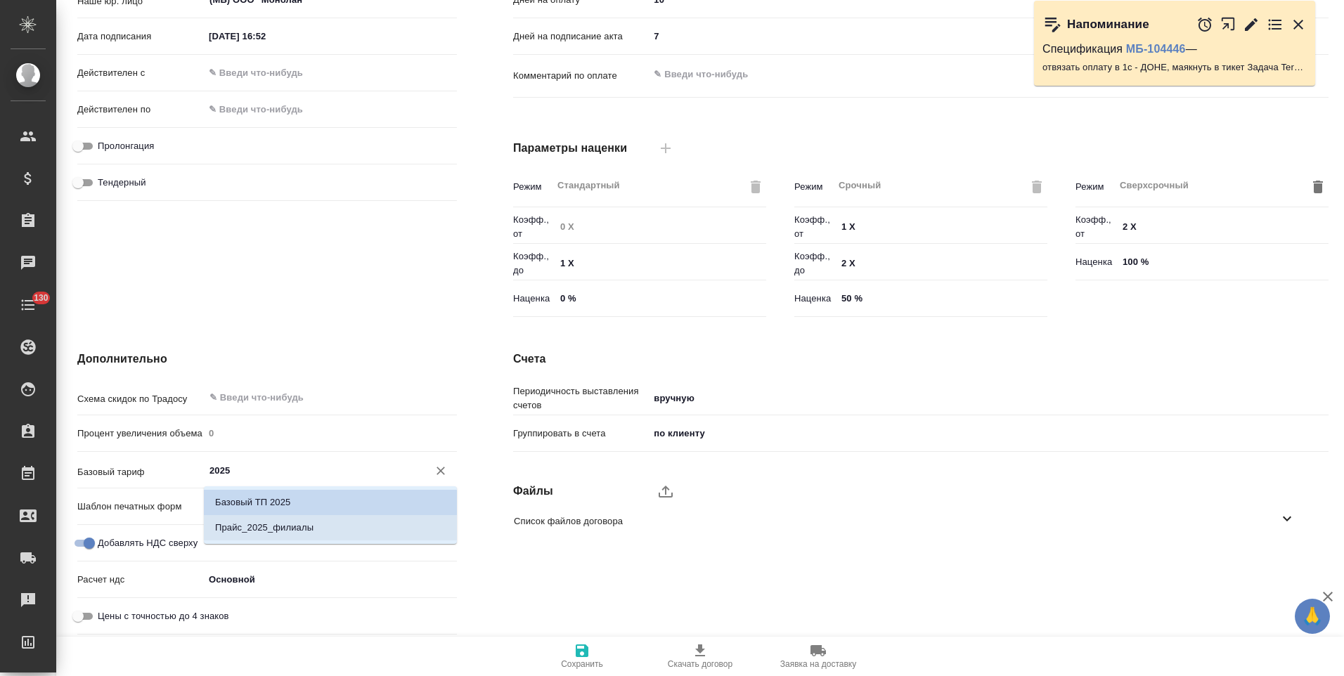
click at [291, 531] on p "Прайс_2025_филиалы" at bounding box center [264, 528] width 98 height 14
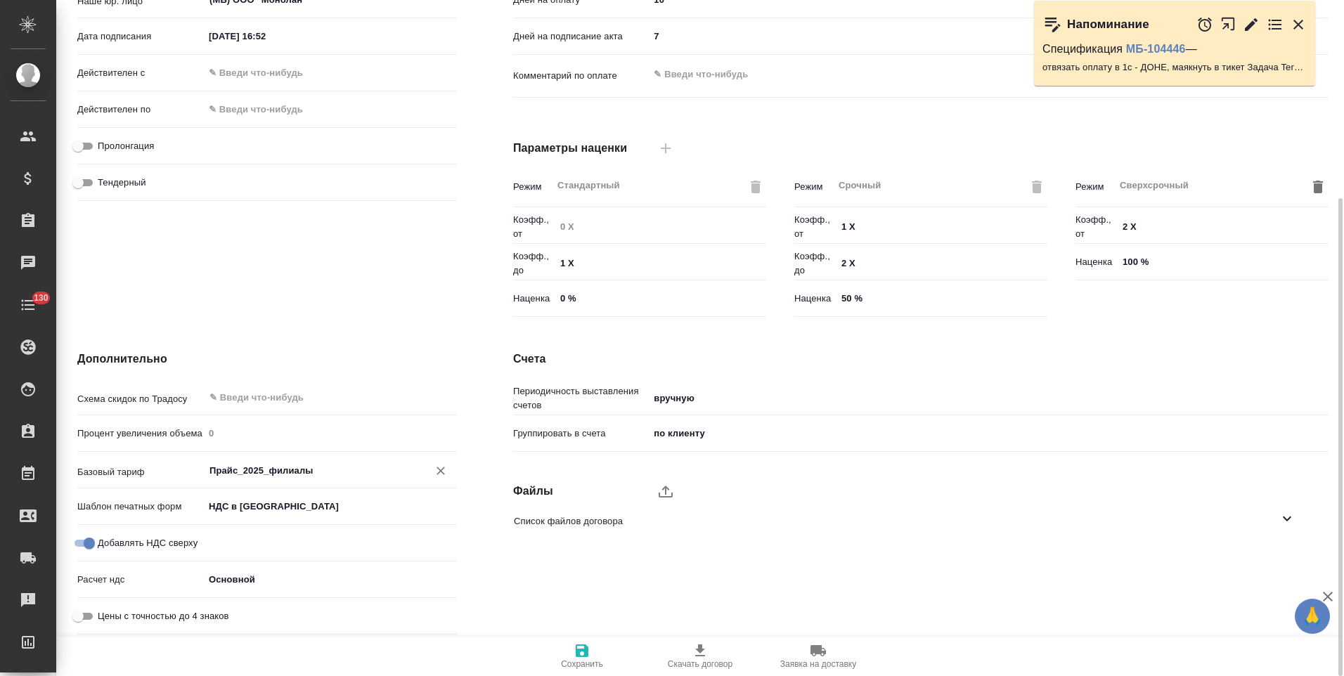
type input "Прайс_2025_филиалы"
click at [582, 660] on span "Сохранить" at bounding box center [582, 664] width 42 height 10
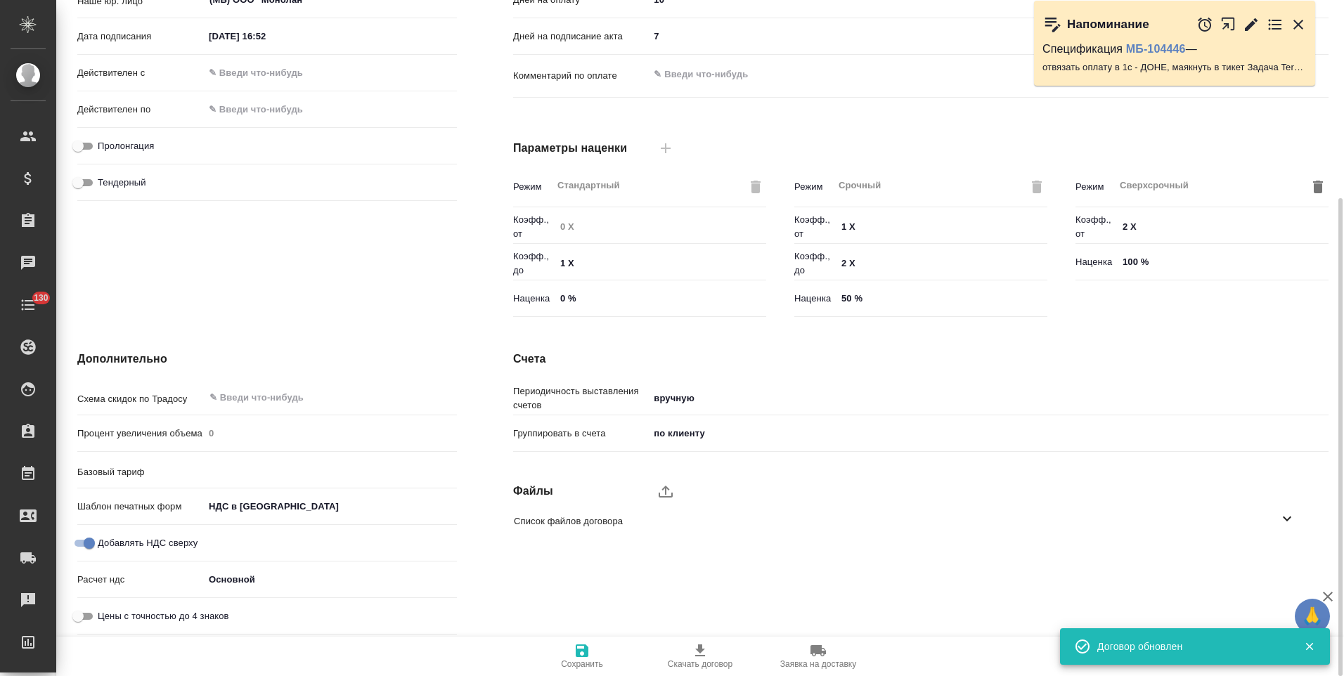
type input "Прайс_2025_филиалы"
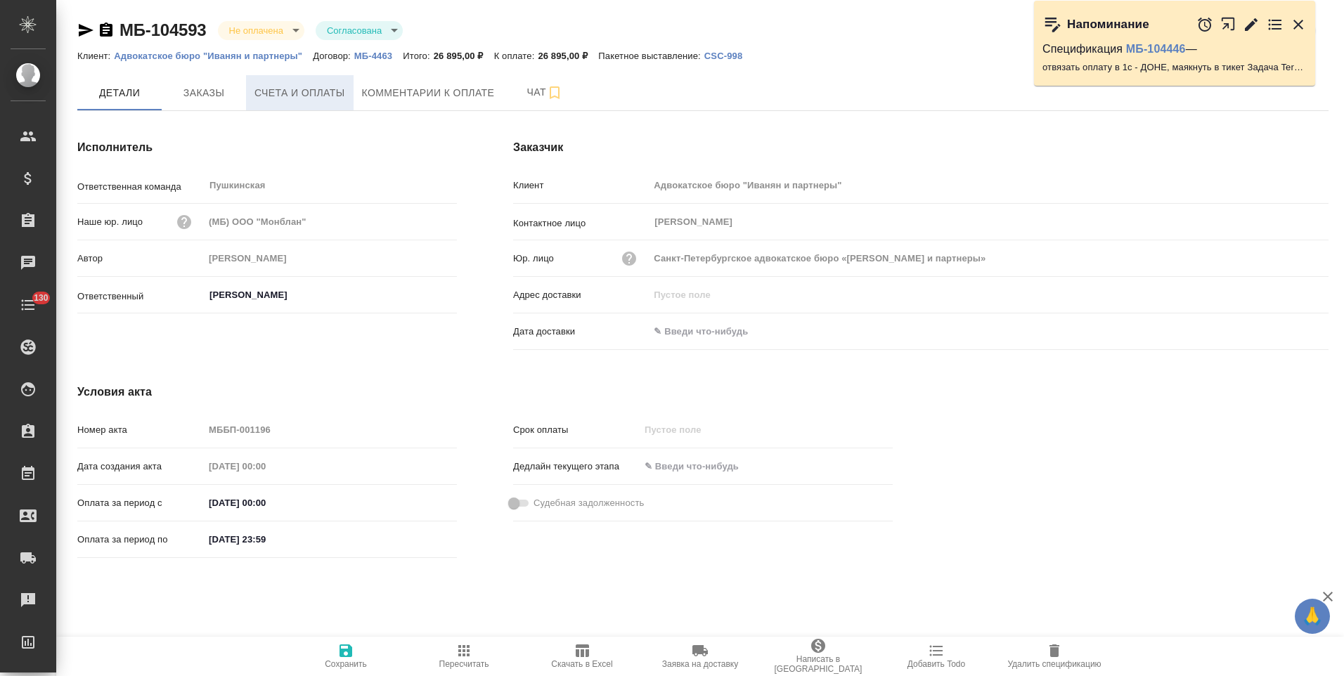
click at [321, 102] on button "Счета и оплаты" at bounding box center [300, 92] width 108 height 35
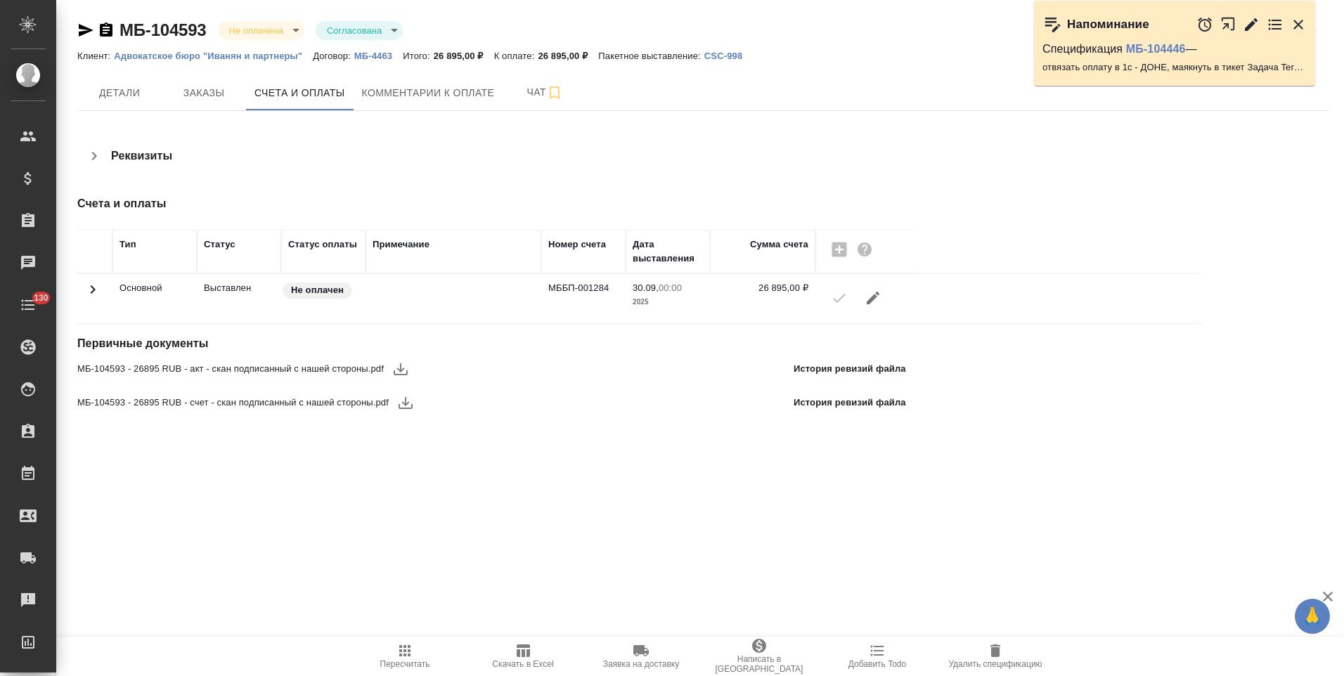
click at [97, 158] on icon "button" at bounding box center [94, 156] width 17 height 17
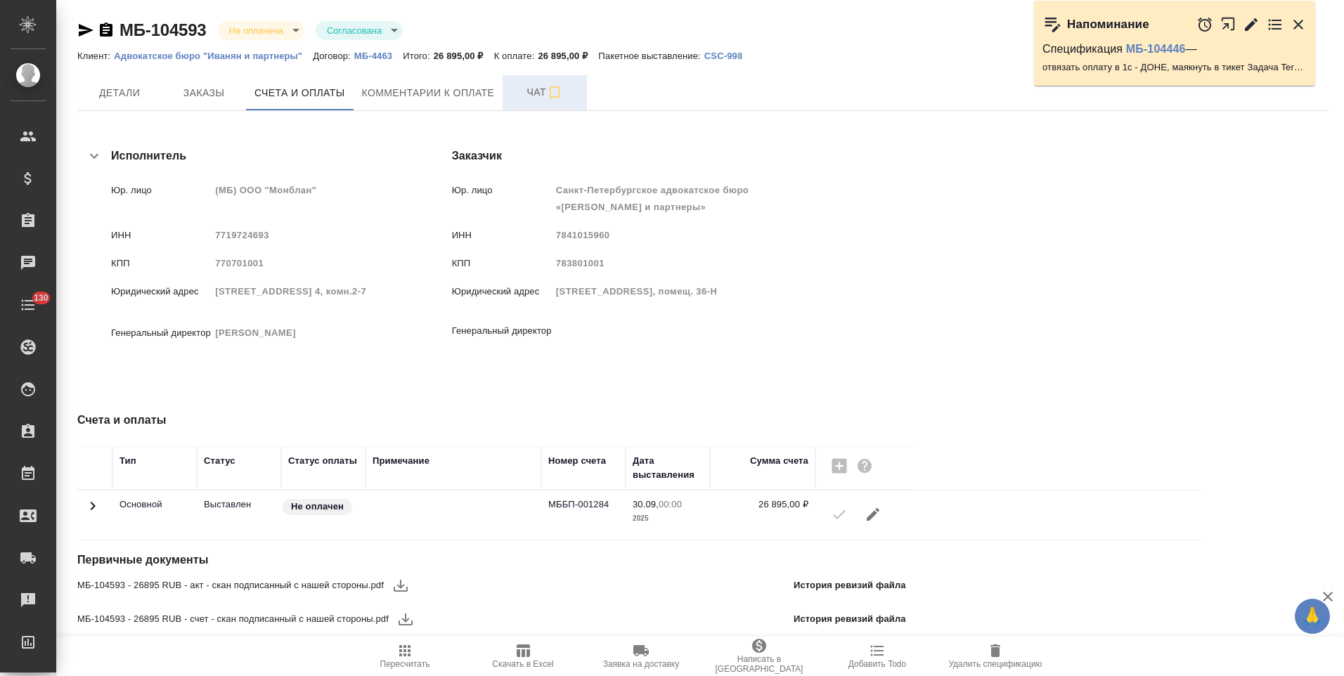
click at [519, 91] on span "Чат" at bounding box center [544, 93] width 67 height 18
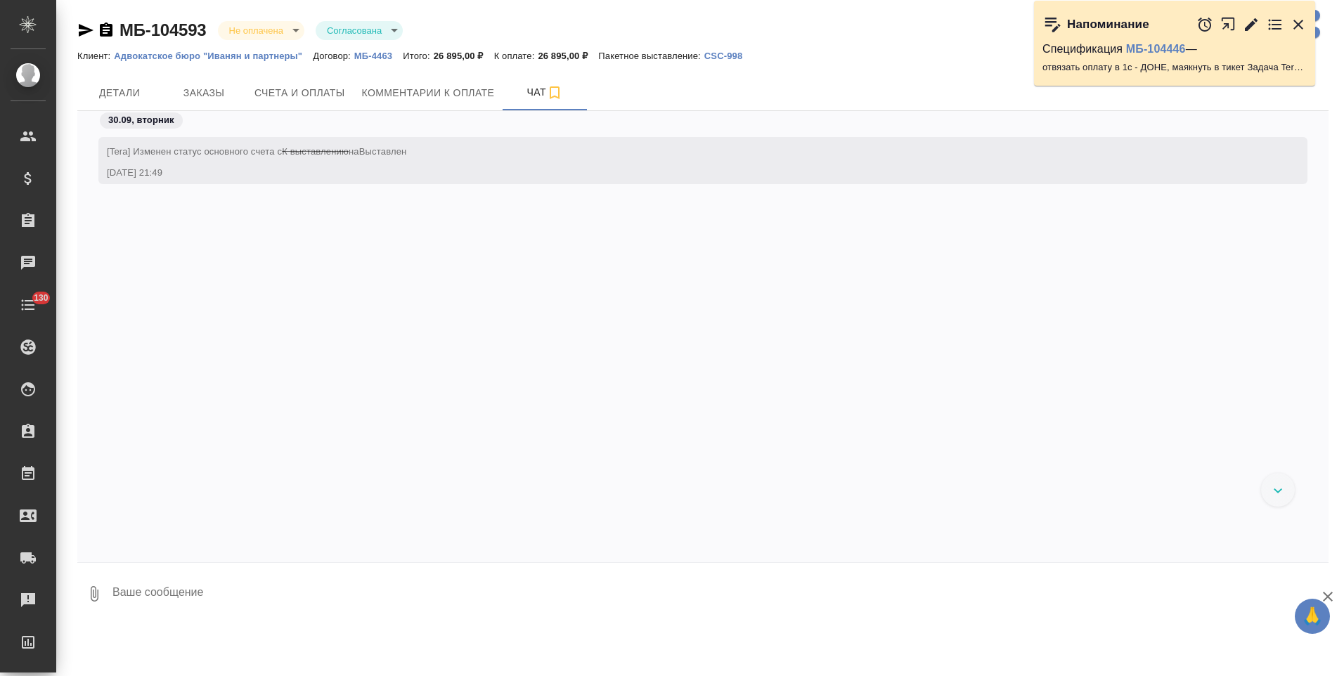
scroll to position [574, 0]
